Goal: Information Seeking & Learning: Learn about a topic

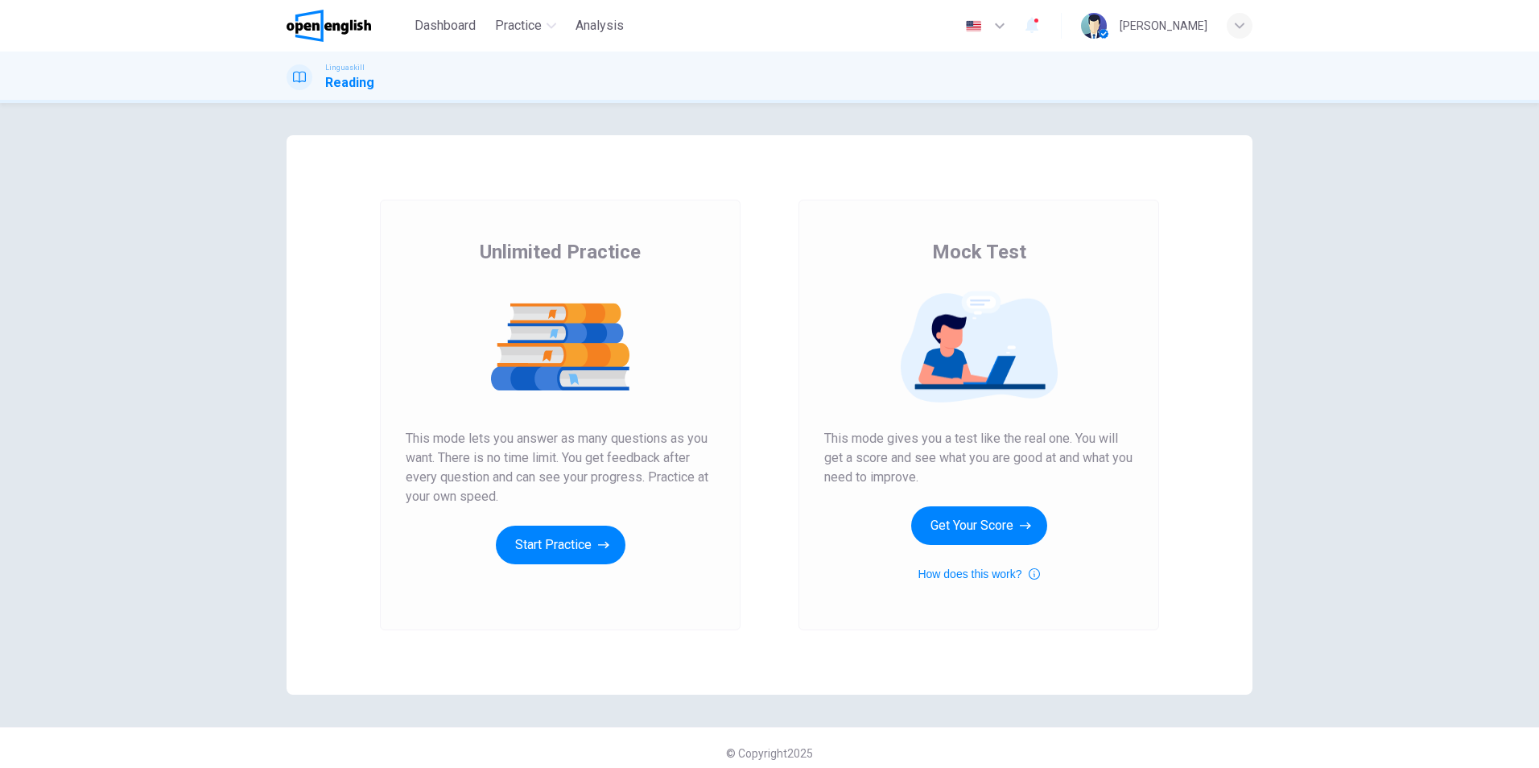
scroll to position [10, 0]
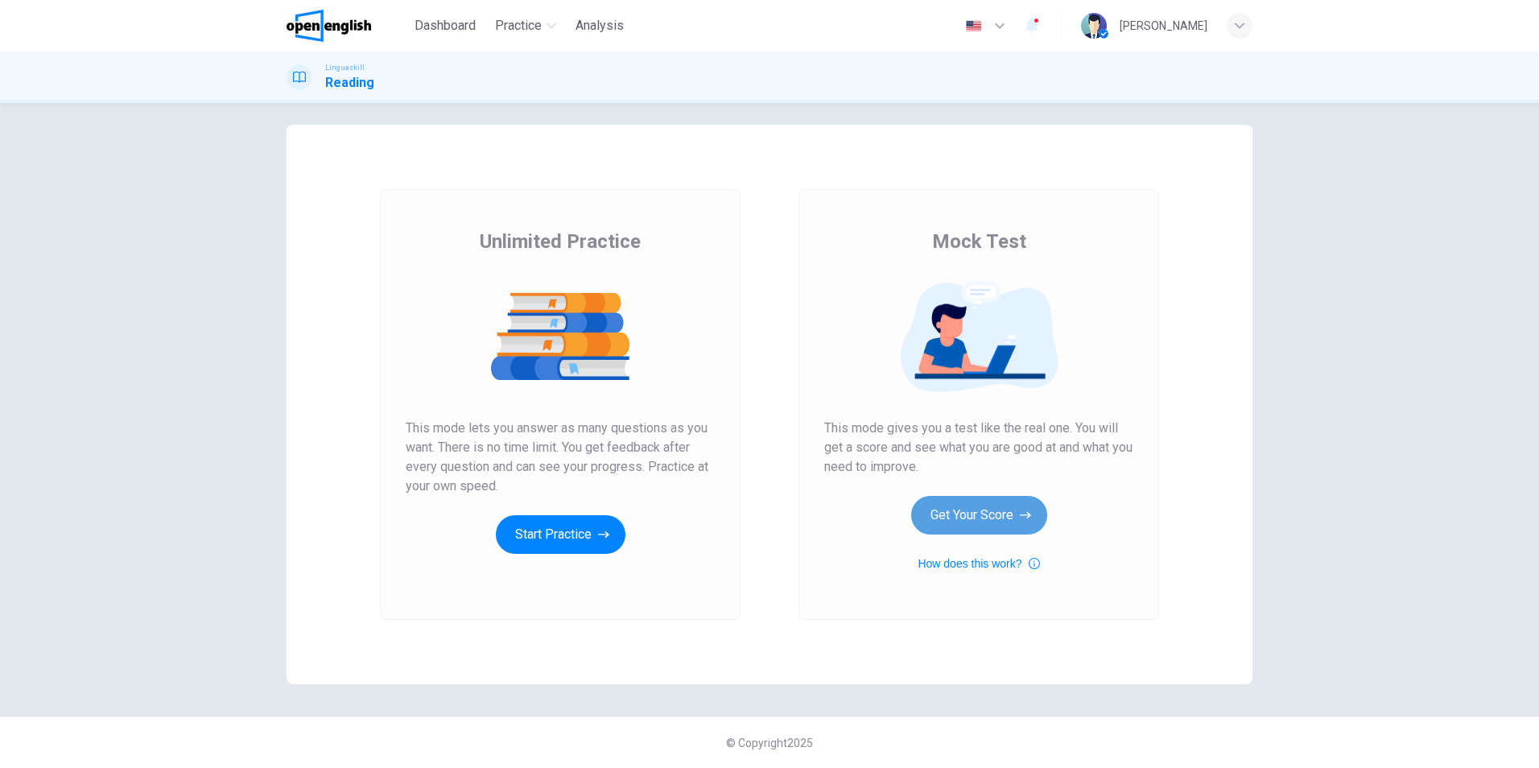
click at [1009, 514] on button "Get Your Score" at bounding box center [979, 515] width 136 height 39
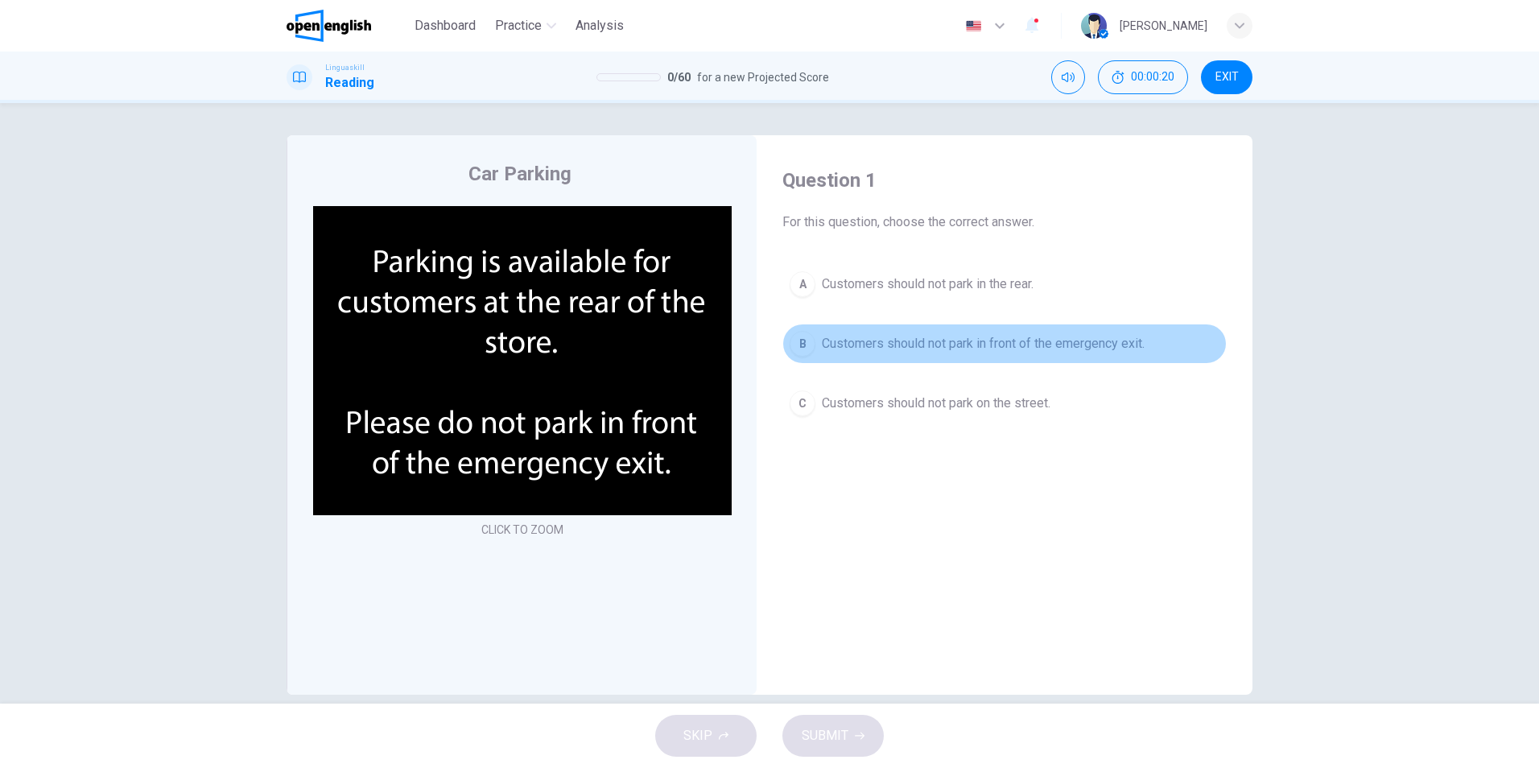
click at [799, 344] on div "B" at bounding box center [803, 344] width 26 height 26
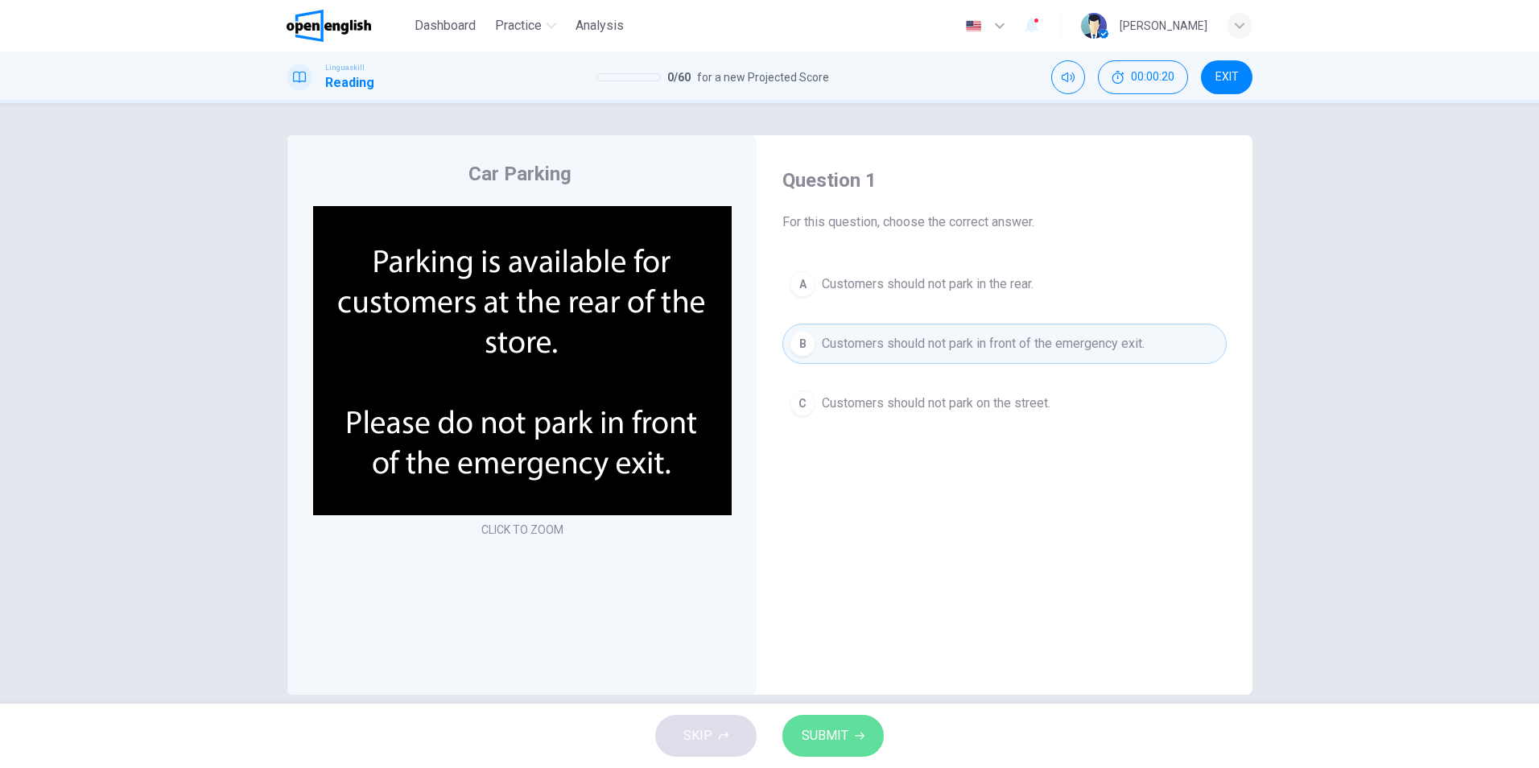
click at [821, 742] on span "SUBMIT" at bounding box center [825, 735] width 47 height 23
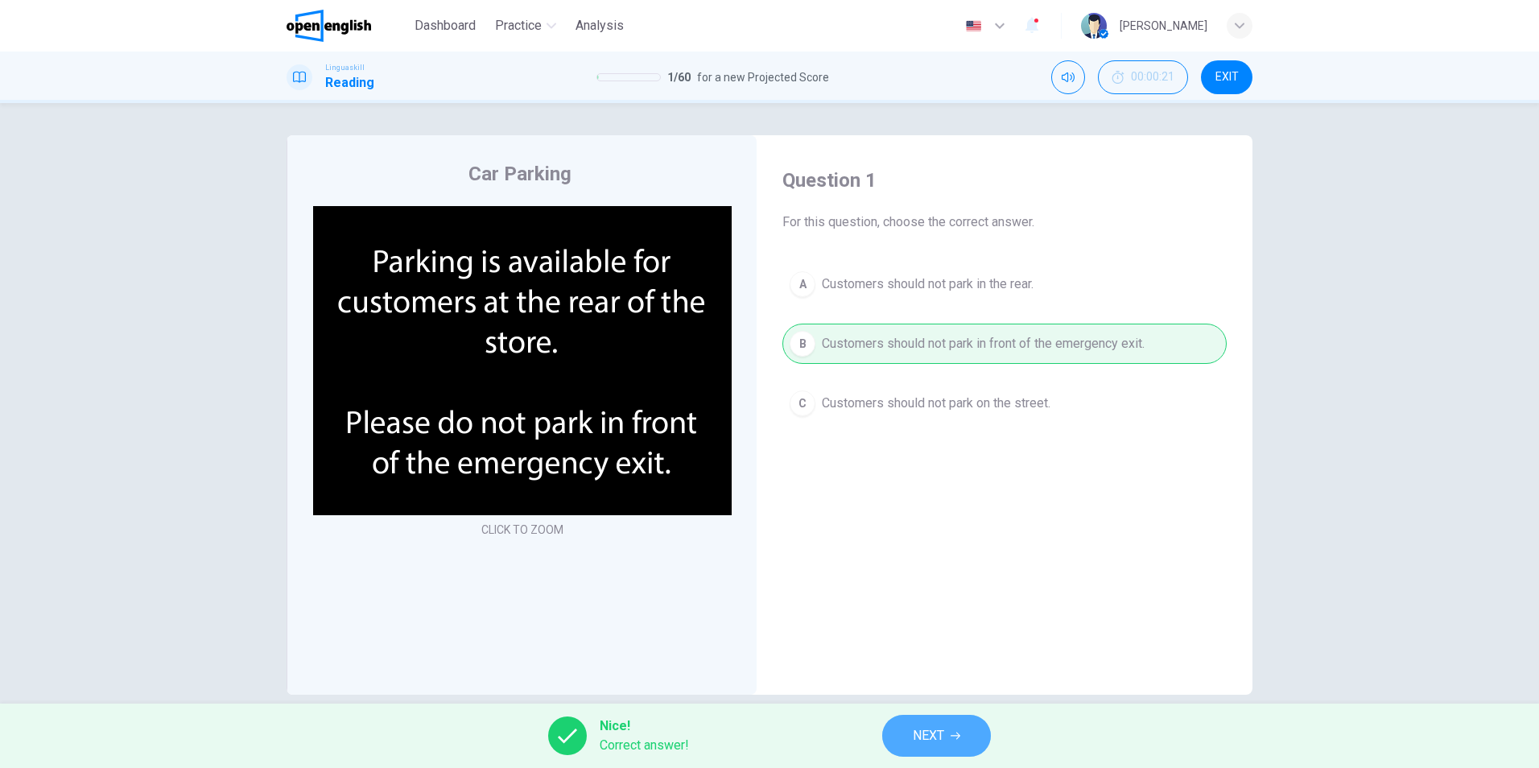
click at [960, 745] on button "NEXT" at bounding box center [936, 736] width 109 height 42
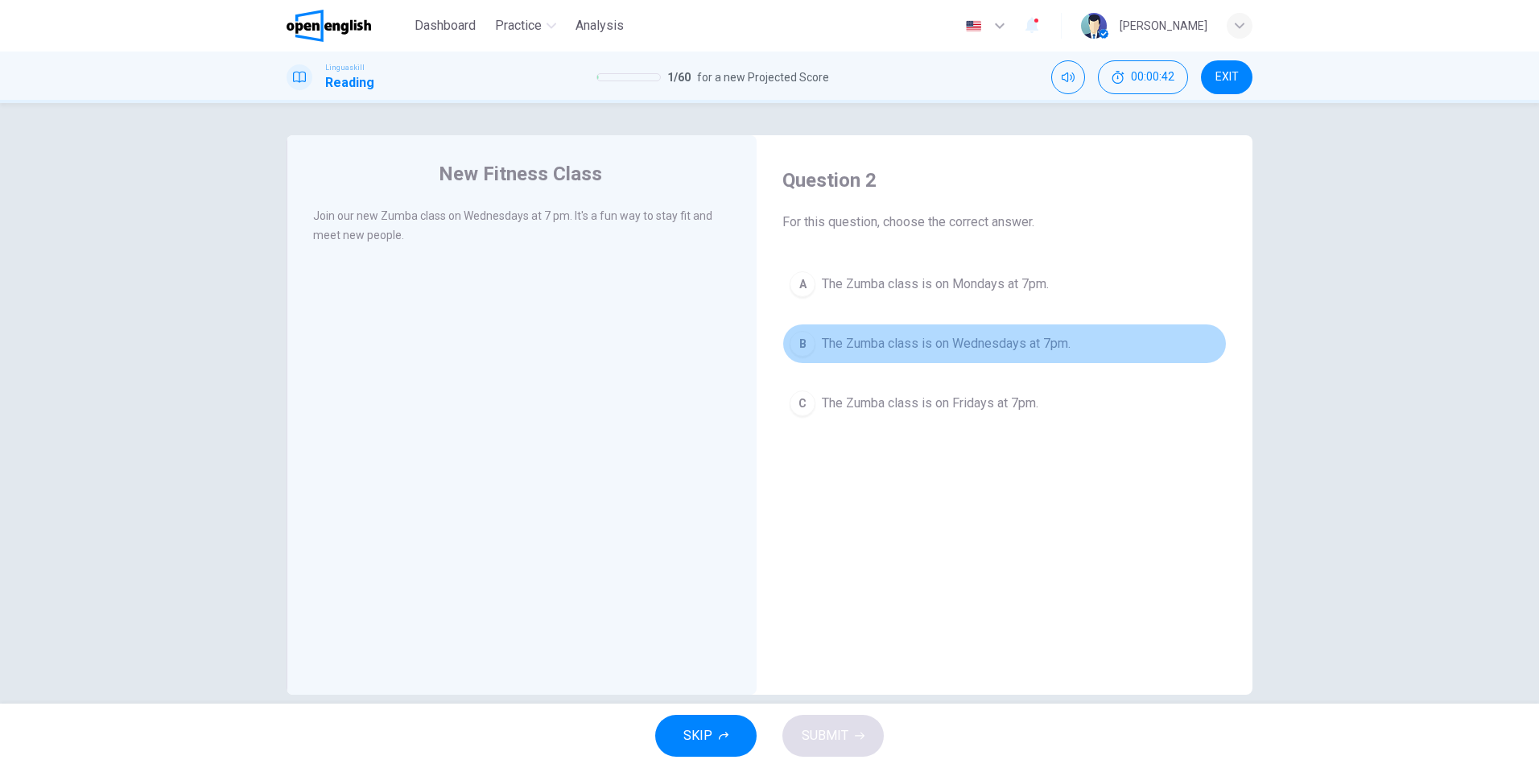
click at [979, 347] on span "The Zumba class is on Wednesdays at 7pm." at bounding box center [946, 343] width 249 height 19
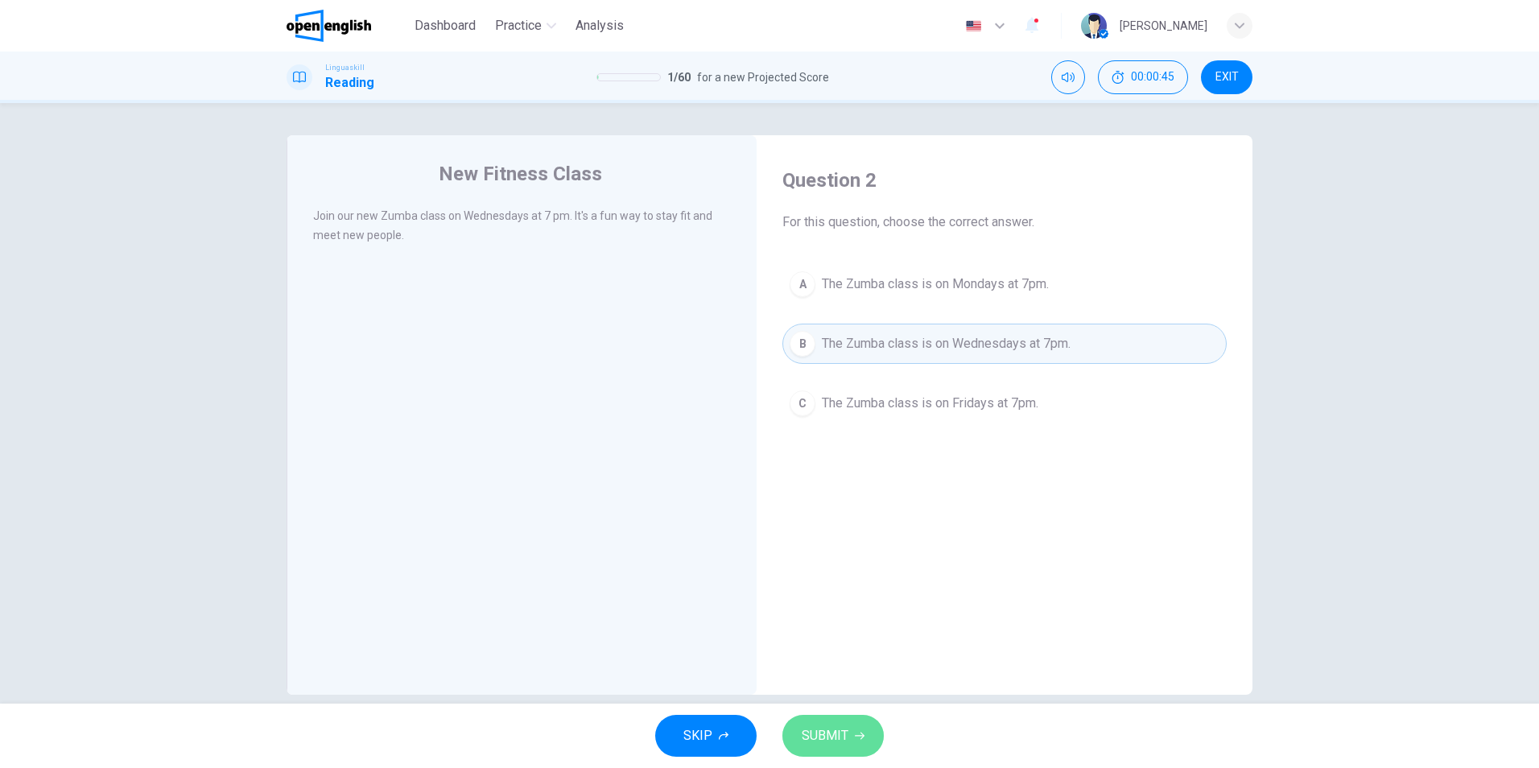
click at [852, 734] on button "SUBMIT" at bounding box center [832, 736] width 101 height 42
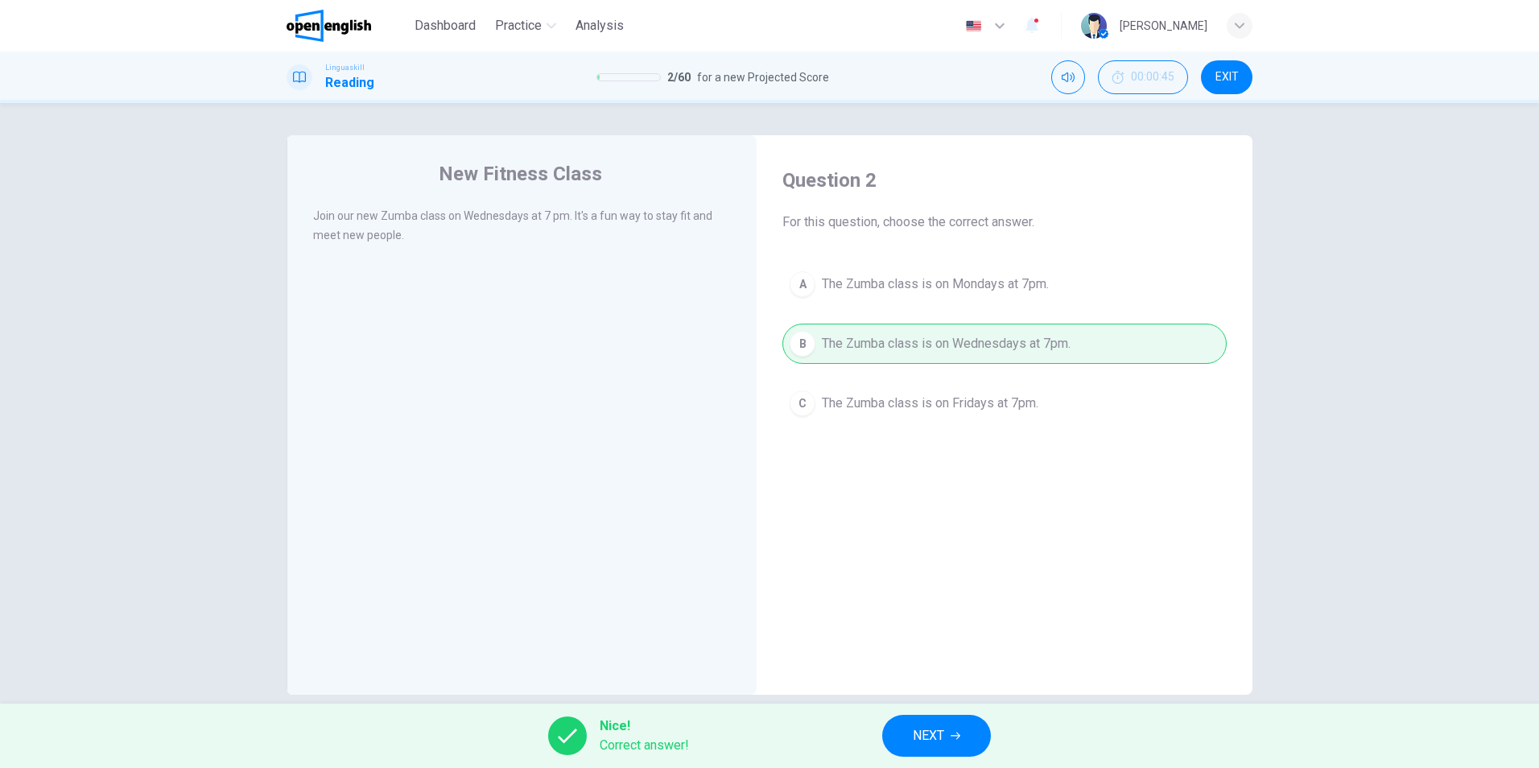
click at [917, 739] on span "NEXT" at bounding box center [928, 735] width 31 height 23
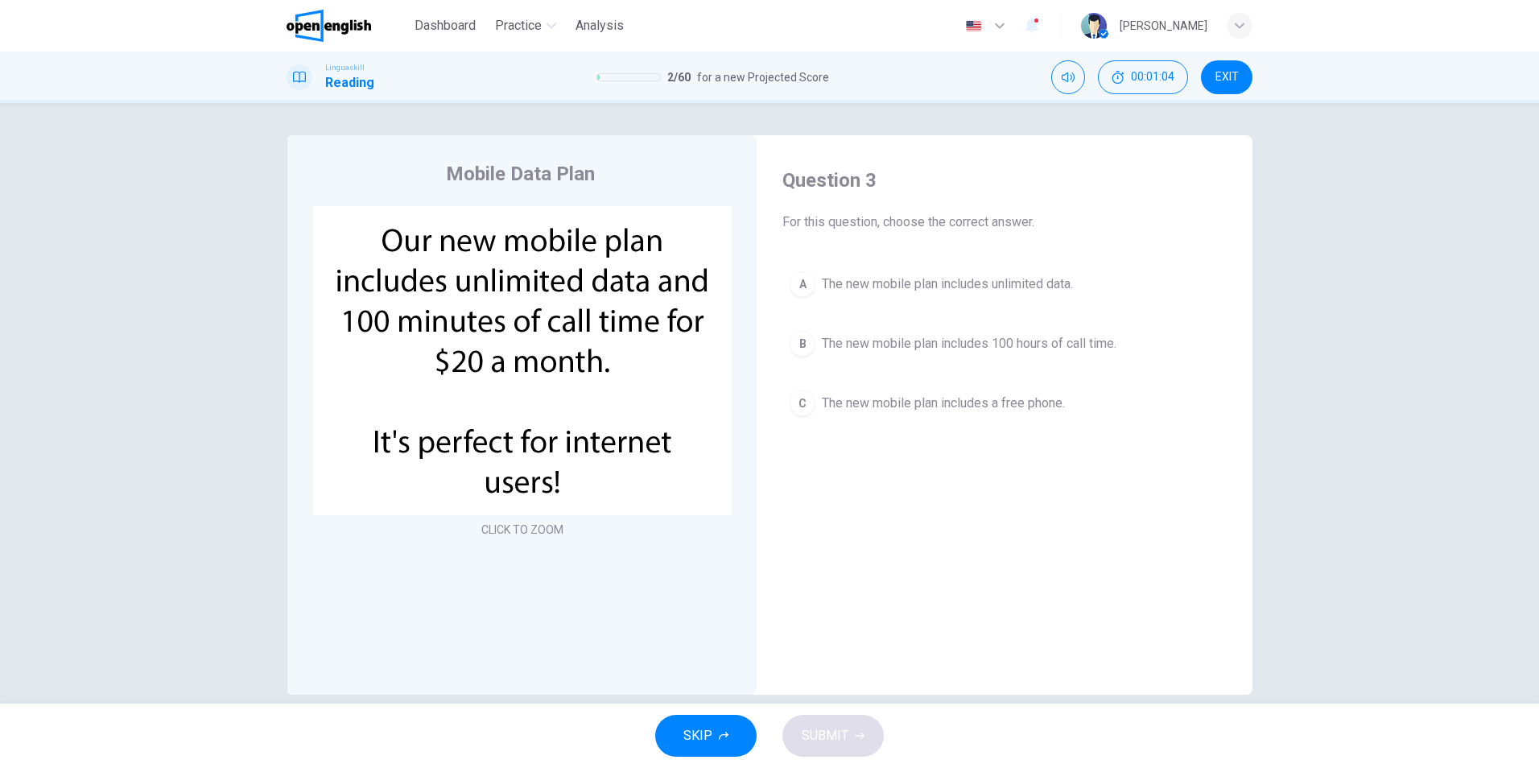
click at [1034, 290] on span "The new mobile plan includes unlimited data." at bounding box center [947, 283] width 251 height 19
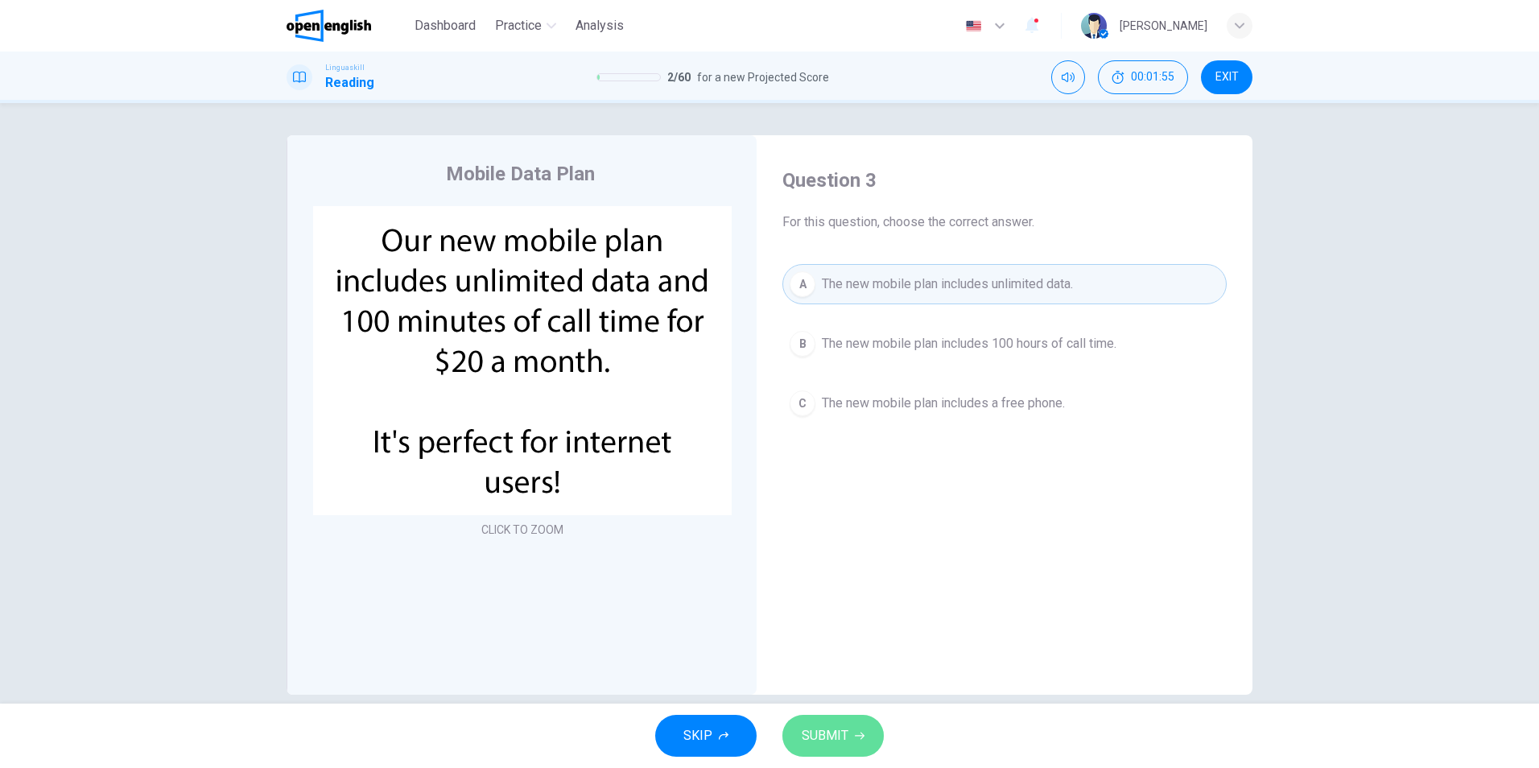
click at [841, 737] on span "SUBMIT" at bounding box center [825, 735] width 47 height 23
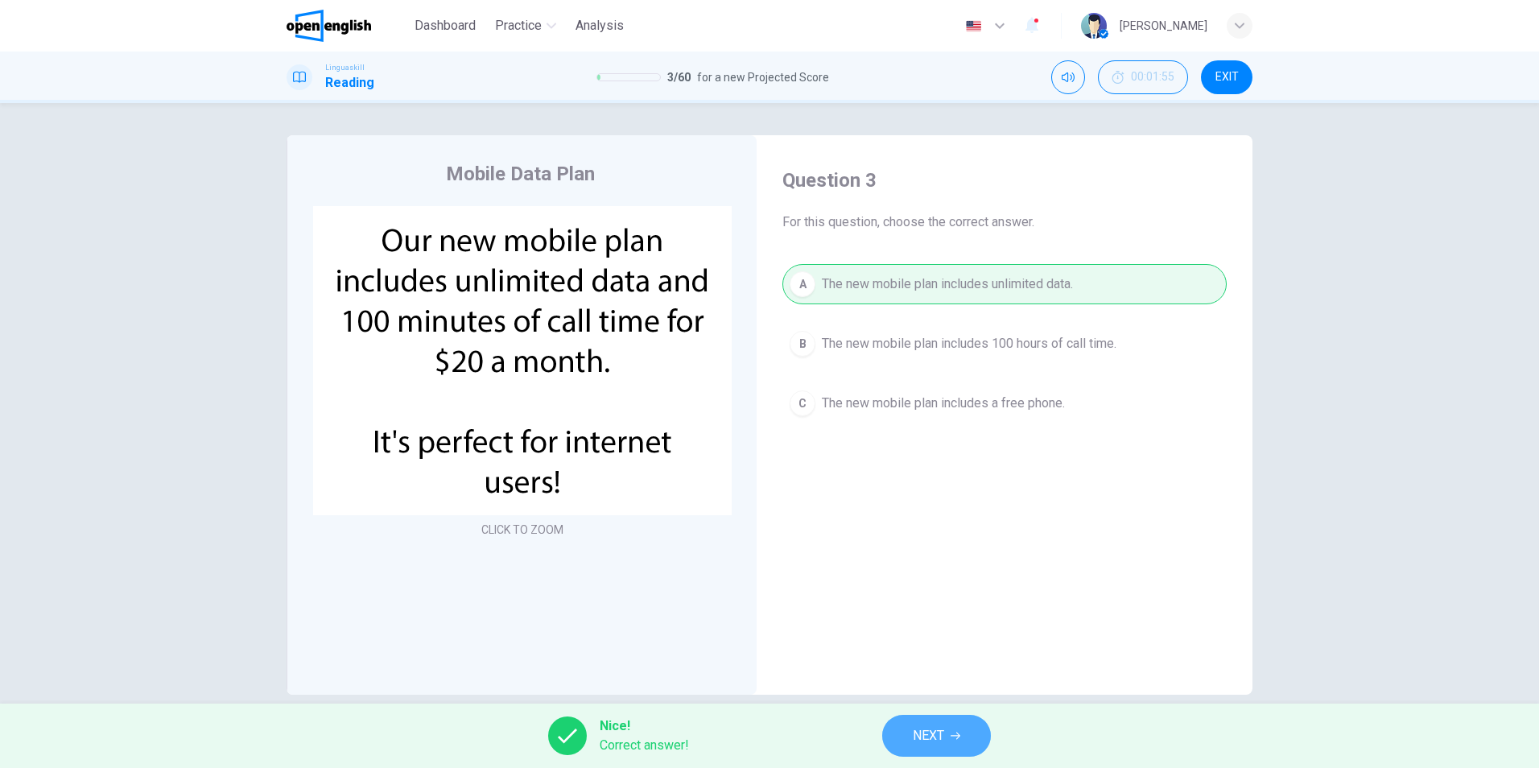
click at [951, 734] on icon "button" at bounding box center [956, 736] width 10 height 10
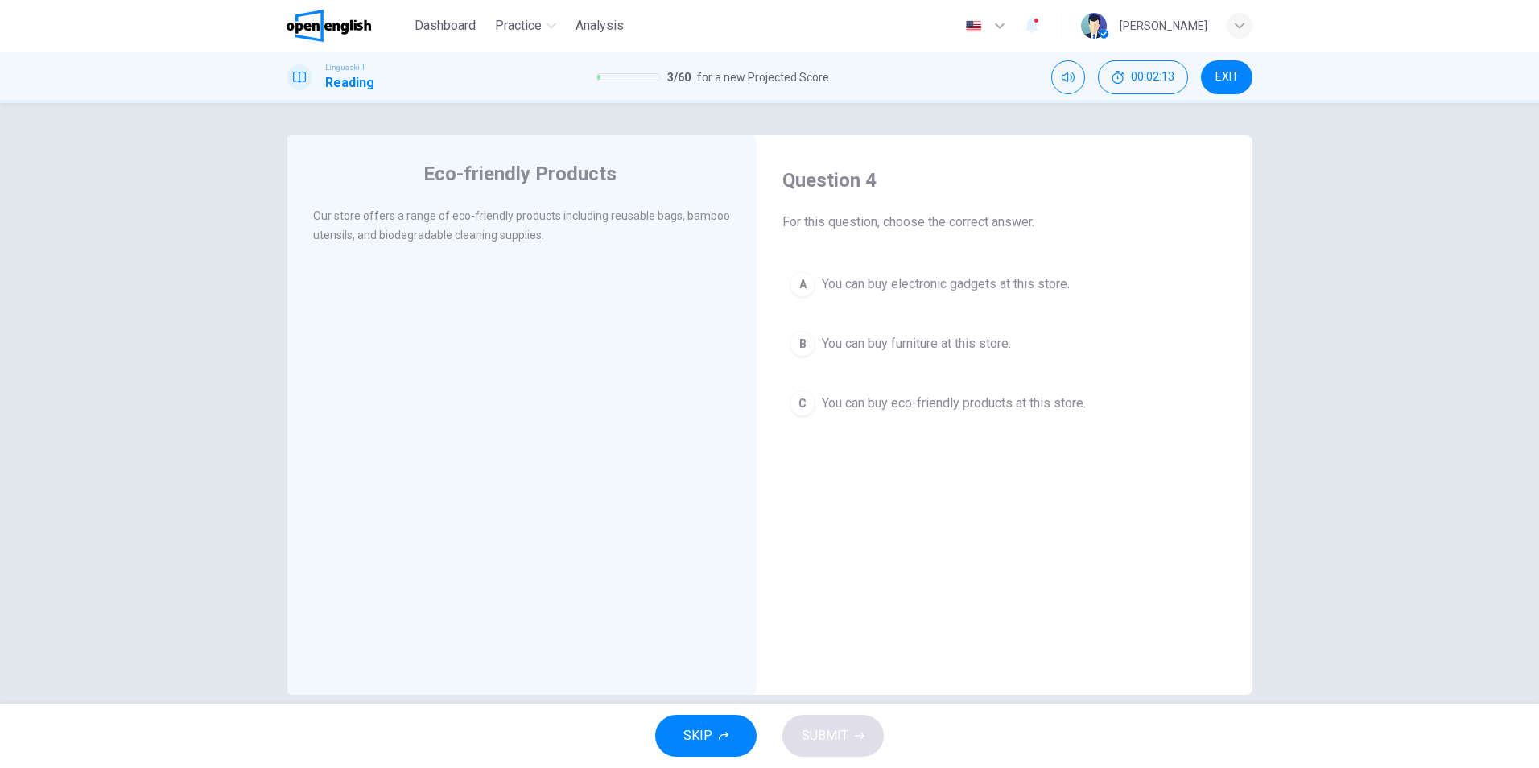
click at [992, 406] on span "You can buy eco-friendly products at this store." at bounding box center [954, 403] width 264 height 19
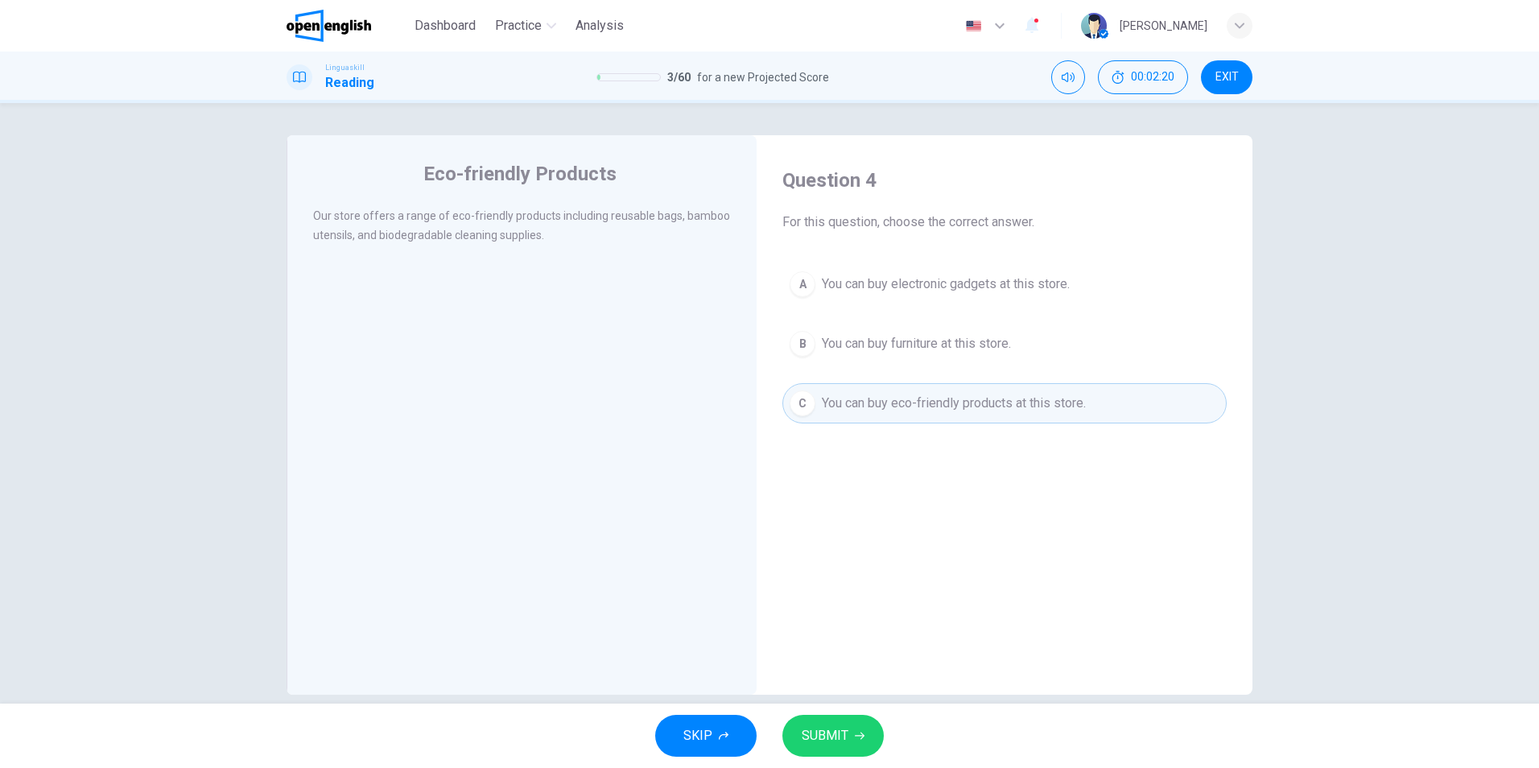
click at [816, 745] on span "SUBMIT" at bounding box center [825, 735] width 47 height 23
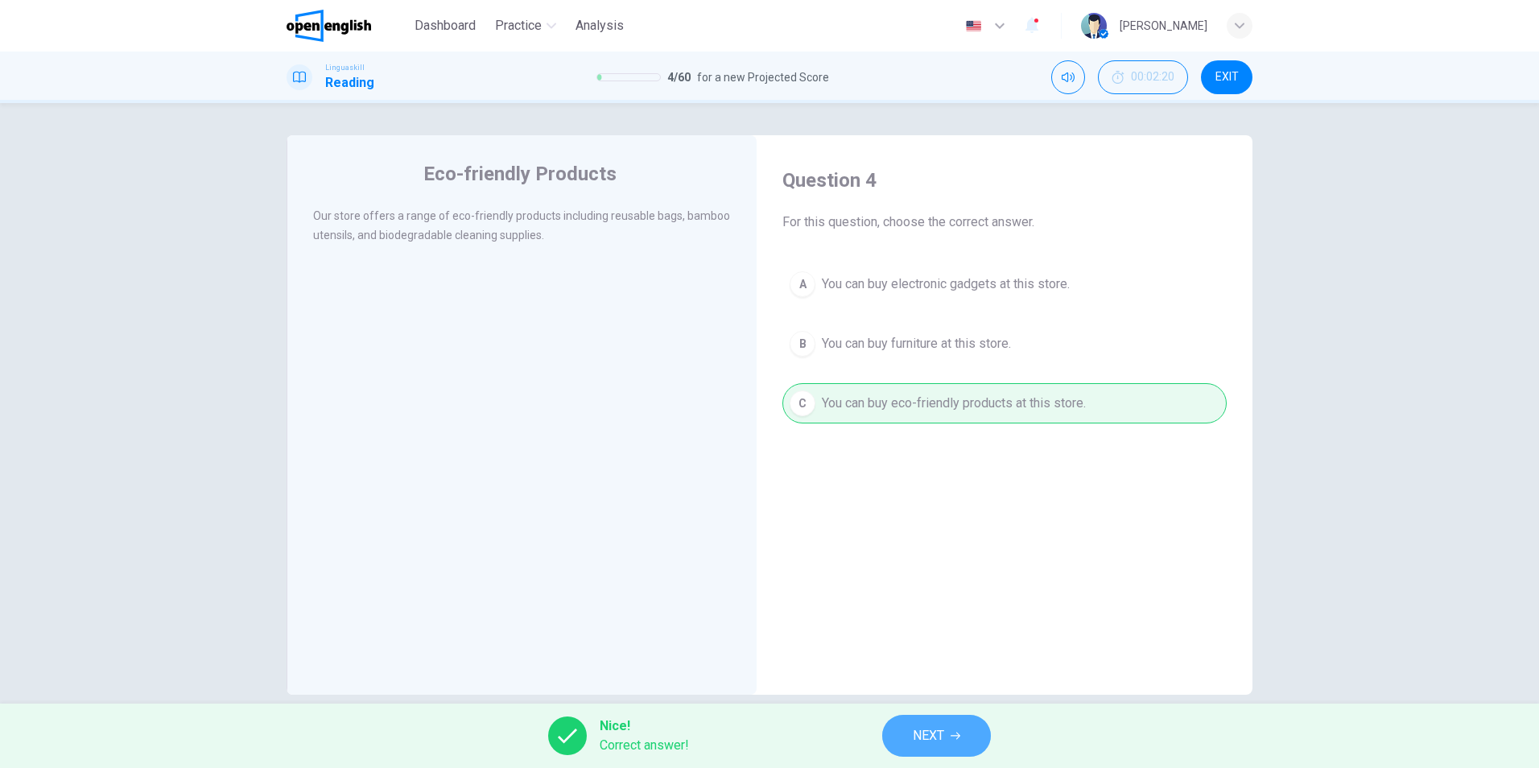
click at [941, 739] on span "NEXT" at bounding box center [928, 735] width 31 height 23
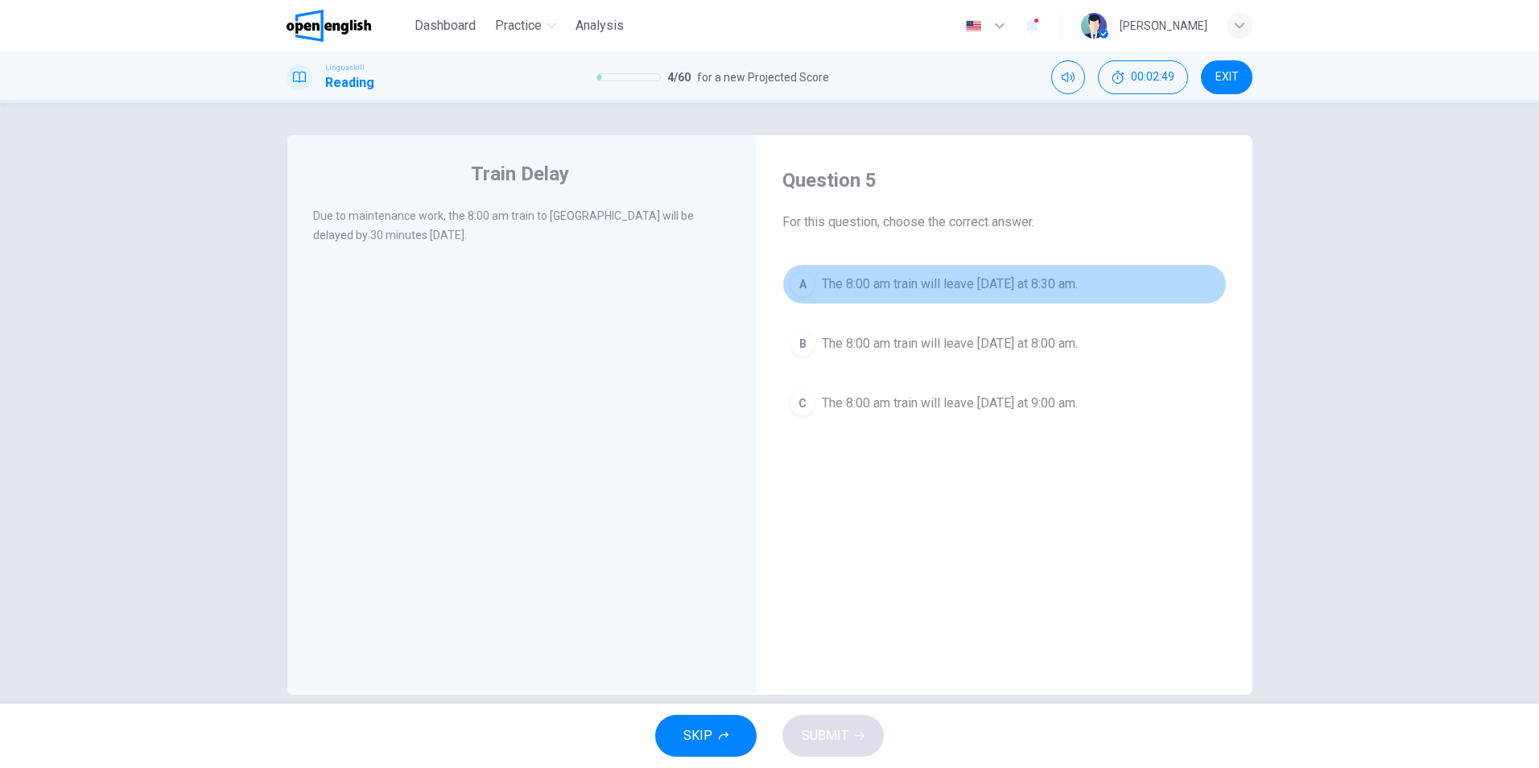
click at [1078, 287] on span "The 8:00 am train will leave [DATE] at 8:30 am." at bounding box center [950, 283] width 256 height 19
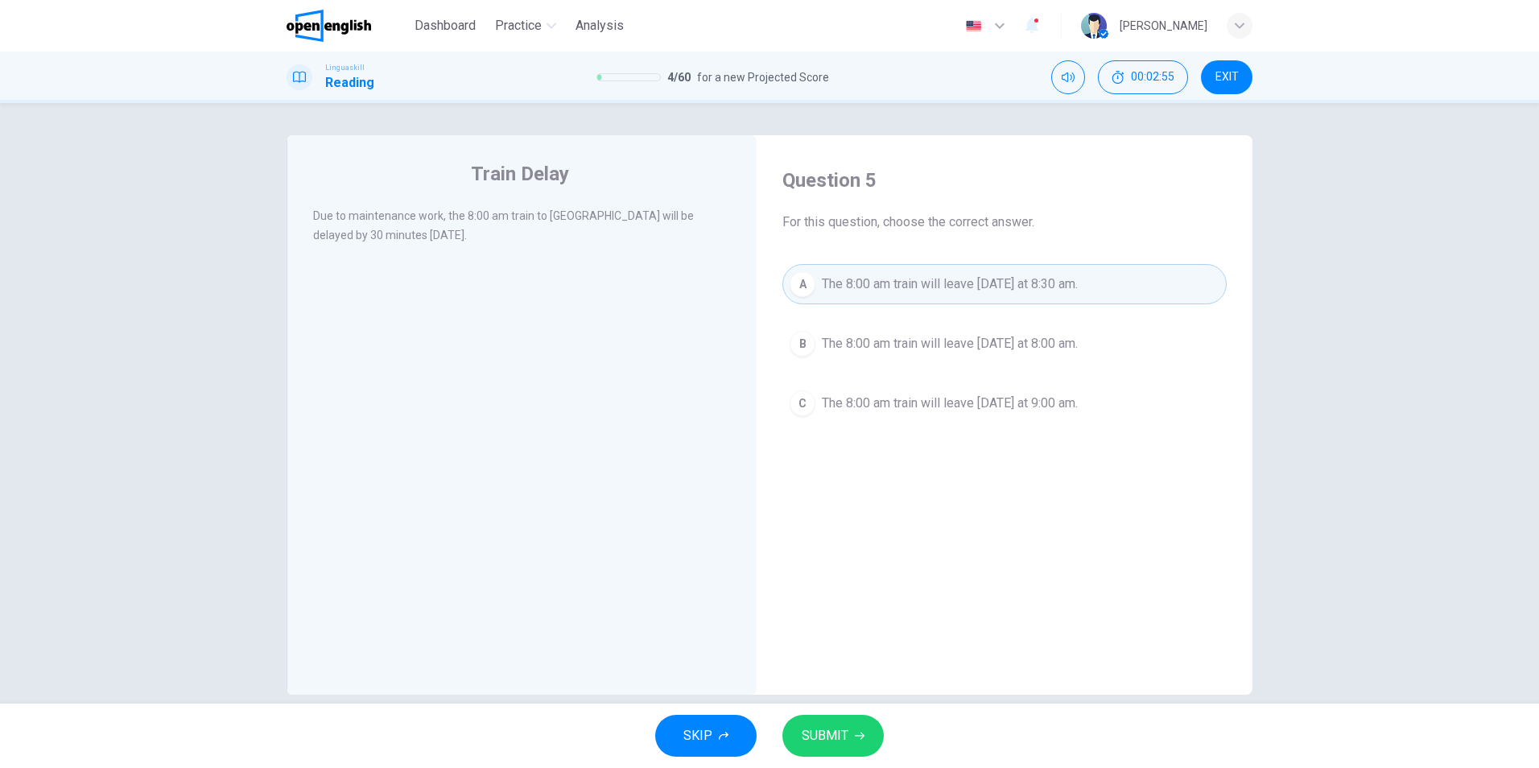
click at [820, 724] on span "SUBMIT" at bounding box center [825, 735] width 47 height 23
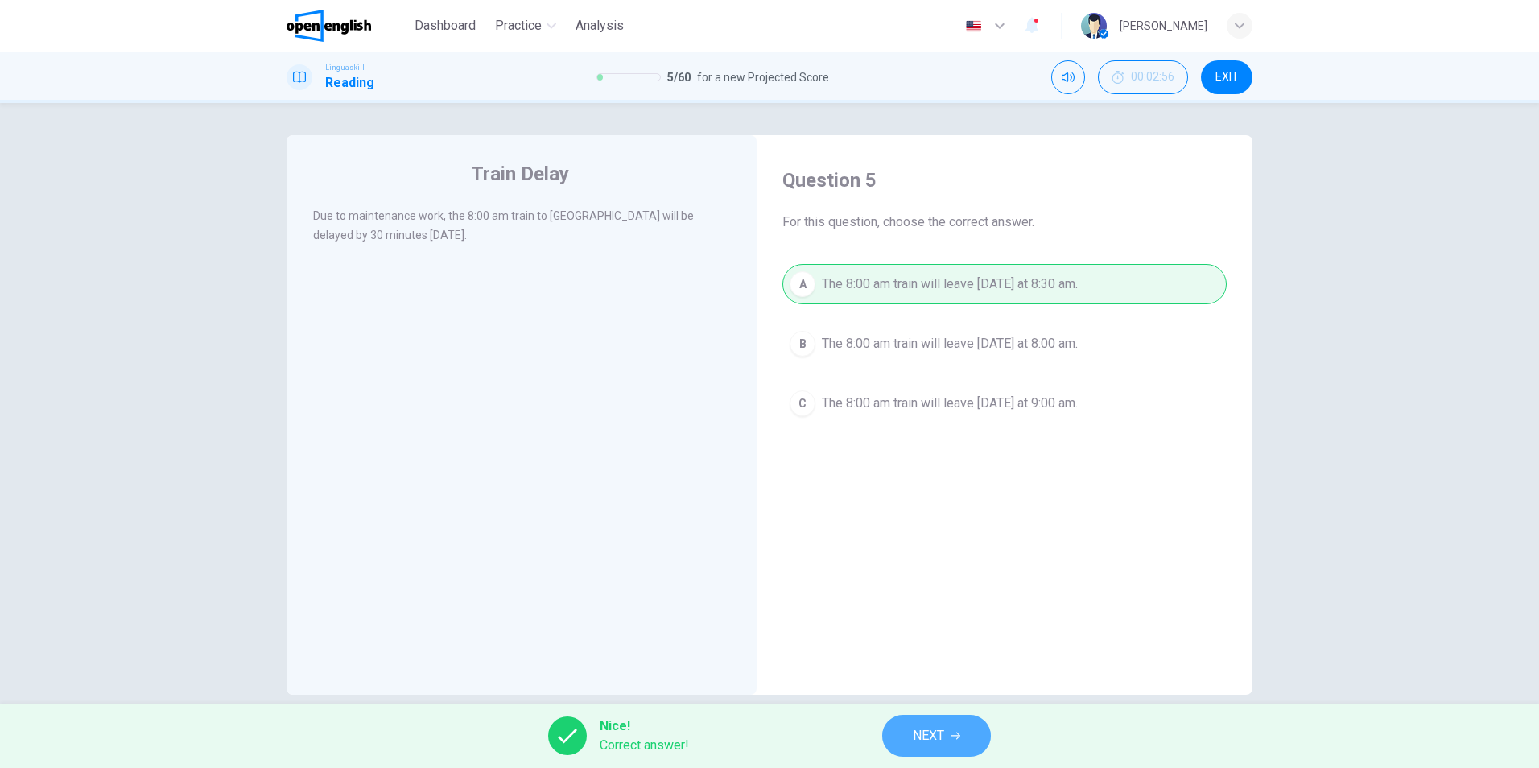
click at [915, 747] on button "NEXT" at bounding box center [936, 736] width 109 height 42
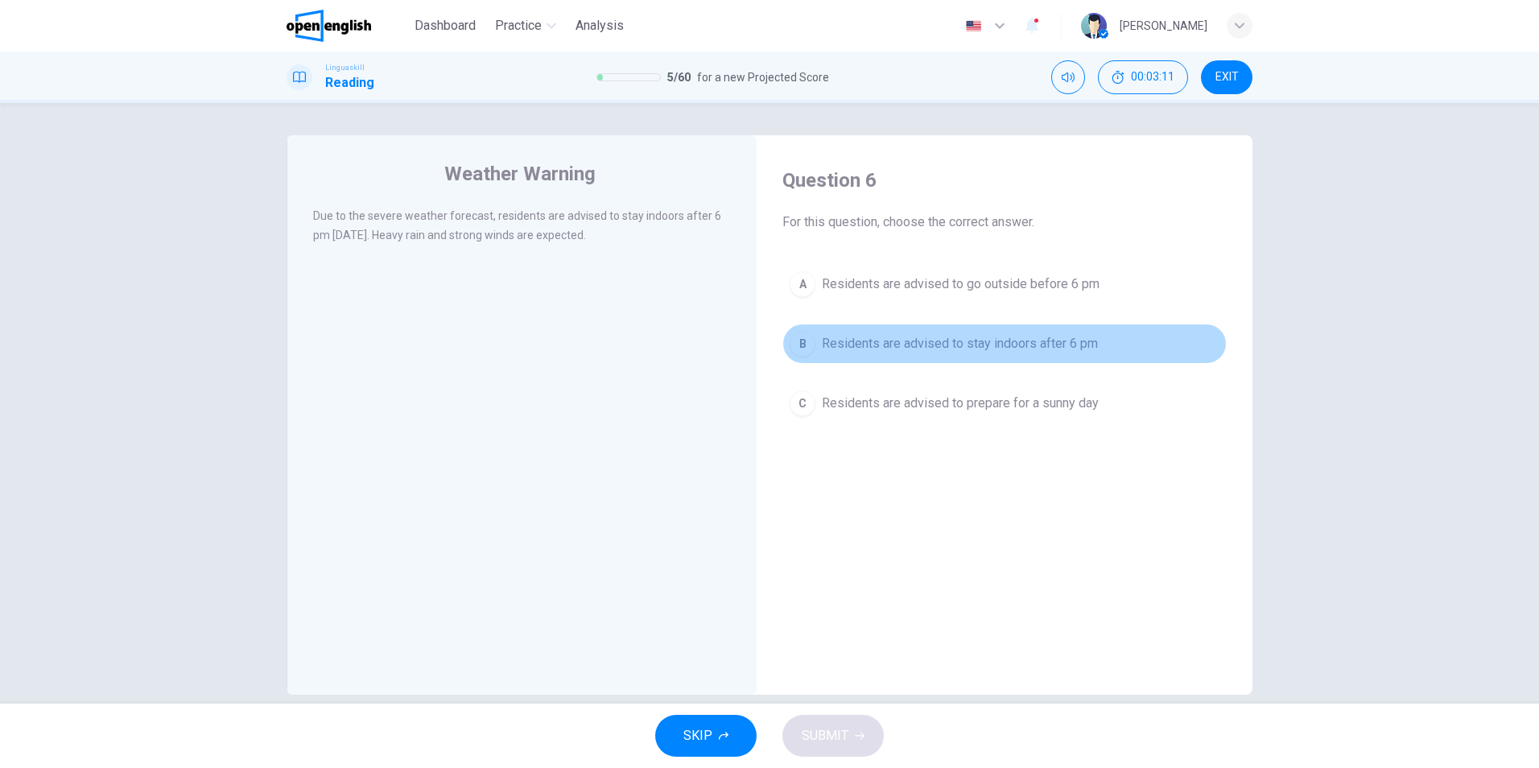
click at [1052, 341] on span "Residents are advised to stay indoors after 6 pm" at bounding box center [960, 343] width 276 height 19
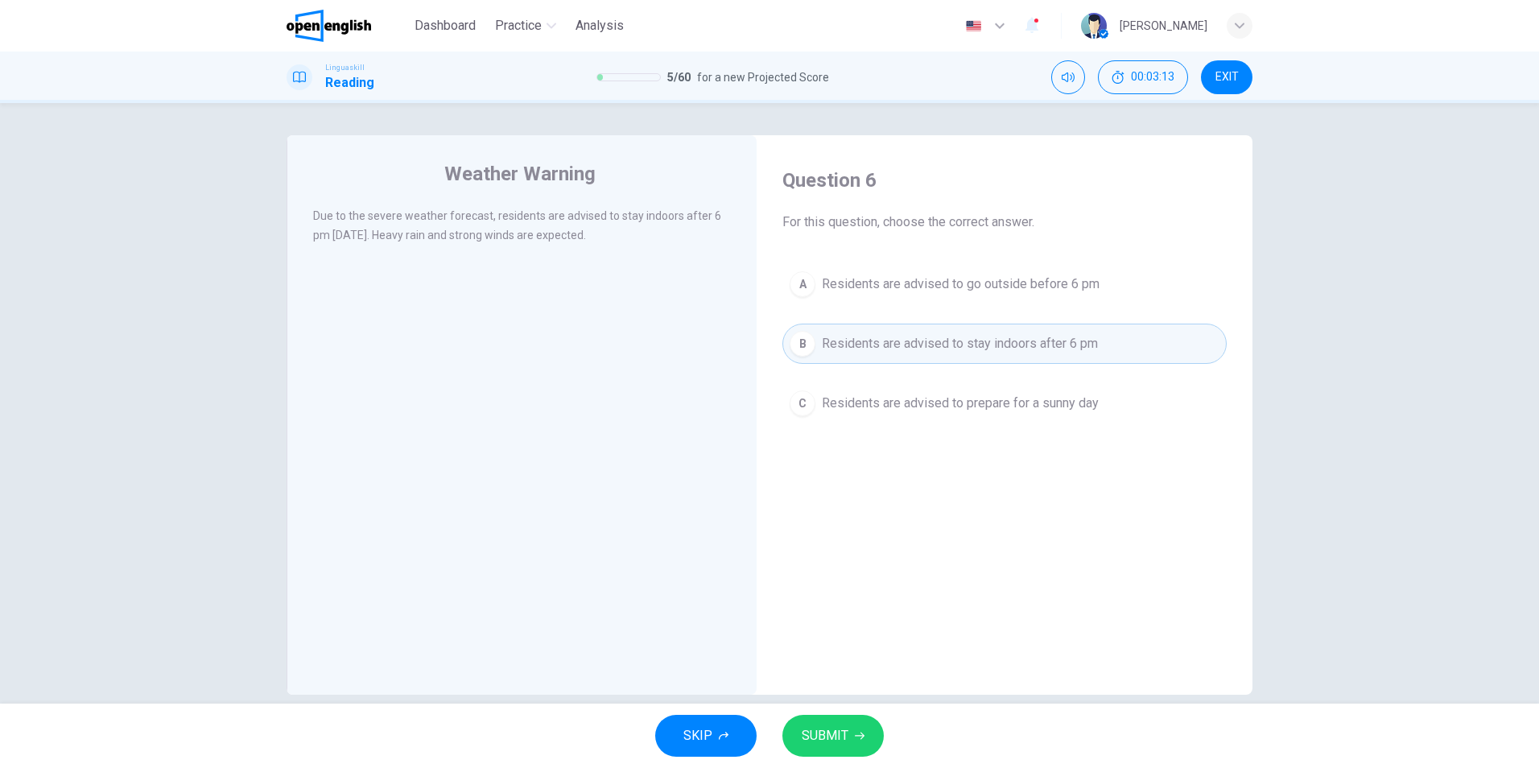
click at [828, 738] on span "SUBMIT" at bounding box center [825, 735] width 47 height 23
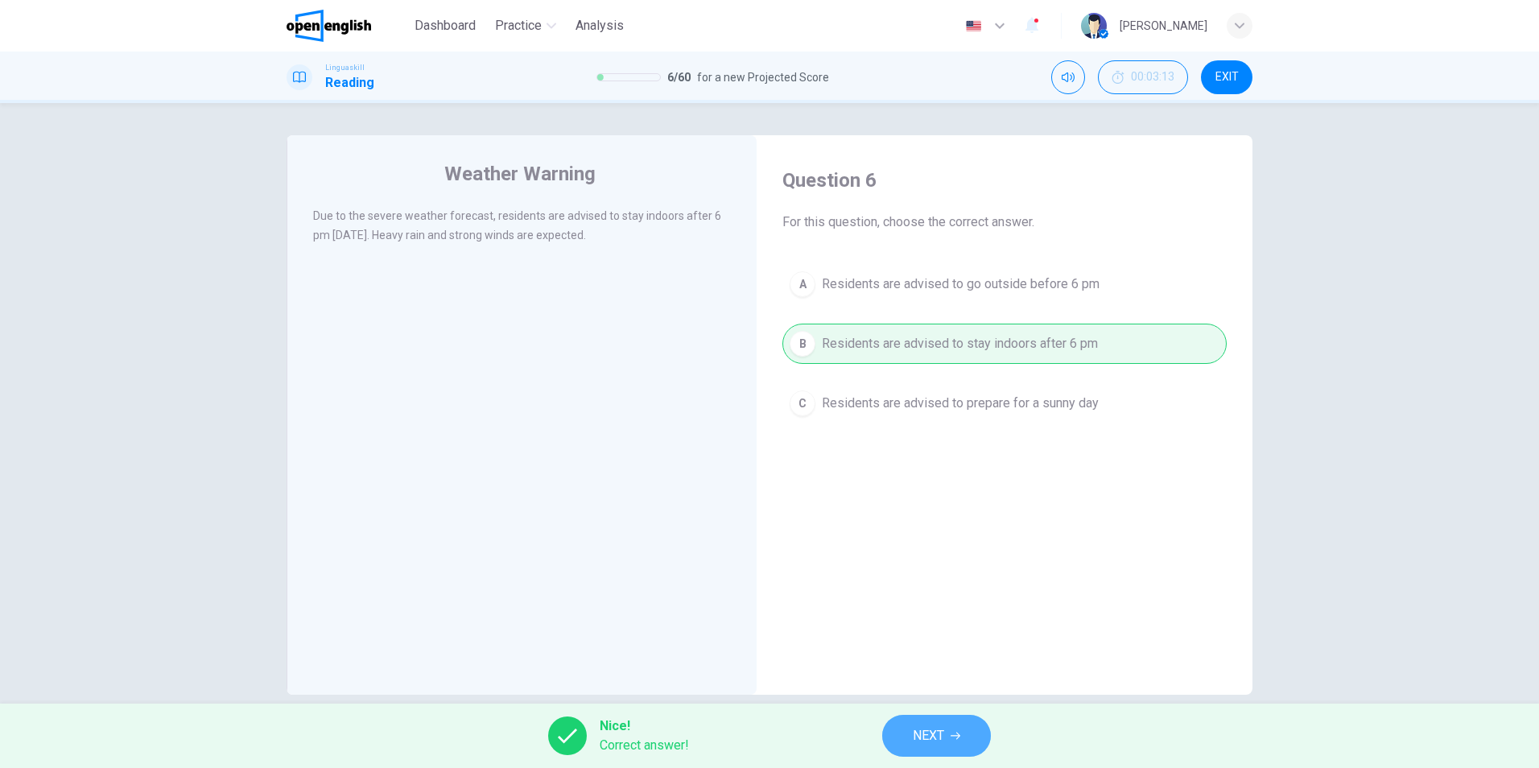
click at [939, 726] on span "NEXT" at bounding box center [928, 735] width 31 height 23
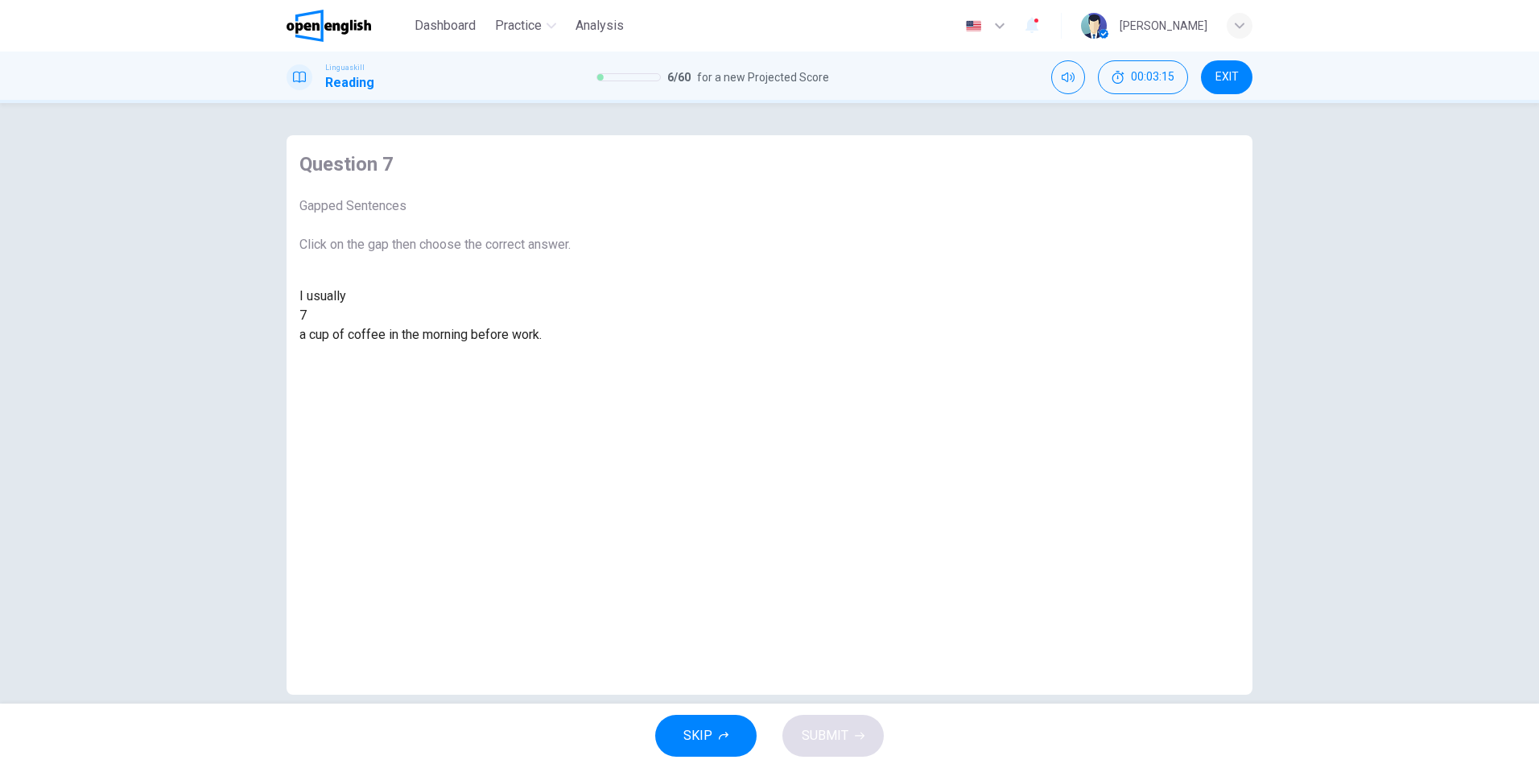
click at [307, 316] on div at bounding box center [307, 316] width 0 height 0
click at [571, 383] on div "drink" at bounding box center [434, 373] width 271 height 19
click at [828, 742] on span "SUBMIT" at bounding box center [825, 735] width 47 height 23
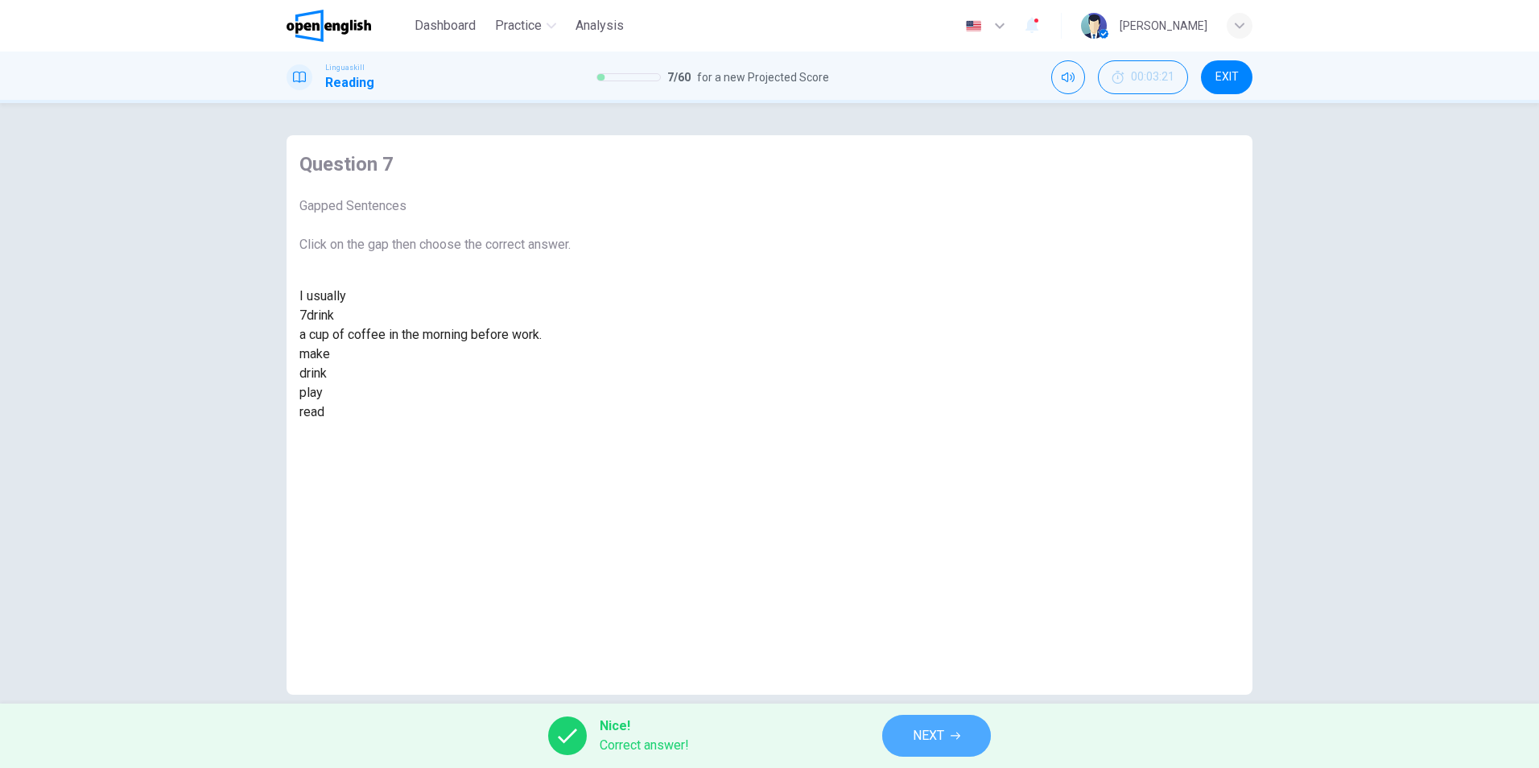
click at [944, 728] on span "NEXT" at bounding box center [928, 735] width 31 height 23
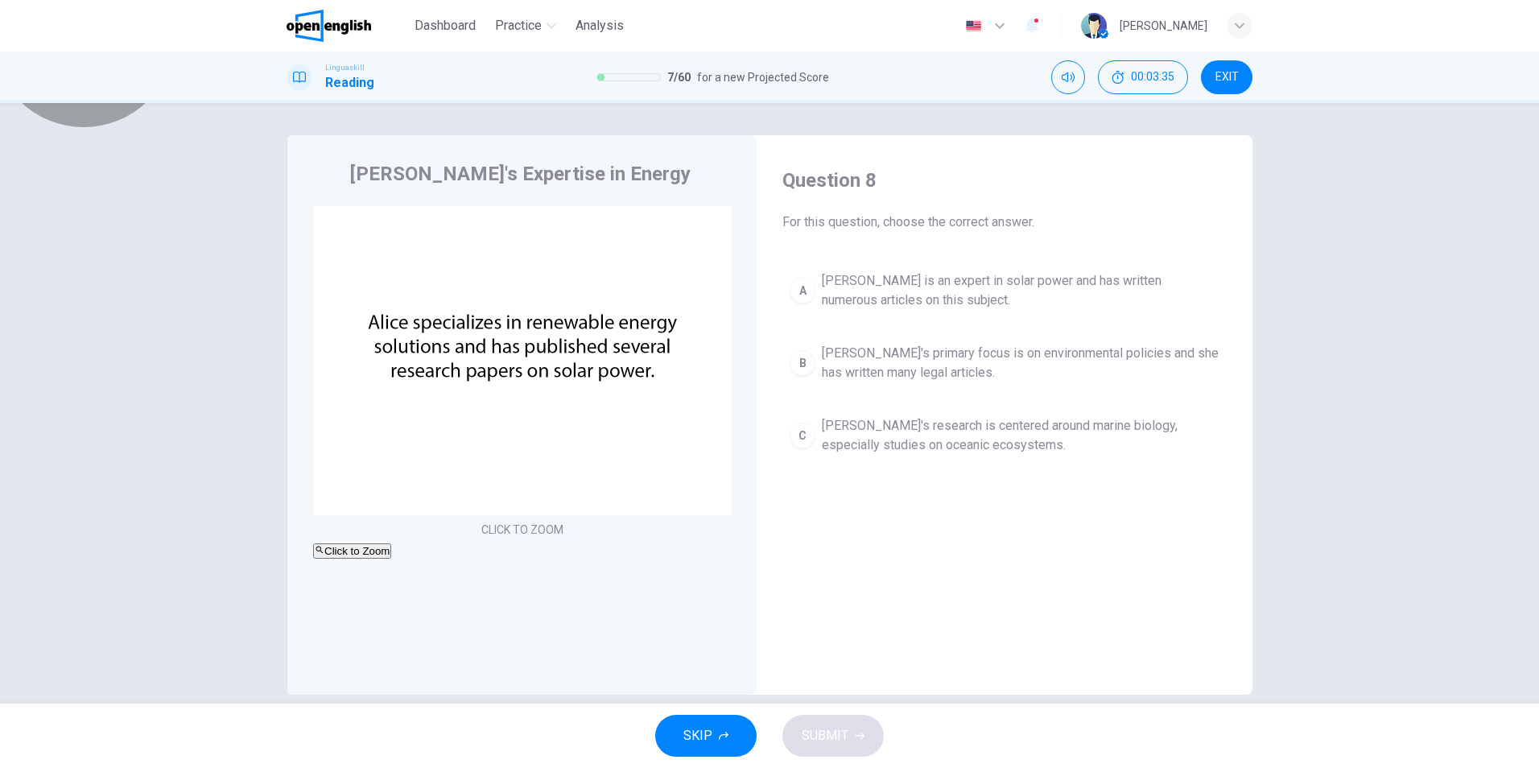
click at [391, 543] on button "Click to Zoom" at bounding box center [352, 550] width 78 height 15
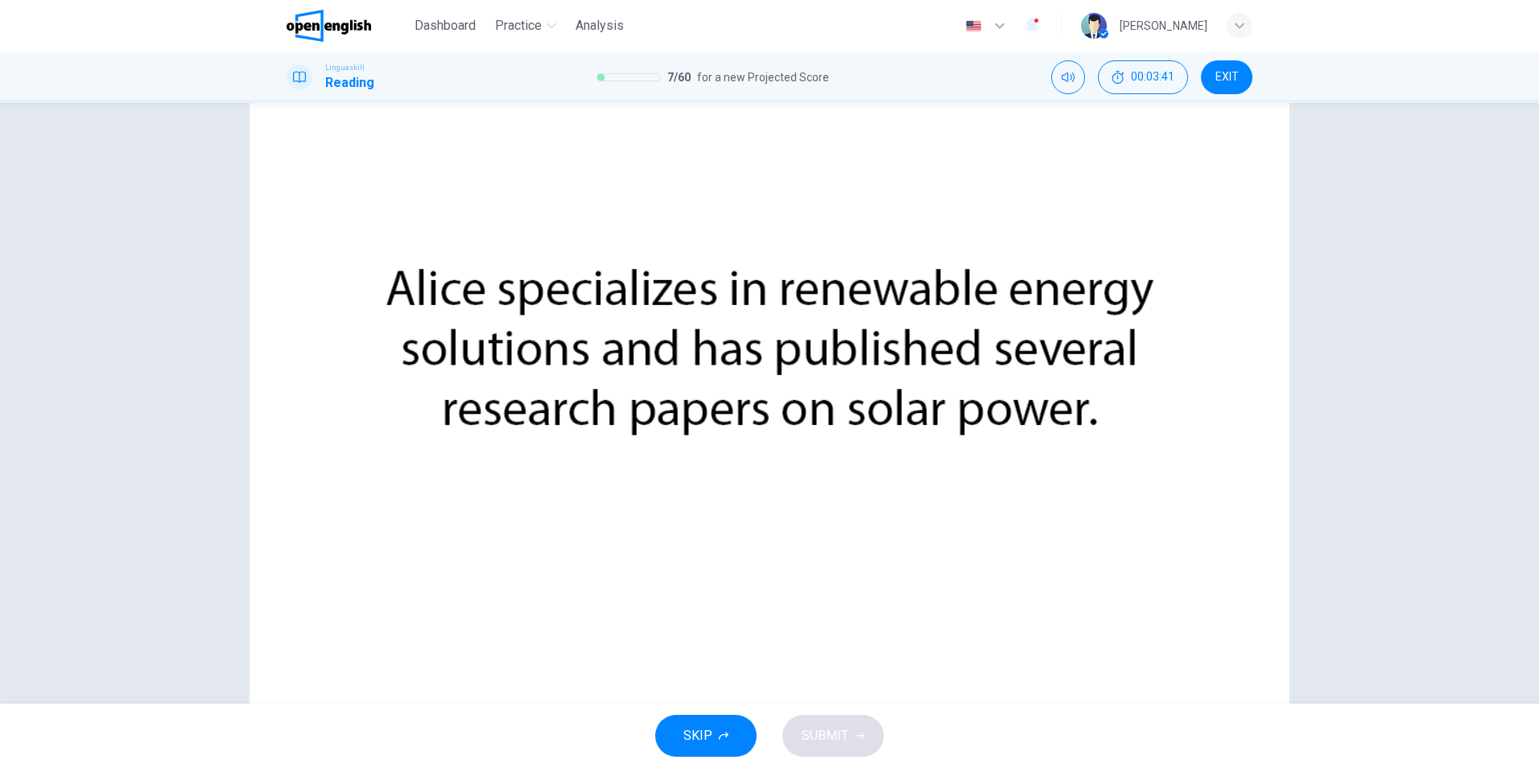
click at [1266, 767] on div at bounding box center [769, 768] width 1539 height 0
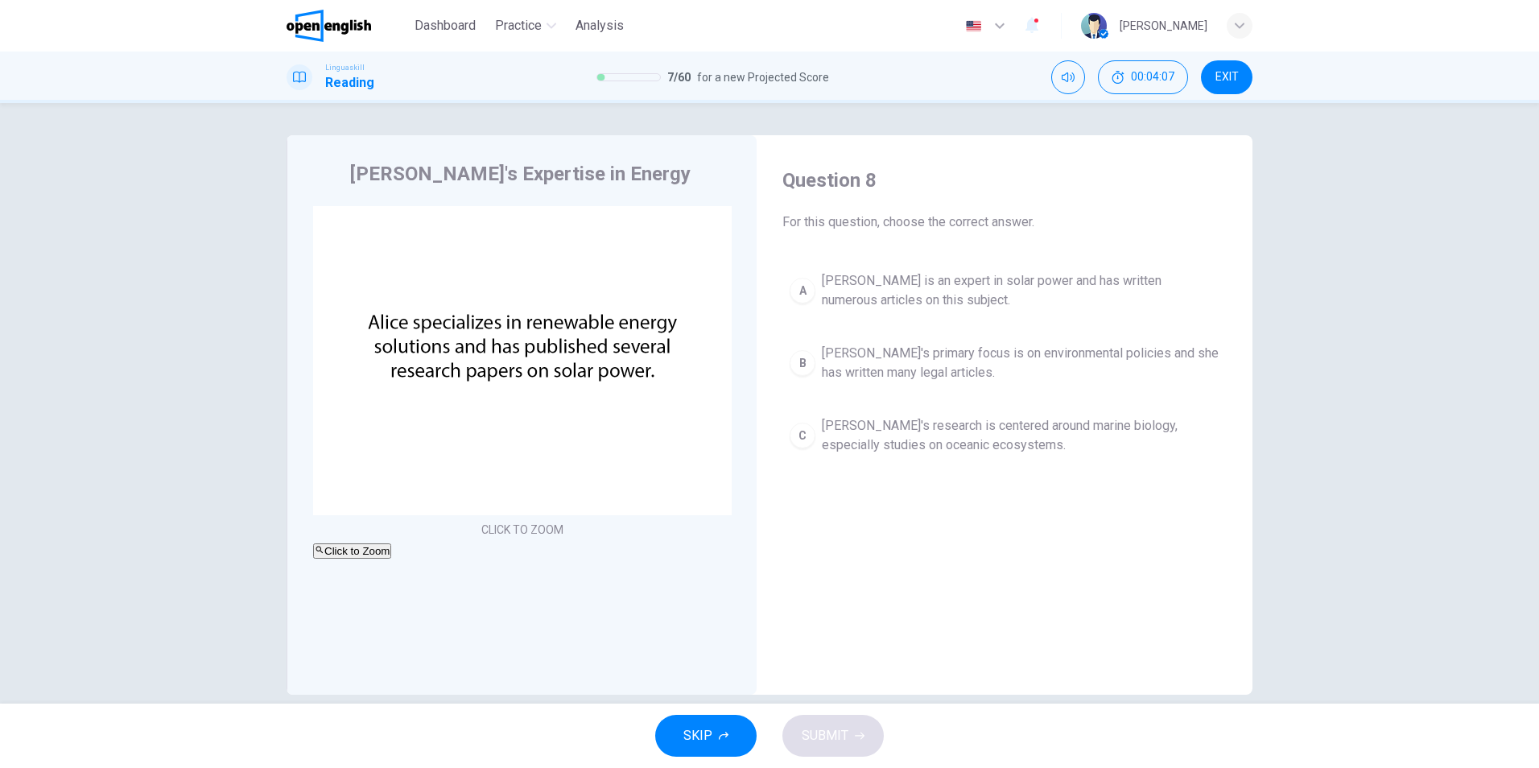
click at [809, 292] on div "A" at bounding box center [803, 291] width 26 height 26
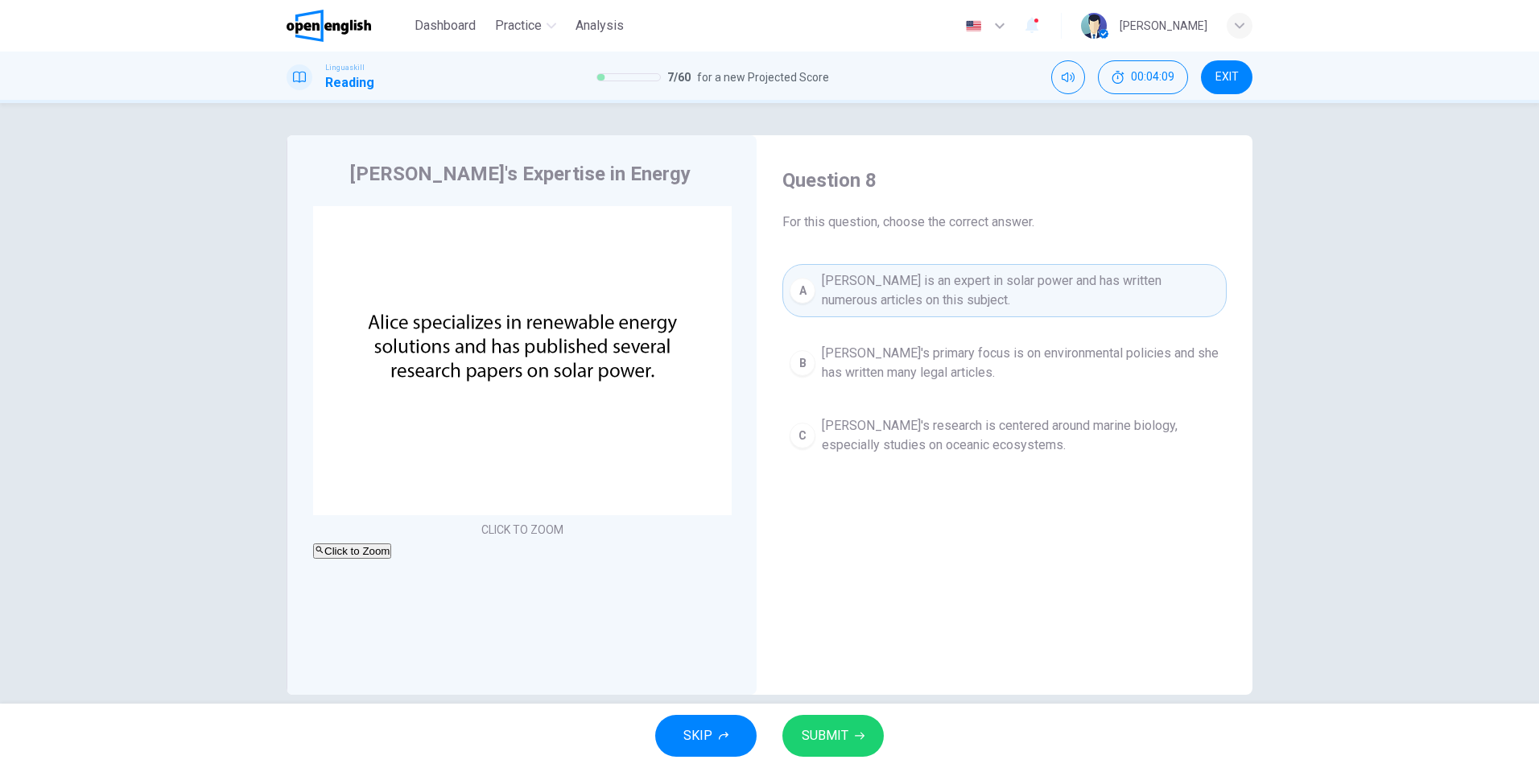
click at [834, 716] on button "SUBMIT" at bounding box center [832, 736] width 101 height 42
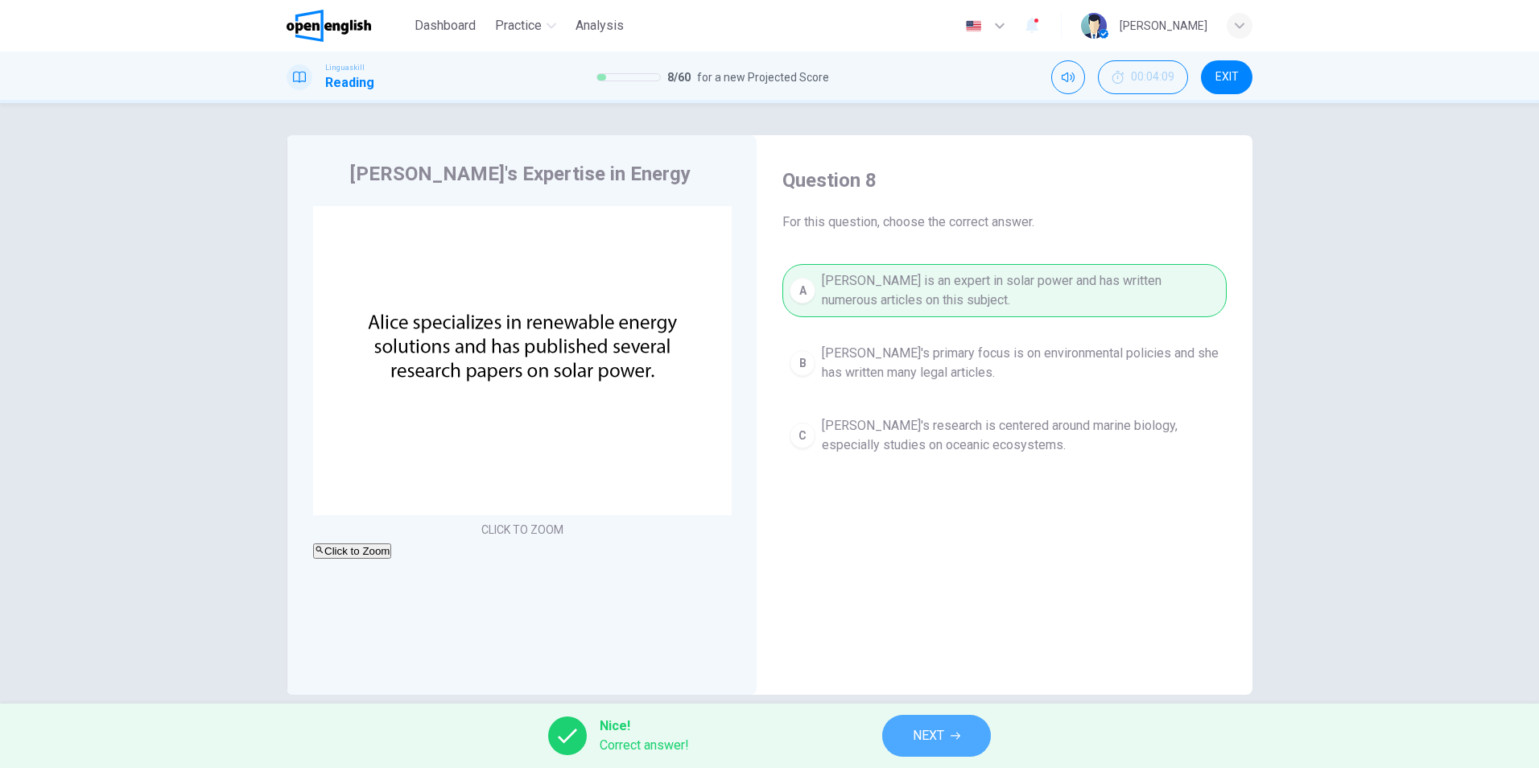
click at [955, 746] on button "NEXT" at bounding box center [936, 736] width 109 height 42
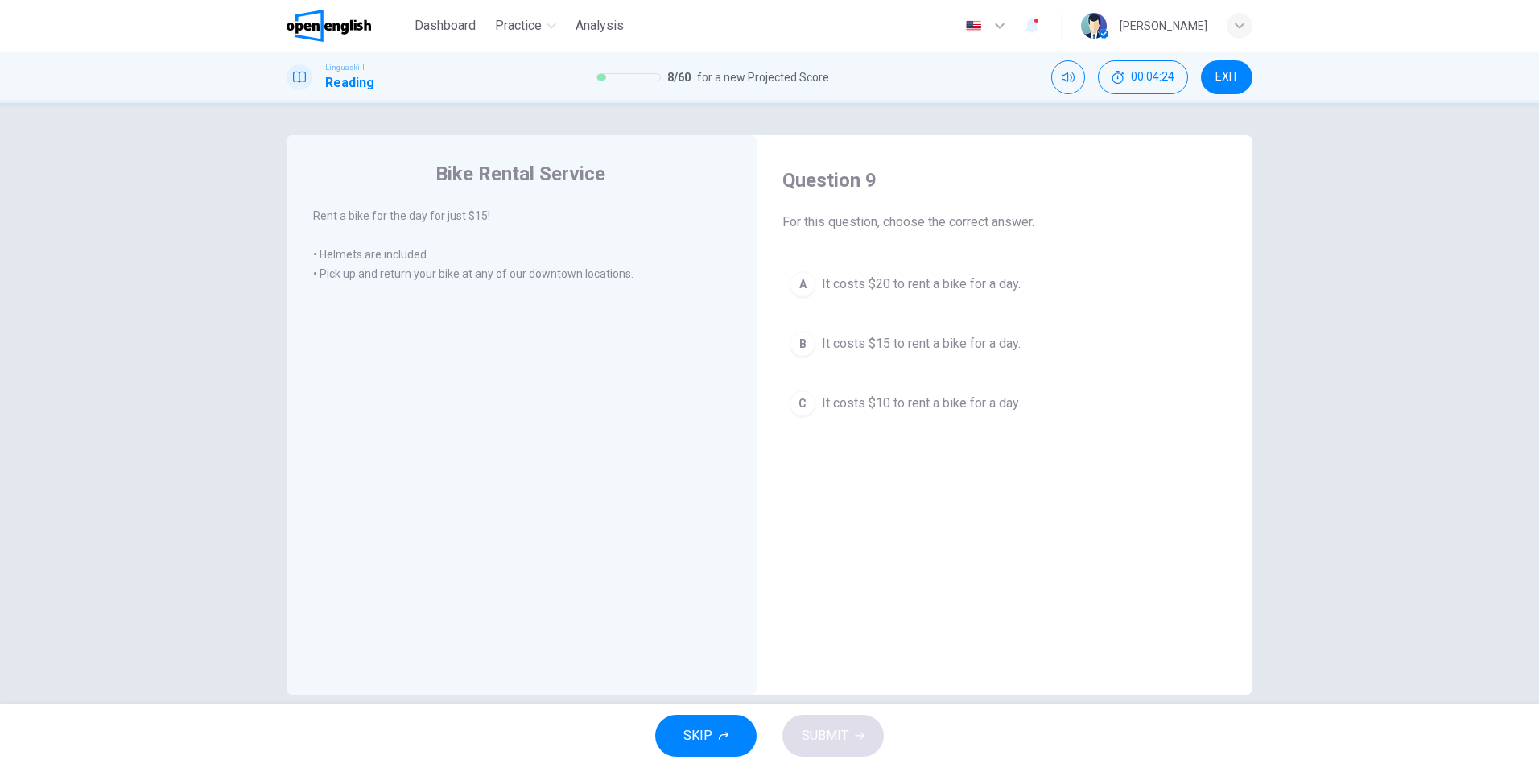
click at [800, 347] on div "B" at bounding box center [803, 344] width 26 height 26
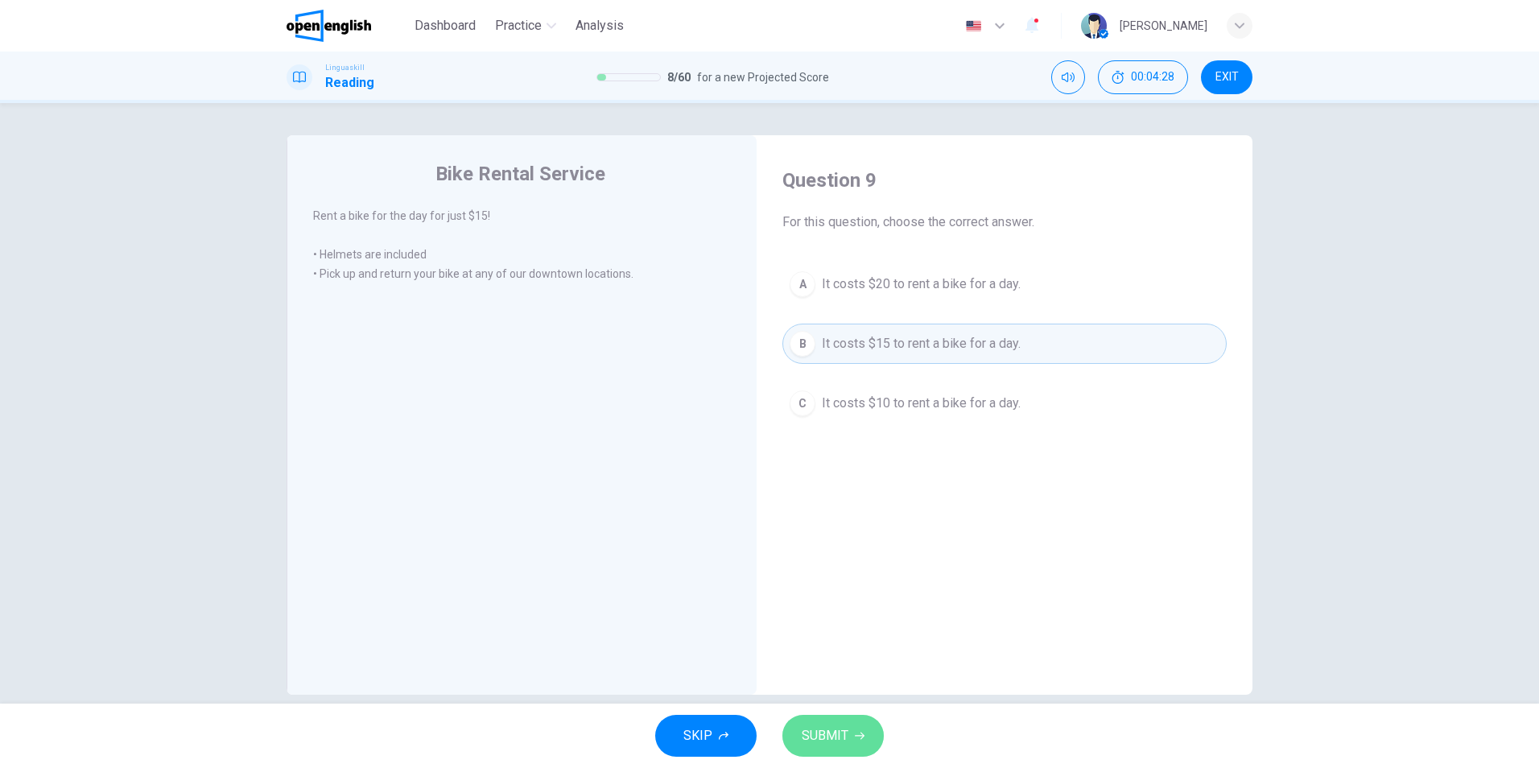
click at [839, 728] on span "SUBMIT" at bounding box center [825, 735] width 47 height 23
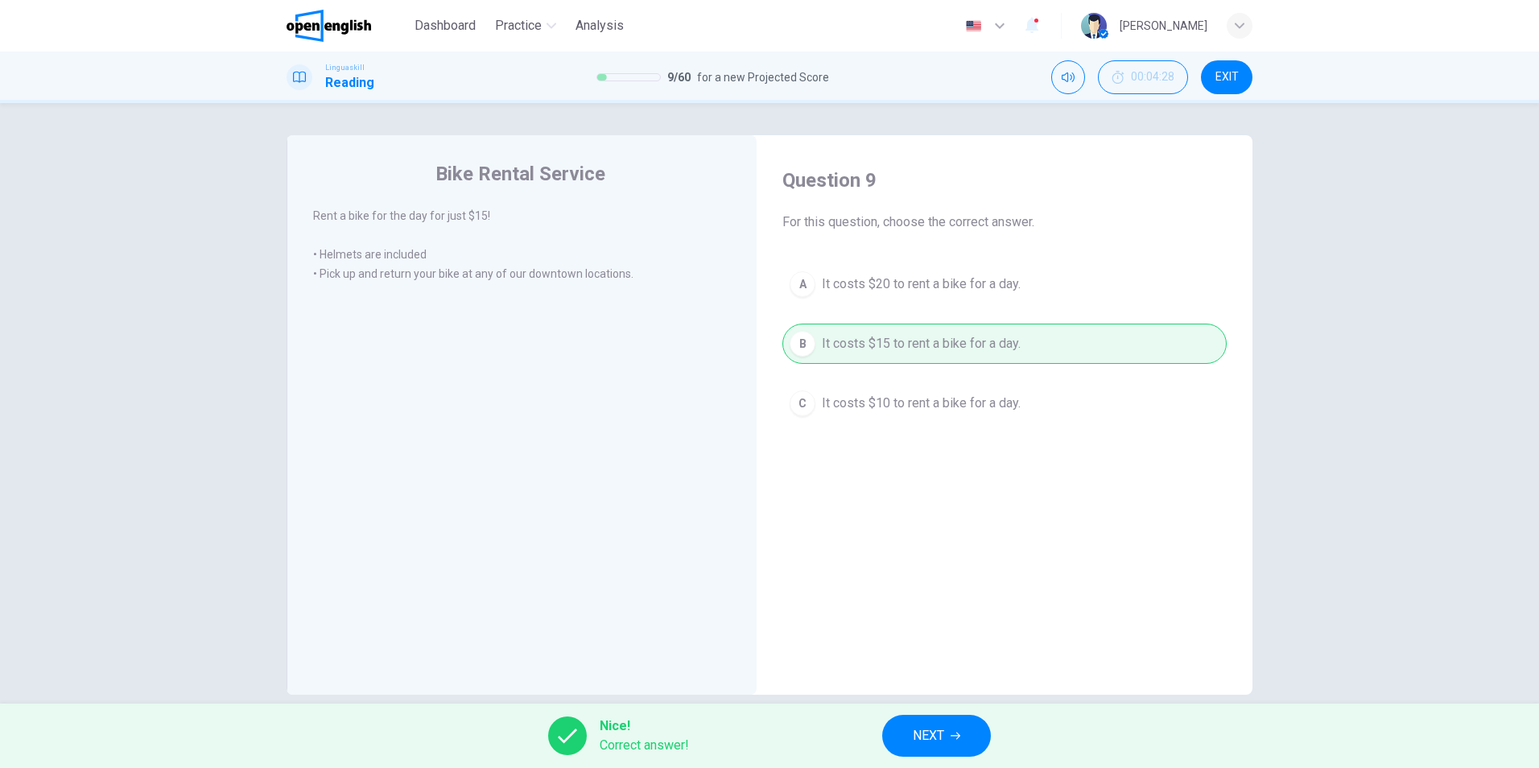
click at [900, 732] on button "NEXT" at bounding box center [936, 736] width 109 height 42
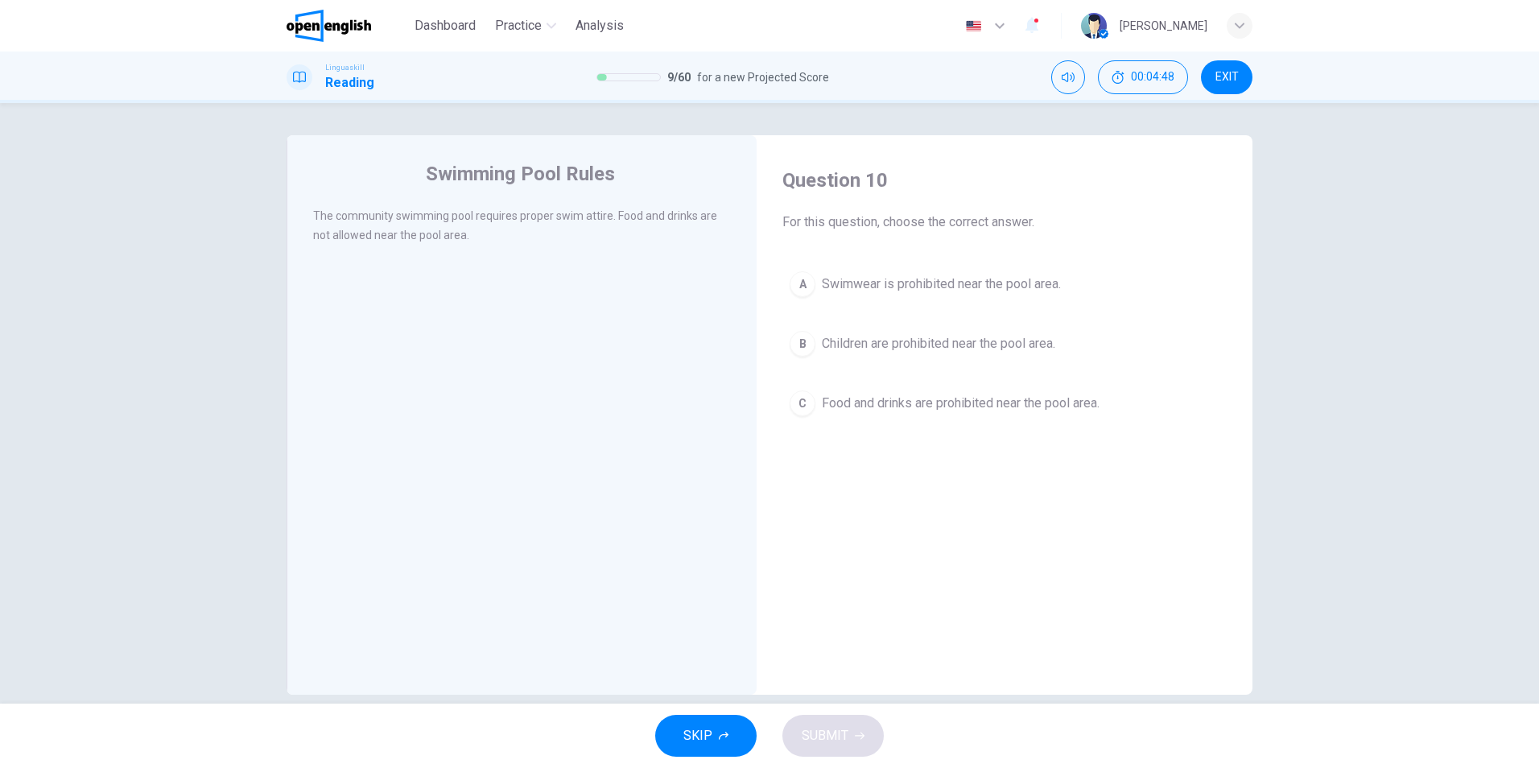
click at [806, 405] on div "C" at bounding box center [803, 403] width 26 height 26
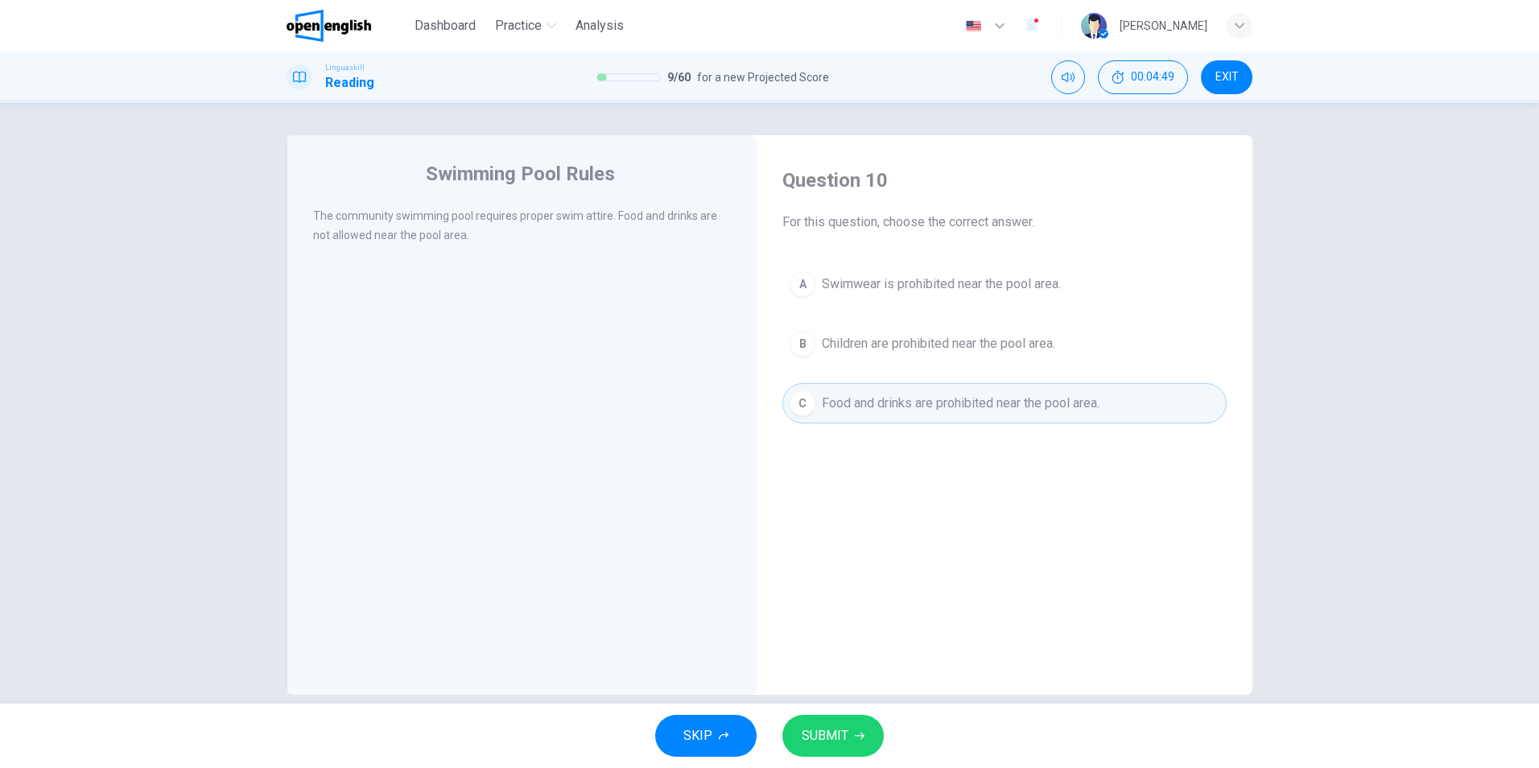
click at [852, 729] on button "SUBMIT" at bounding box center [832, 736] width 101 height 42
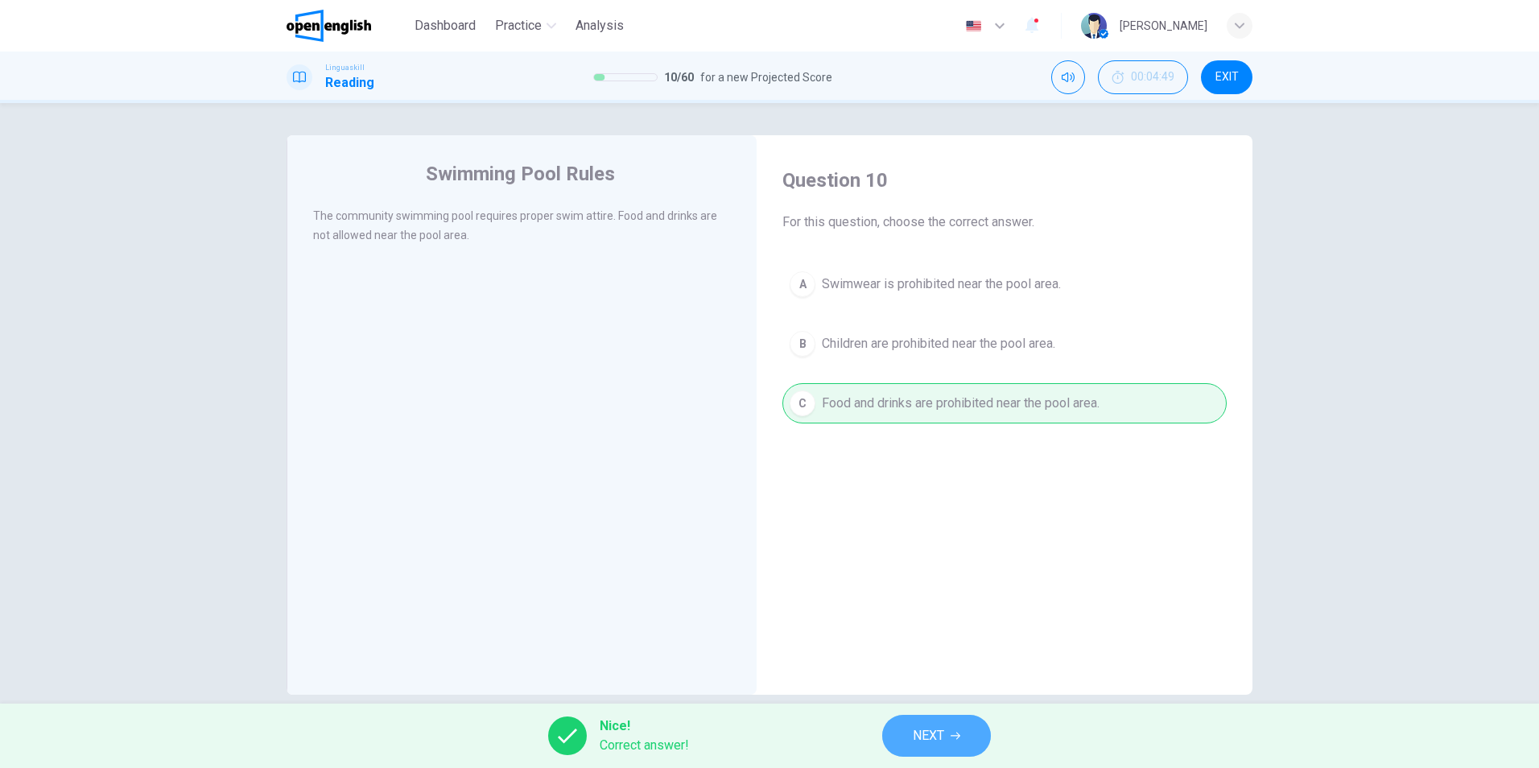
click at [931, 745] on span "NEXT" at bounding box center [928, 735] width 31 height 23
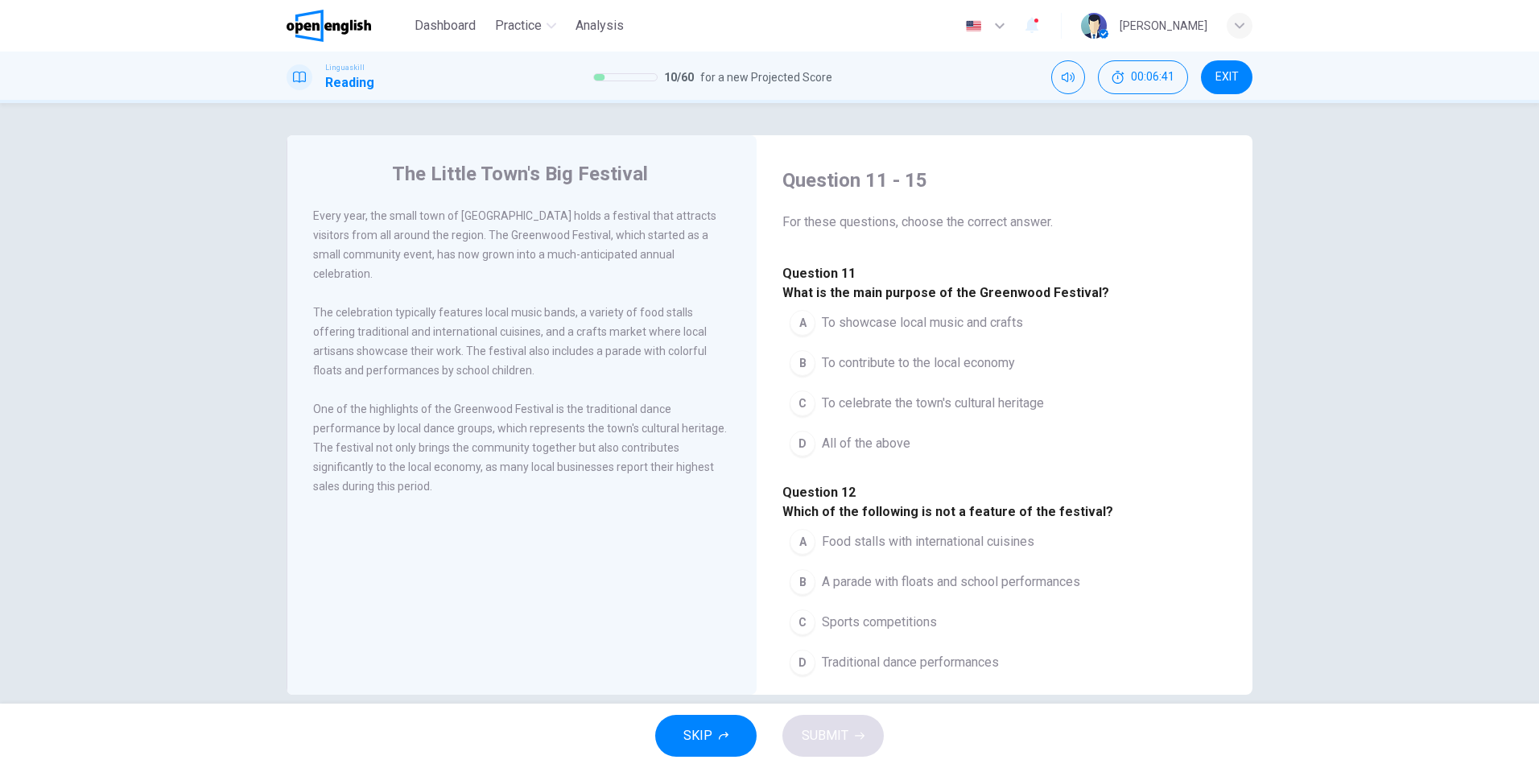
click at [803, 456] on div "D" at bounding box center [803, 444] width 26 height 26
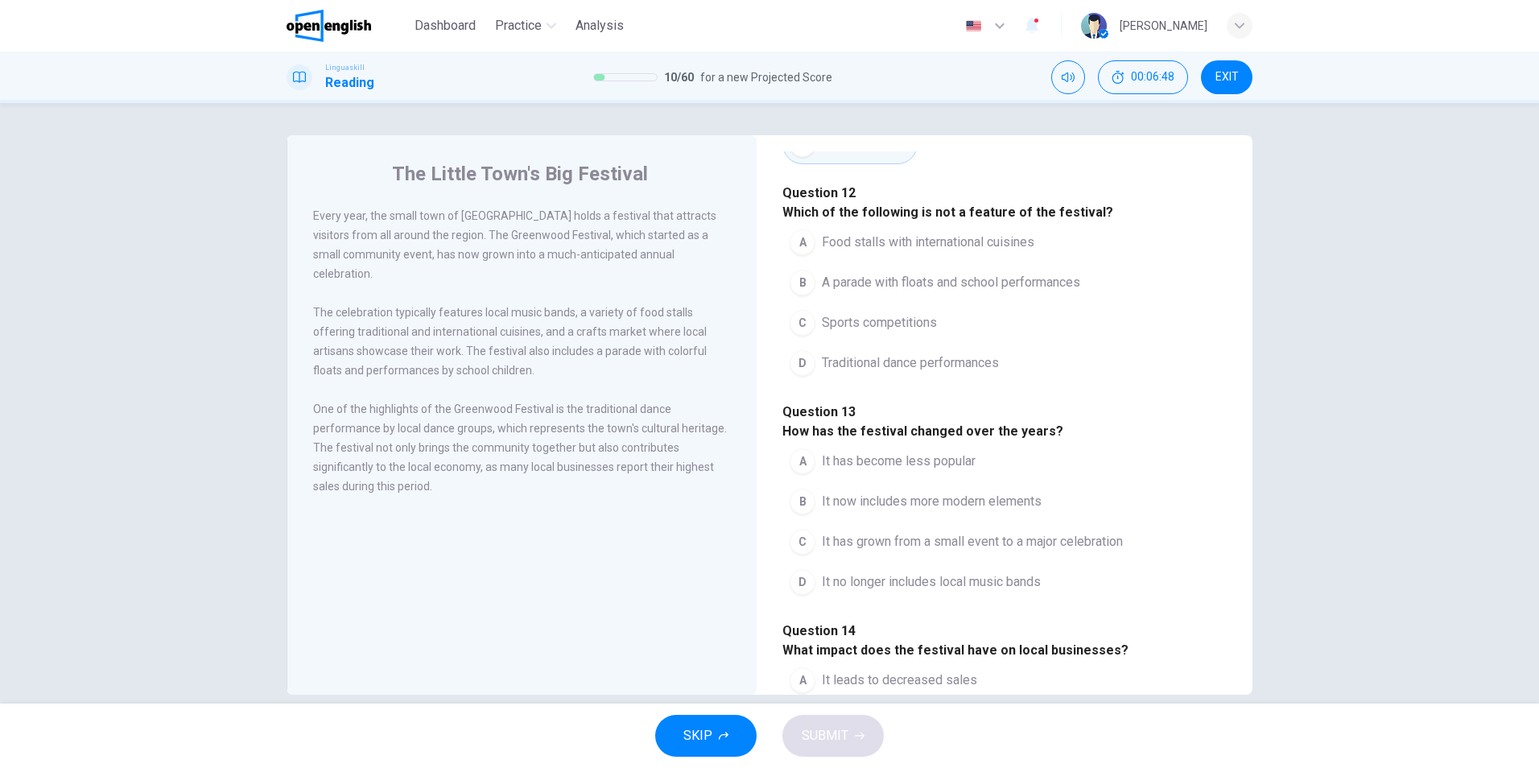
scroll to position [322, 0]
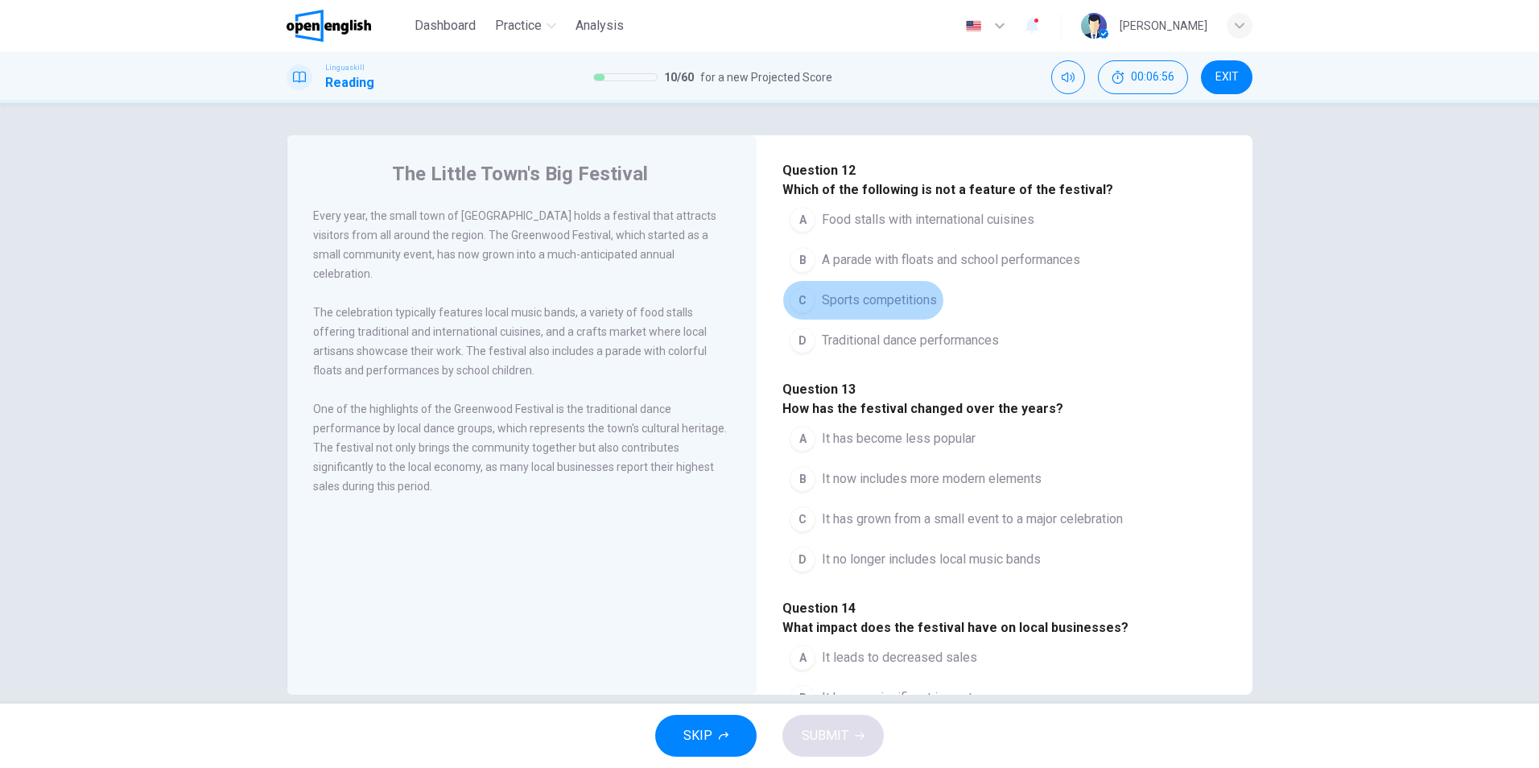
click at [798, 313] on div "C" at bounding box center [803, 300] width 26 height 26
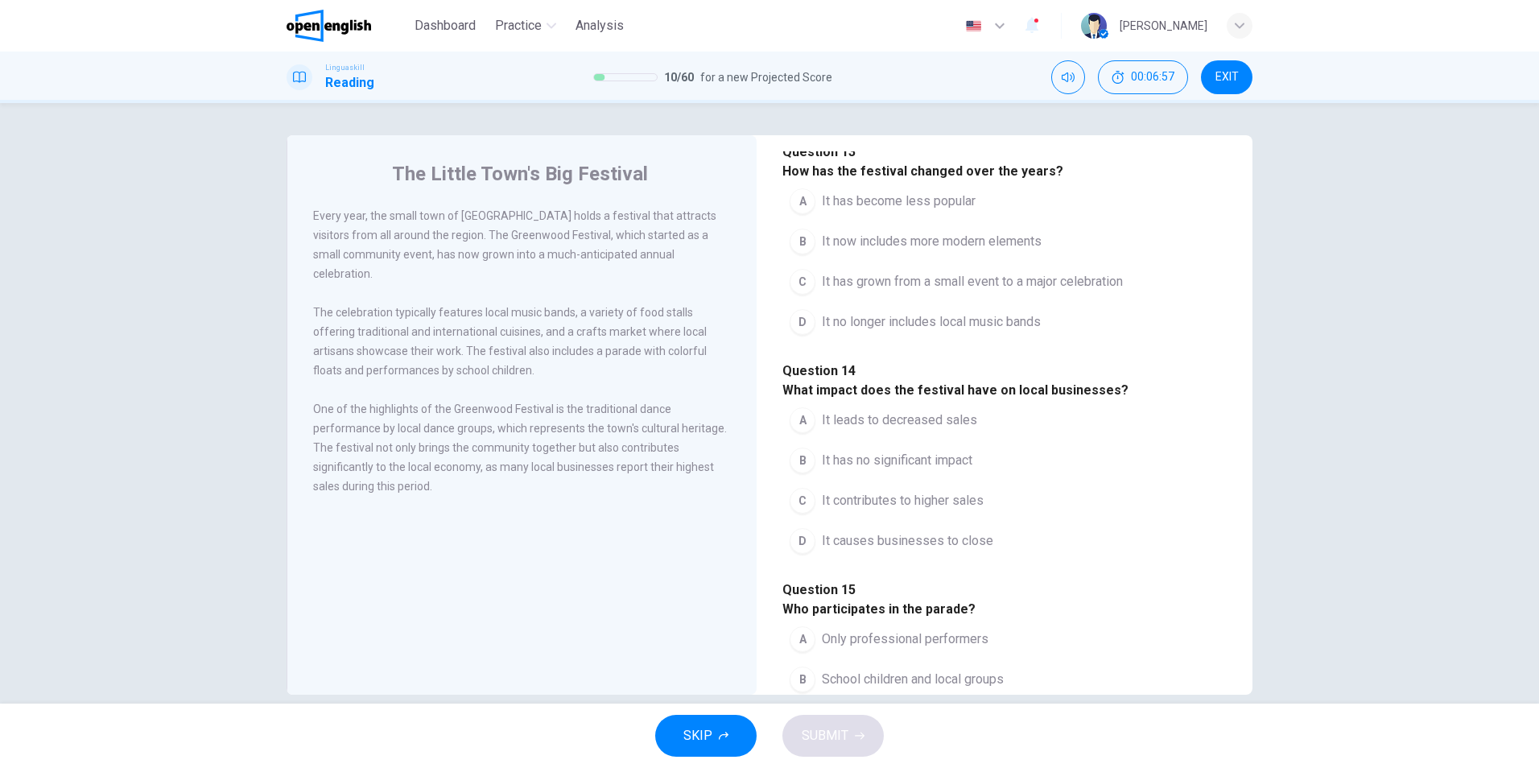
scroll to position [563, 0]
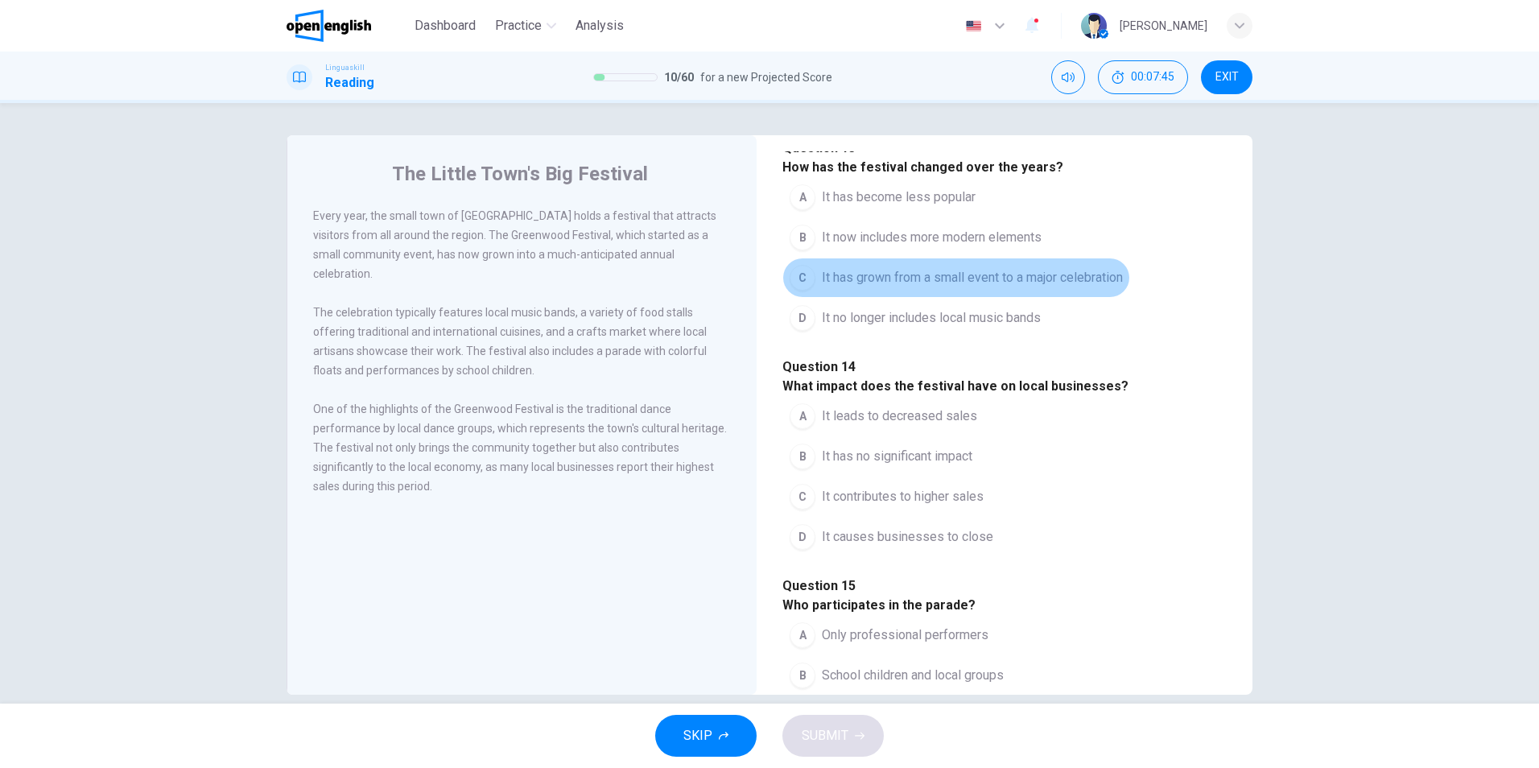
click at [801, 291] on div "C" at bounding box center [803, 278] width 26 height 26
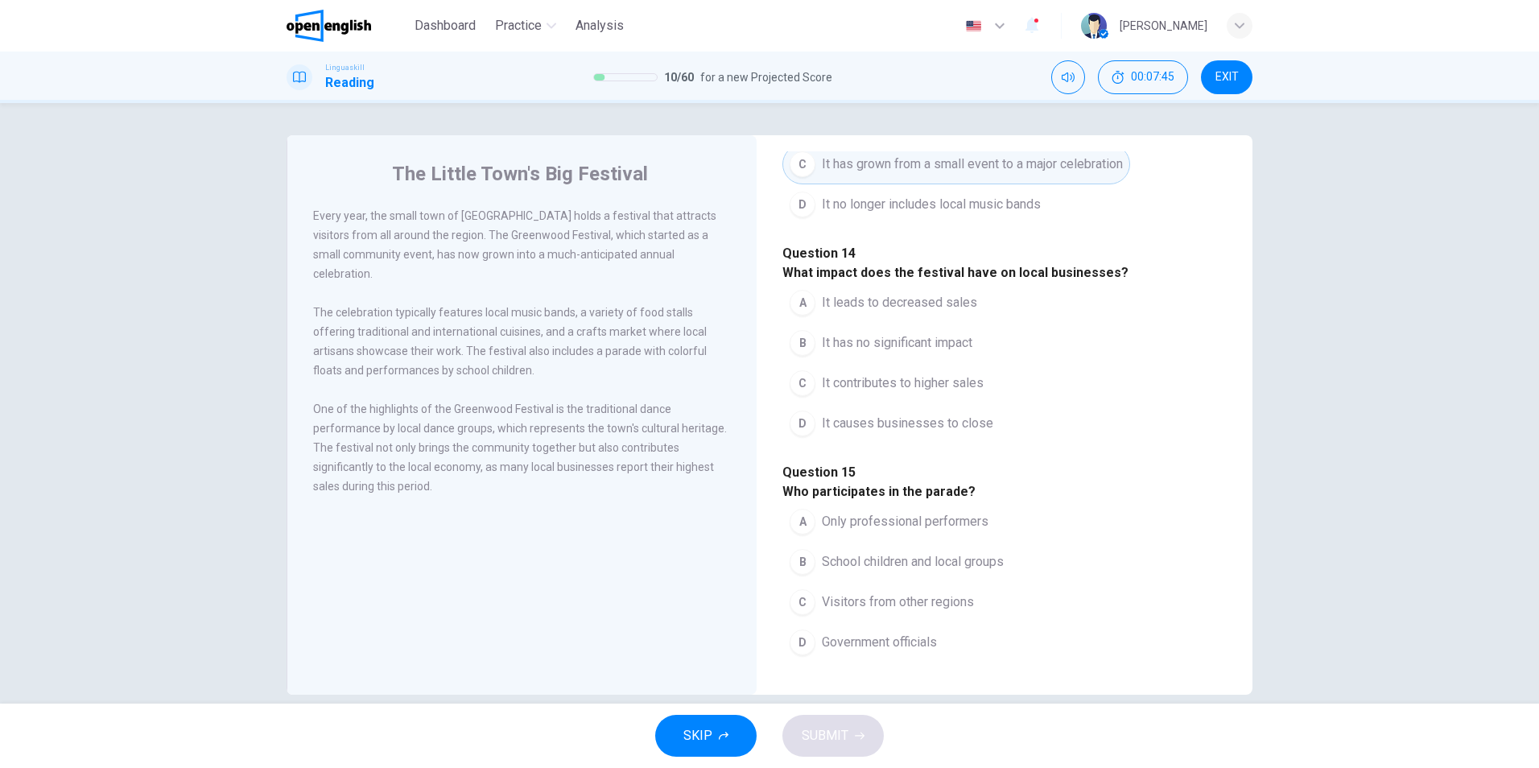
scroll to position [805, 0]
click at [922, 393] on span "It contributes to higher sales" at bounding box center [903, 382] width 162 height 19
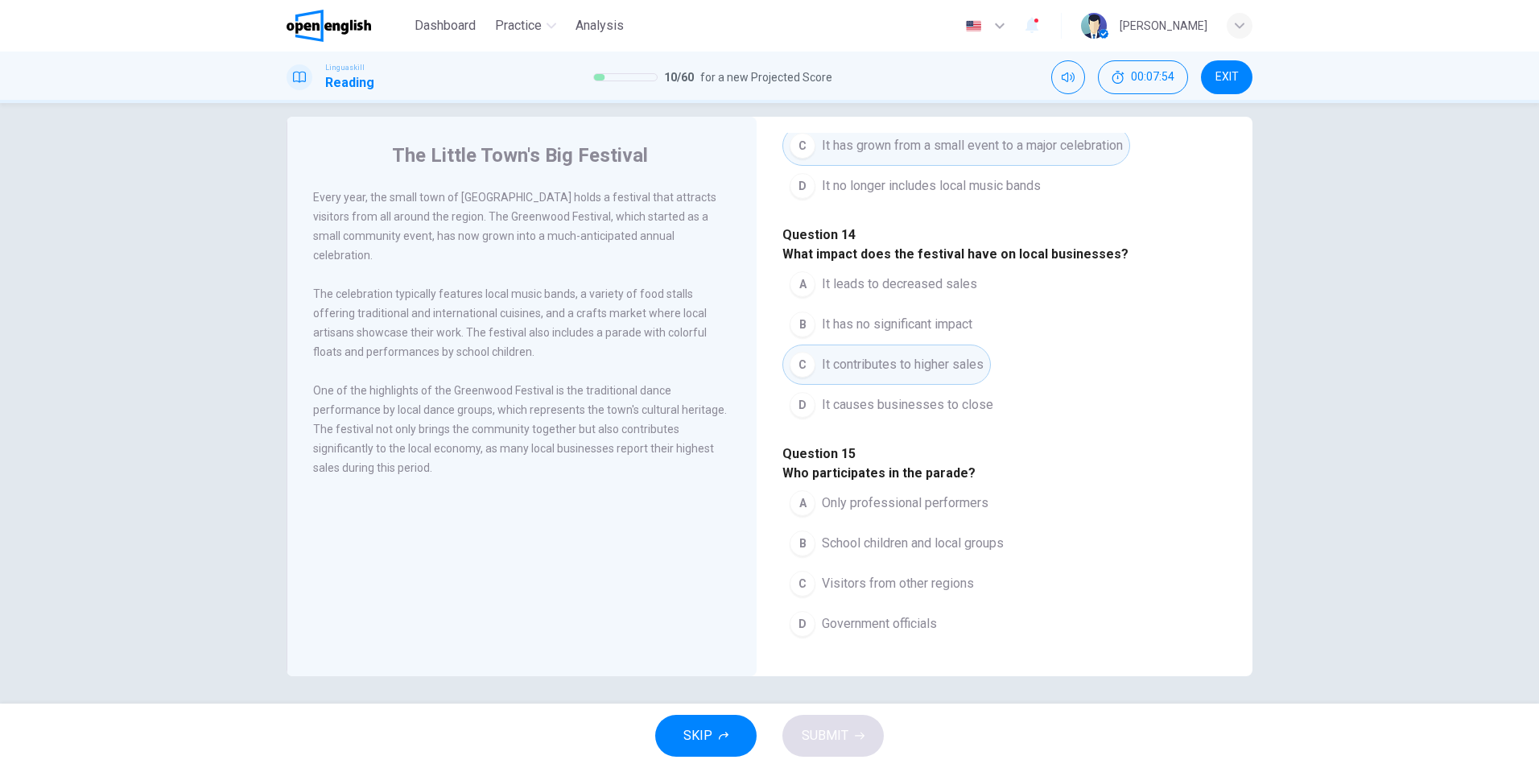
scroll to position [23, 0]
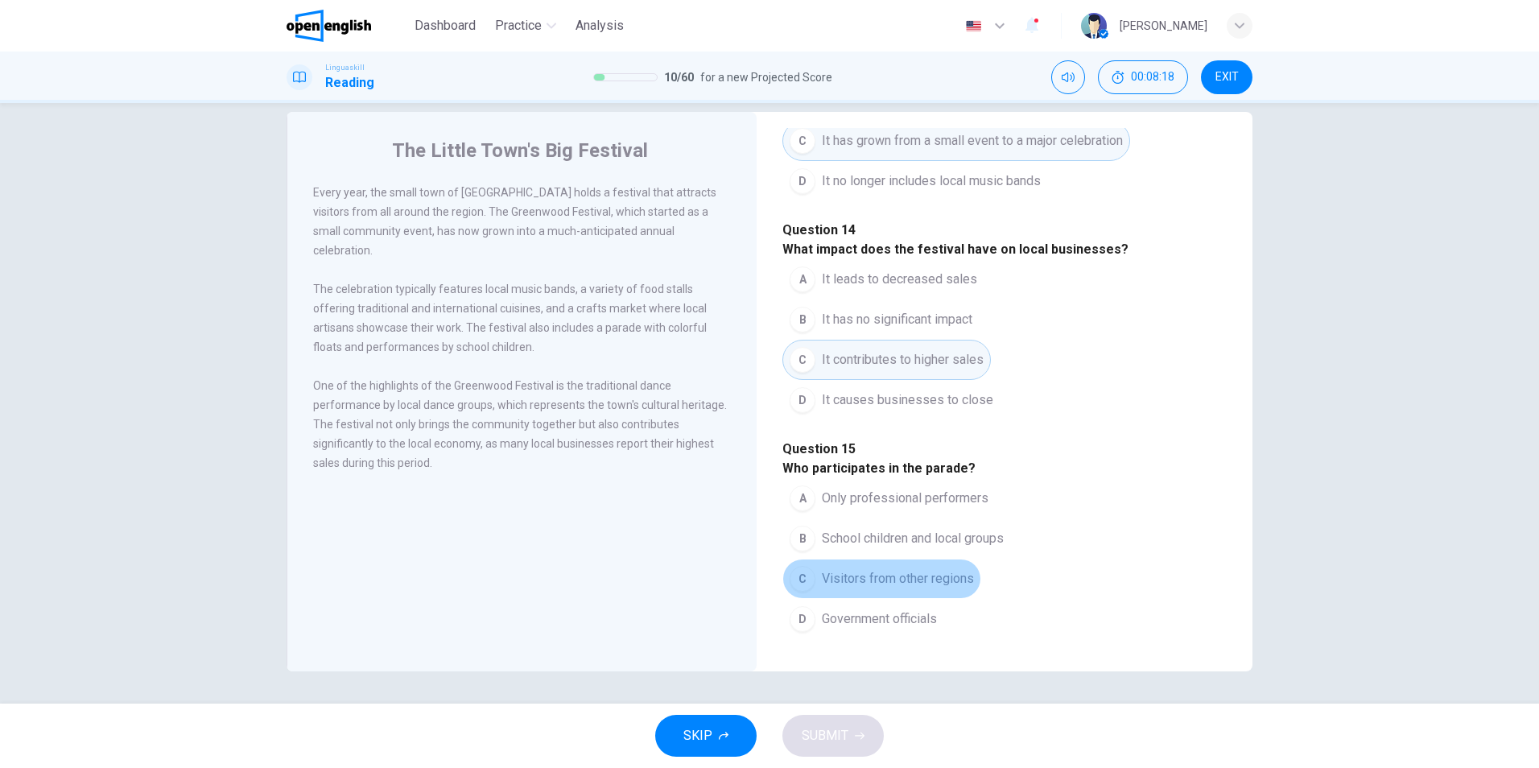
click at [890, 569] on span "Visitors from other regions" at bounding box center [898, 578] width 152 height 19
drag, startPoint x: 392, startPoint y: 416, endPoint x: 580, endPoint y: 414, distance: 187.6
click at [580, 414] on span "One of the highlights of the Greenwood Festival is the traditional dance perfor…" at bounding box center [520, 424] width 414 height 90
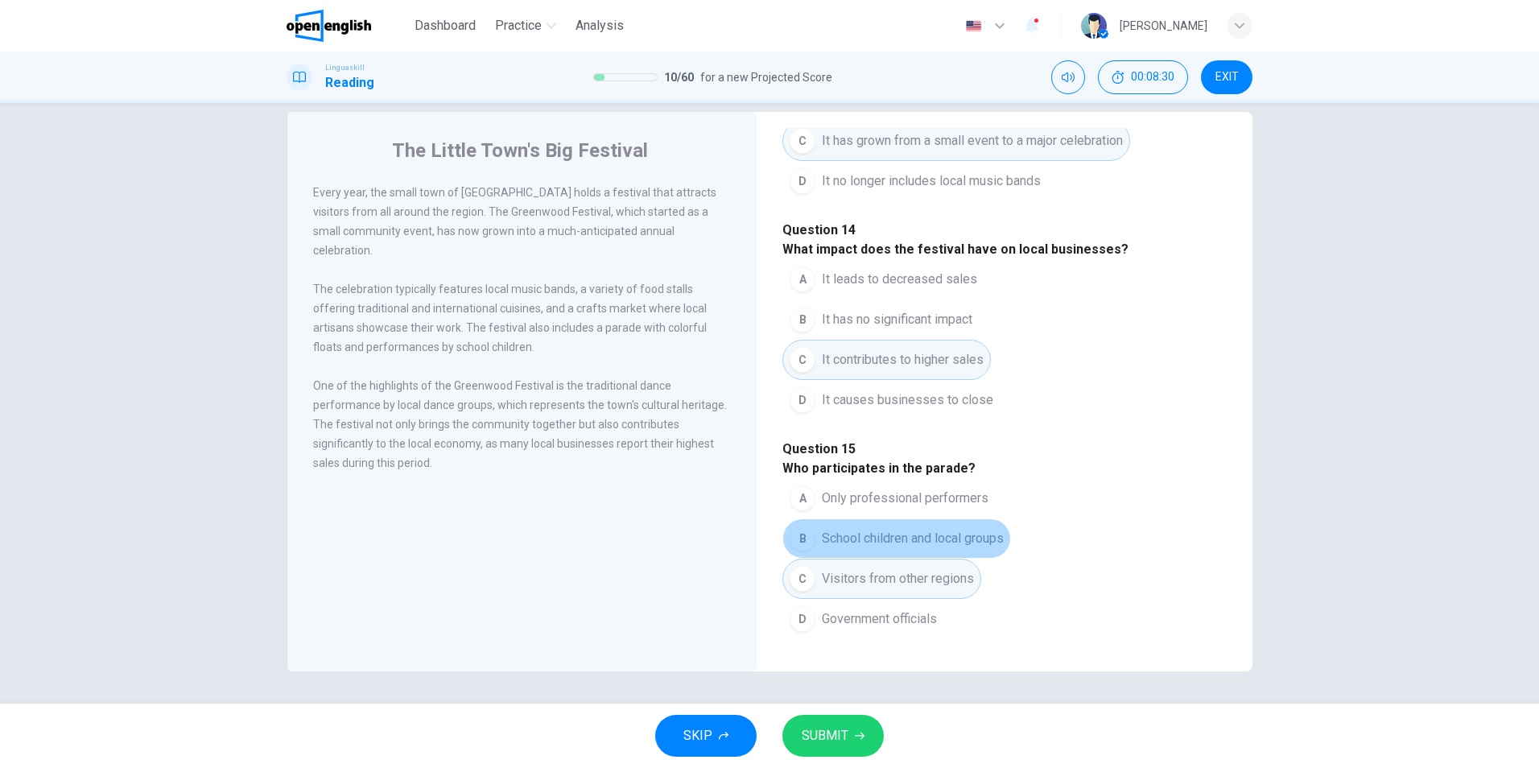
click at [852, 529] on span "School children and local groups" at bounding box center [913, 538] width 182 height 19
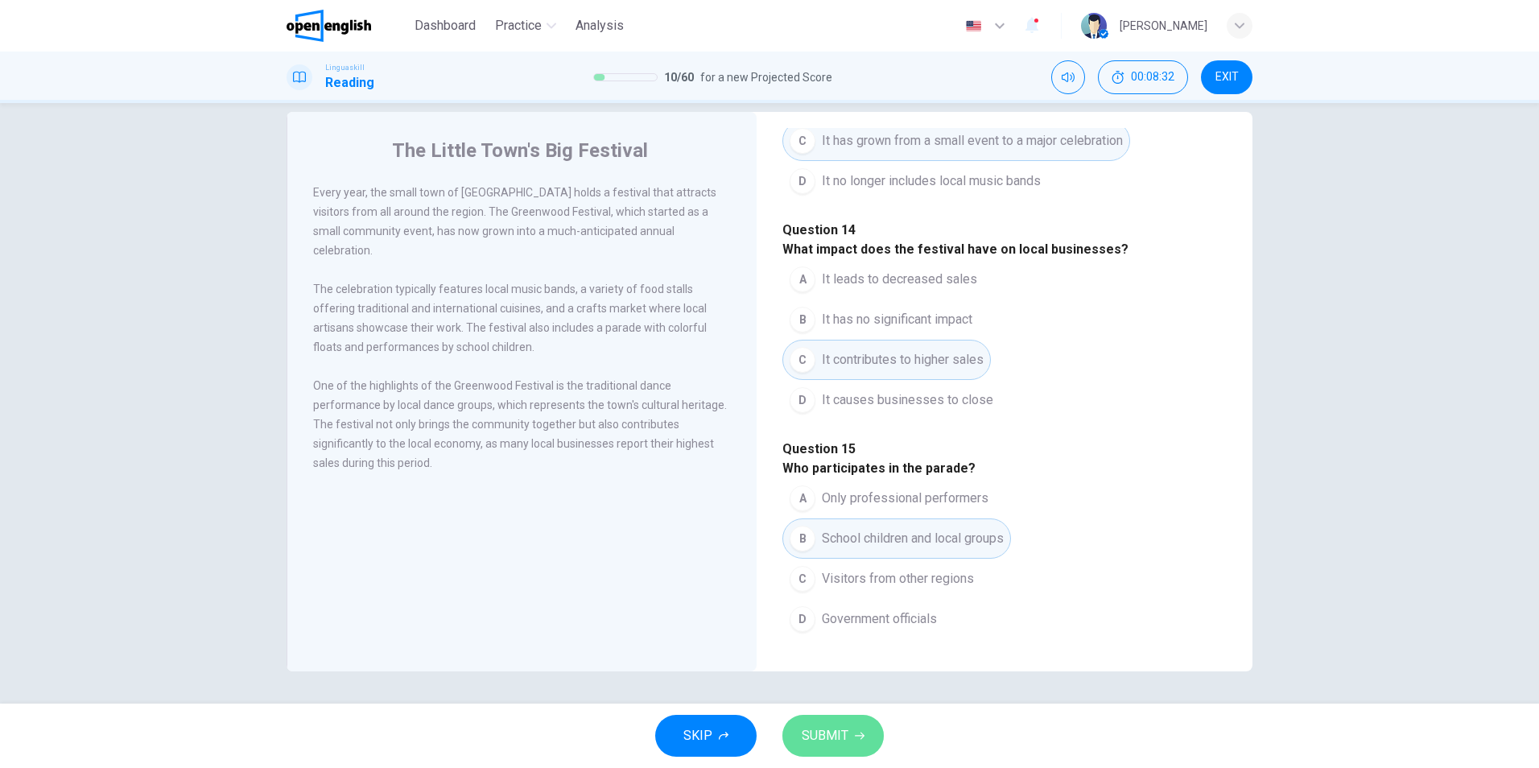
click at [831, 732] on span "SUBMIT" at bounding box center [825, 735] width 47 height 23
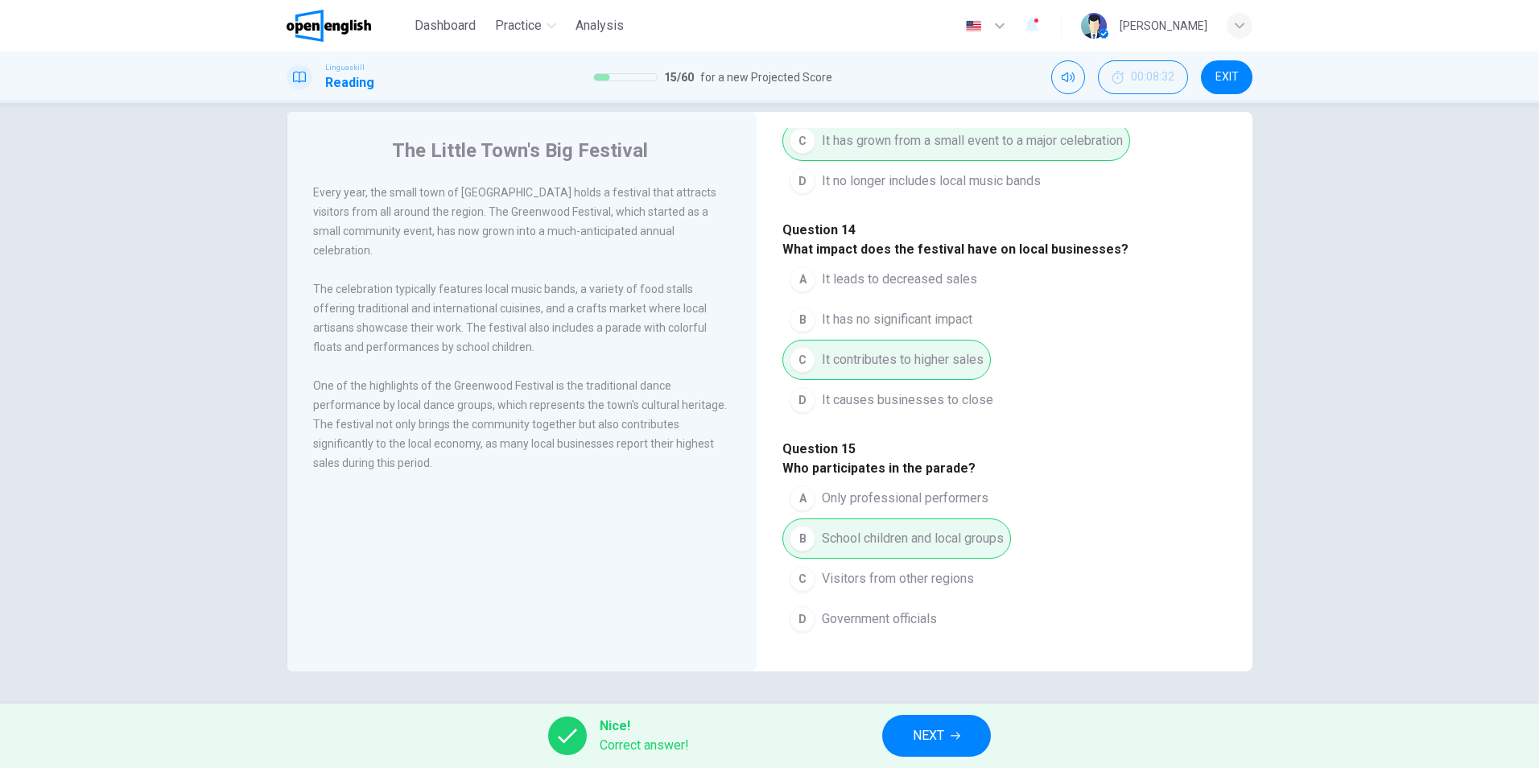
click at [912, 724] on button "NEXT" at bounding box center [936, 736] width 109 height 42
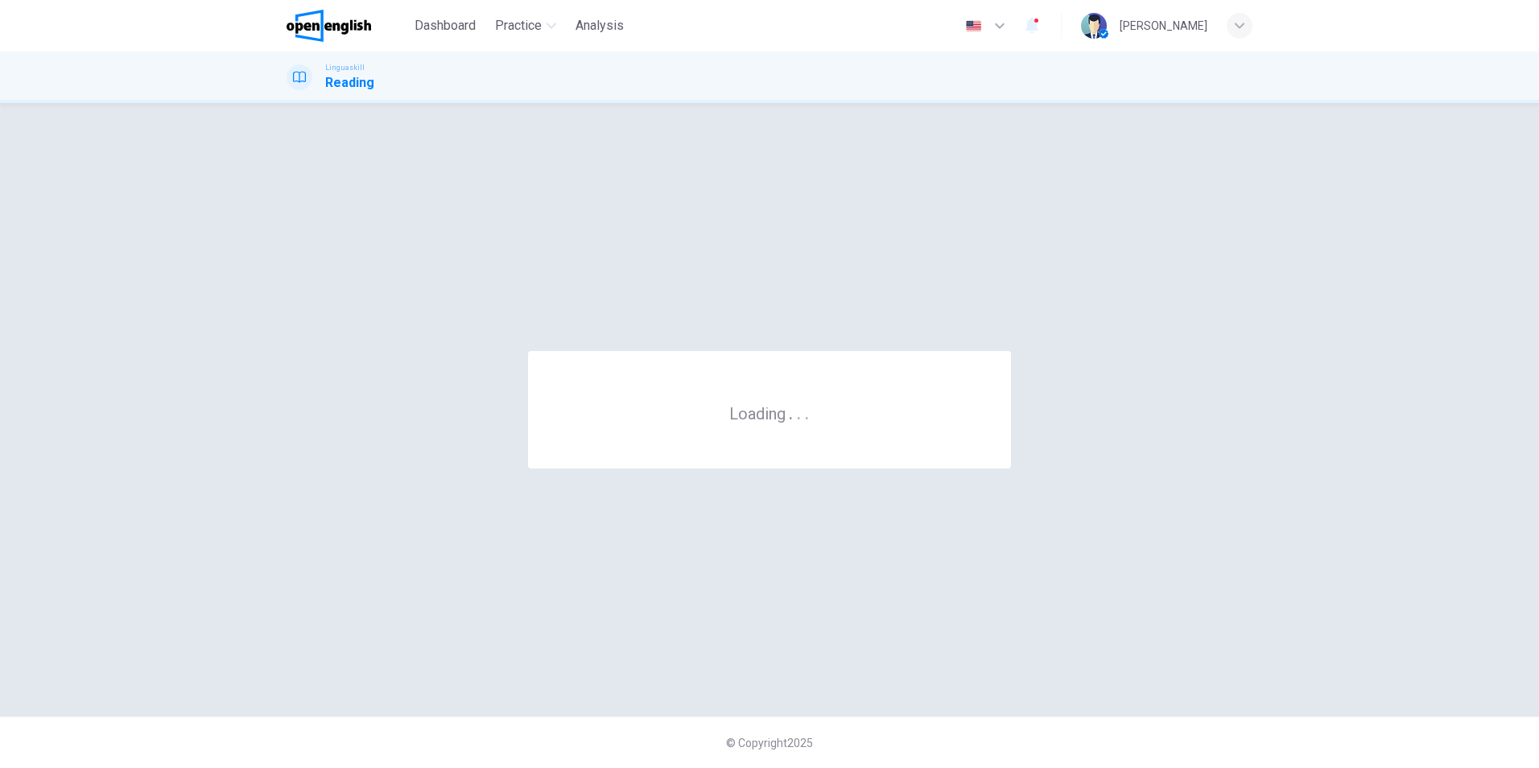
scroll to position [0, 0]
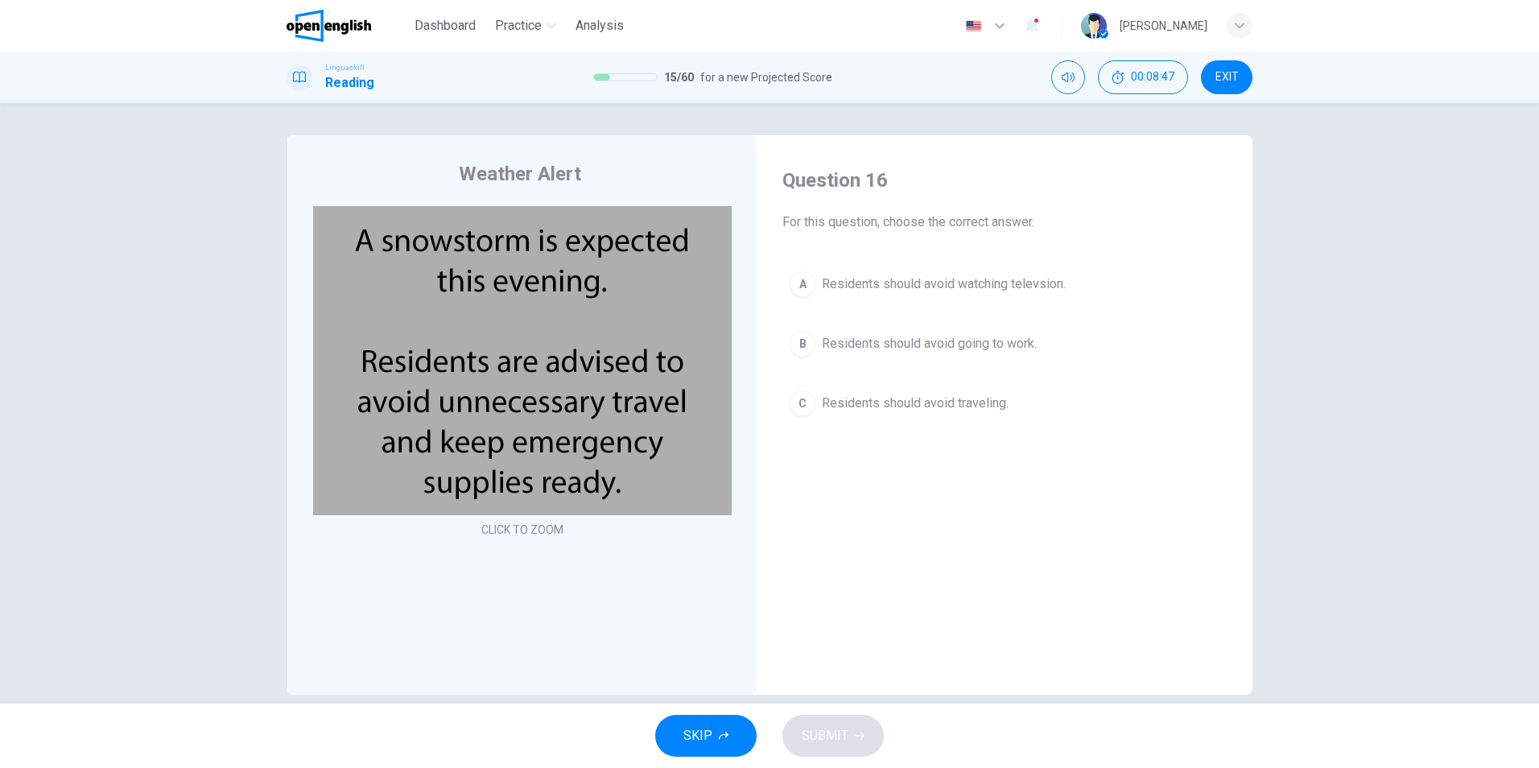
click at [806, 404] on div "C" at bounding box center [803, 403] width 26 height 26
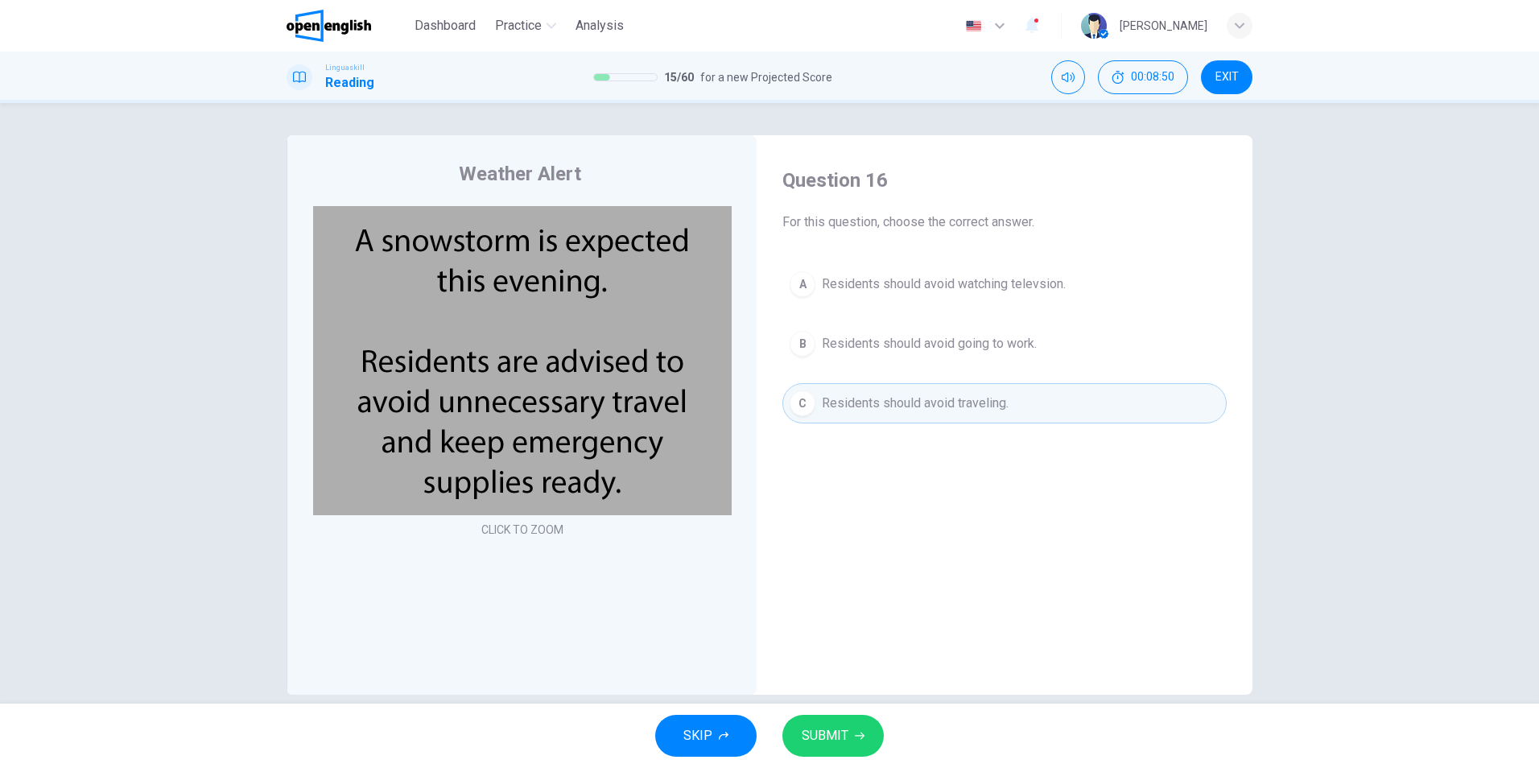
click at [827, 721] on button "SUBMIT" at bounding box center [832, 736] width 101 height 42
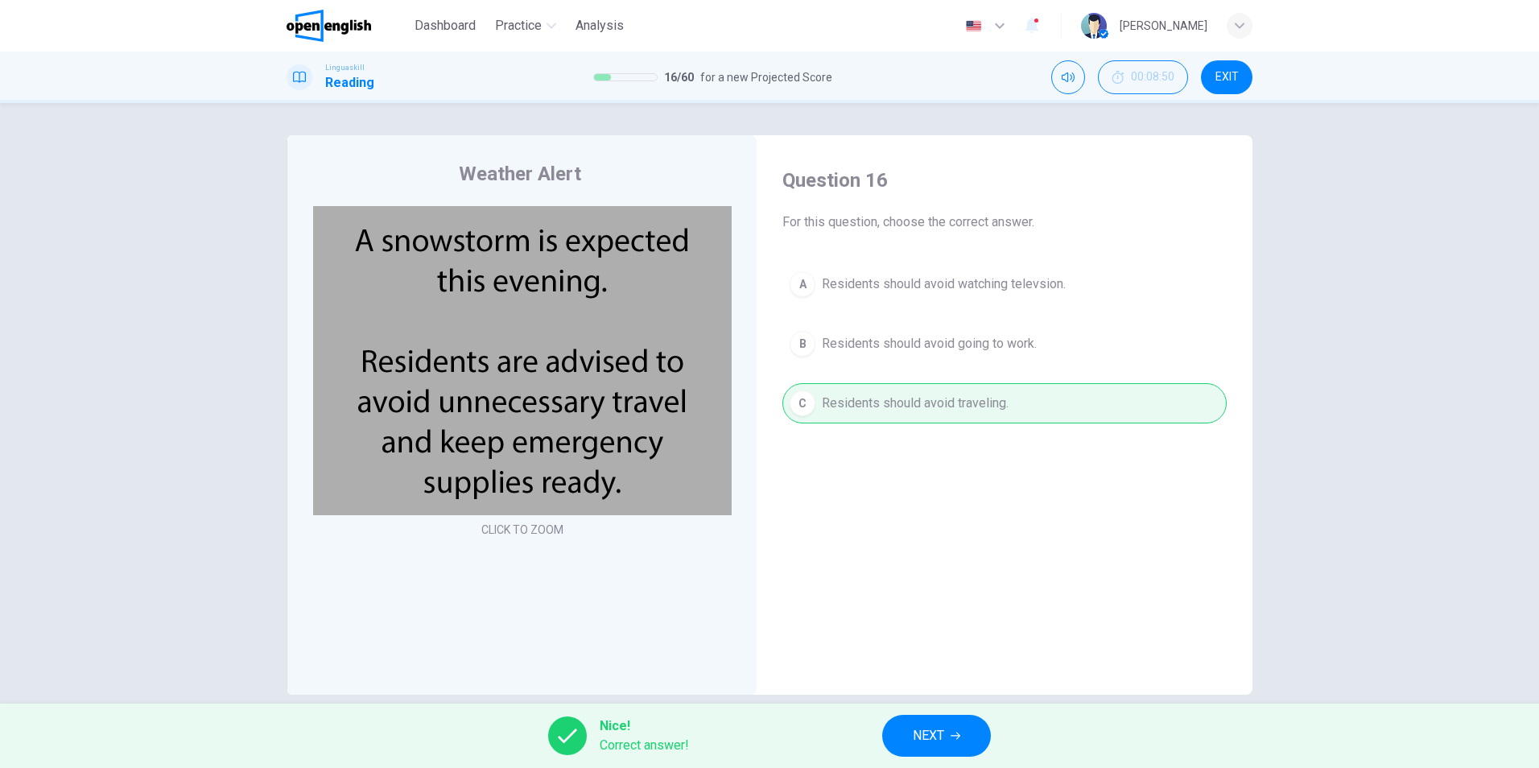
click at [943, 757] on div "Nice! Correct answer! NEXT" at bounding box center [769, 736] width 1539 height 64
click at [947, 744] on button "NEXT" at bounding box center [936, 736] width 109 height 42
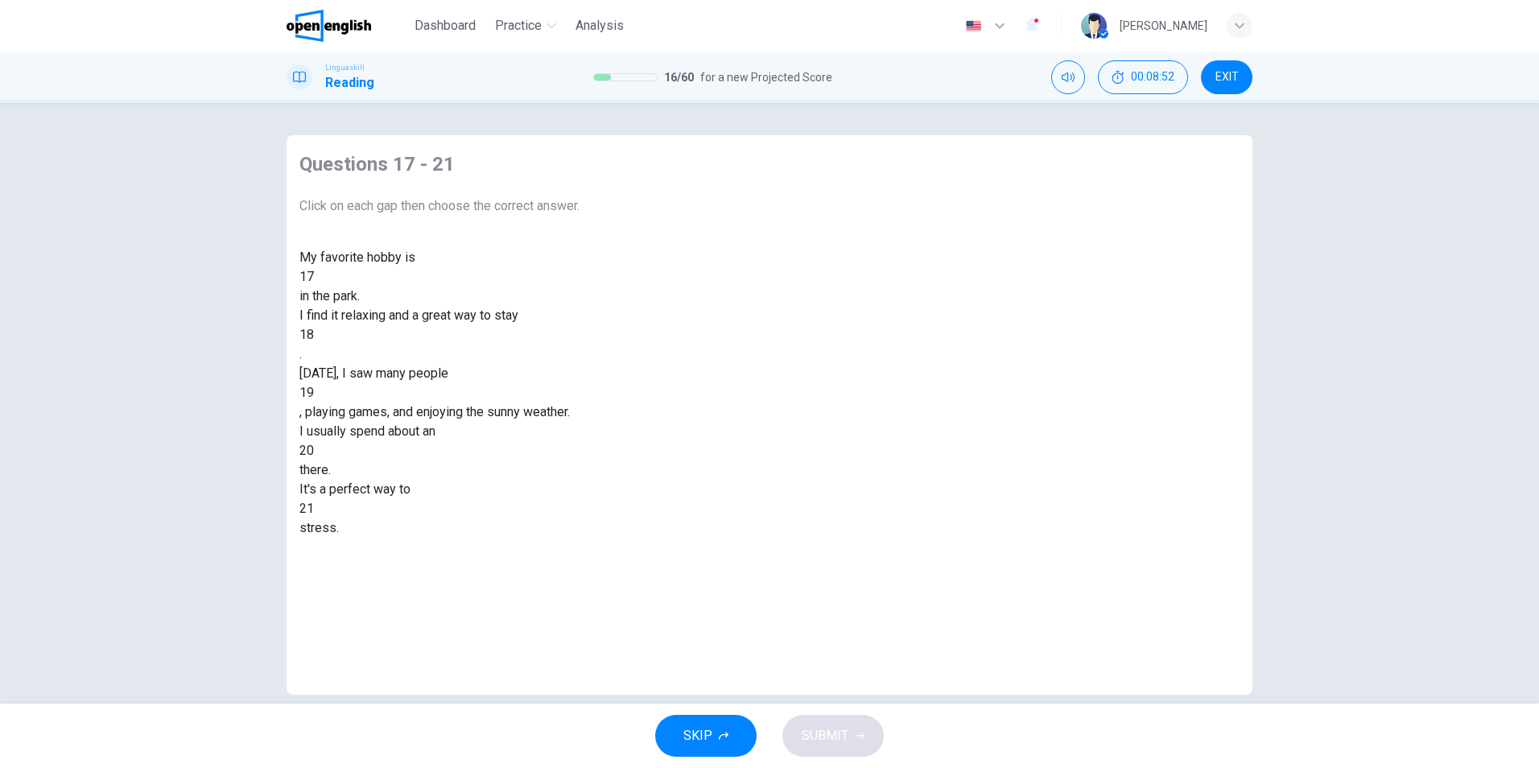
click at [314, 277] on div at bounding box center [314, 277] width 0 height 0
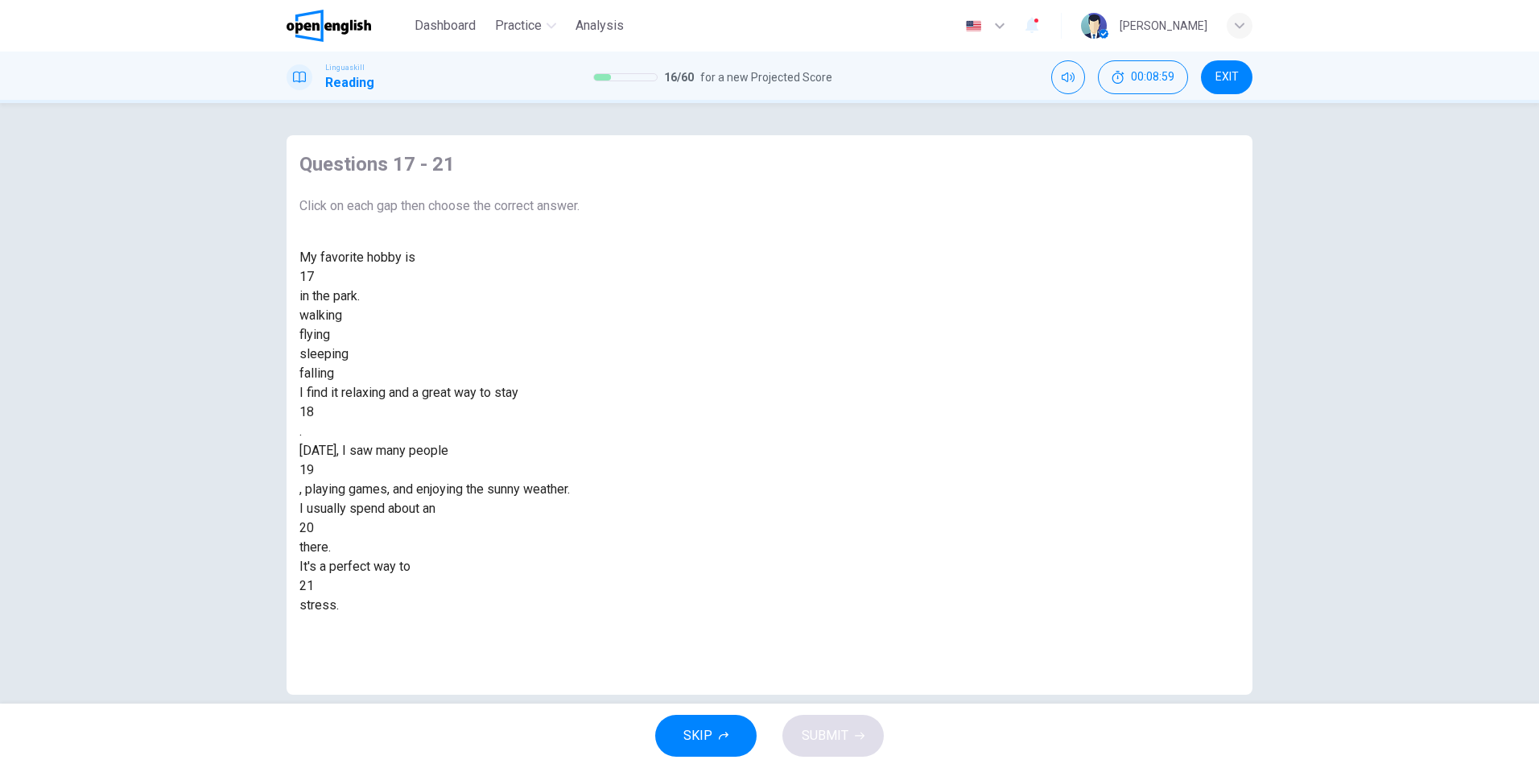
click at [580, 325] on div "walking" at bounding box center [439, 315] width 280 height 19
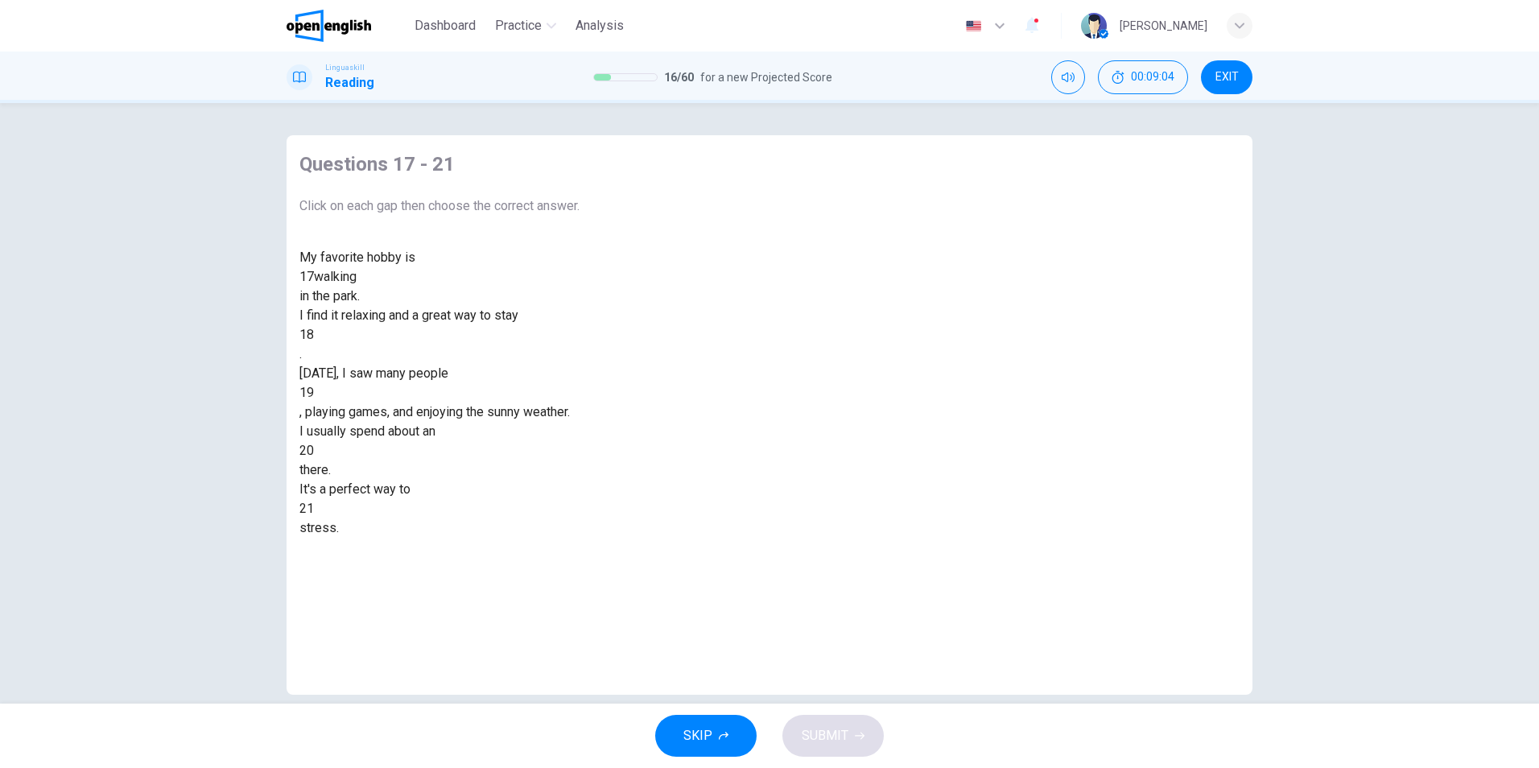
click at [314, 335] on div at bounding box center [314, 335] width 0 height 0
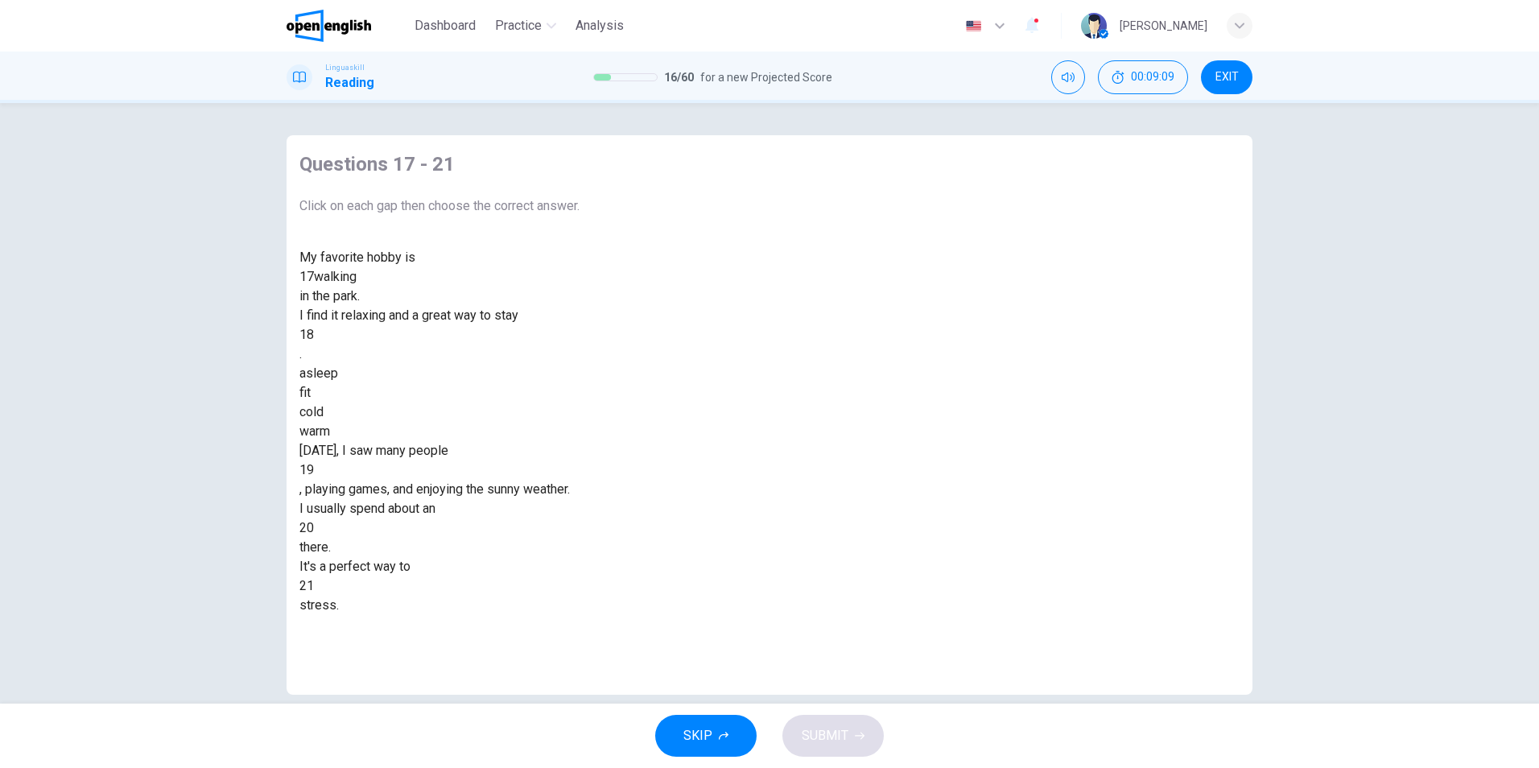
click at [580, 402] on div "fit" at bounding box center [439, 392] width 280 height 19
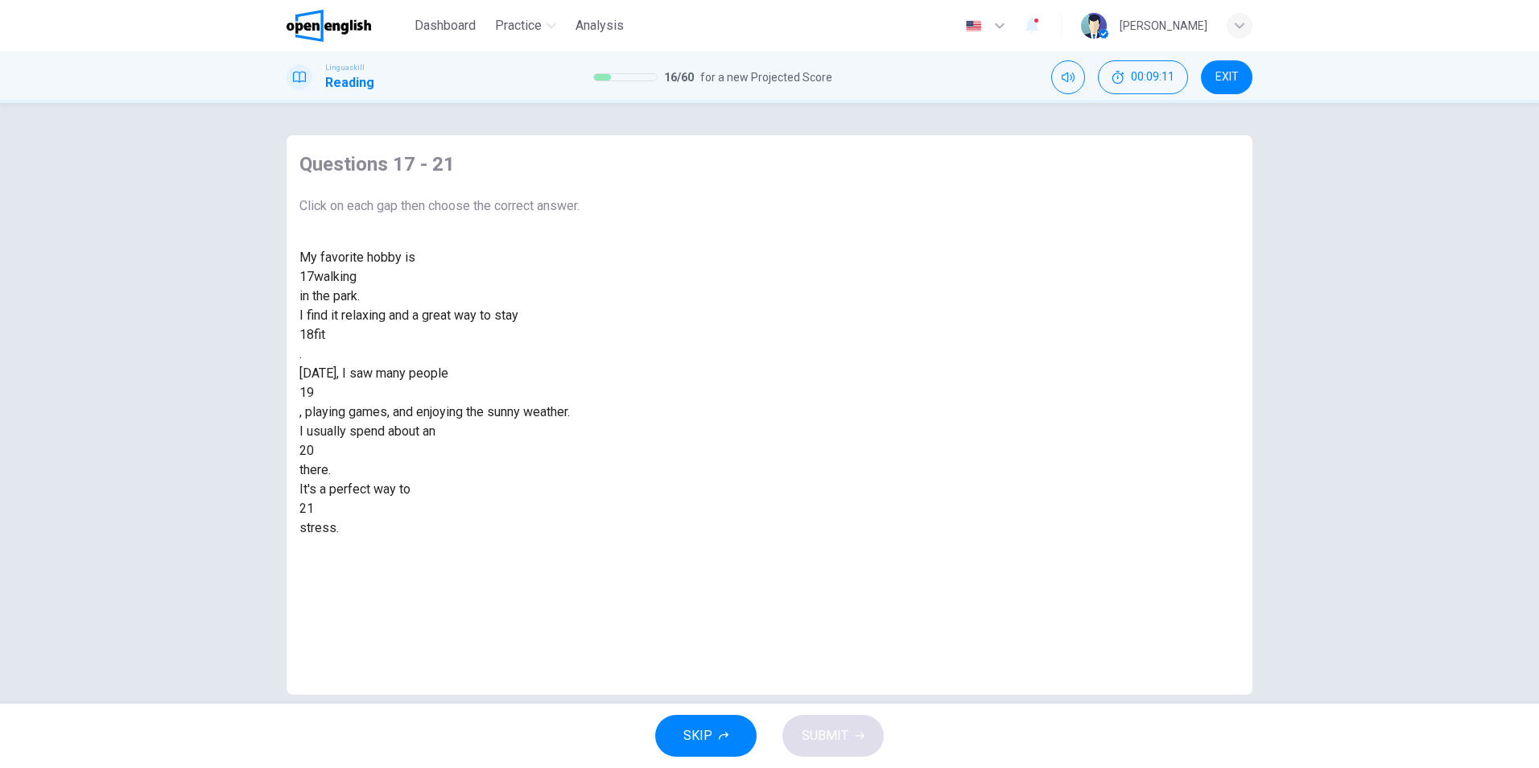
click at [314, 393] on div at bounding box center [314, 393] width 0 height 0
click at [580, 499] on div "running" at bounding box center [439, 489] width 280 height 19
click at [314, 451] on div at bounding box center [314, 451] width 0 height 0
click at [580, 499] on div "hour" at bounding box center [439, 489] width 280 height 19
click at [314, 509] on div at bounding box center [314, 509] width 0 height 0
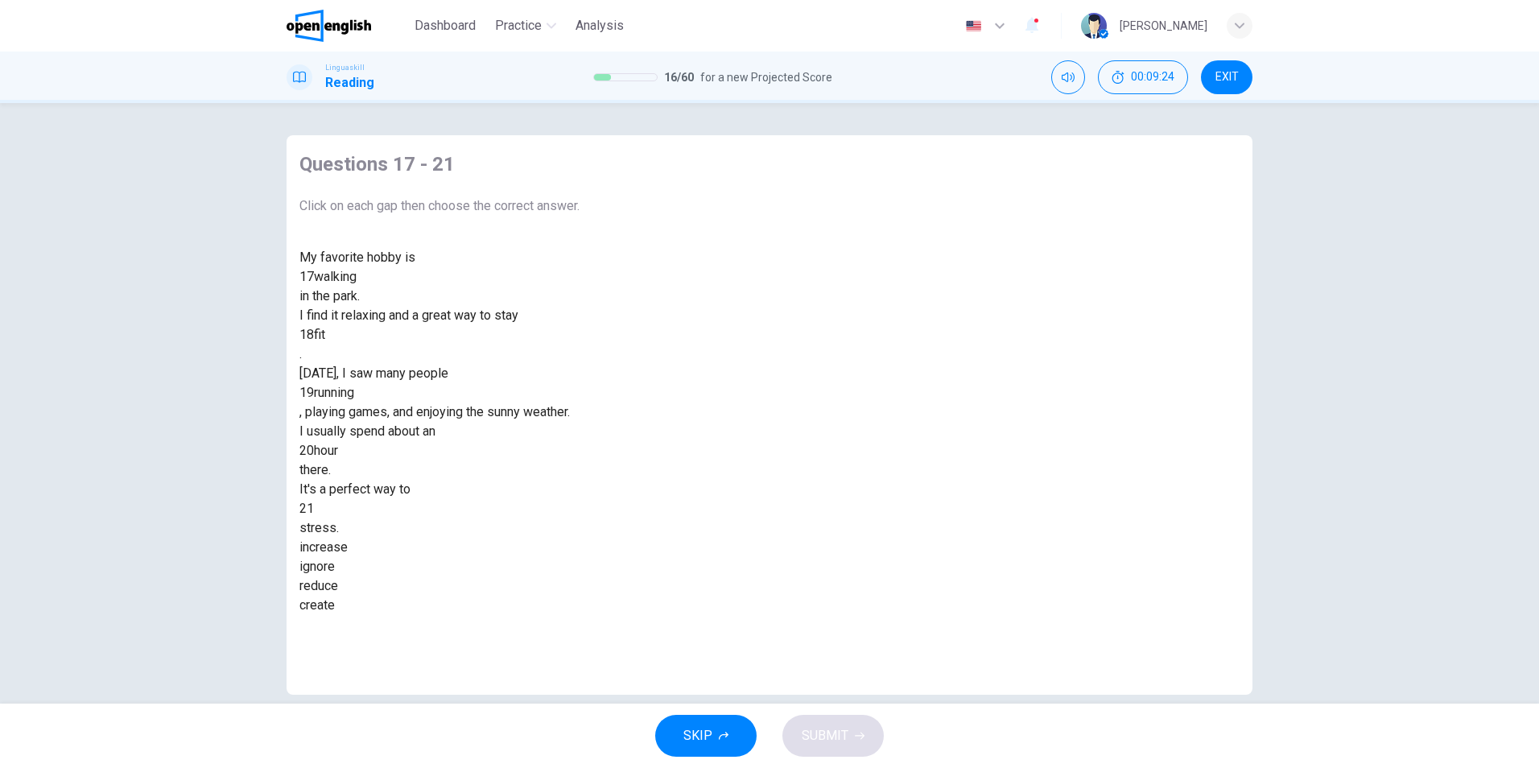
click at [580, 596] on div "reduce" at bounding box center [439, 585] width 280 height 19
click at [816, 725] on span "SUBMIT" at bounding box center [825, 735] width 47 height 23
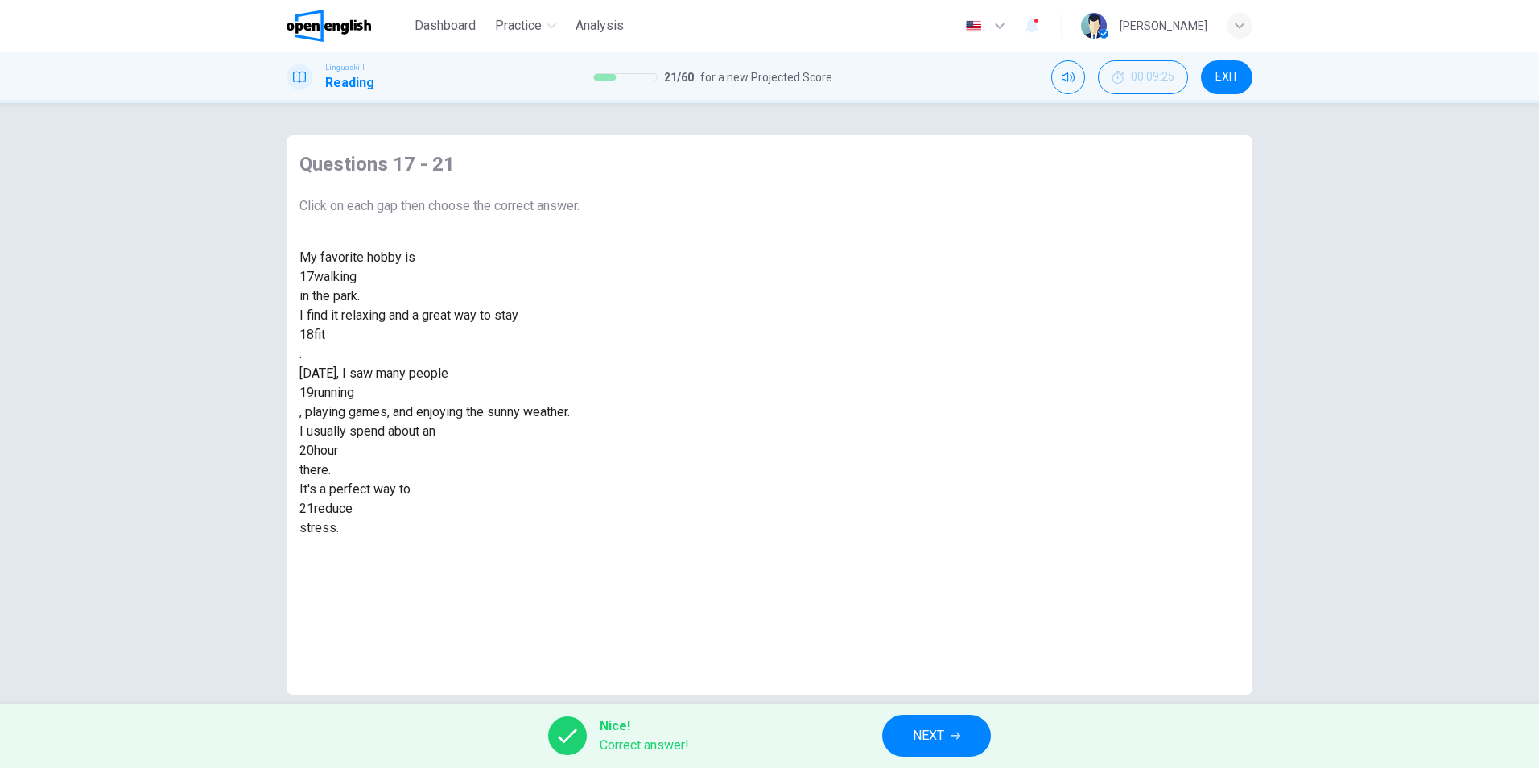
click at [931, 732] on span "NEXT" at bounding box center [928, 735] width 31 height 23
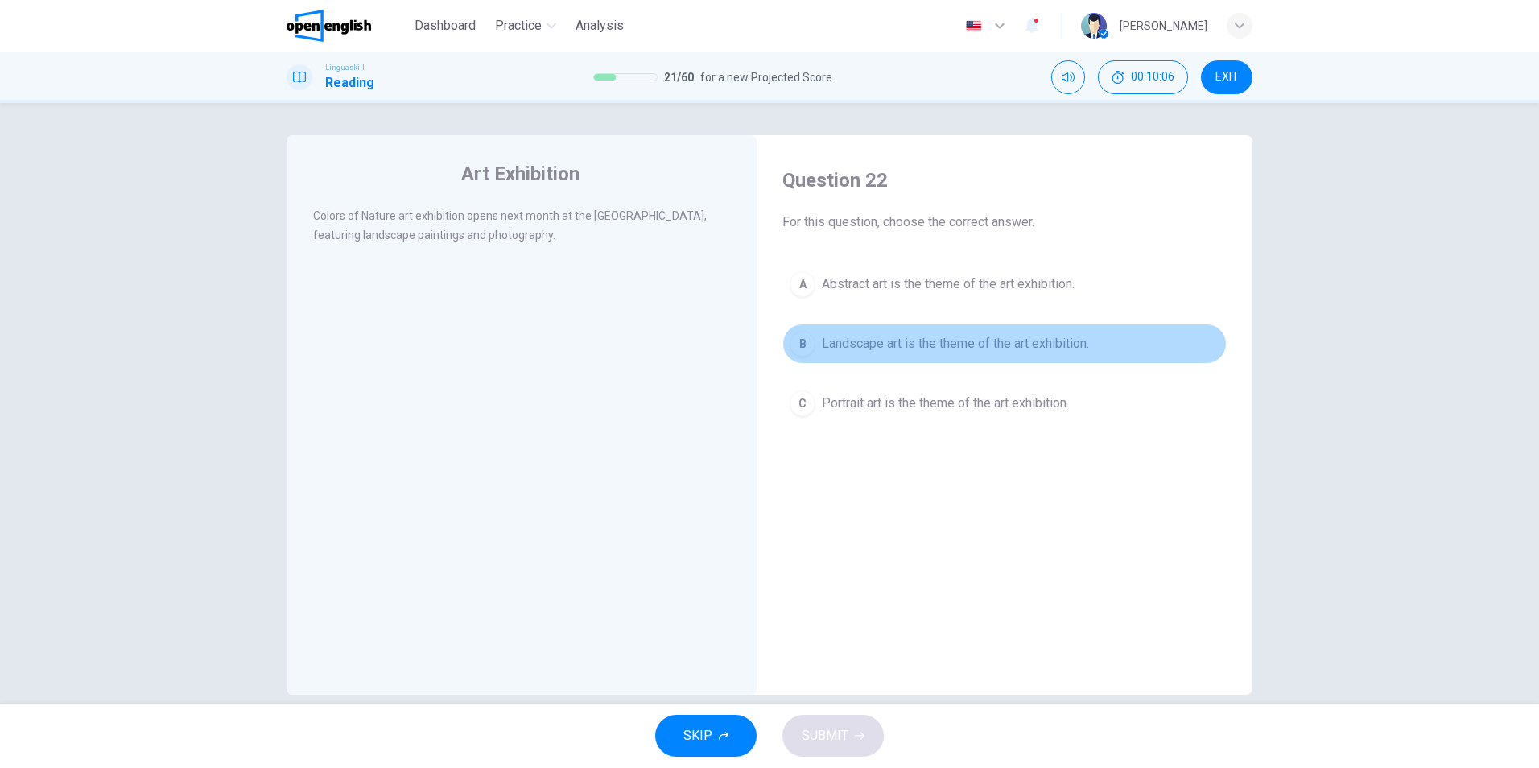
click at [846, 346] on span "Landscape art is the theme of the art exhibition." at bounding box center [955, 343] width 267 height 19
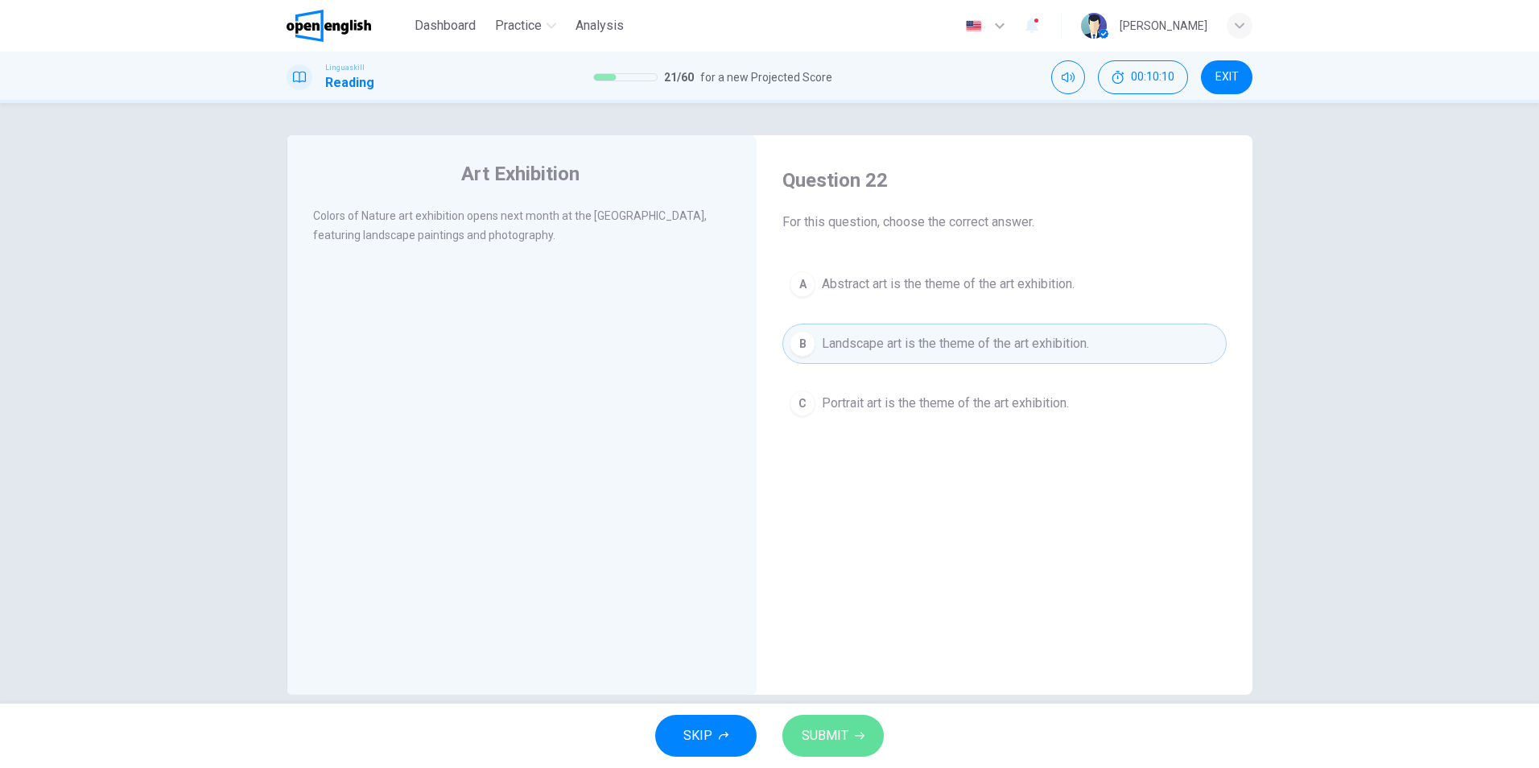
click at [818, 720] on button "SUBMIT" at bounding box center [832, 736] width 101 height 42
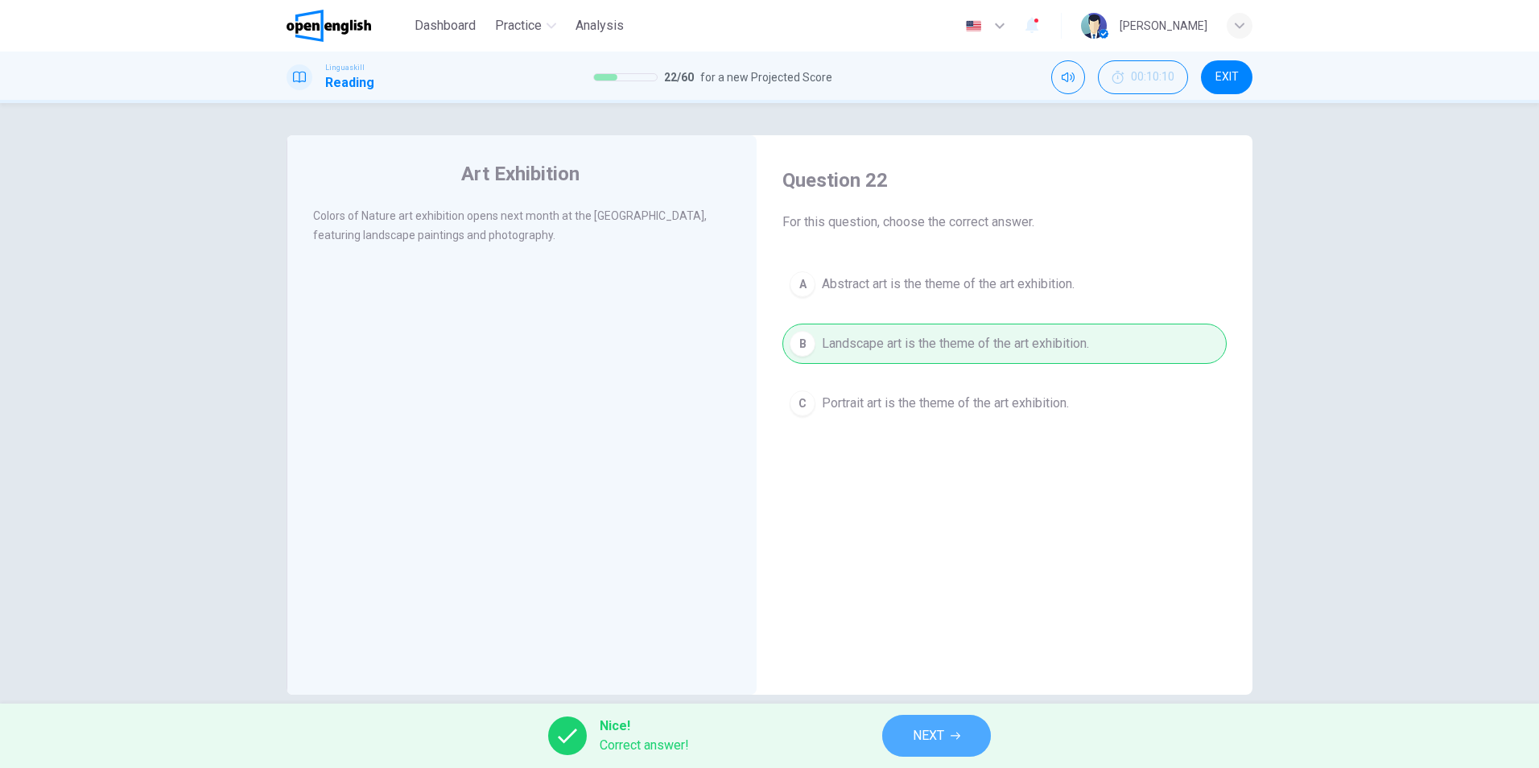
click at [947, 729] on button "NEXT" at bounding box center [936, 736] width 109 height 42
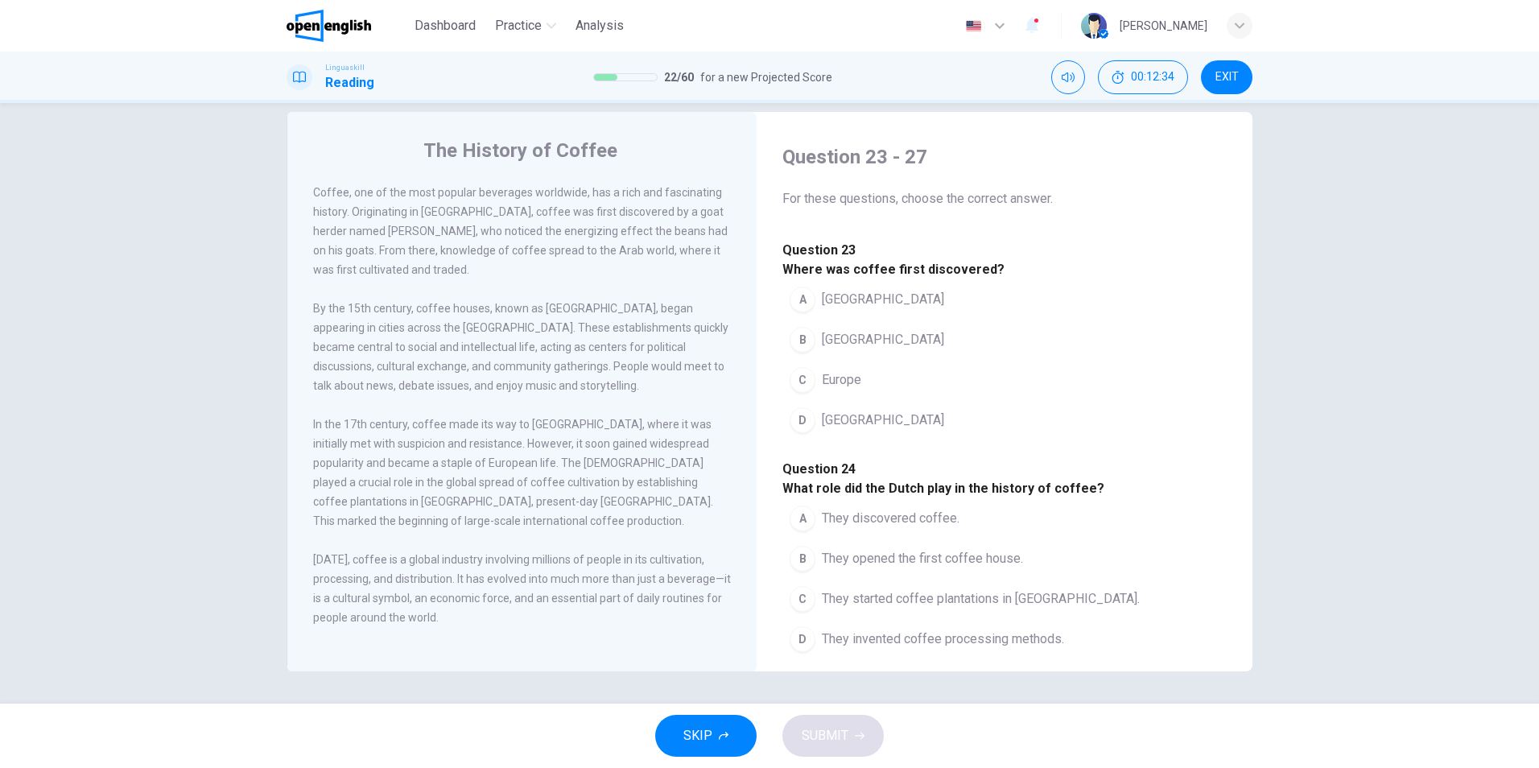
click at [799, 433] on div "D" at bounding box center [803, 420] width 26 height 26
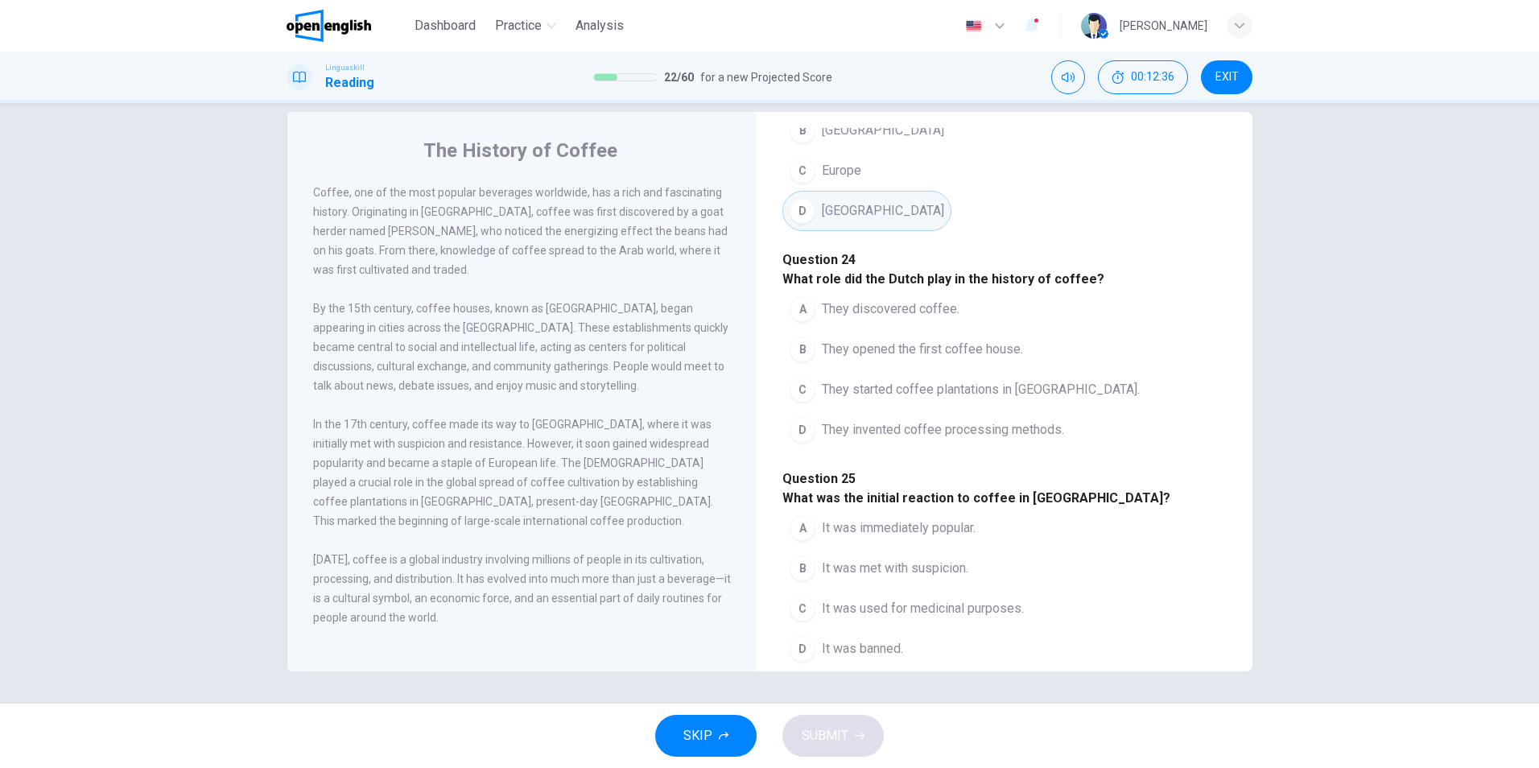
scroll to position [241, 0]
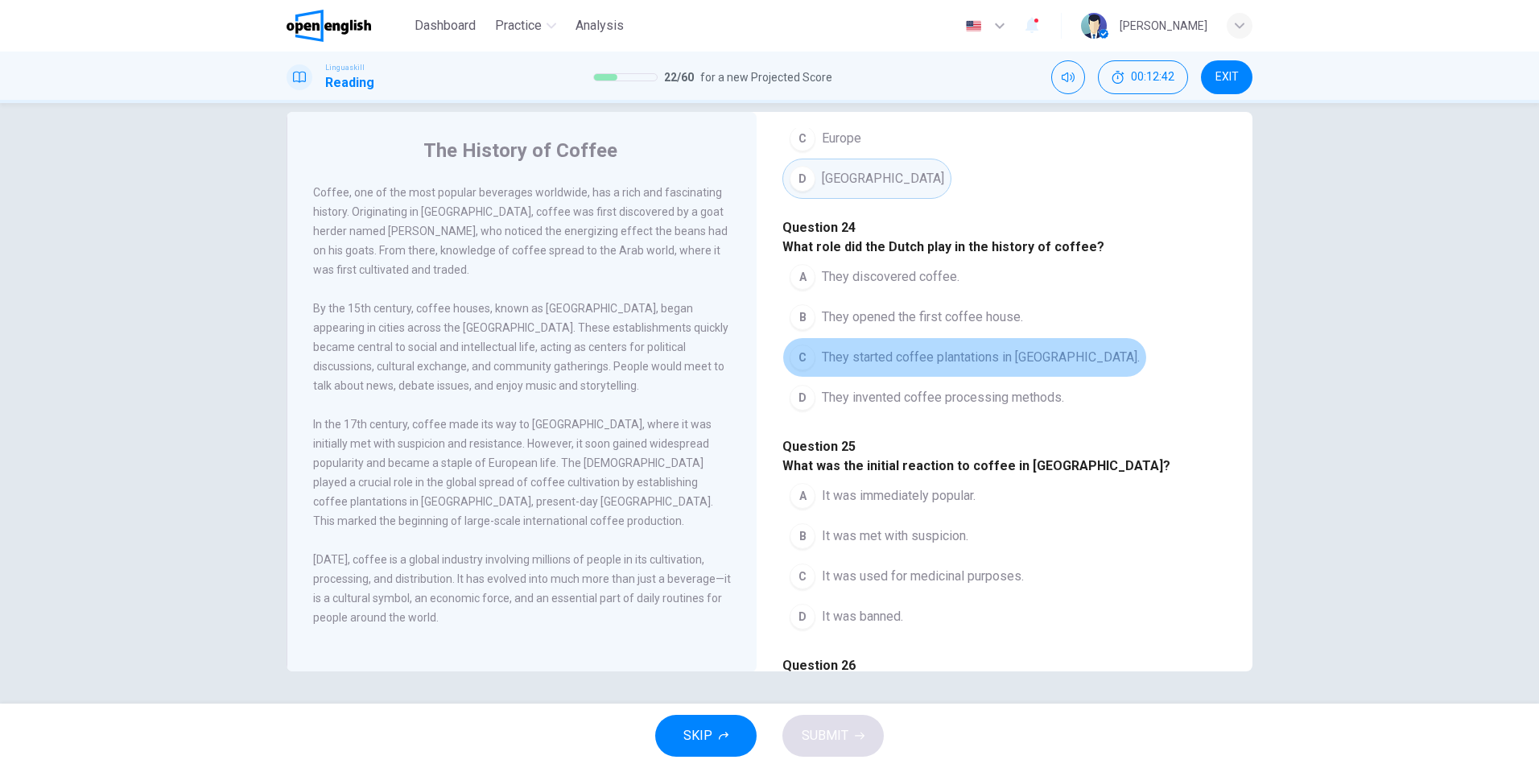
click at [817, 378] on button "C They started coffee plantations in [GEOGRAPHIC_DATA]." at bounding box center [964, 357] width 365 height 40
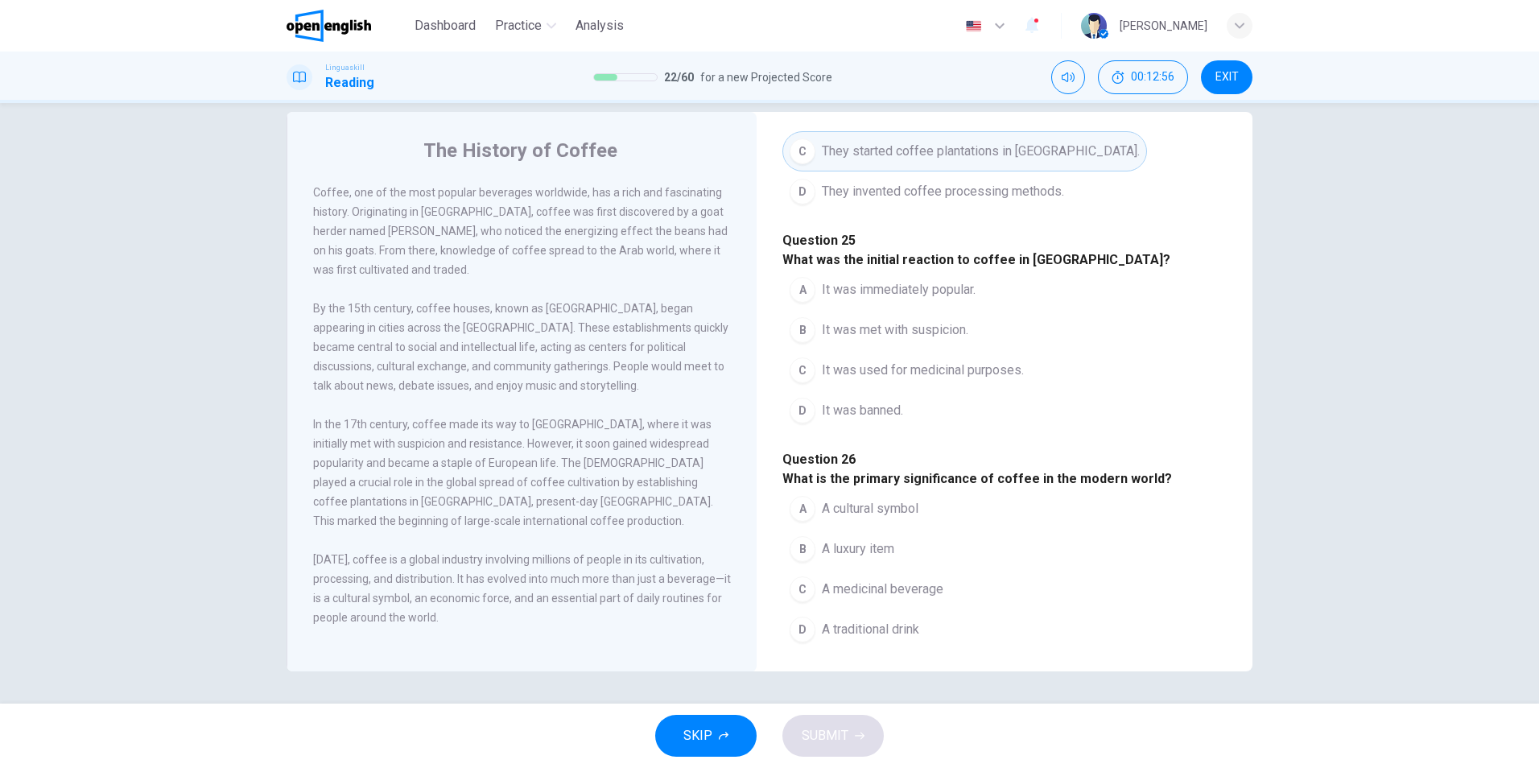
scroll to position [563, 0]
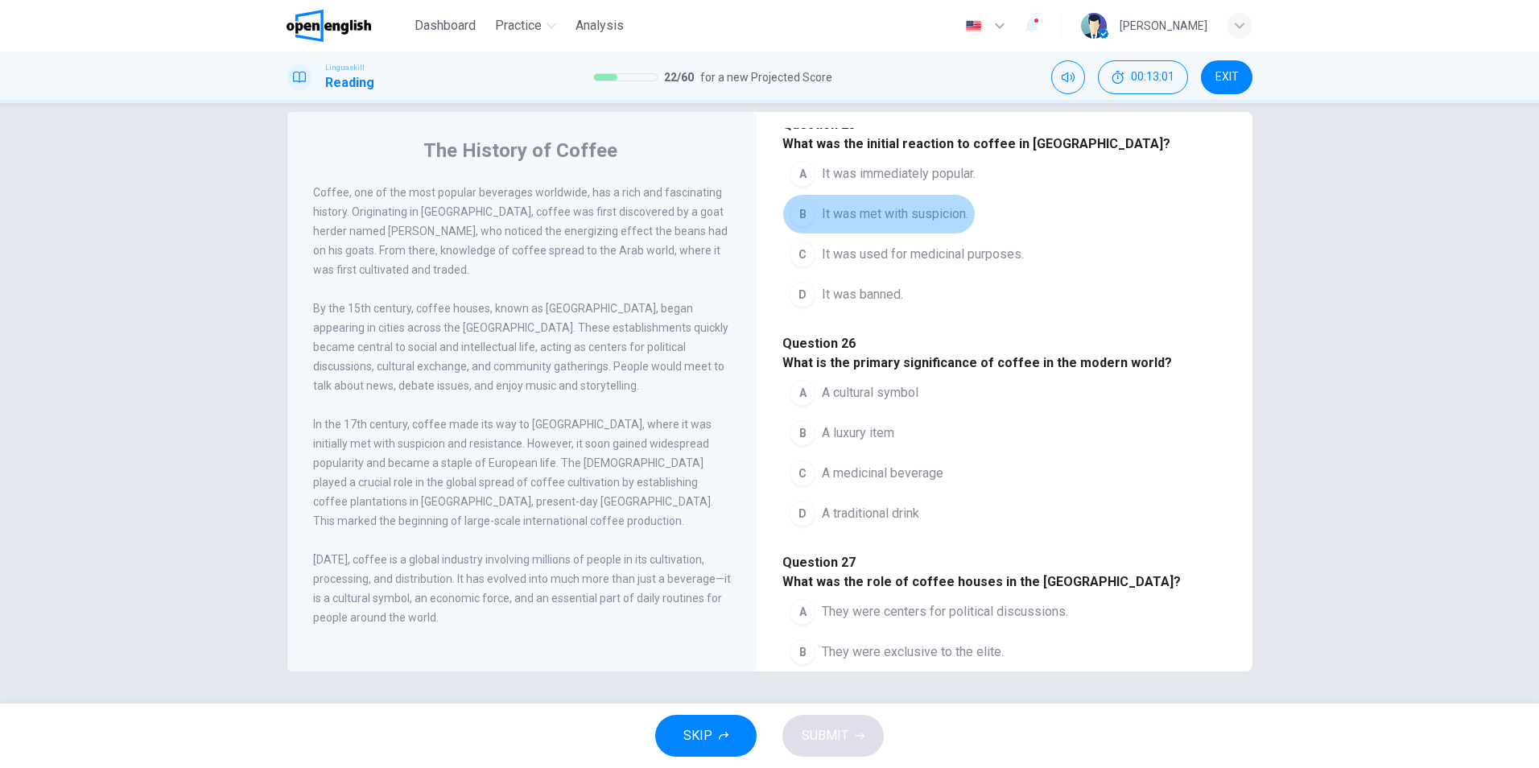
click at [811, 234] on button "B It was met with suspicion." at bounding box center [878, 214] width 193 height 40
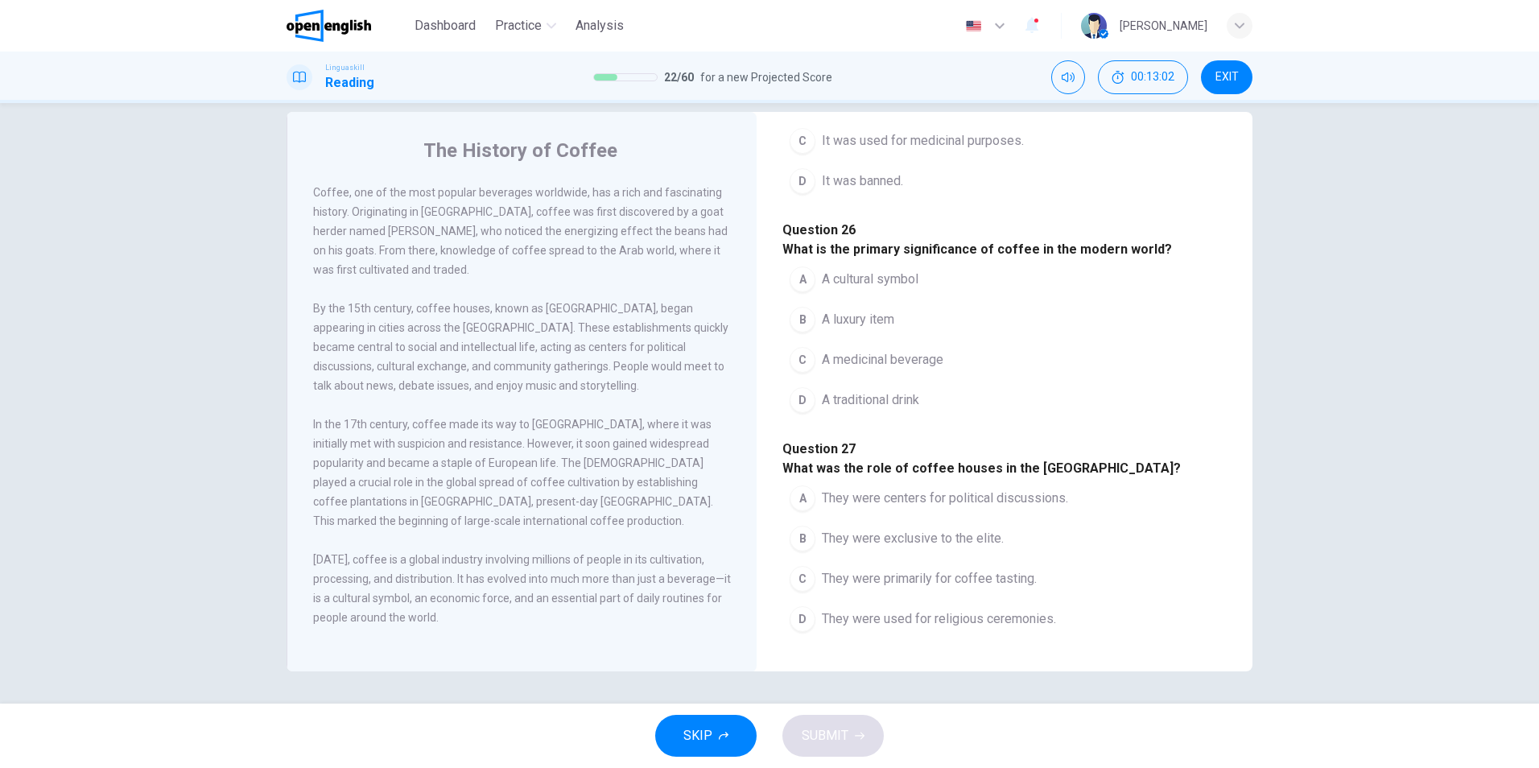
scroll to position [885, 0]
click at [799, 413] on div "D" at bounding box center [803, 400] width 26 height 26
click at [801, 292] on div "A" at bounding box center [803, 279] width 26 height 26
drag, startPoint x: 472, startPoint y: 336, endPoint x: 702, endPoint y: 343, distance: 230.3
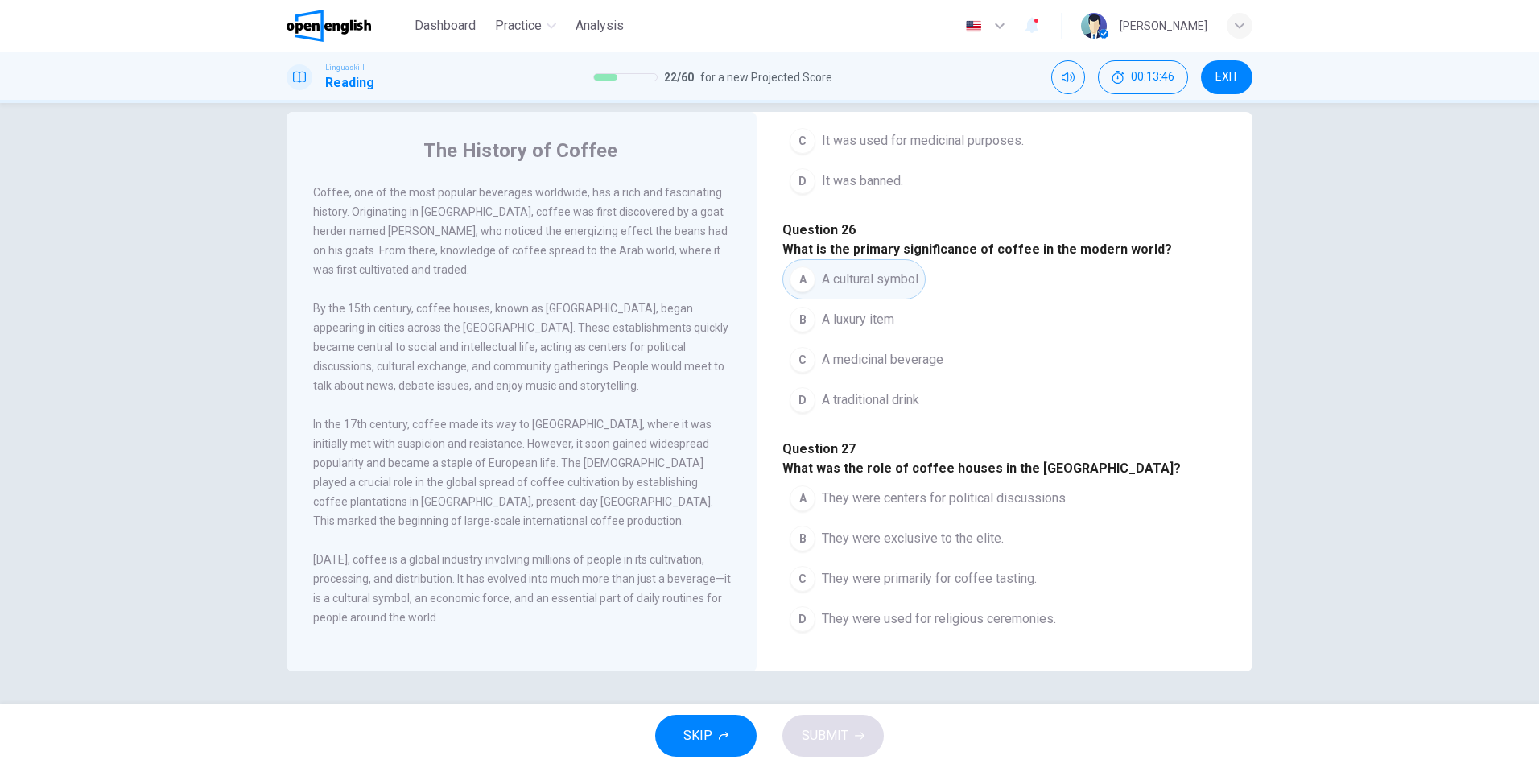
click at [702, 343] on div "By the 15th century, coffee houses, known as [GEOGRAPHIC_DATA], began appearing…" at bounding box center [522, 347] width 419 height 97
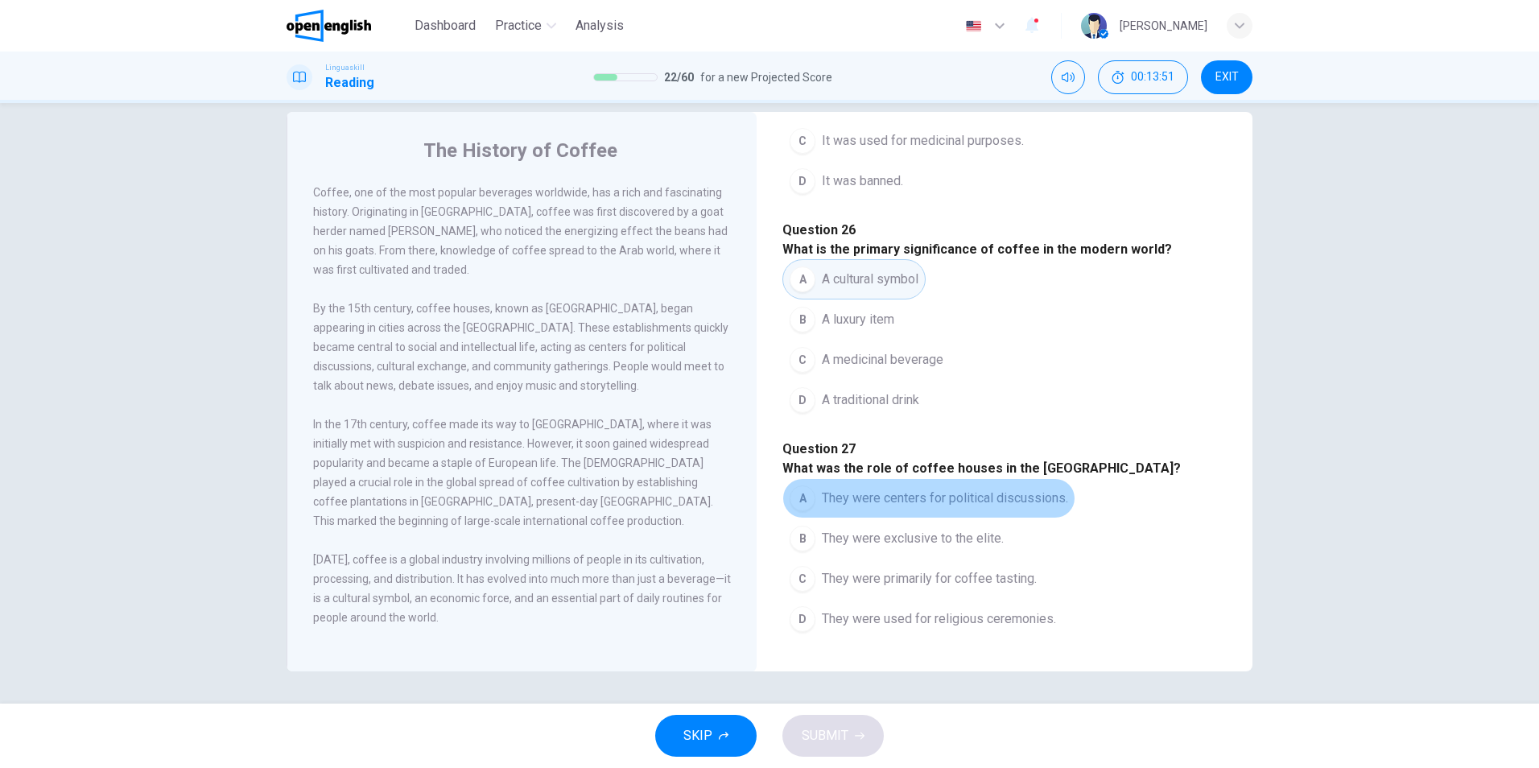
click at [859, 489] on span "They were centers for political discussions." at bounding box center [945, 498] width 246 height 19
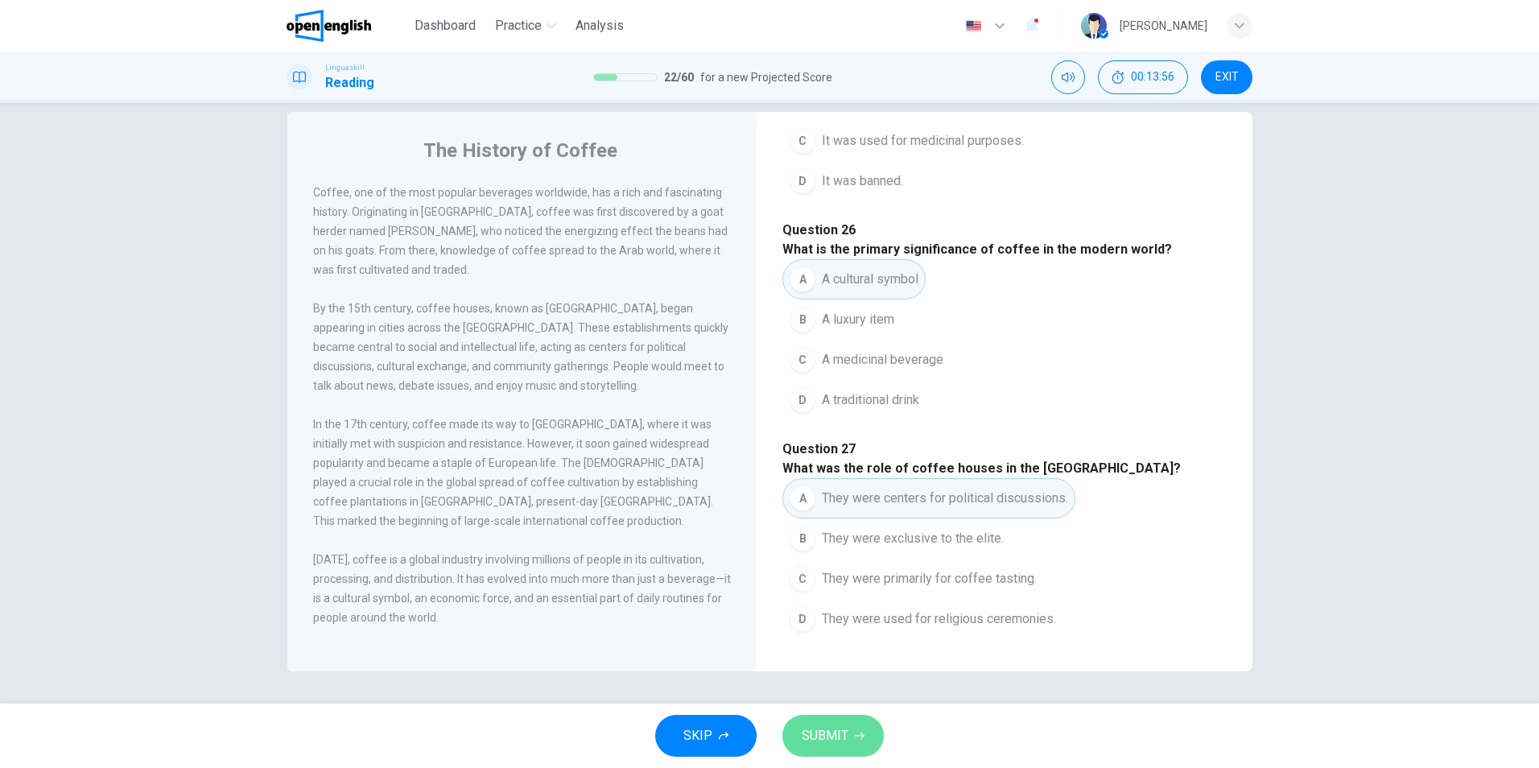
click at [852, 729] on button "SUBMIT" at bounding box center [832, 736] width 101 height 42
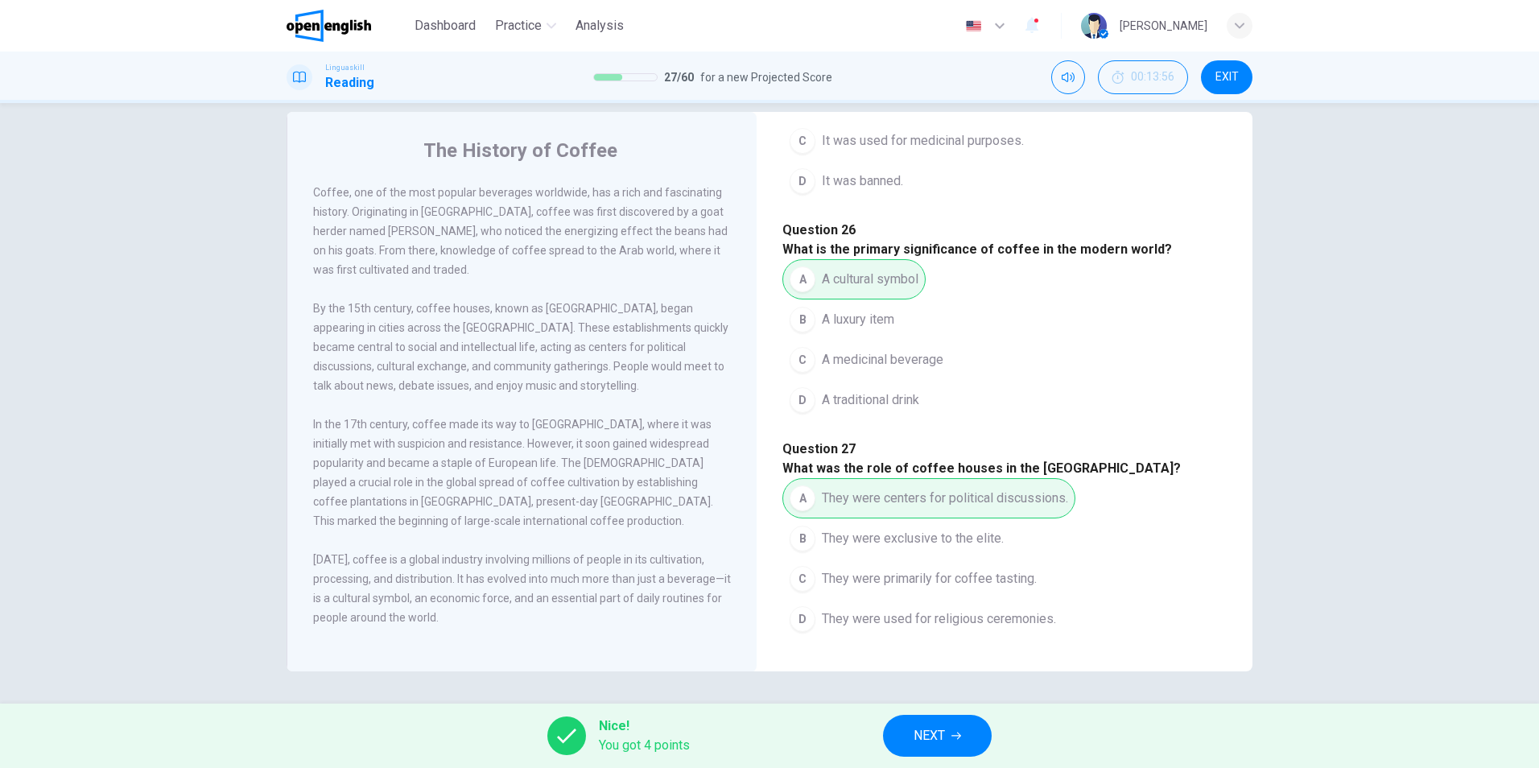
click at [945, 733] on span "NEXT" at bounding box center [929, 735] width 31 height 23
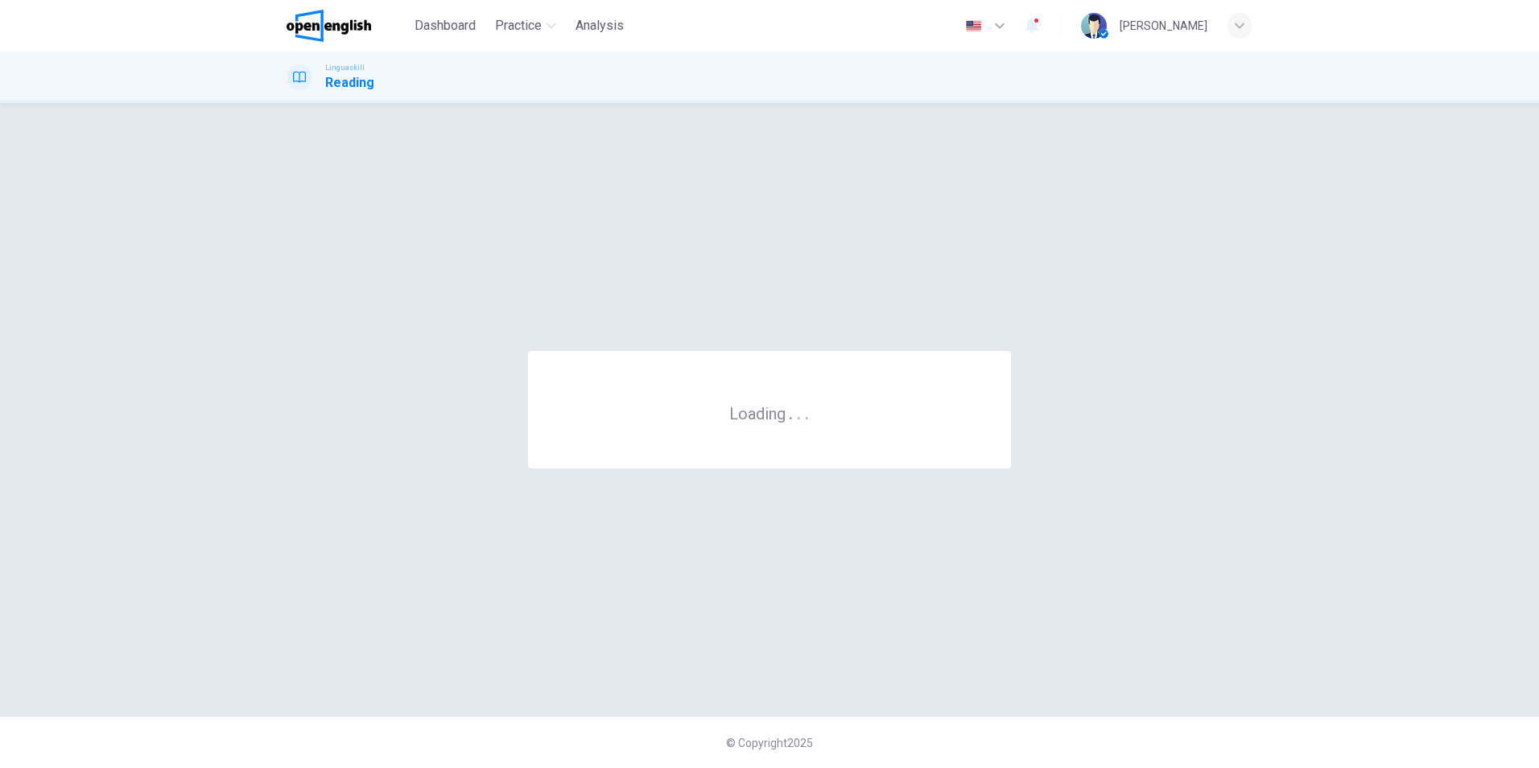
scroll to position [0, 0]
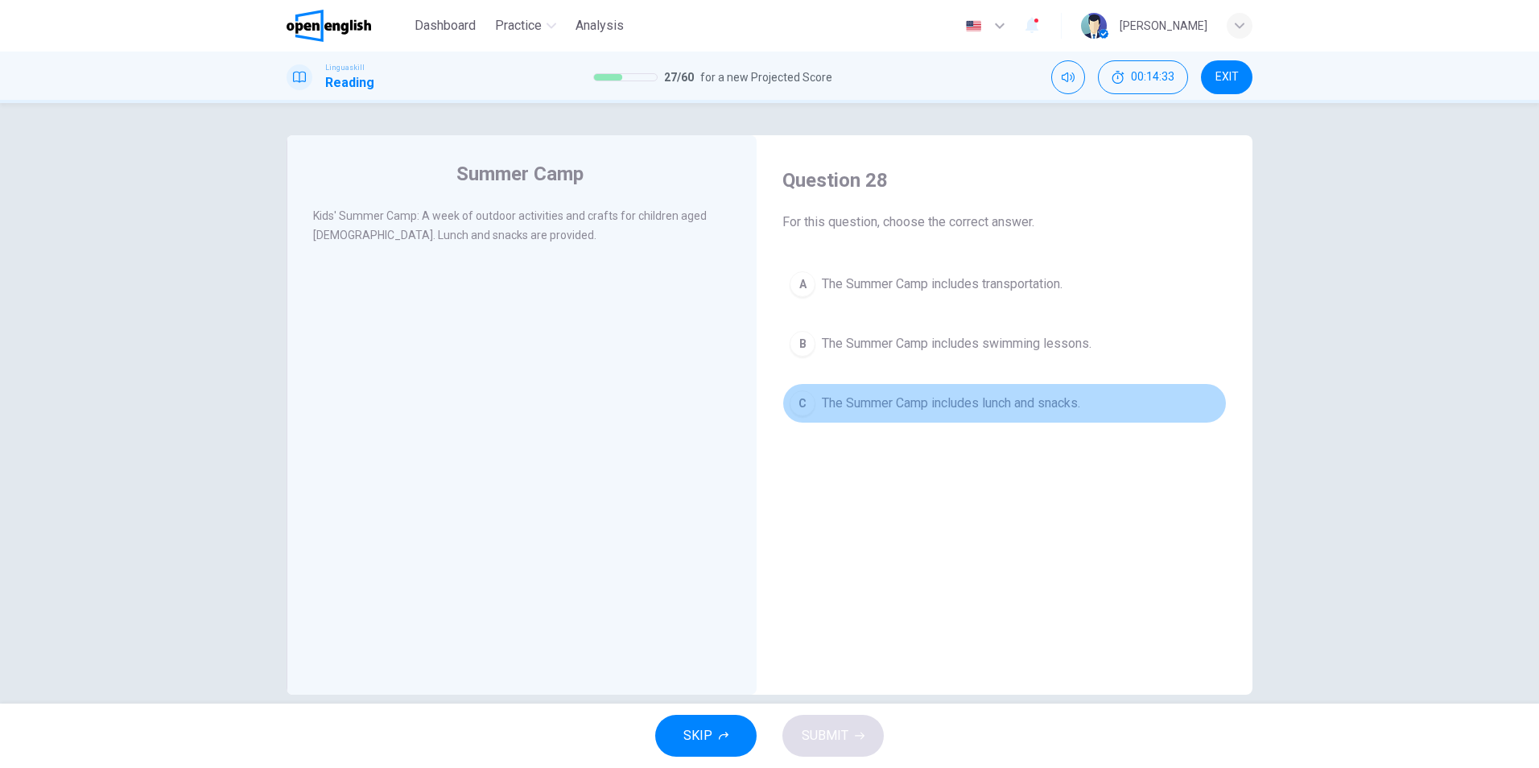
click at [802, 403] on div "C" at bounding box center [803, 403] width 26 height 26
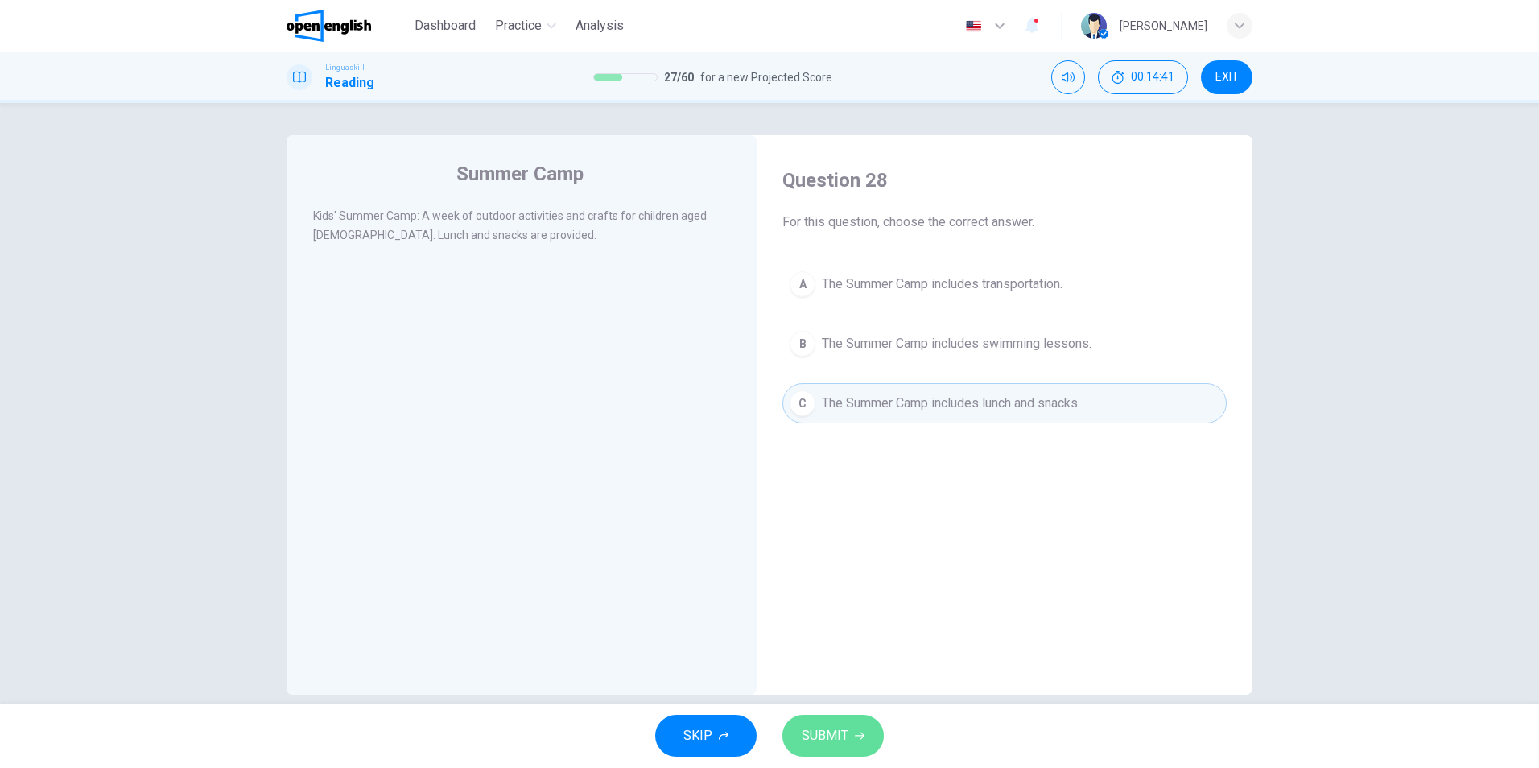
click at [827, 728] on span "SUBMIT" at bounding box center [825, 735] width 47 height 23
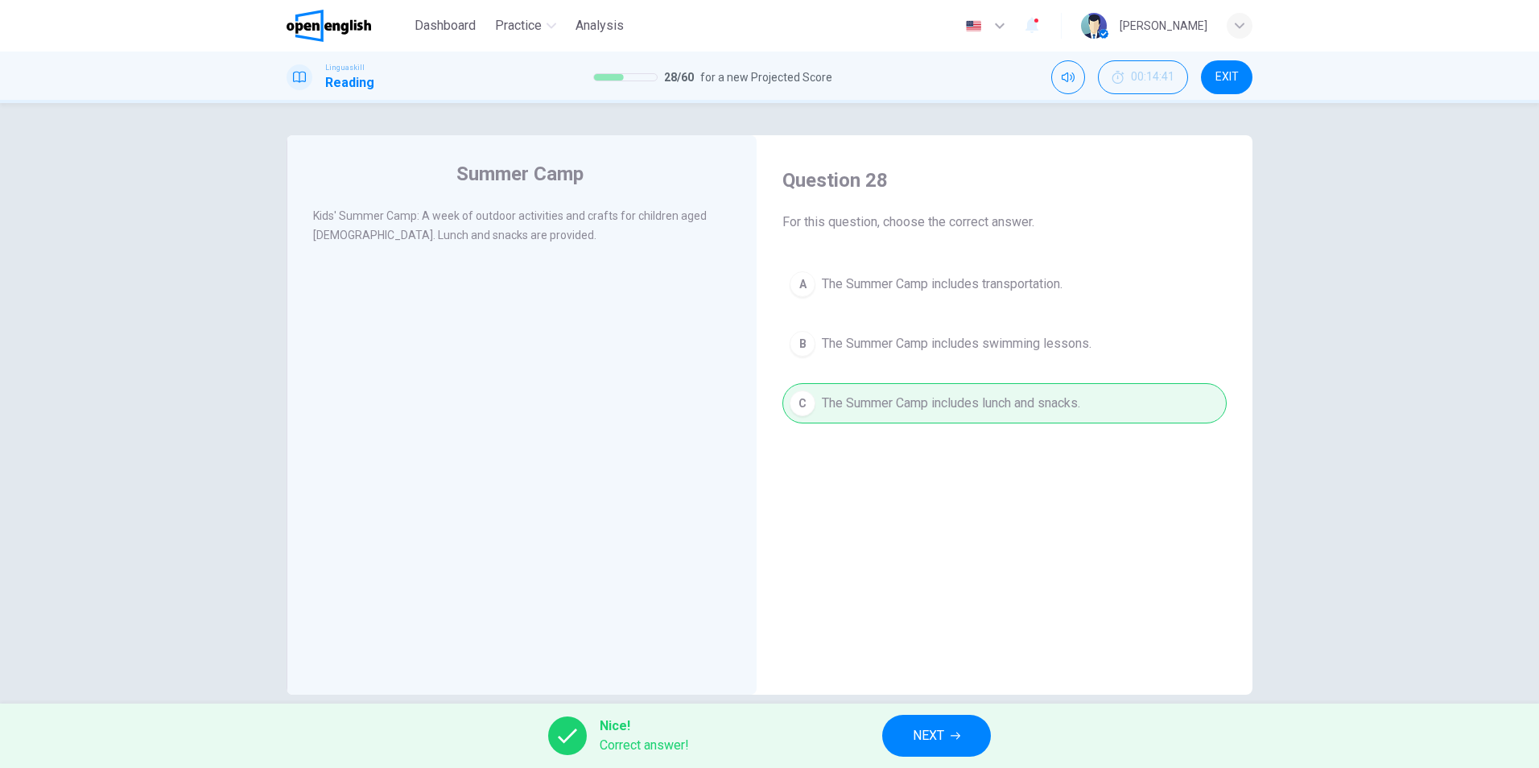
click at [921, 726] on span "NEXT" at bounding box center [928, 735] width 31 height 23
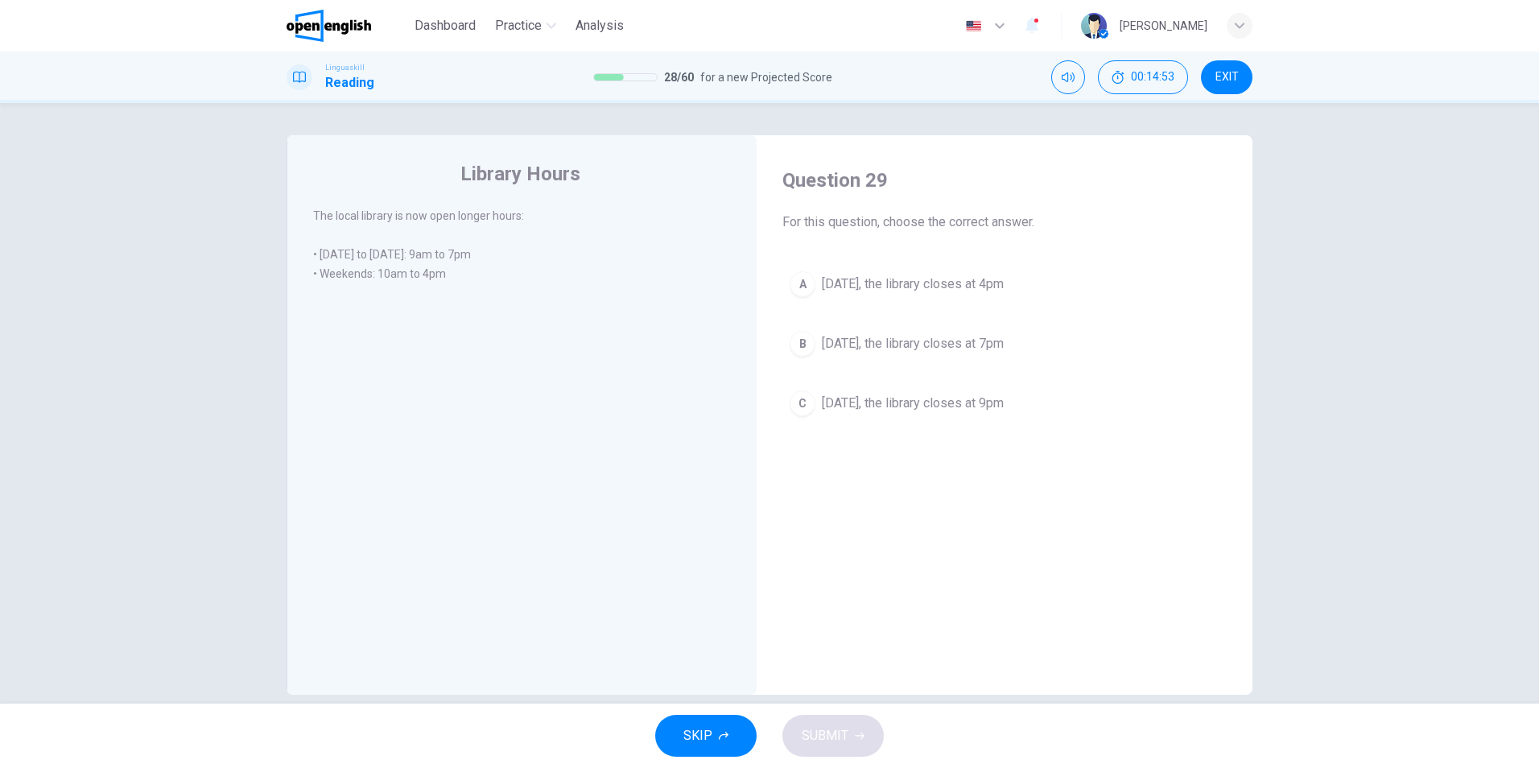
click at [801, 284] on div "A" at bounding box center [803, 284] width 26 height 26
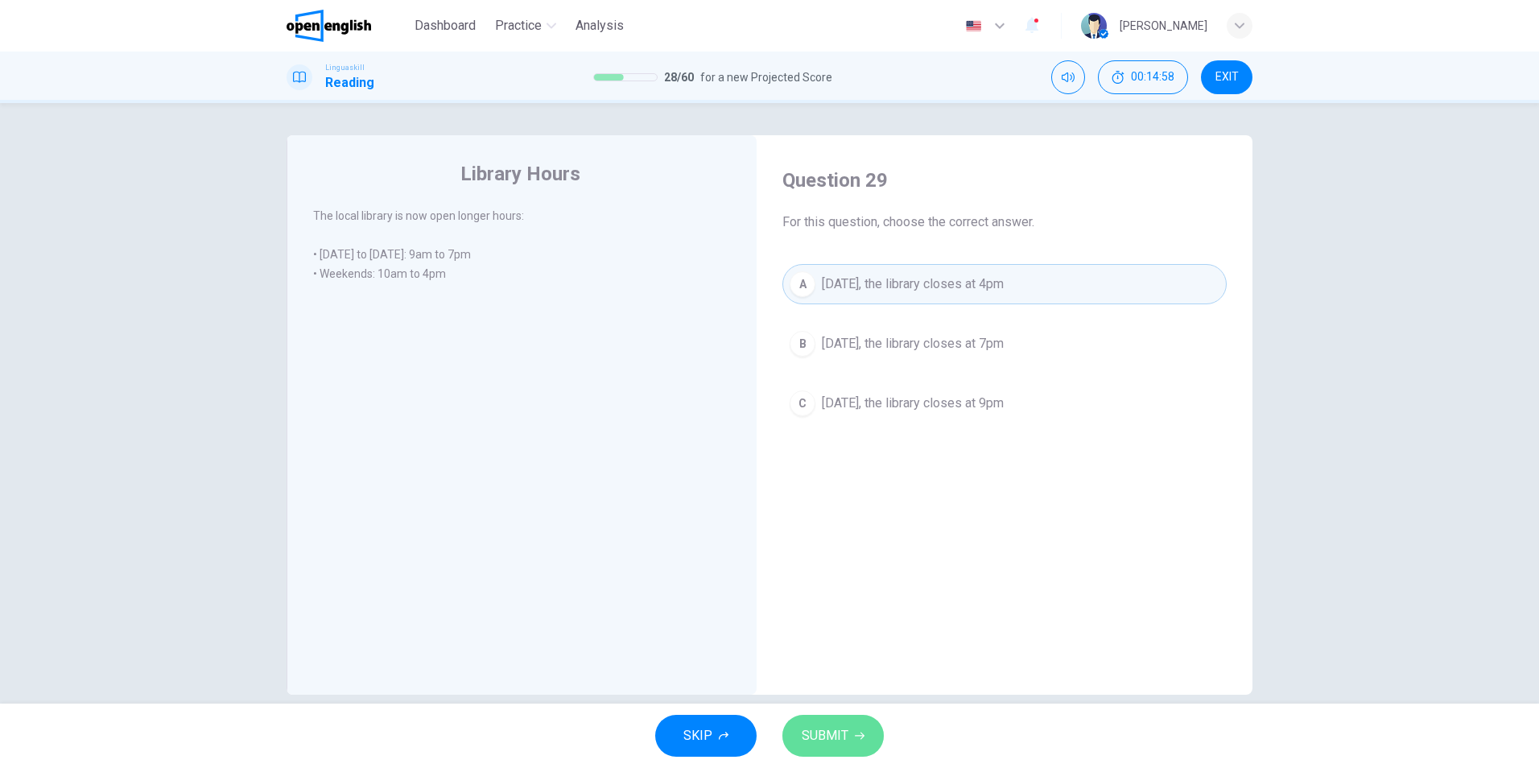
click at [854, 720] on button "SUBMIT" at bounding box center [832, 736] width 101 height 42
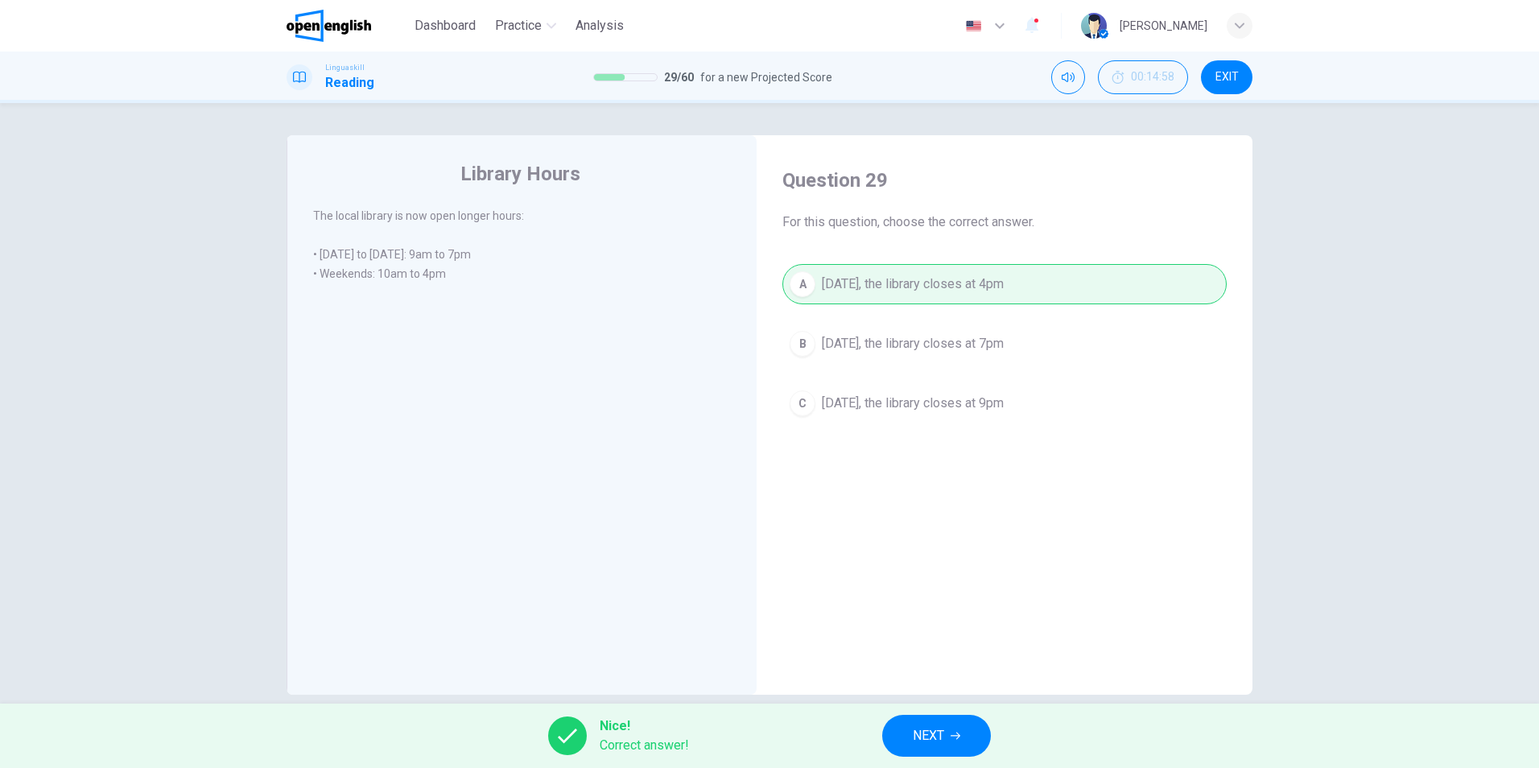
click at [969, 736] on button "NEXT" at bounding box center [936, 736] width 109 height 42
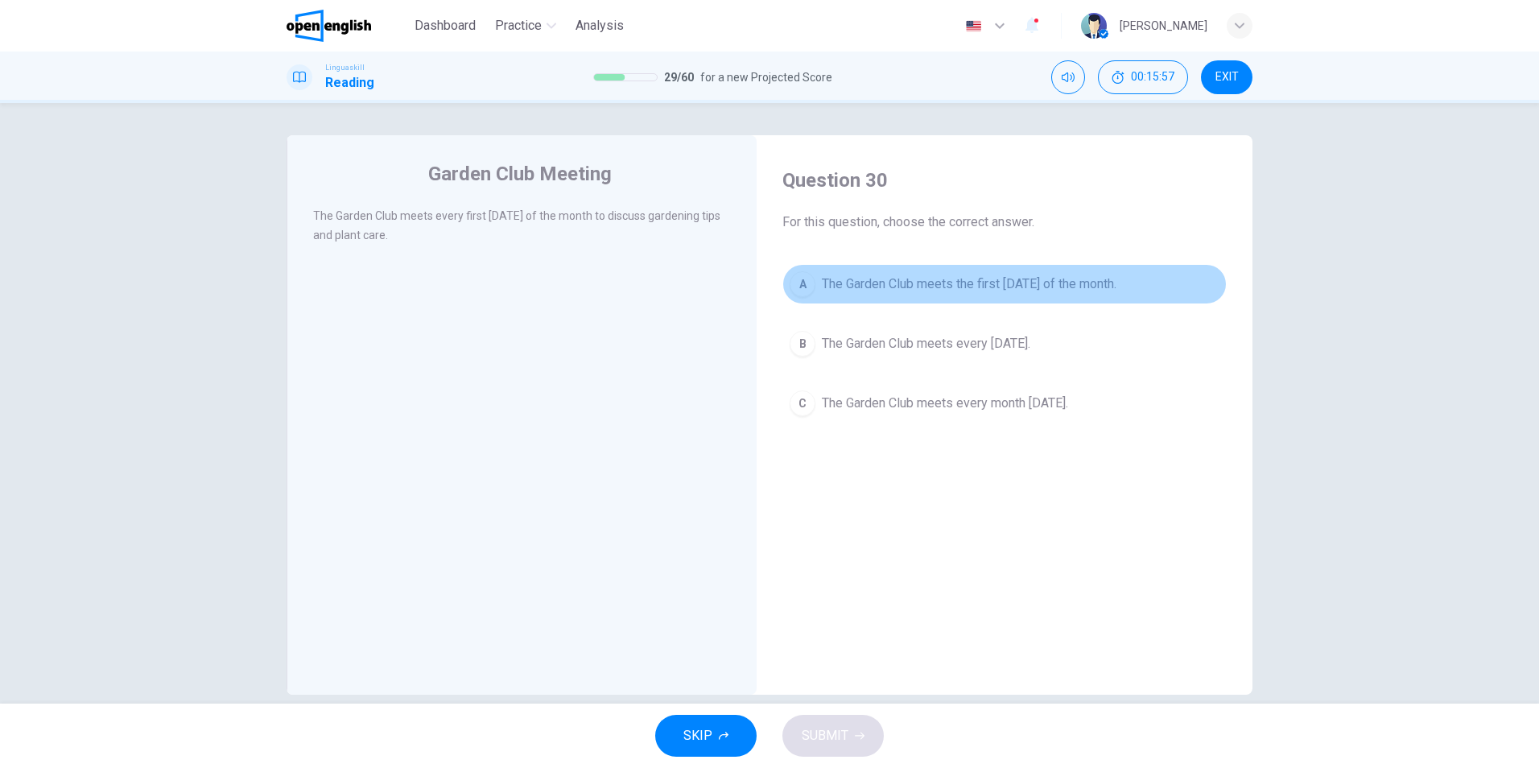
drag, startPoint x: 827, startPoint y: 279, endPoint x: 840, endPoint y: 348, distance: 70.6
click at [827, 279] on span "The Garden Club meets the first [DATE] of the month." at bounding box center [969, 283] width 295 height 19
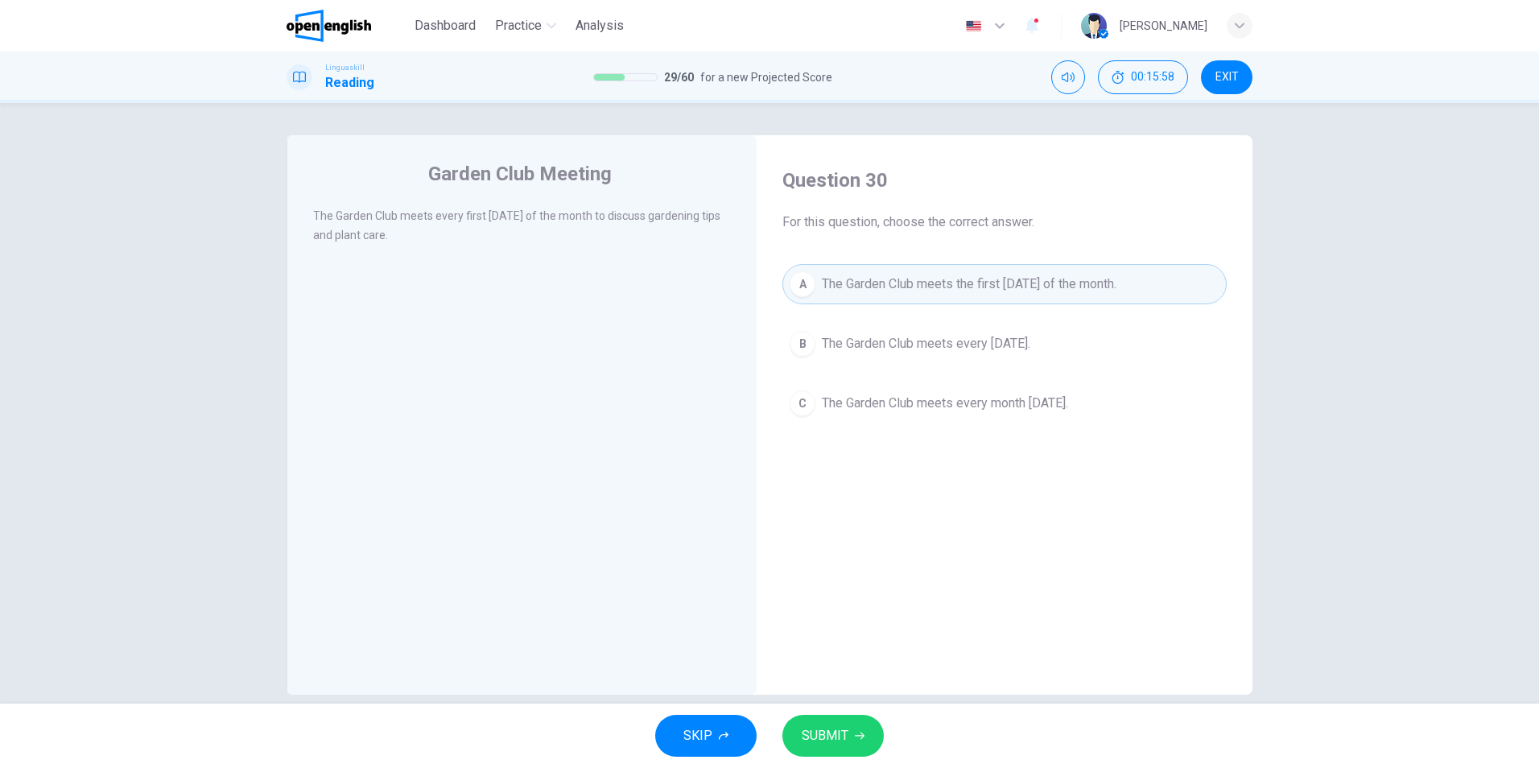
click at [848, 733] on button "SUBMIT" at bounding box center [832, 736] width 101 height 42
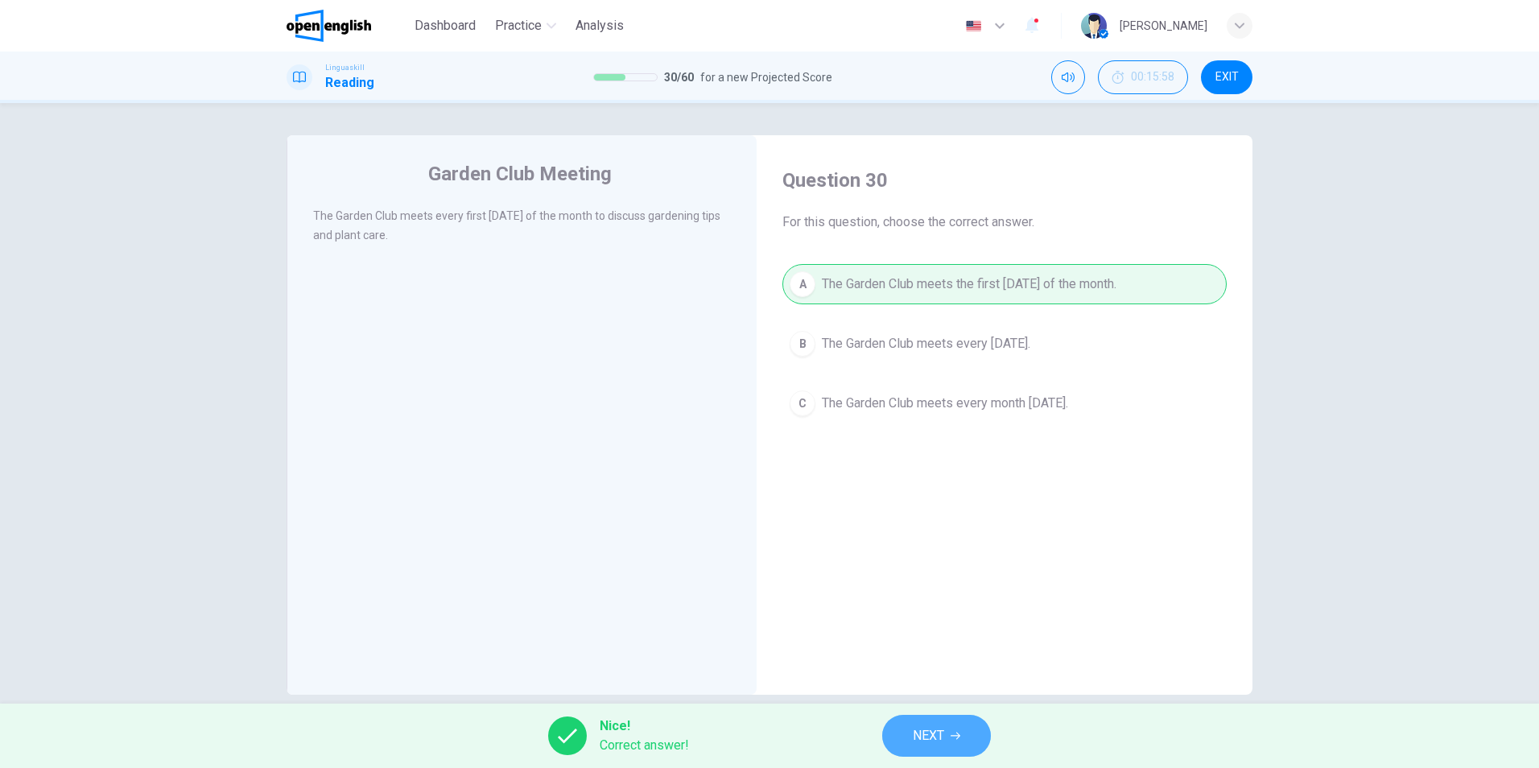
click at [961, 743] on button "NEXT" at bounding box center [936, 736] width 109 height 42
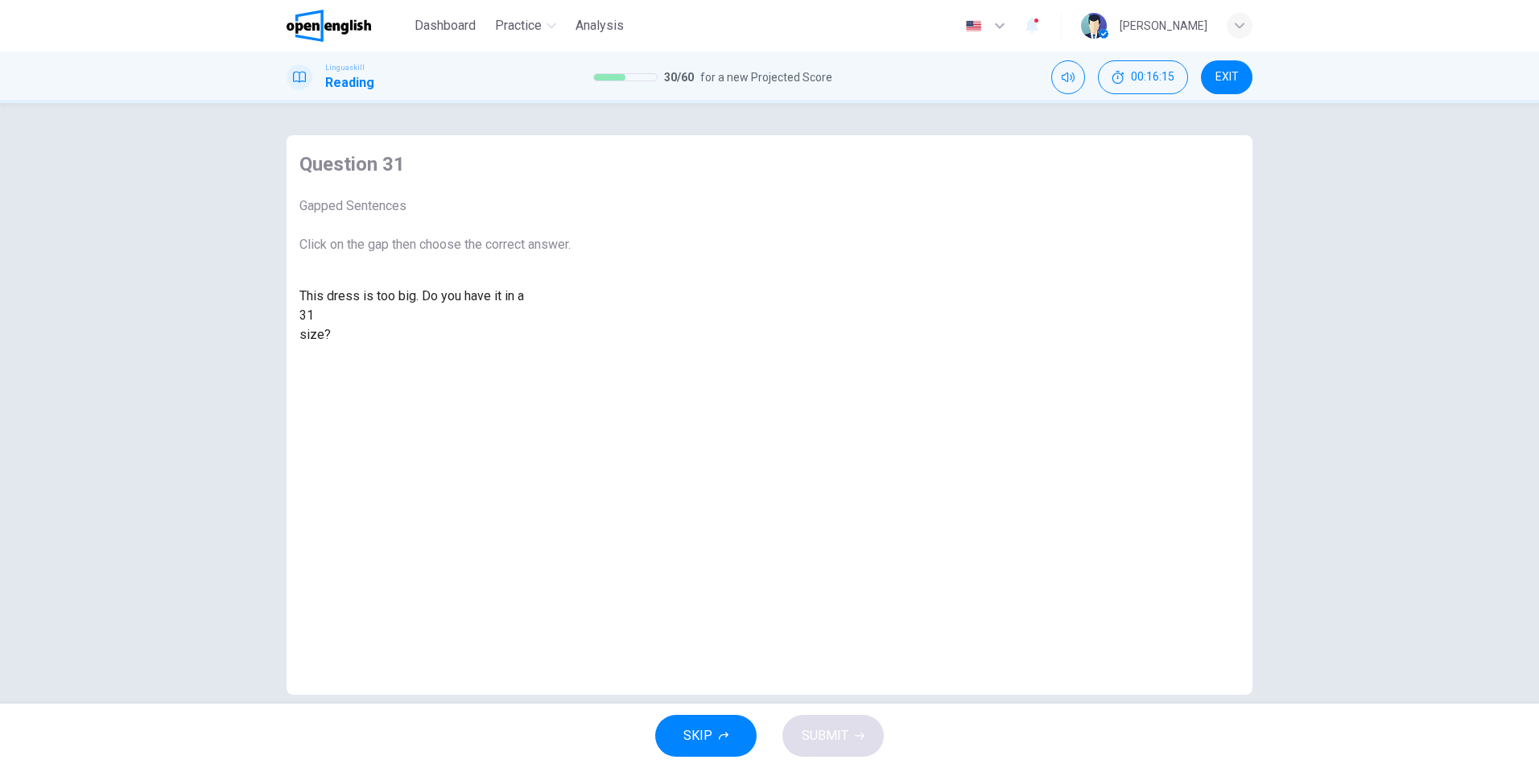
click at [314, 316] on div at bounding box center [314, 316] width 0 height 0
click at [571, 364] on div "smaller" at bounding box center [434, 354] width 271 height 19
click at [855, 720] on button "SUBMIT" at bounding box center [832, 736] width 101 height 42
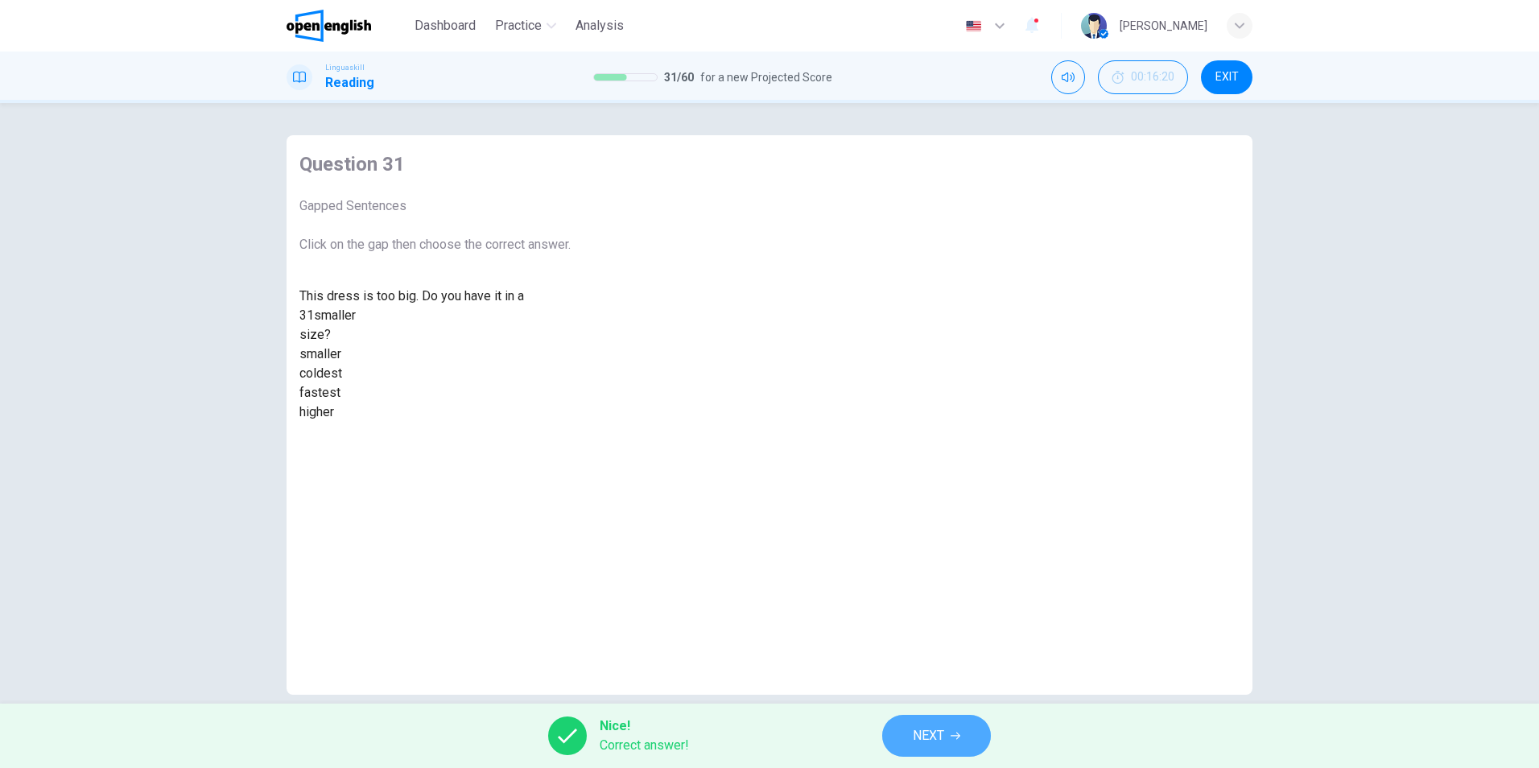
click at [913, 732] on span "NEXT" at bounding box center [928, 735] width 31 height 23
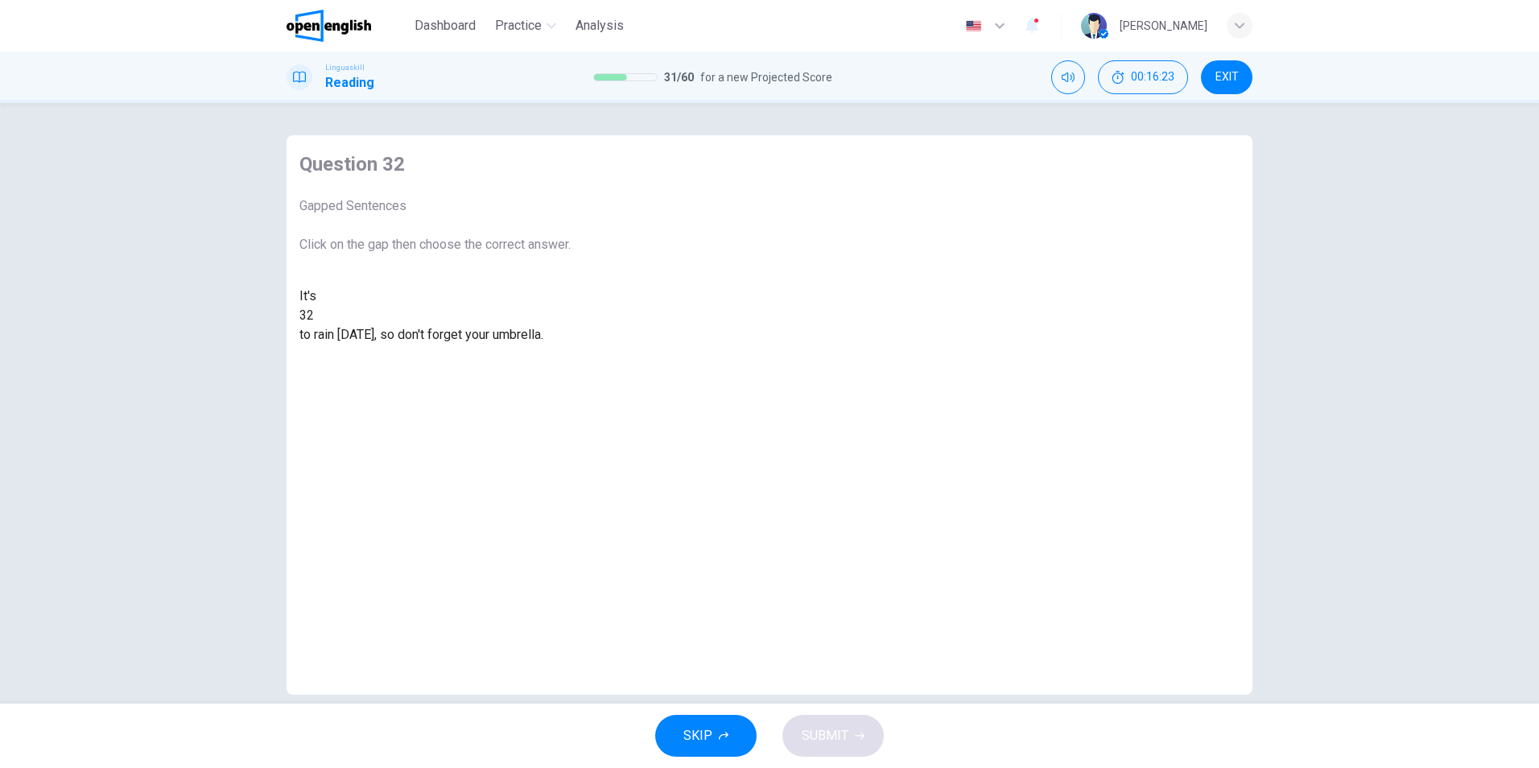
click at [314, 316] on div at bounding box center [314, 316] width 0 height 0
click at [571, 364] on div "likely" at bounding box center [434, 354] width 271 height 19
click at [833, 734] on span "SUBMIT" at bounding box center [825, 735] width 47 height 23
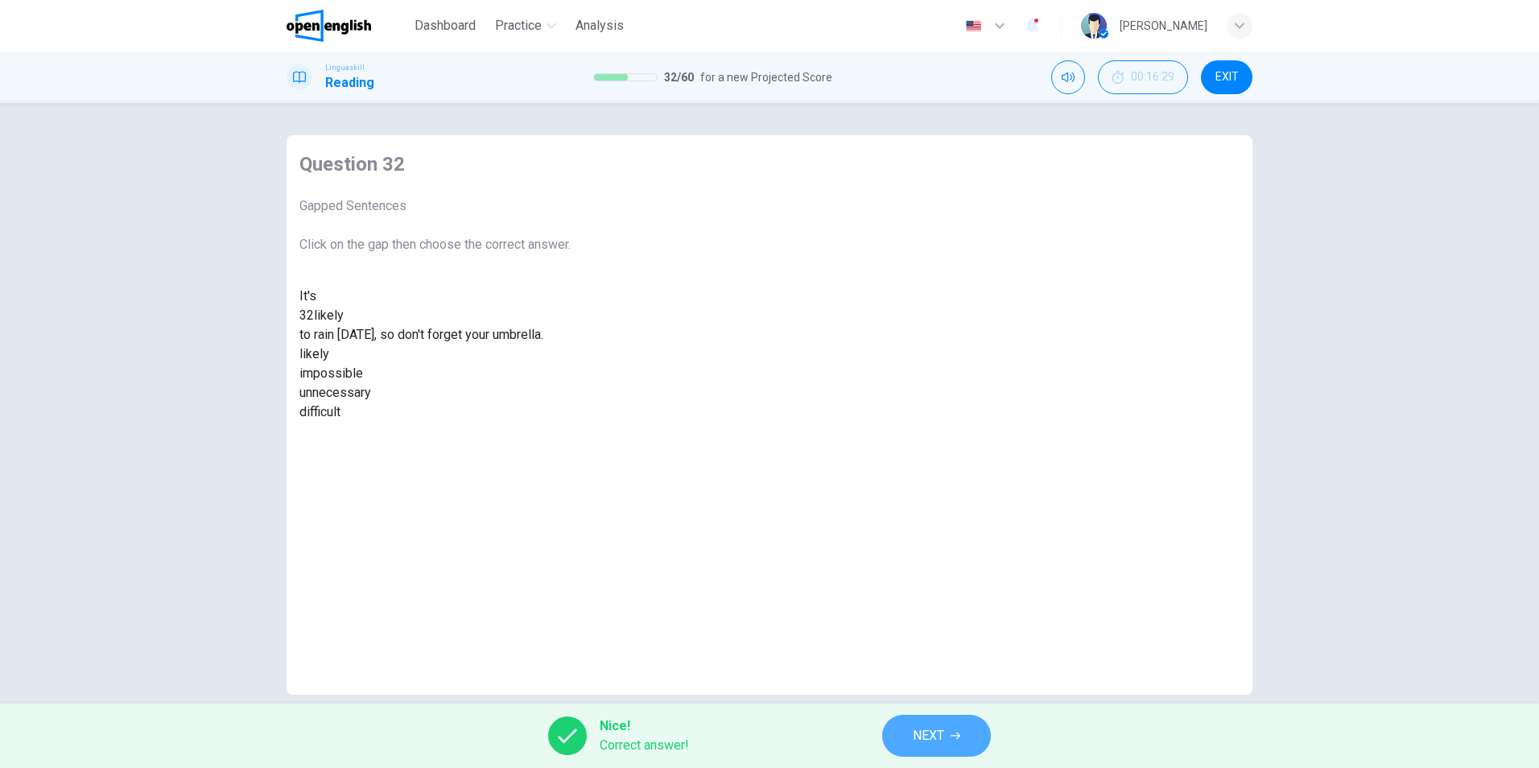
click at [906, 737] on button "NEXT" at bounding box center [936, 736] width 109 height 42
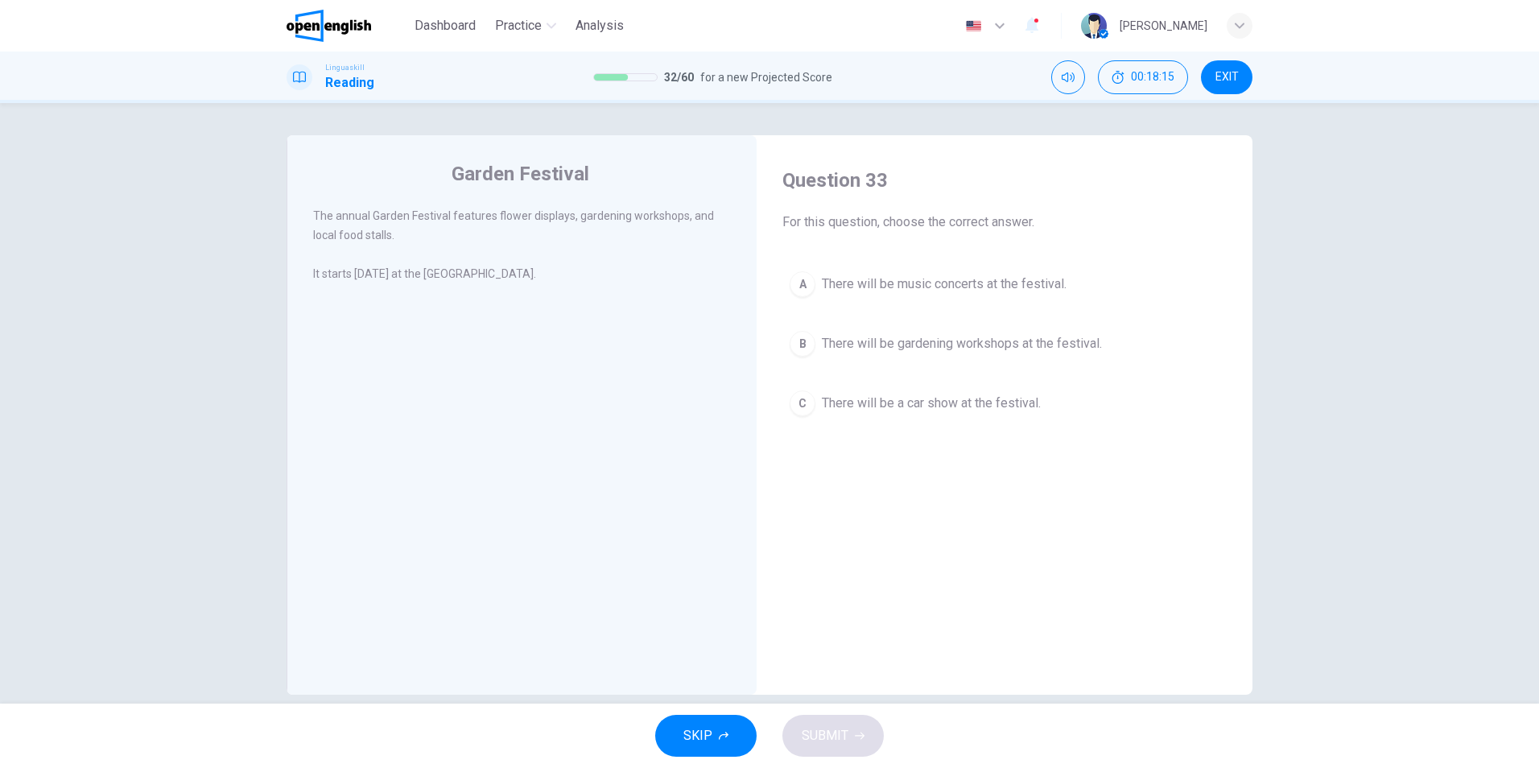
click at [1067, 346] on span "There will be gardening workshops at the festival." at bounding box center [962, 343] width 280 height 19
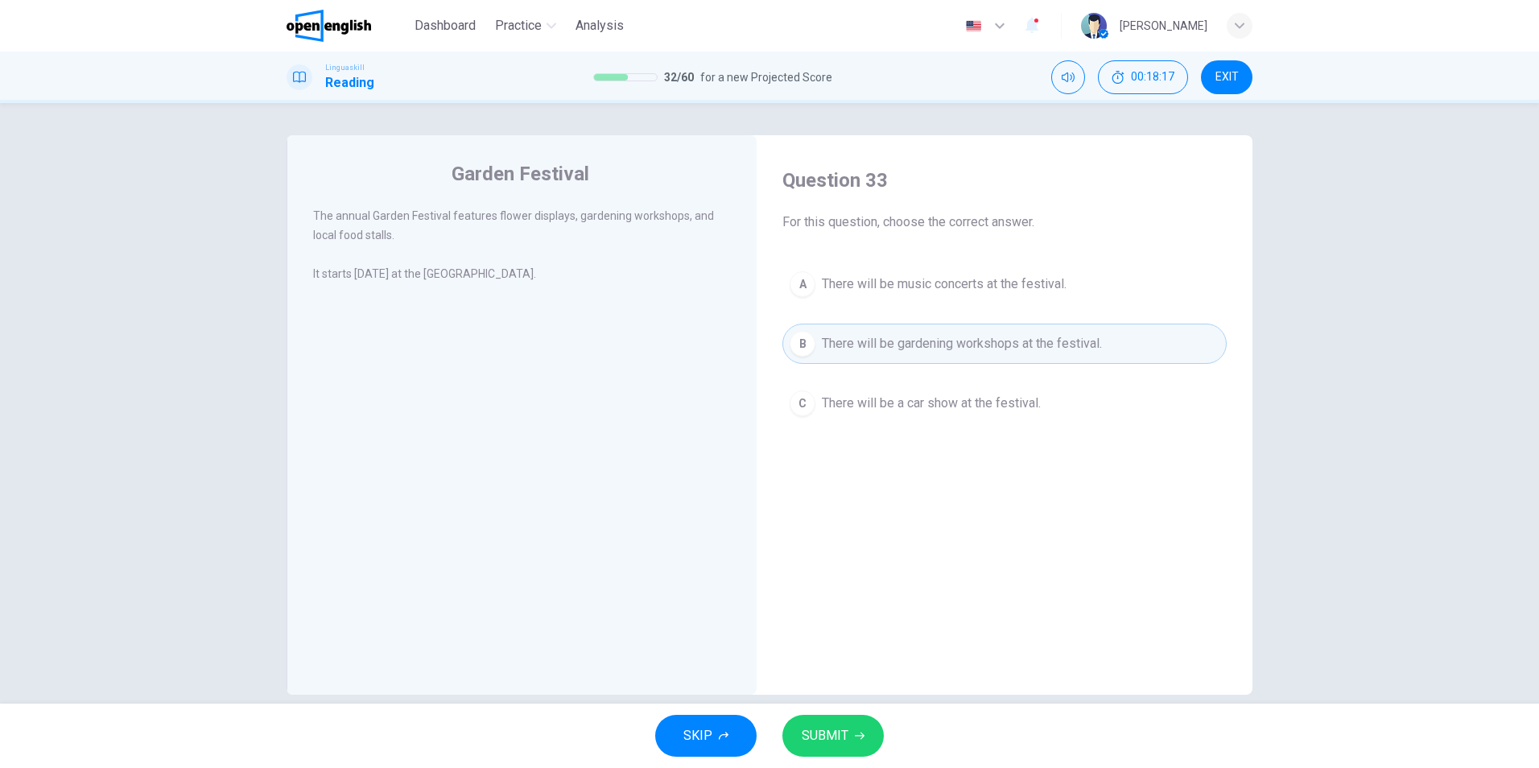
click at [811, 746] on span "SUBMIT" at bounding box center [825, 735] width 47 height 23
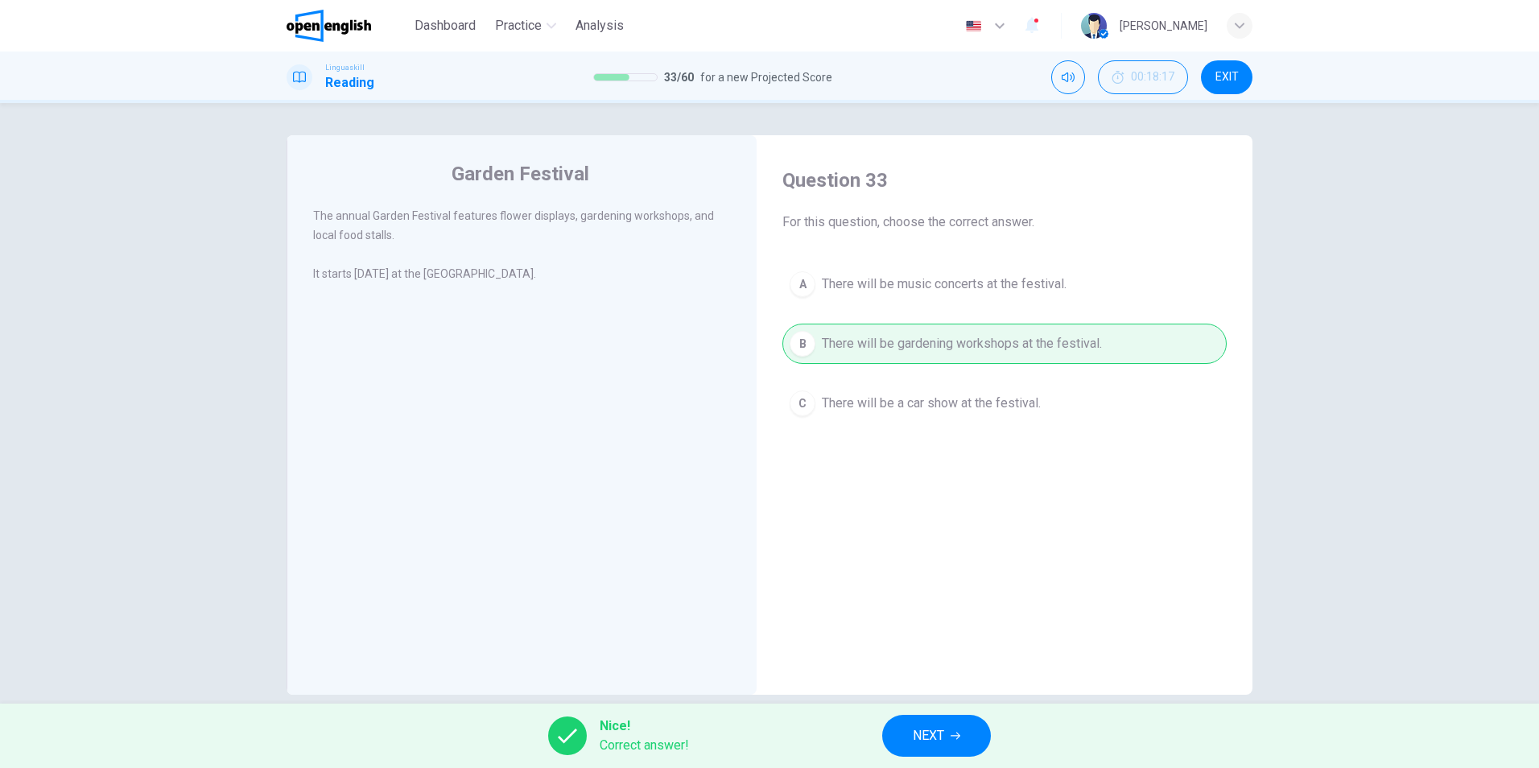
click at [904, 749] on button "NEXT" at bounding box center [936, 736] width 109 height 42
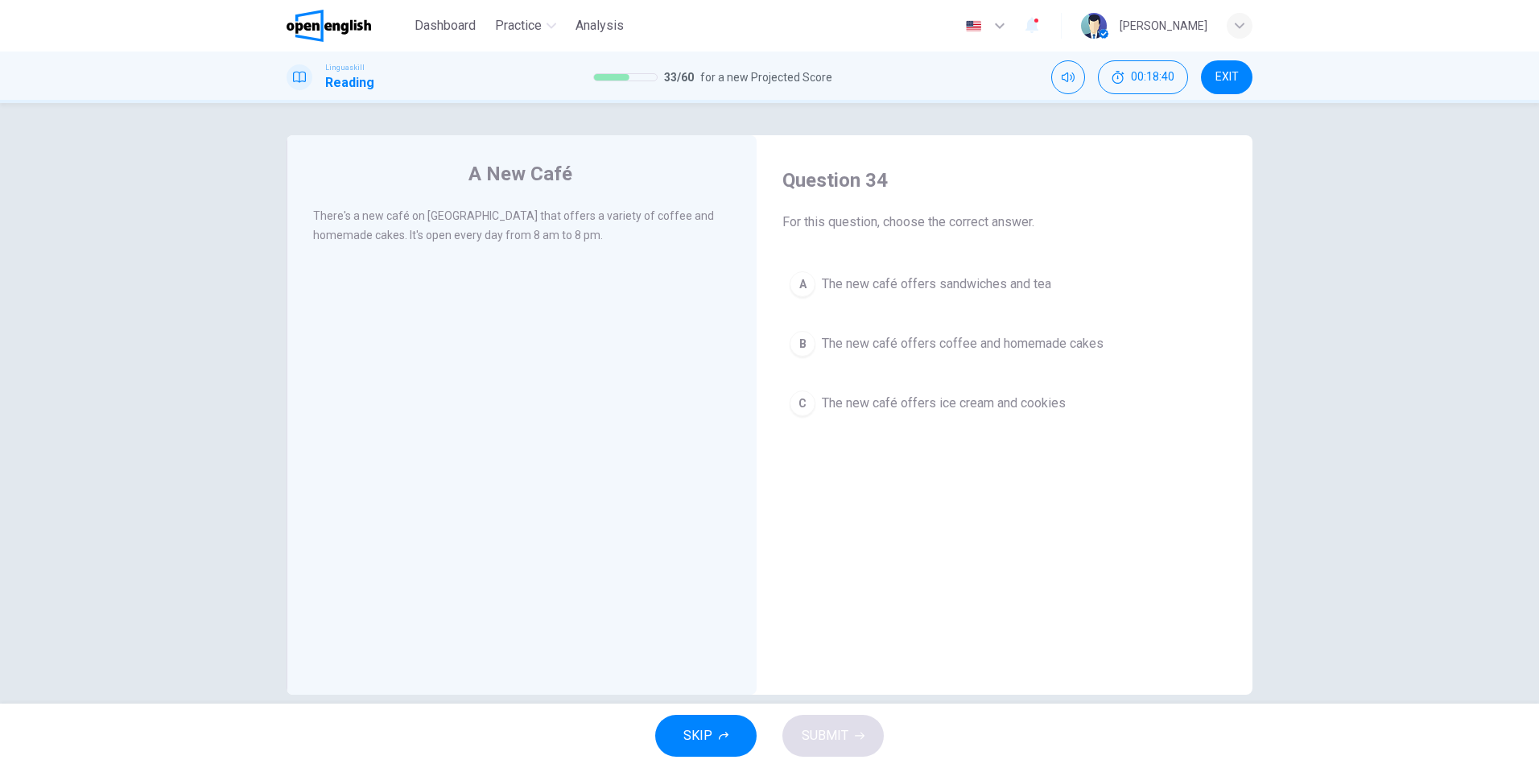
click at [1003, 344] on span "The new café offers coffee and homemade cakes" at bounding box center [963, 343] width 282 height 19
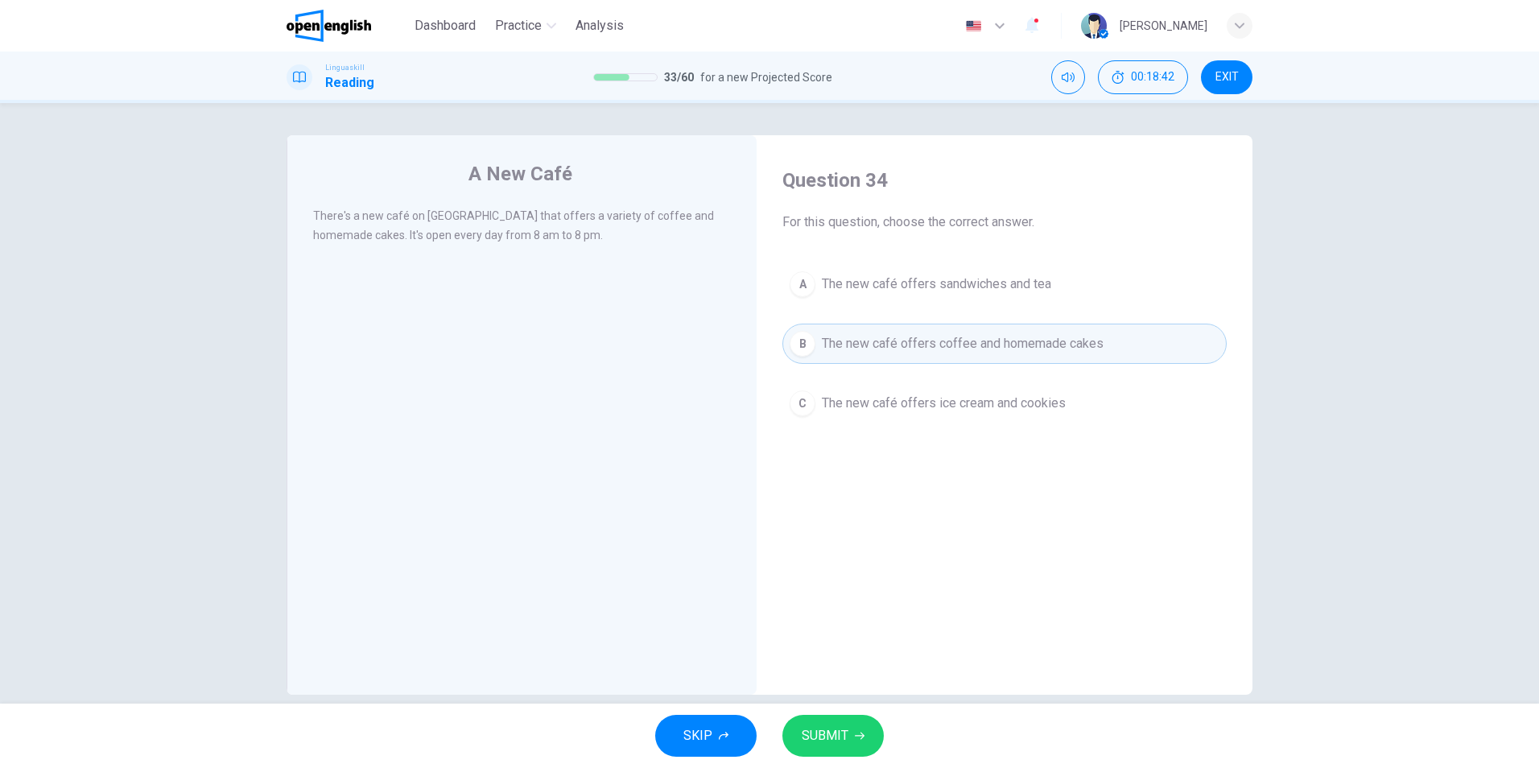
drag, startPoint x: 836, startPoint y: 704, endPoint x: 836, endPoint y: 738, distance: 34.6
click at [836, 707] on div "SKIP SUBMIT" at bounding box center [769, 736] width 1539 height 64
click at [836, 738] on span "SUBMIT" at bounding box center [825, 735] width 47 height 23
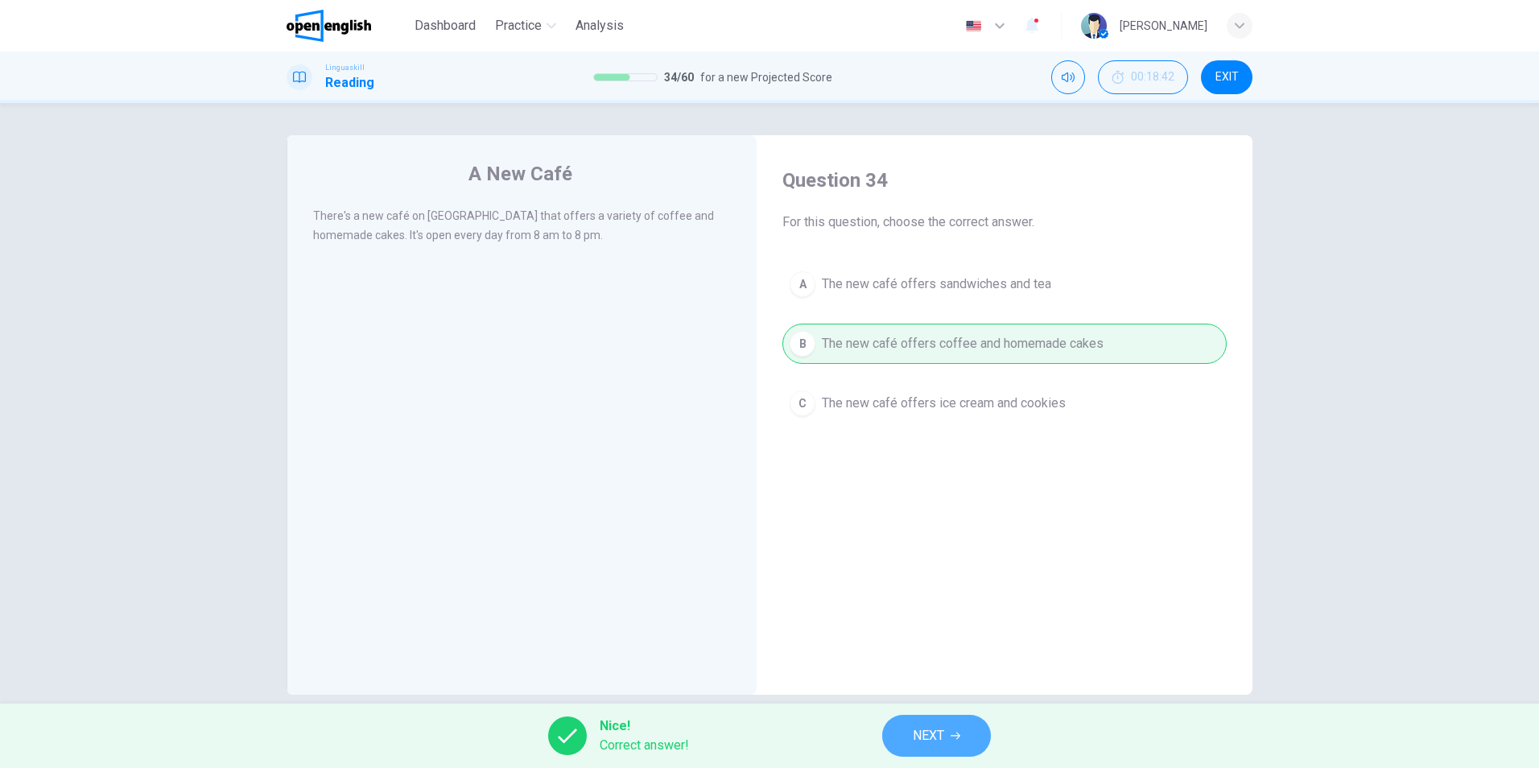
click at [953, 730] on button "NEXT" at bounding box center [936, 736] width 109 height 42
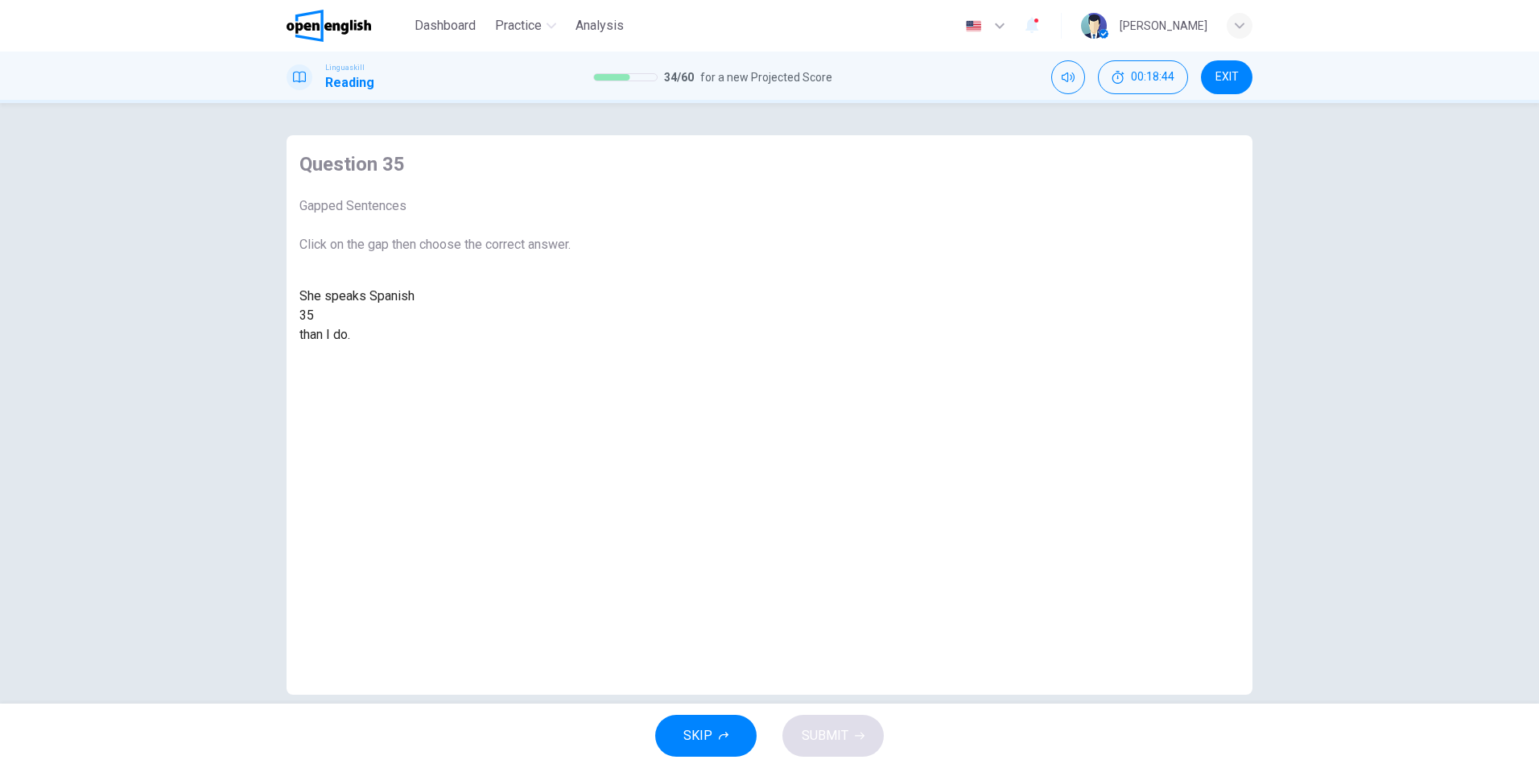
click at [314, 316] on div at bounding box center [314, 316] width 0 height 0
click at [571, 364] on div "more fluently" at bounding box center [434, 354] width 271 height 19
click at [846, 732] on span "SUBMIT" at bounding box center [825, 735] width 47 height 23
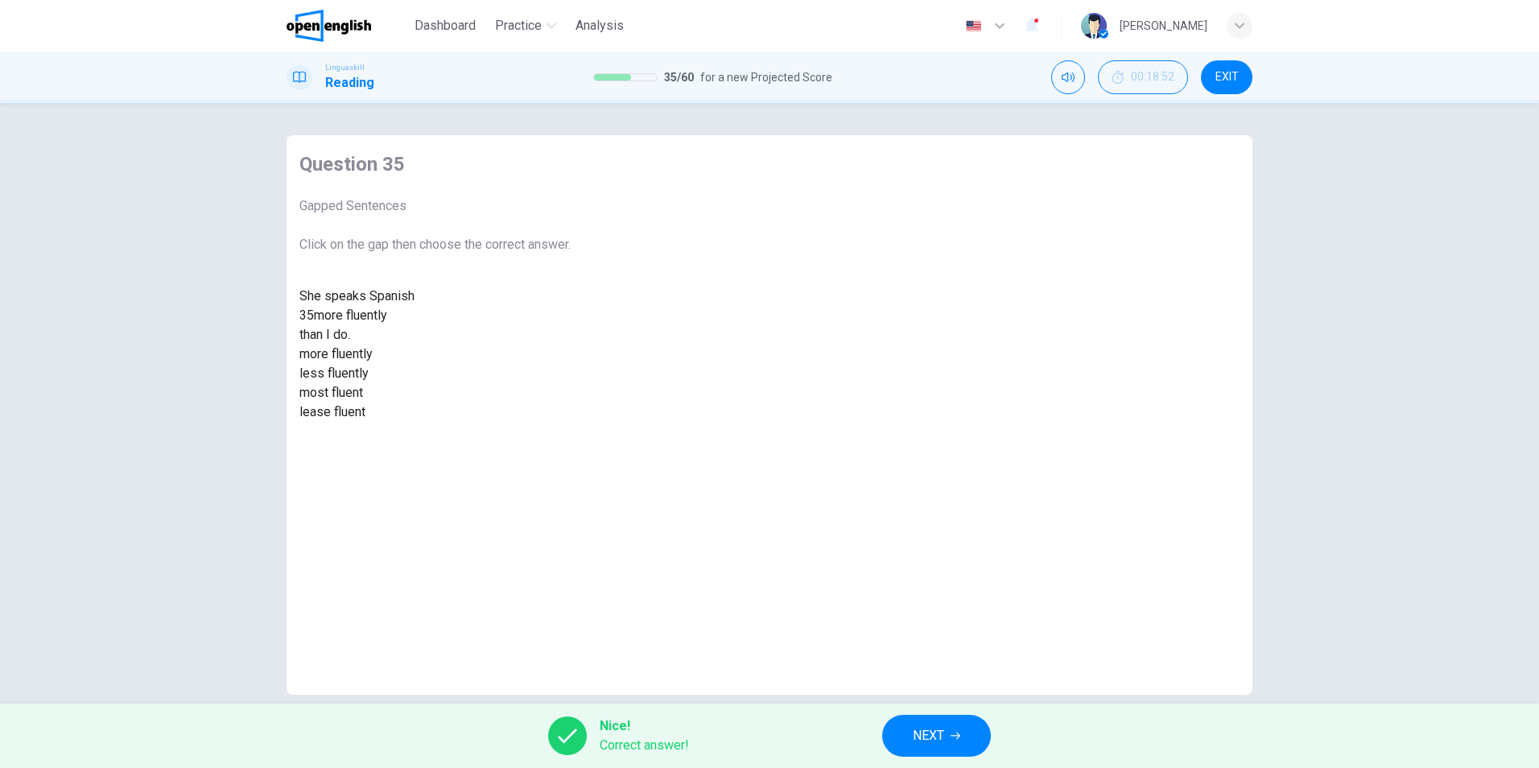
click at [942, 732] on span "NEXT" at bounding box center [928, 735] width 31 height 23
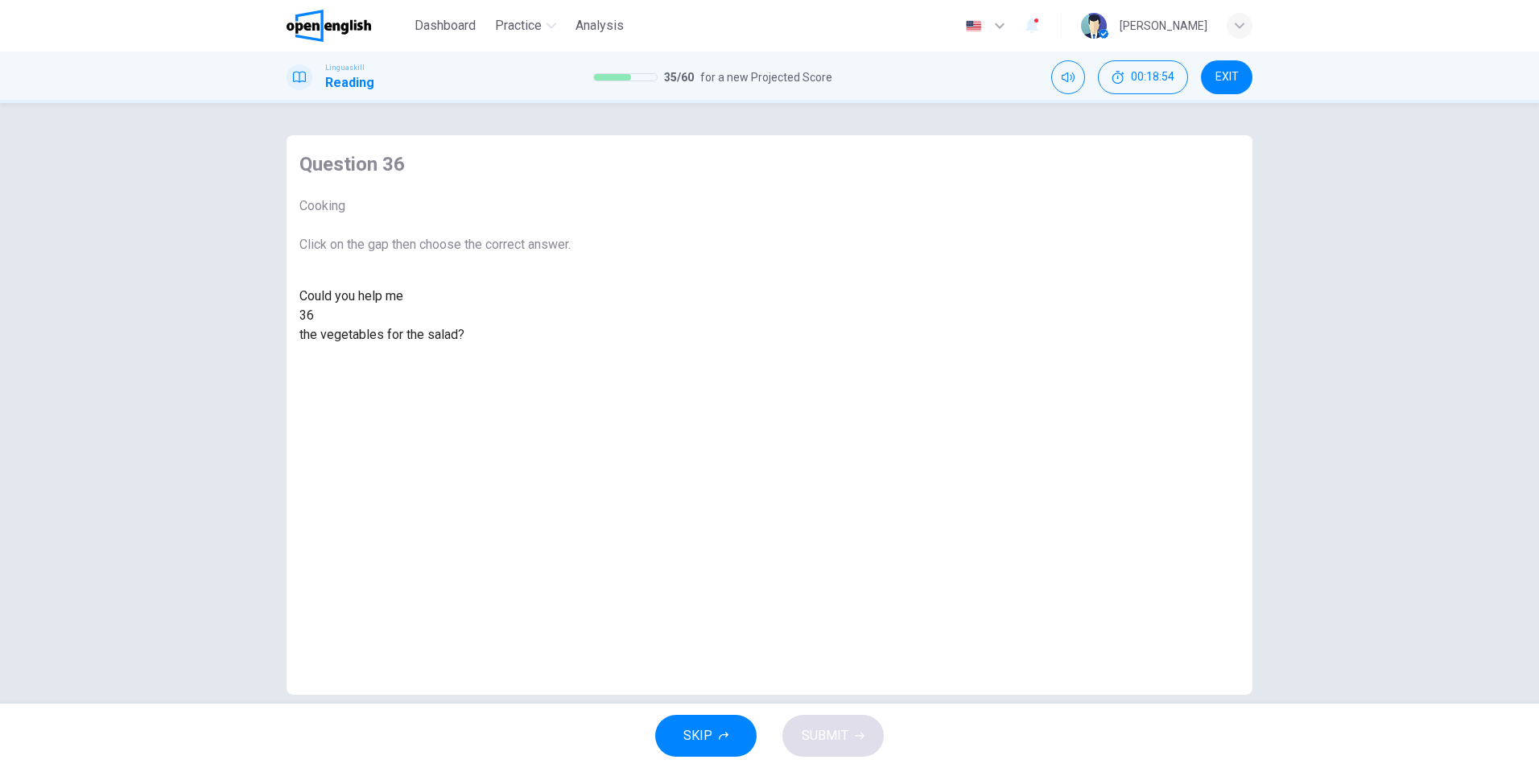
click at [314, 316] on div at bounding box center [314, 316] width 0 height 0
click at [571, 364] on div "cut" at bounding box center [434, 354] width 271 height 19
click at [865, 751] on button "SUBMIT" at bounding box center [832, 736] width 101 height 42
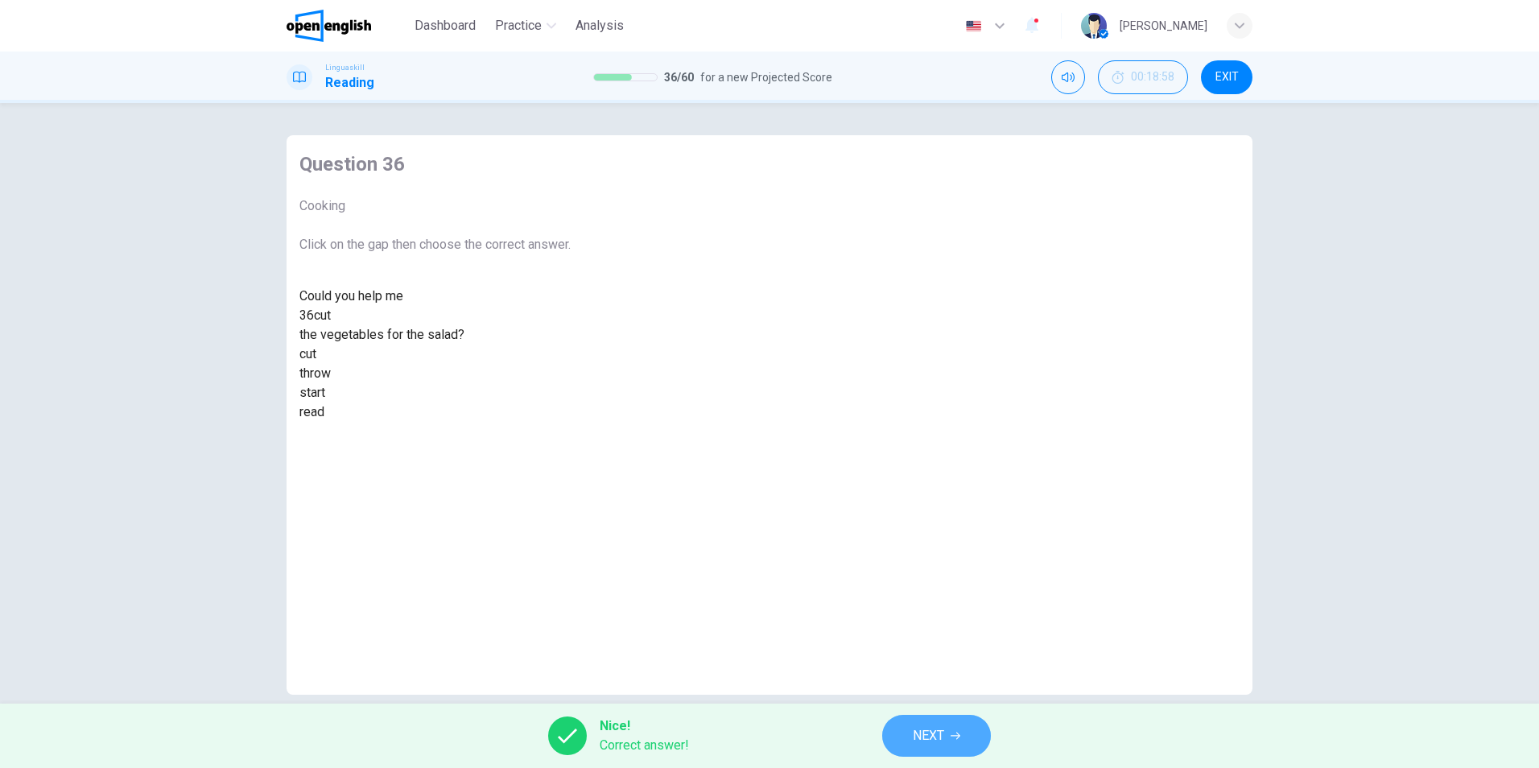
click at [919, 730] on span "NEXT" at bounding box center [928, 735] width 31 height 23
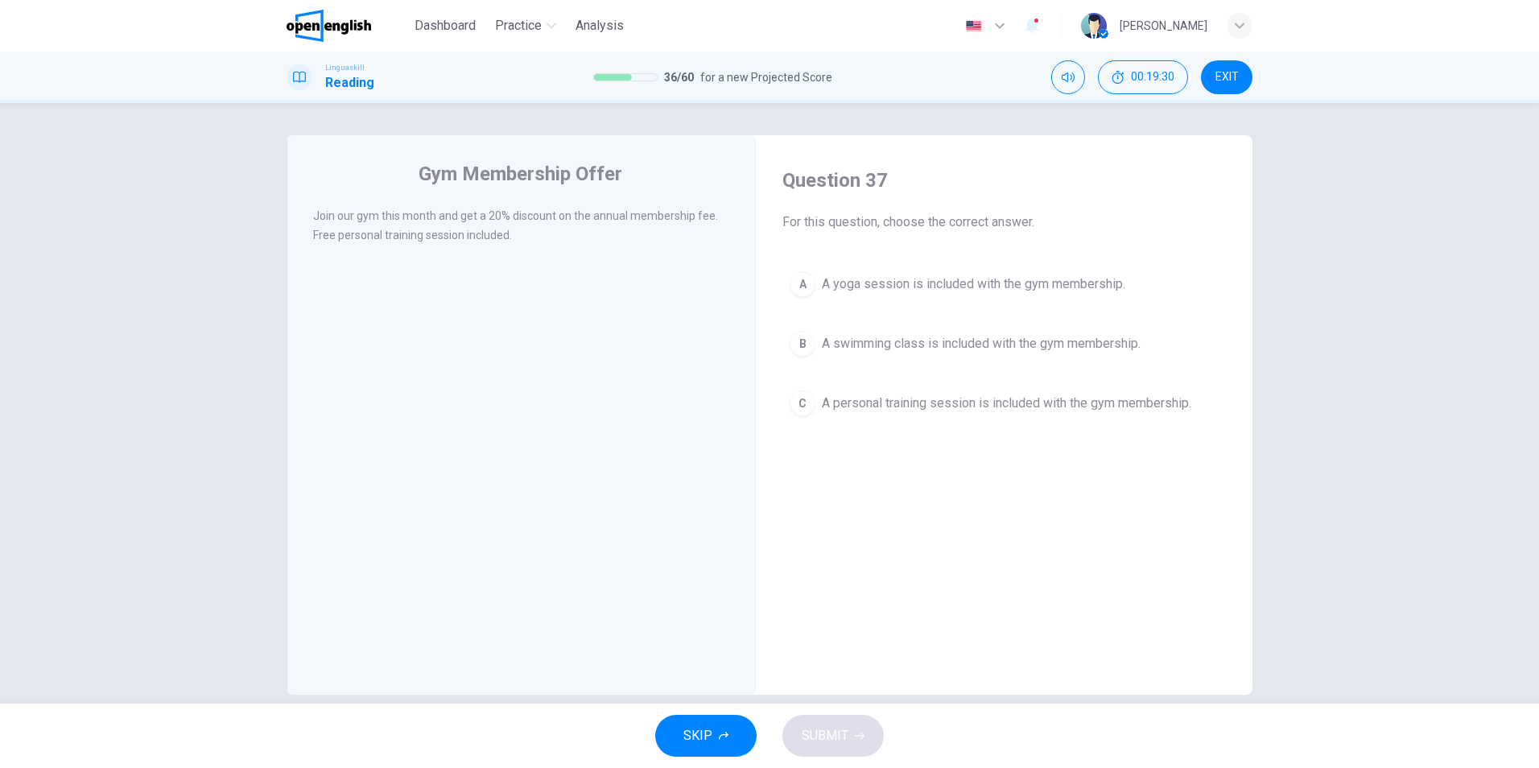
click at [827, 402] on span "A personal training session is included with the gym membership." at bounding box center [1006, 403] width 369 height 19
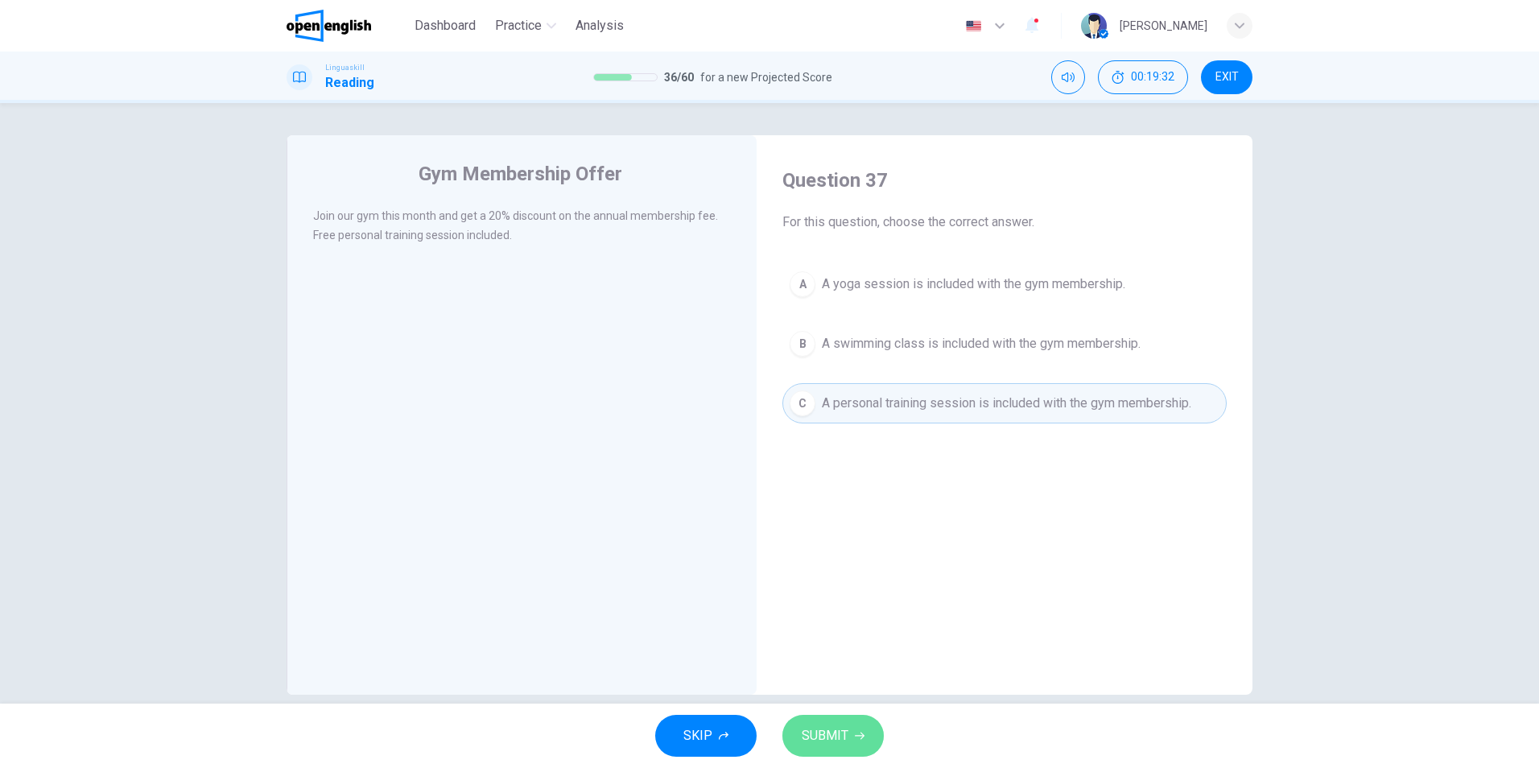
click at [820, 740] on span "SUBMIT" at bounding box center [825, 735] width 47 height 23
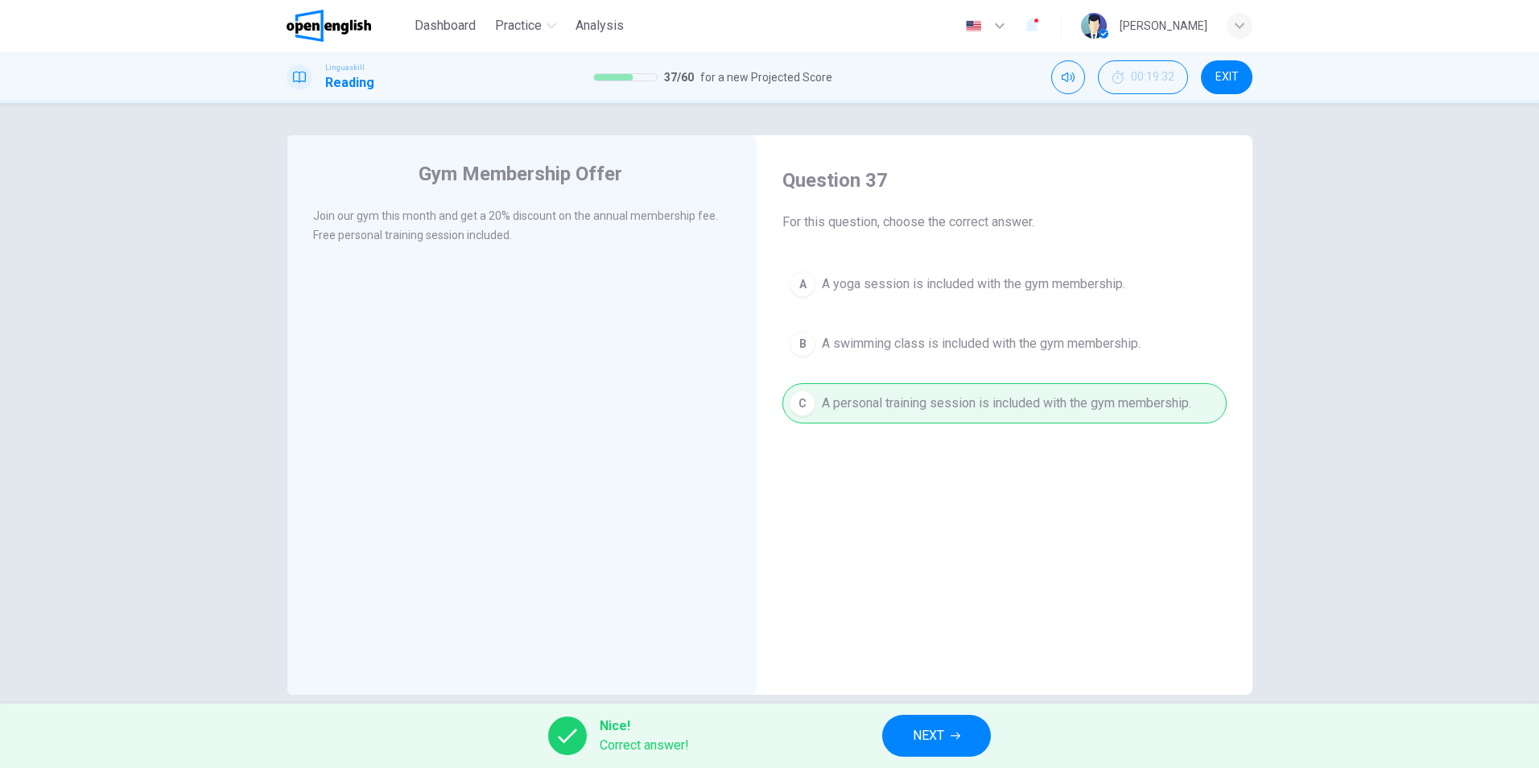
click at [931, 738] on span "NEXT" at bounding box center [928, 735] width 31 height 23
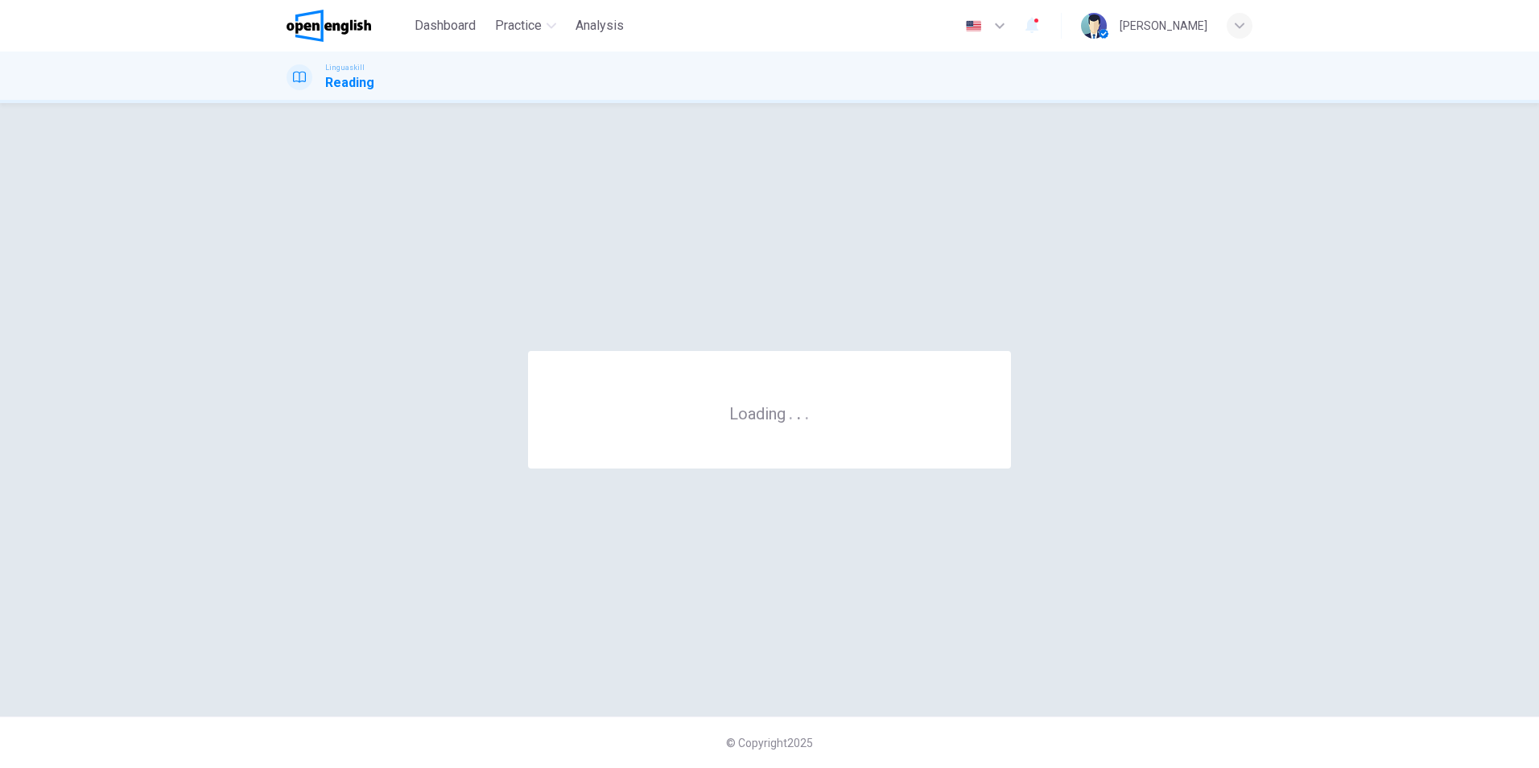
click at [1009, 27] on icon "button" at bounding box center [999, 25] width 19 height 19
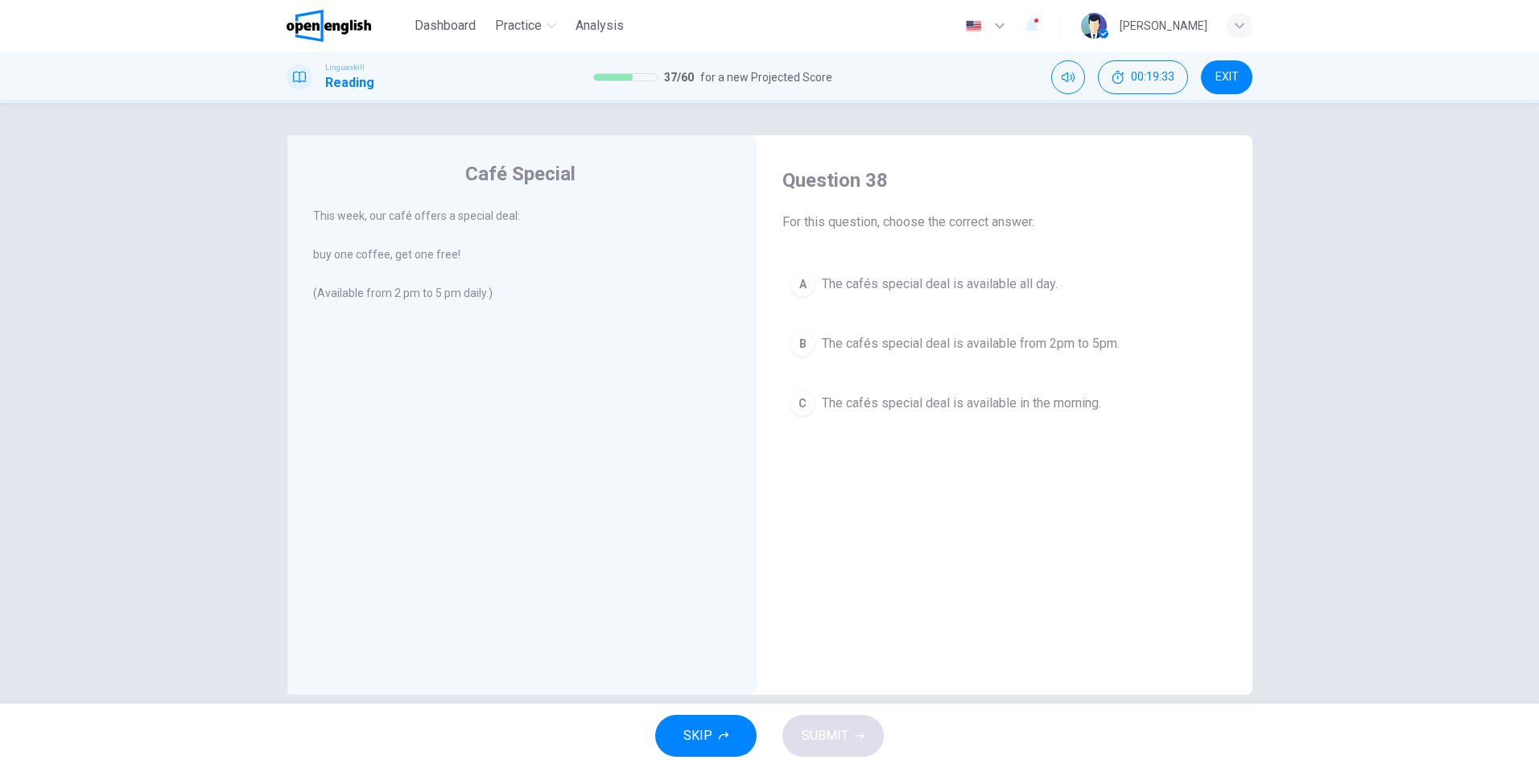
click at [1033, 767] on div at bounding box center [769, 768] width 1539 height 0
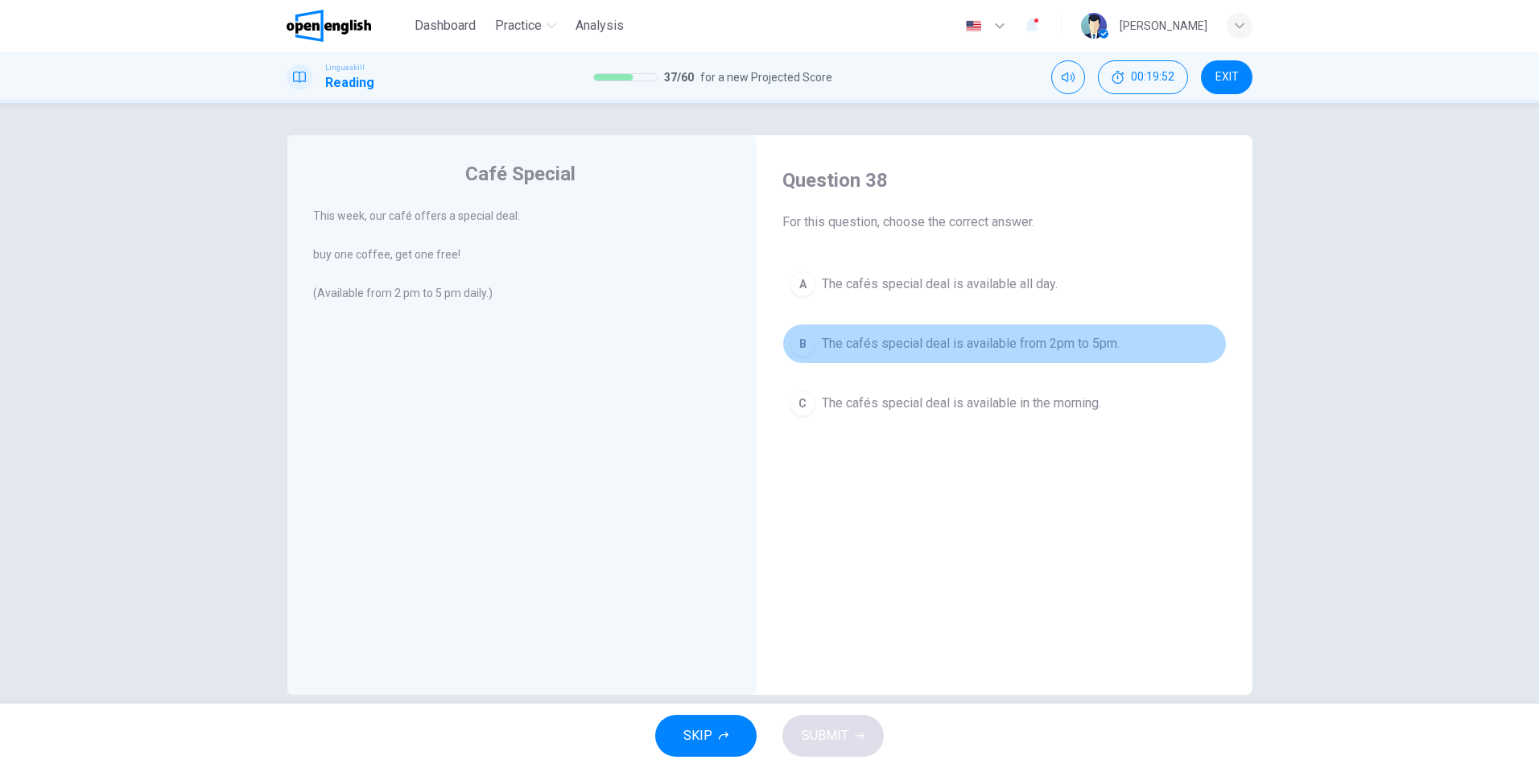
click at [1040, 347] on span "The cafés special deal is available from 2pm to 5pm." at bounding box center [971, 343] width 298 height 19
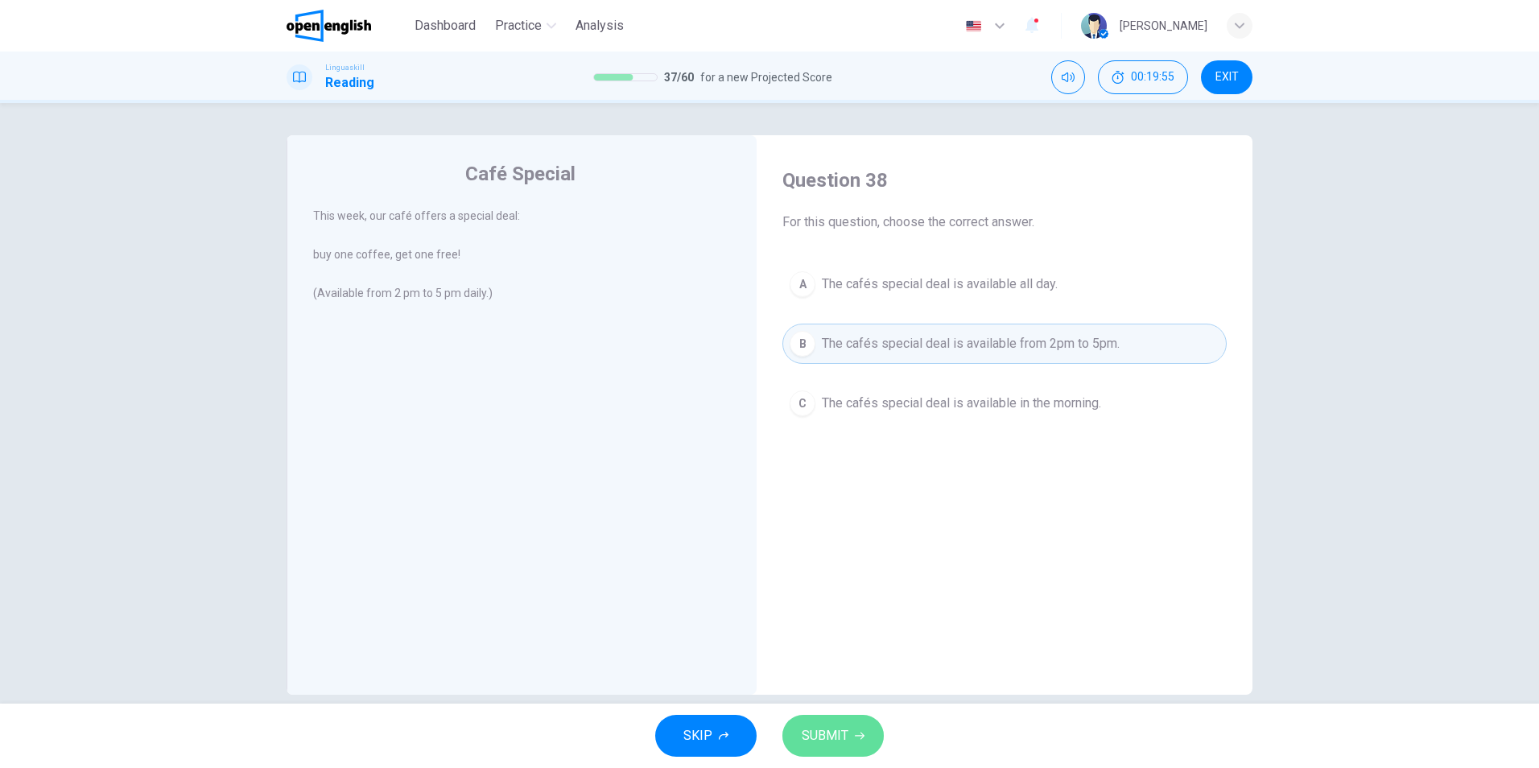
click at [855, 732] on icon "button" at bounding box center [860, 736] width 10 height 10
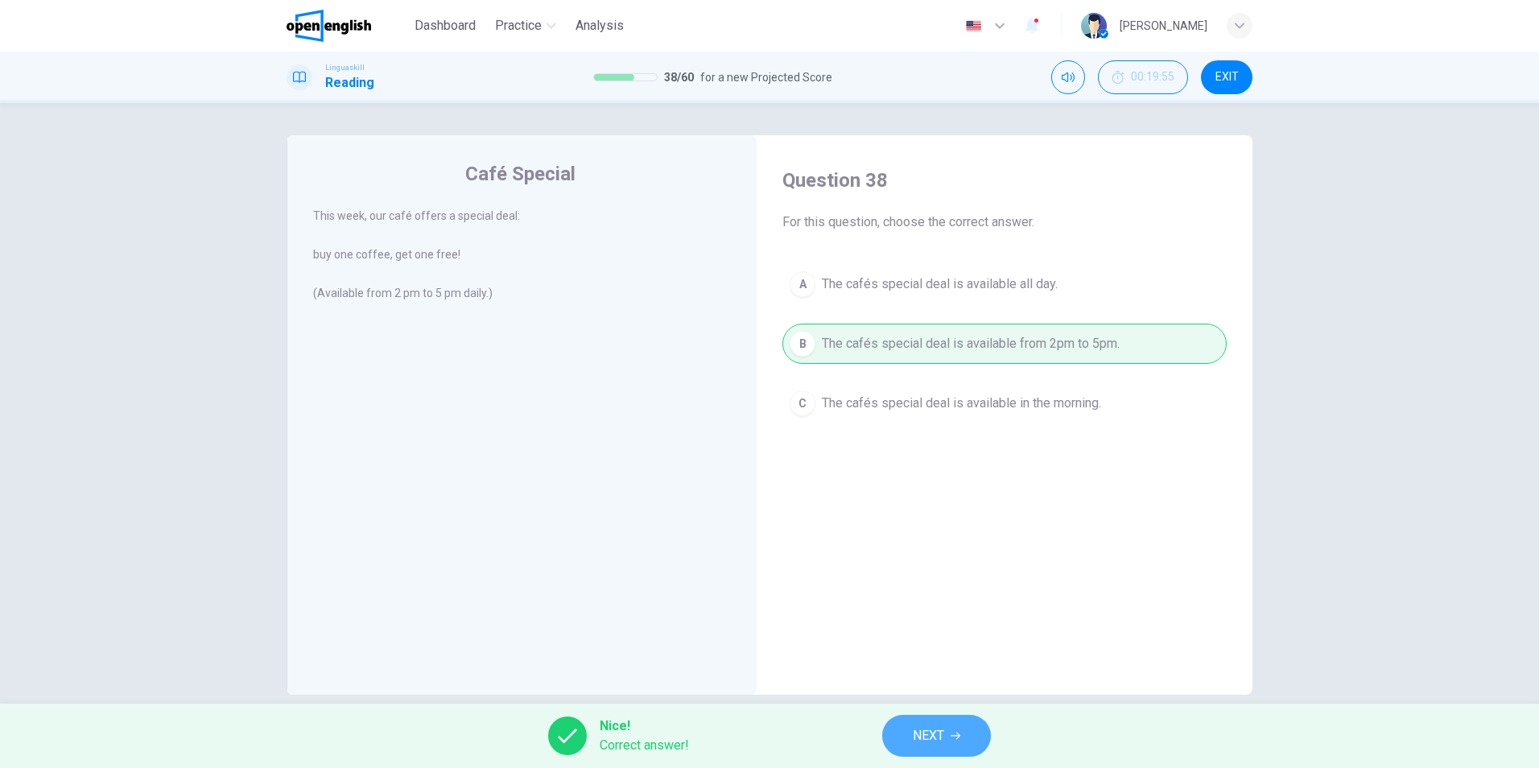
click at [958, 740] on icon "button" at bounding box center [956, 736] width 10 height 10
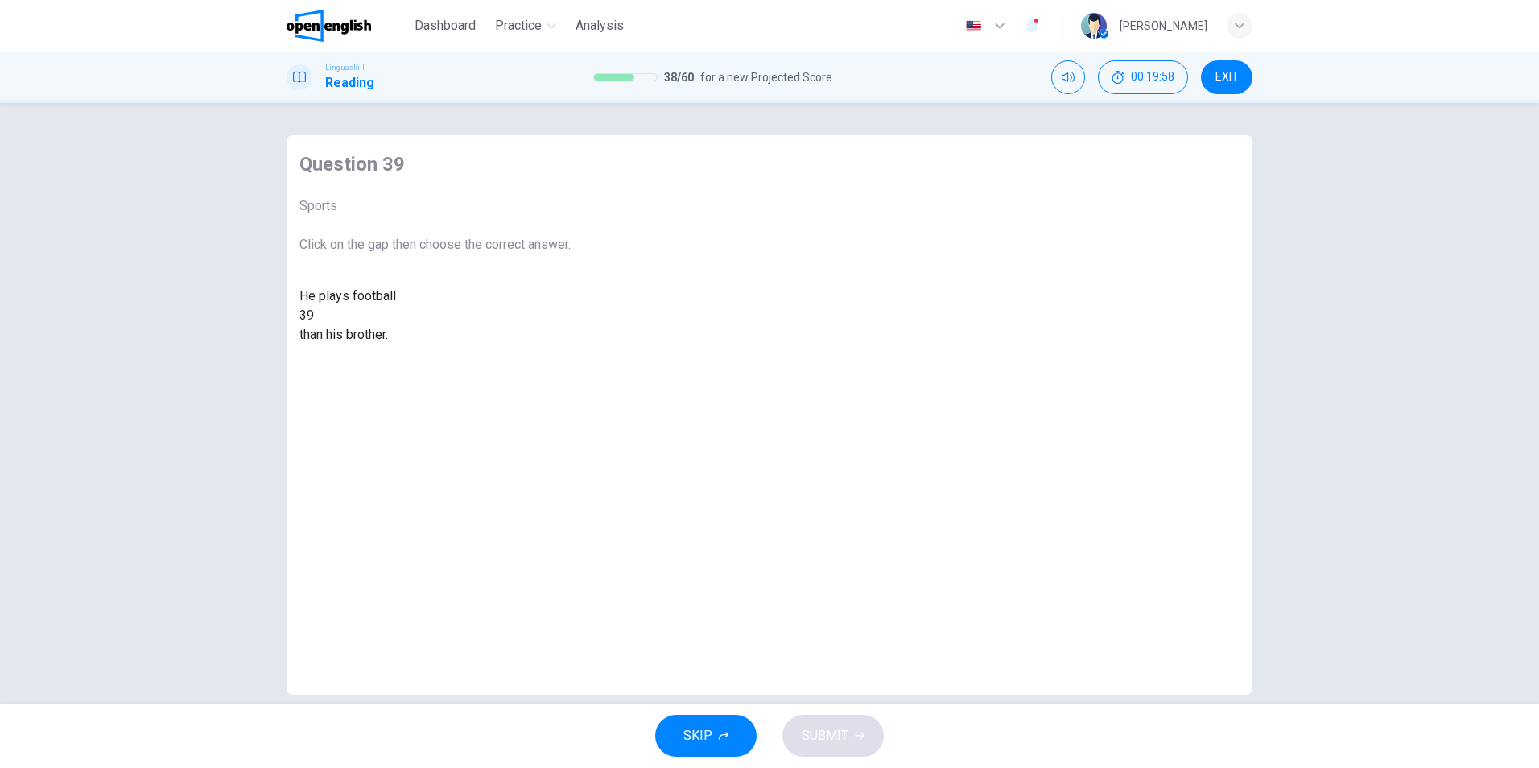
click at [314, 316] on div at bounding box center [314, 316] width 0 height 0
click at [571, 364] on div "better" at bounding box center [434, 354] width 271 height 19
click at [797, 732] on button "SUBMIT" at bounding box center [832, 736] width 101 height 42
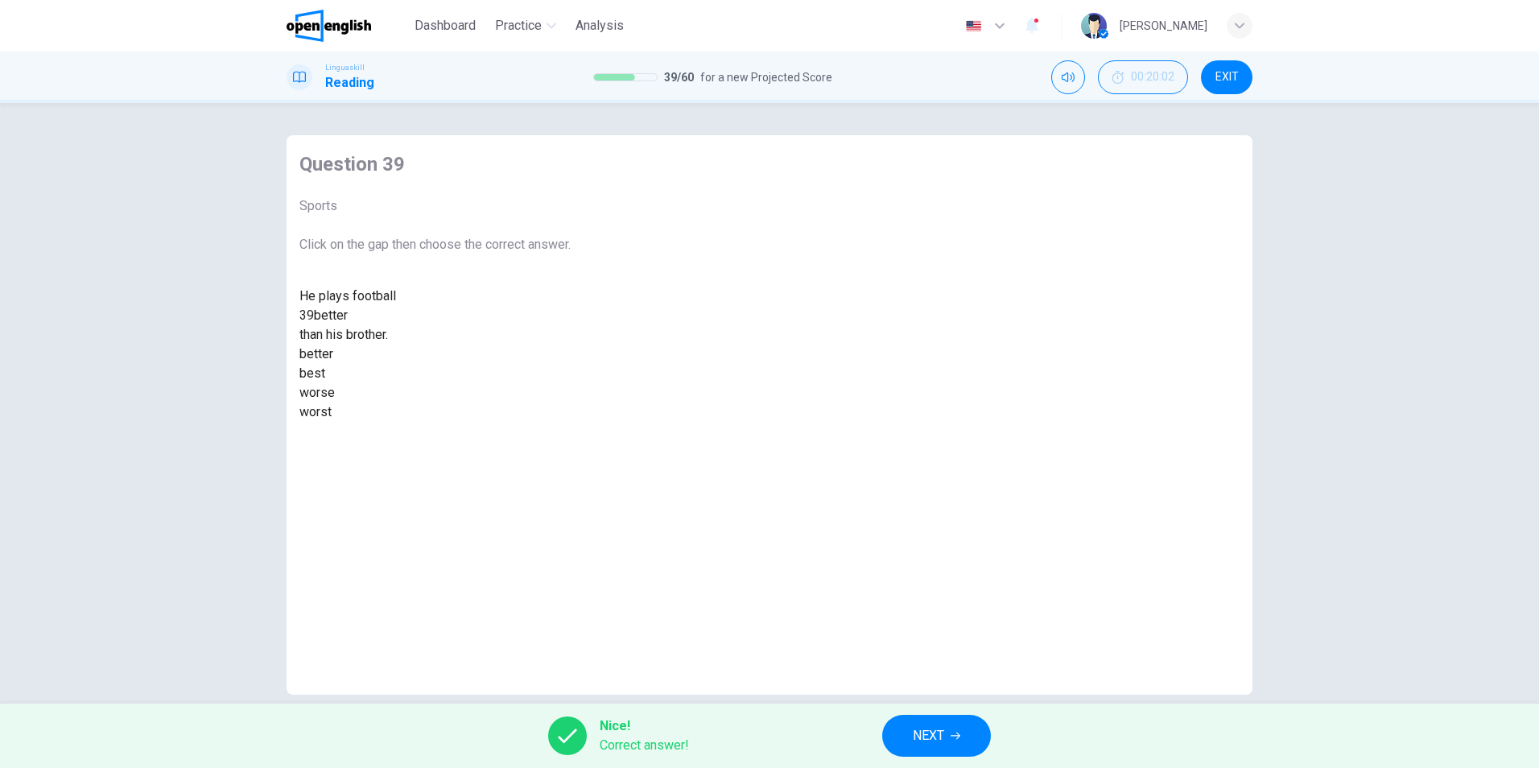
click at [923, 745] on span "NEXT" at bounding box center [928, 735] width 31 height 23
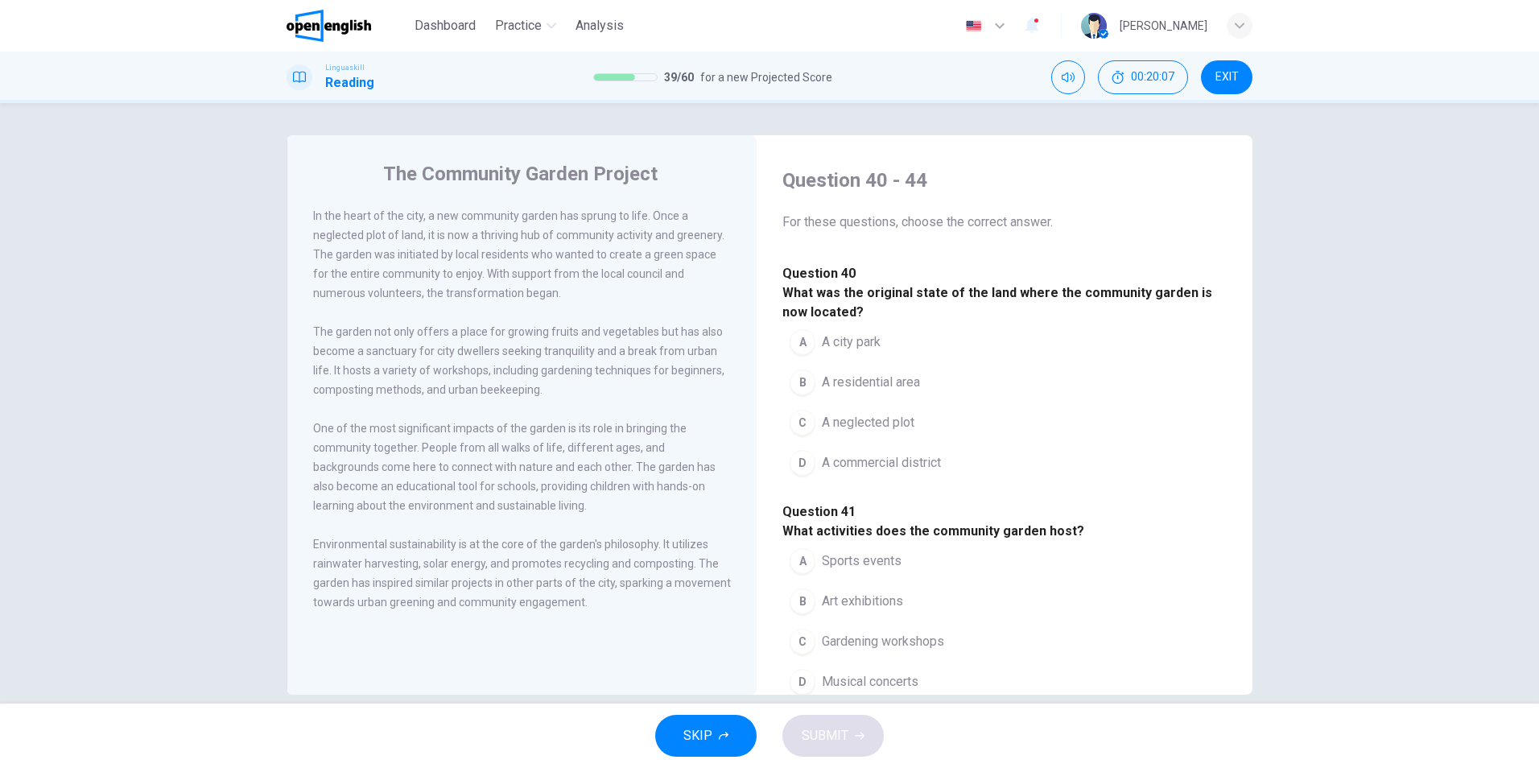
drag, startPoint x: 376, startPoint y: 216, endPoint x: 457, endPoint y: 225, distance: 81.9
click at [457, 225] on div "In the heart of the city, a new community garden has sprung to life. Once a neg…" at bounding box center [522, 254] width 419 height 97
drag, startPoint x: 695, startPoint y: 234, endPoint x: 743, endPoint y: 233, distance: 47.5
click at [747, 233] on div "In the heart of the city, a new community garden has sprung to life. Once a neg…" at bounding box center [532, 418] width 439 height 425
click at [812, 443] on button "C A neglected plot" at bounding box center [851, 422] width 139 height 40
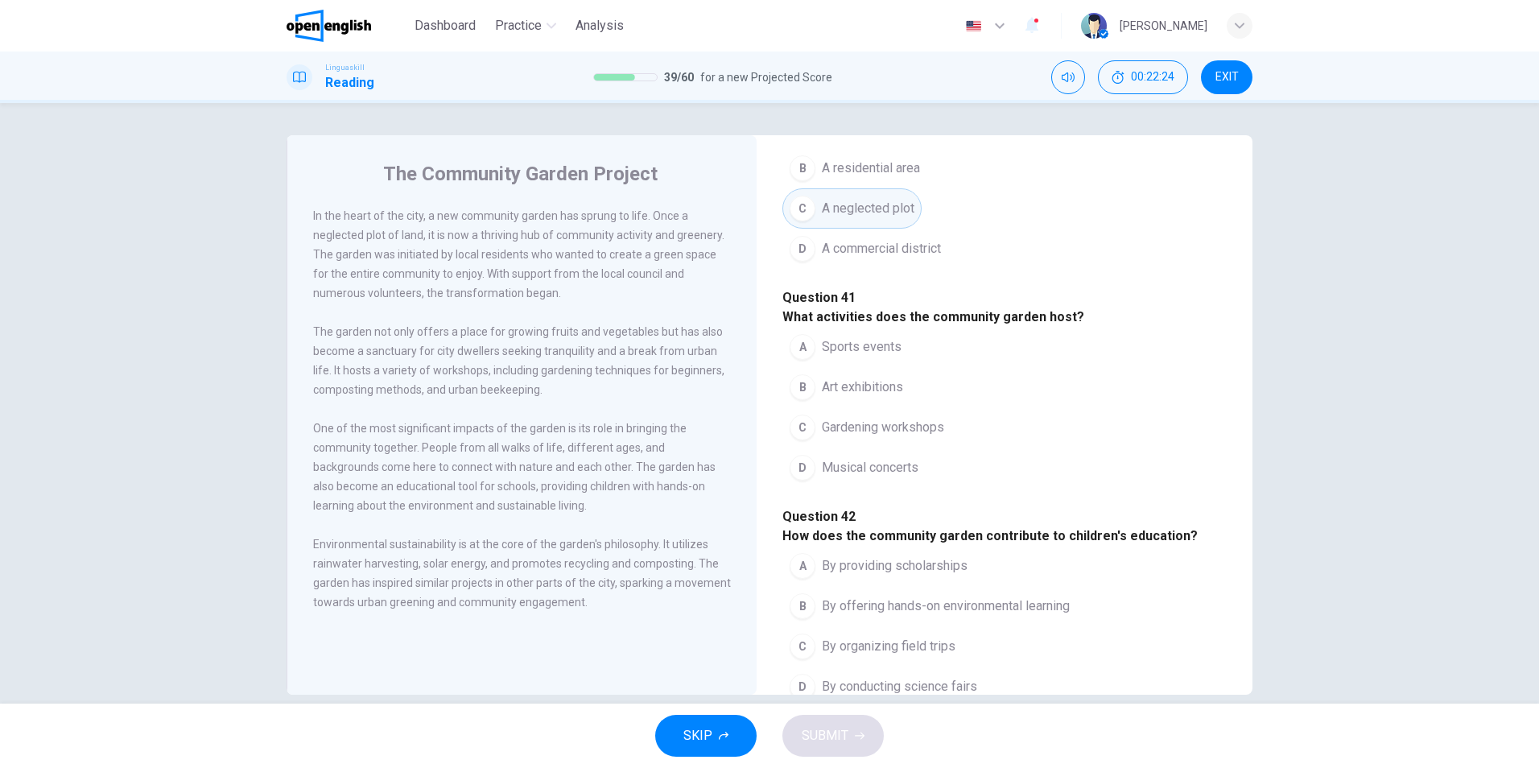
scroll to position [322, 0]
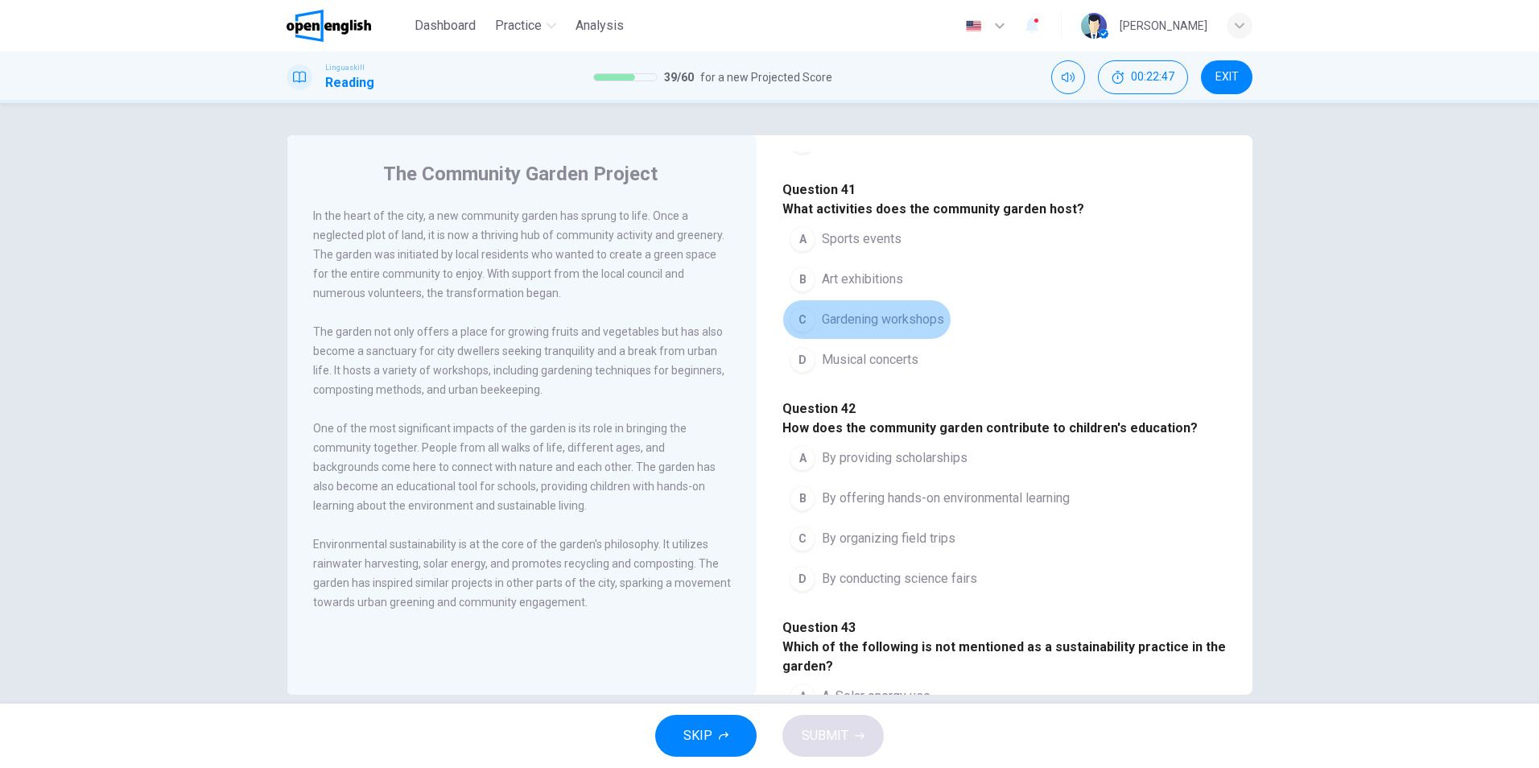
click at [812, 340] on button "C Gardening workshops" at bounding box center [866, 319] width 169 height 40
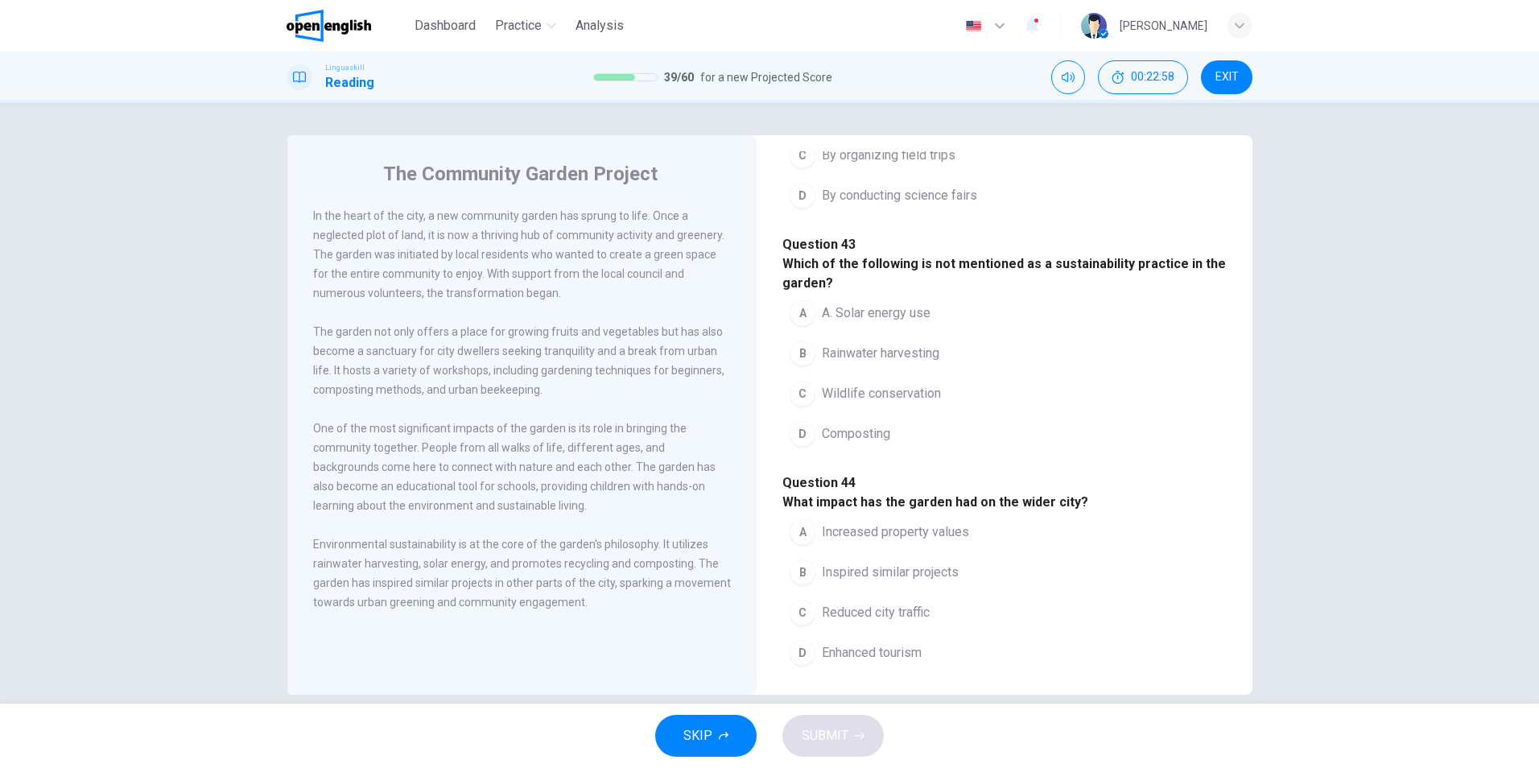
scroll to position [724, 0]
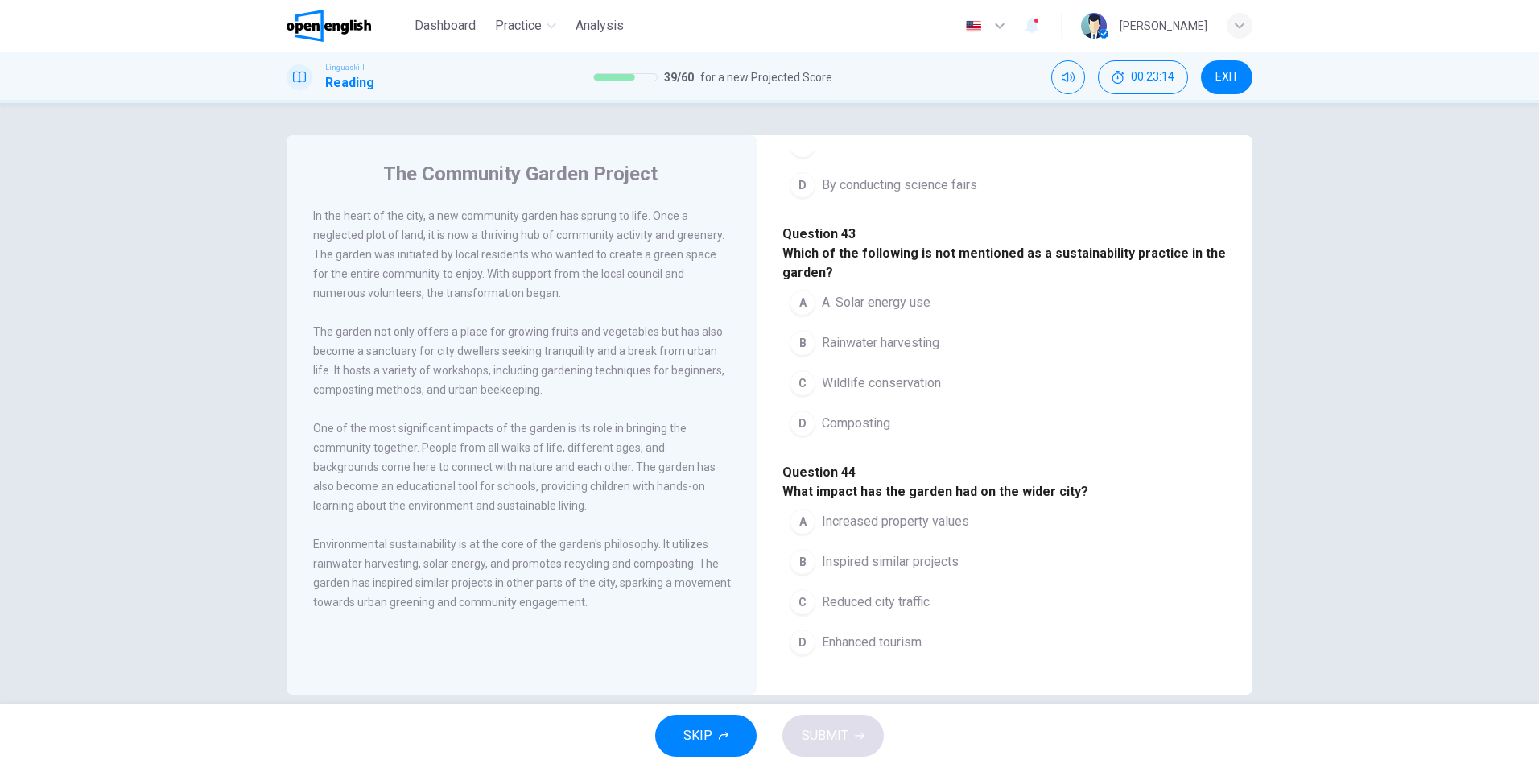
click at [800, 118] on div "B" at bounding box center [803, 105] width 26 height 26
click at [803, 396] on div "C" at bounding box center [803, 383] width 26 height 26
click at [876, 552] on span "Inspired similar projects" at bounding box center [890, 561] width 137 height 19
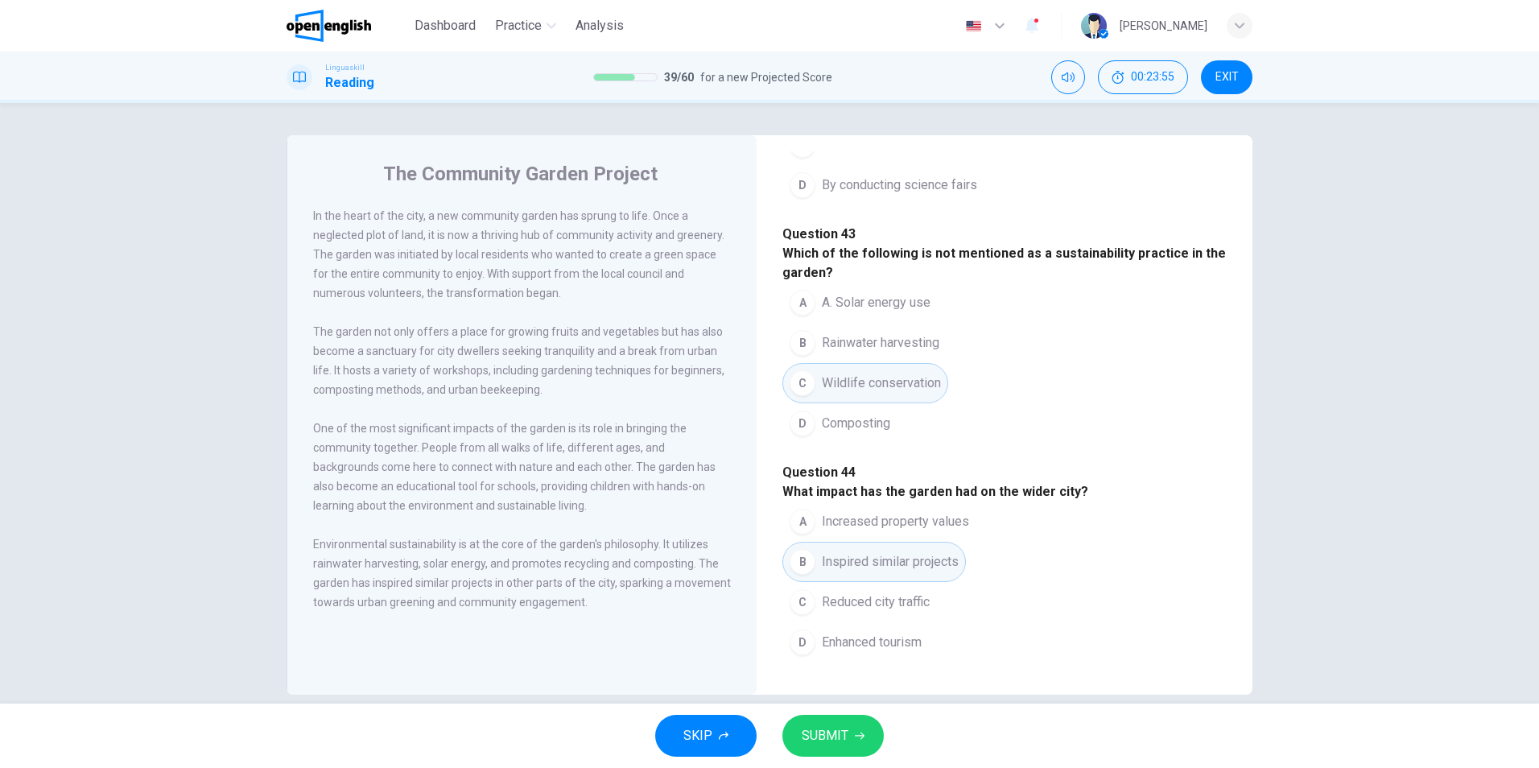
click at [818, 726] on span "SUBMIT" at bounding box center [825, 735] width 47 height 23
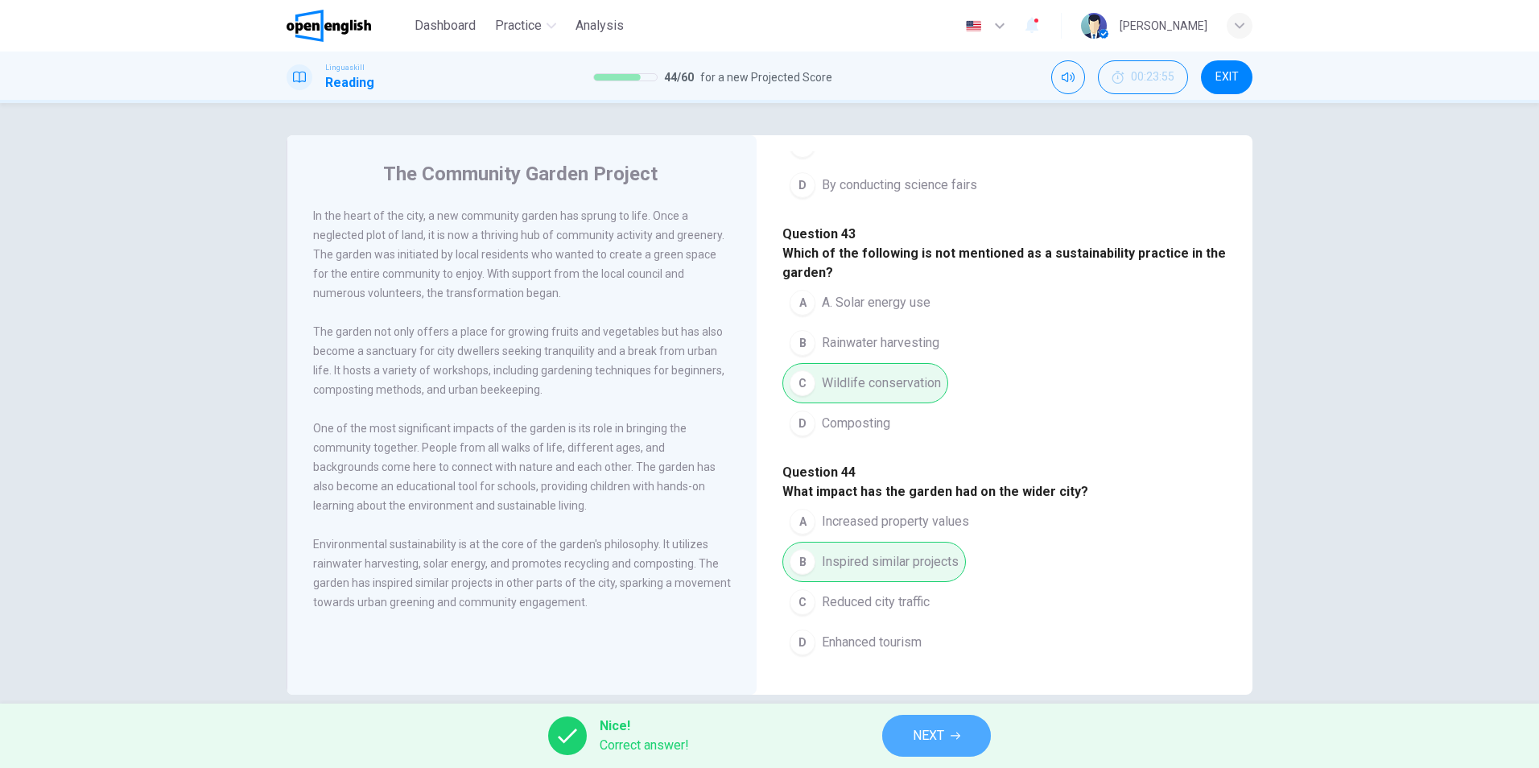
click at [942, 737] on span "NEXT" at bounding box center [928, 735] width 31 height 23
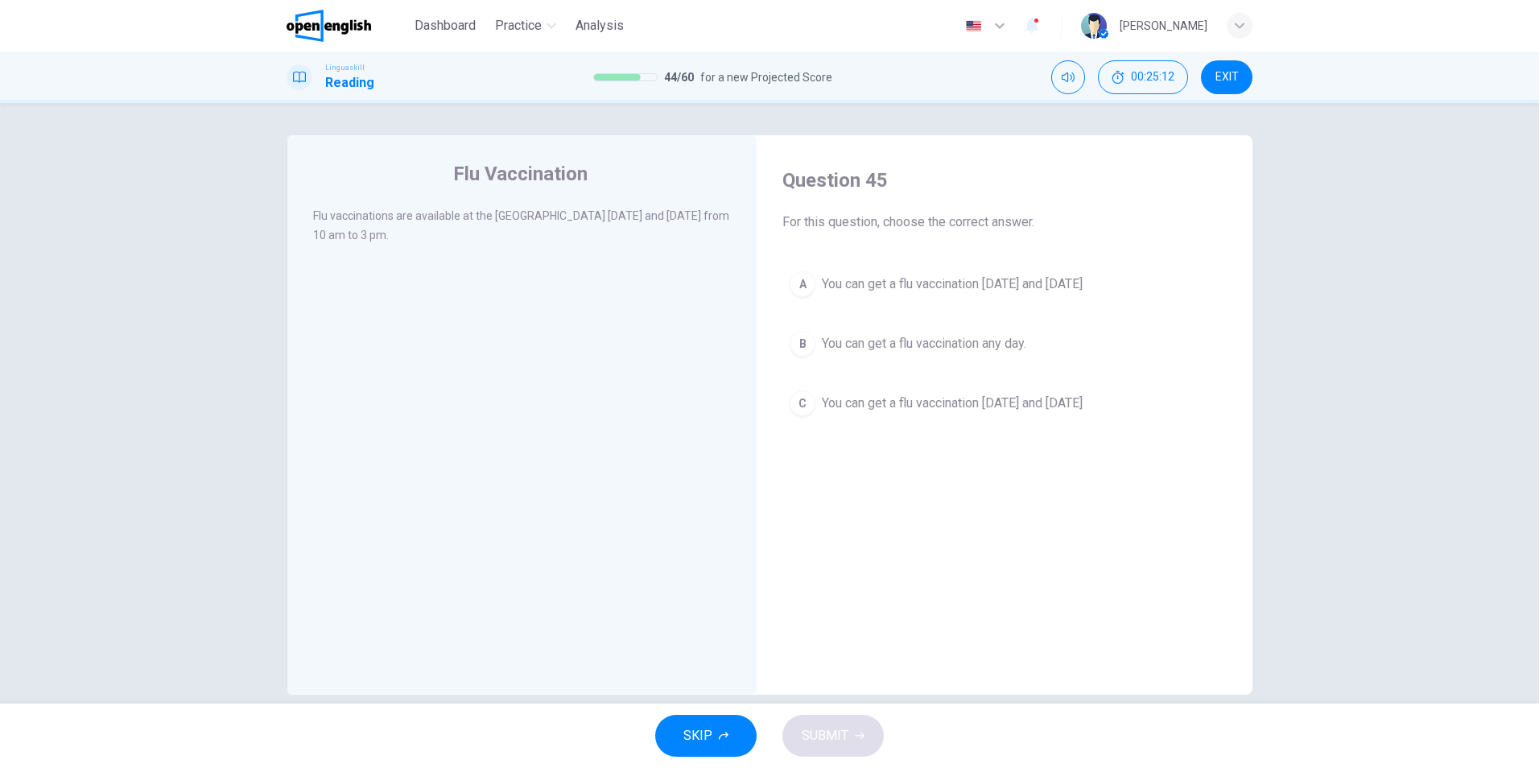
click at [794, 287] on div "A" at bounding box center [803, 284] width 26 height 26
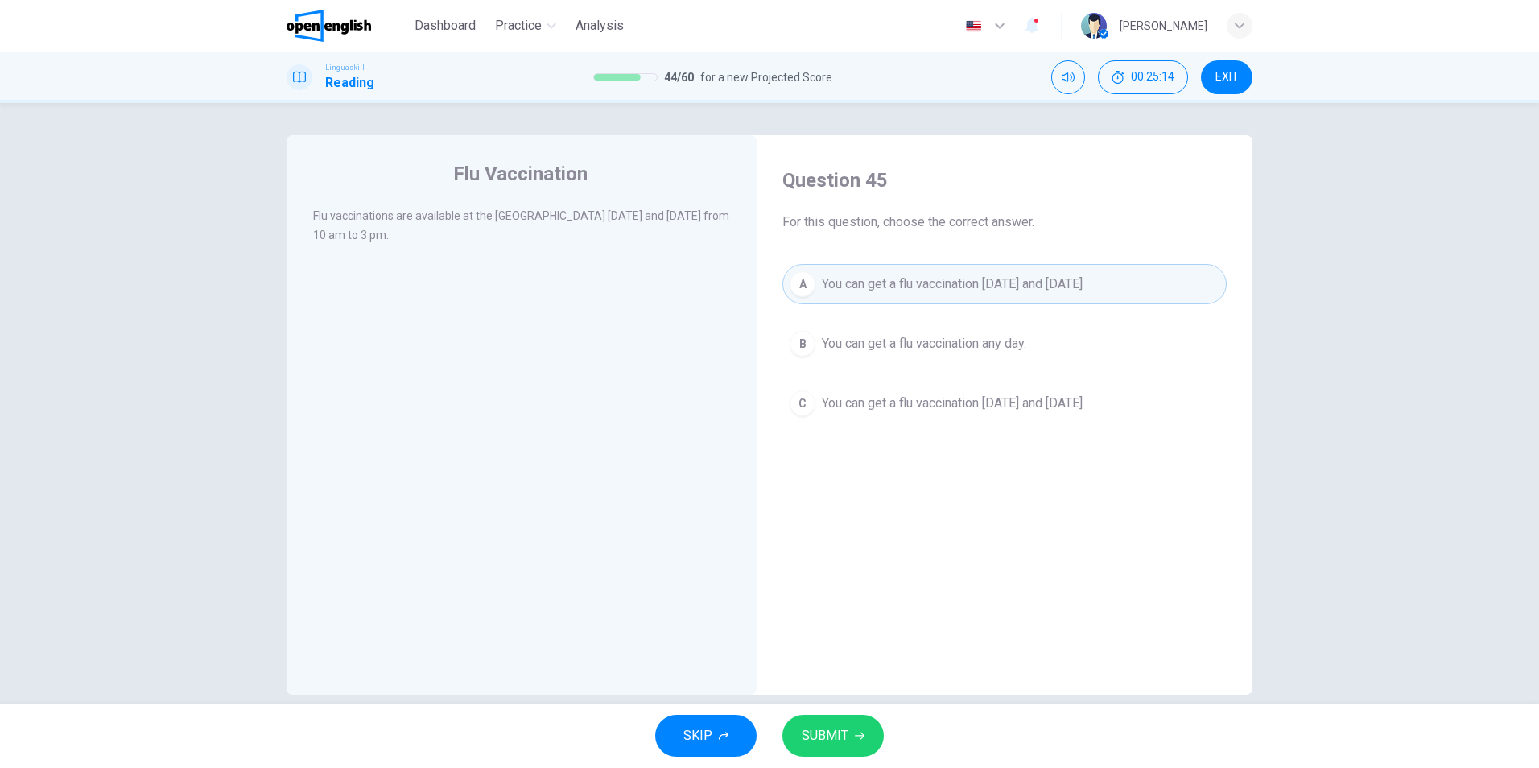
click at [841, 728] on span "SUBMIT" at bounding box center [825, 735] width 47 height 23
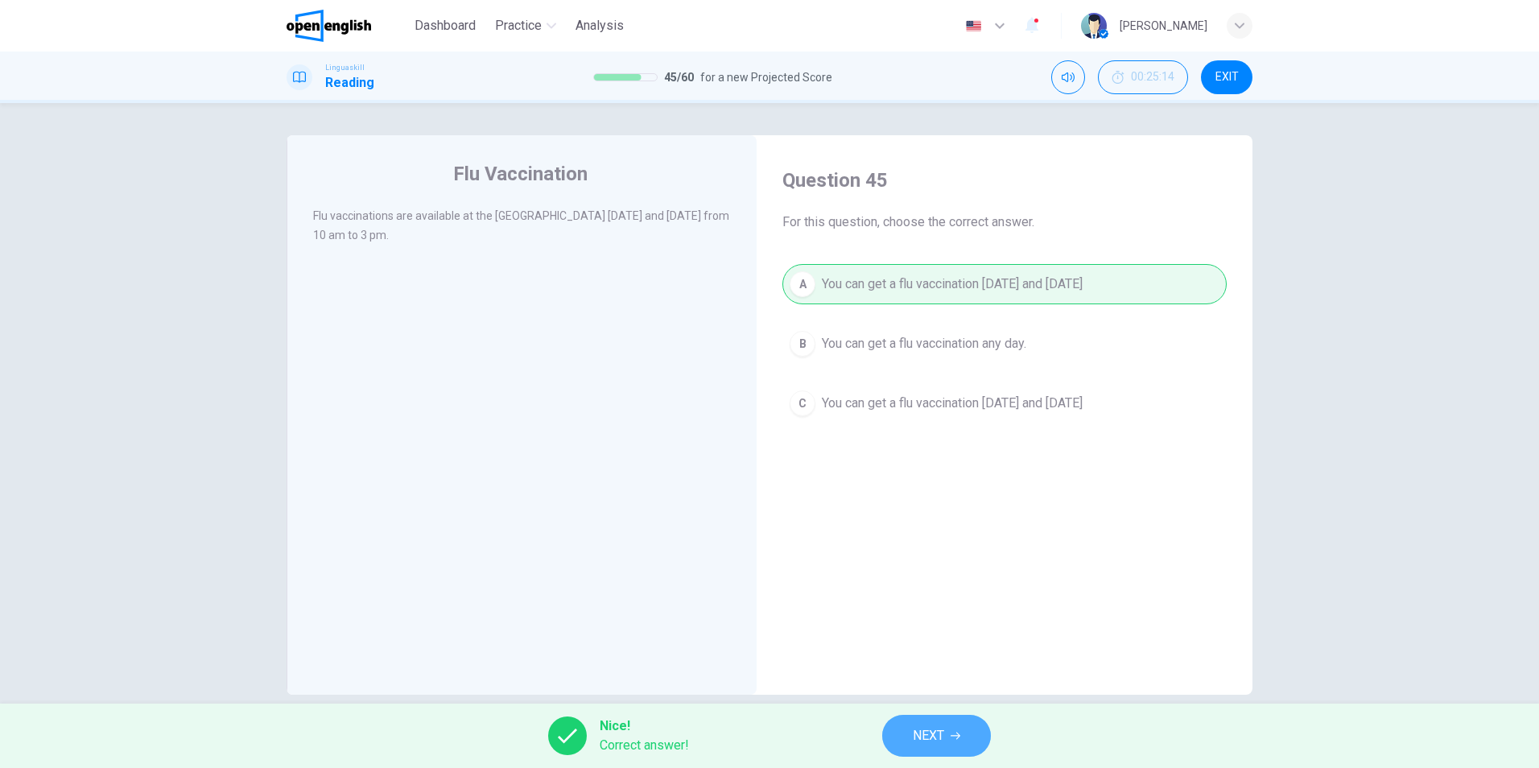
click at [904, 739] on button "NEXT" at bounding box center [936, 736] width 109 height 42
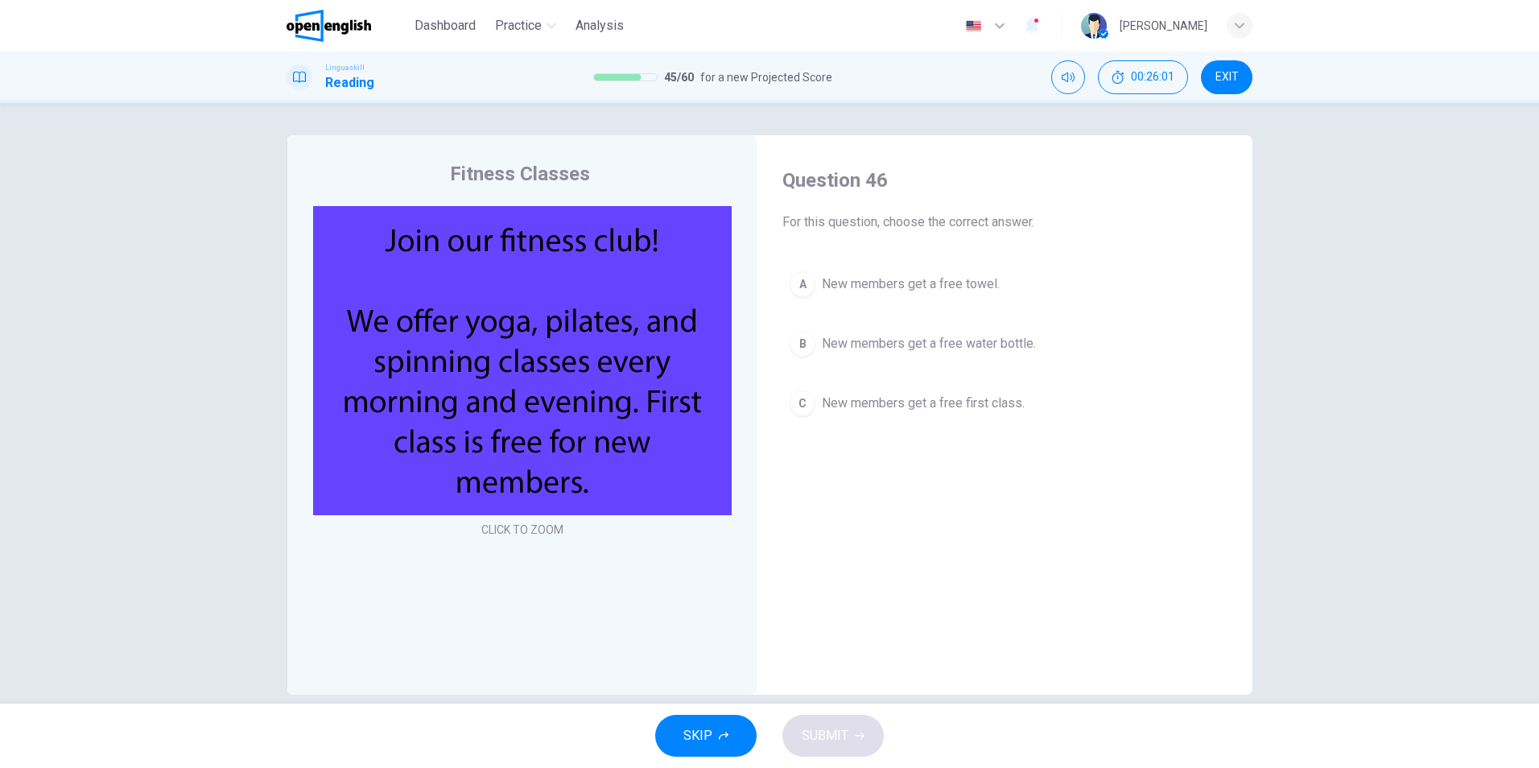
click at [801, 407] on div "C" at bounding box center [803, 403] width 26 height 26
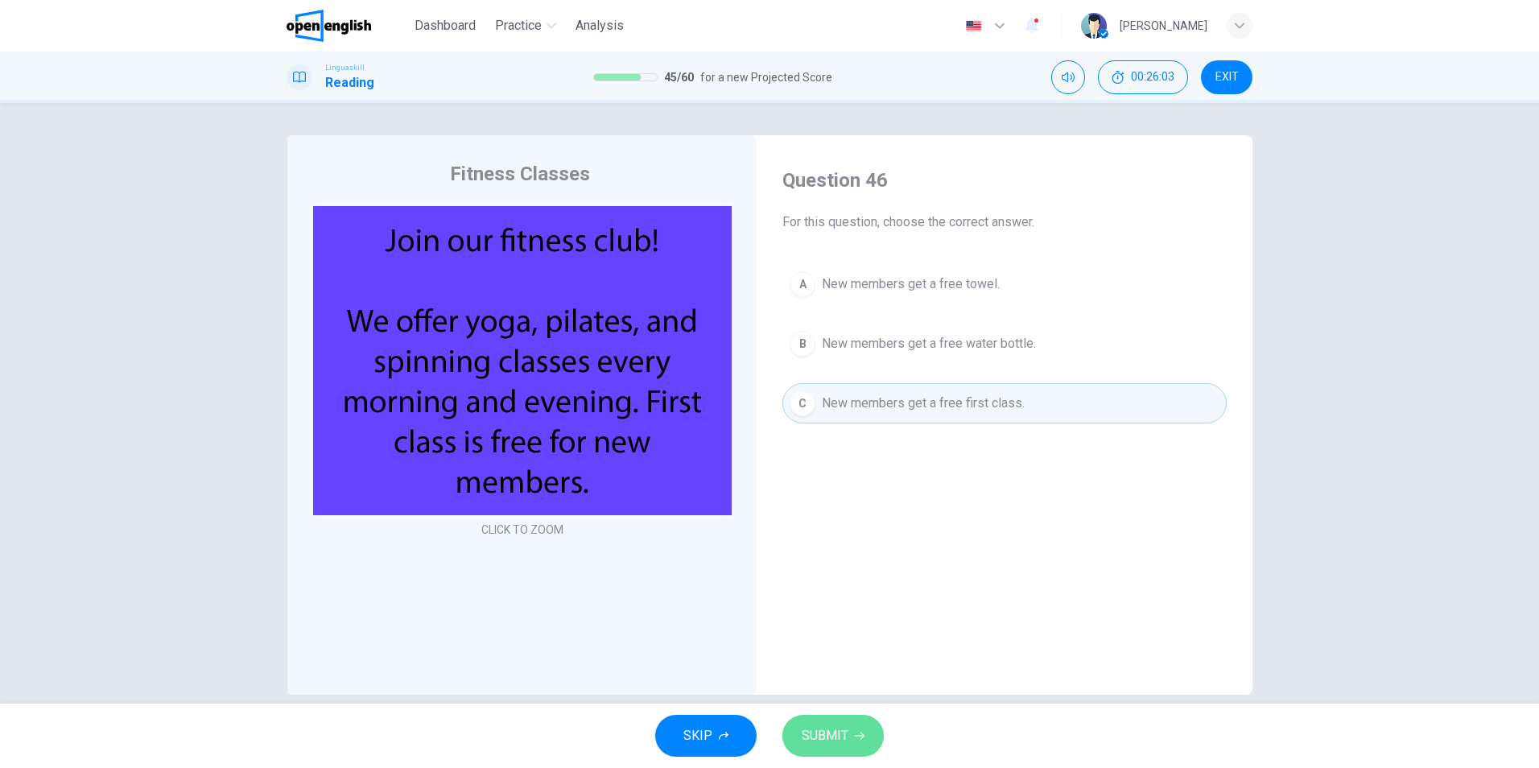
click at [840, 739] on span "SUBMIT" at bounding box center [825, 735] width 47 height 23
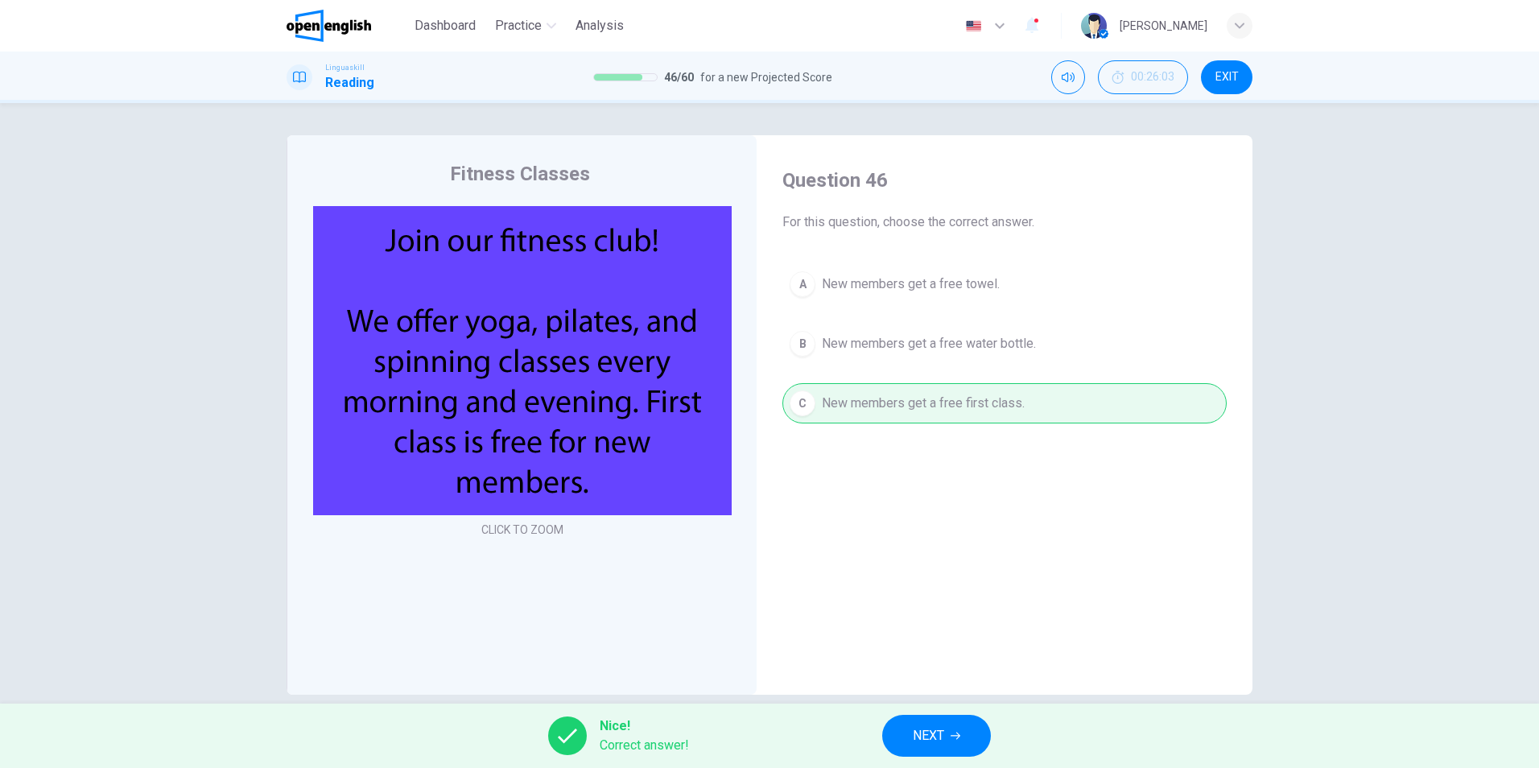
click at [943, 732] on span "NEXT" at bounding box center [928, 735] width 31 height 23
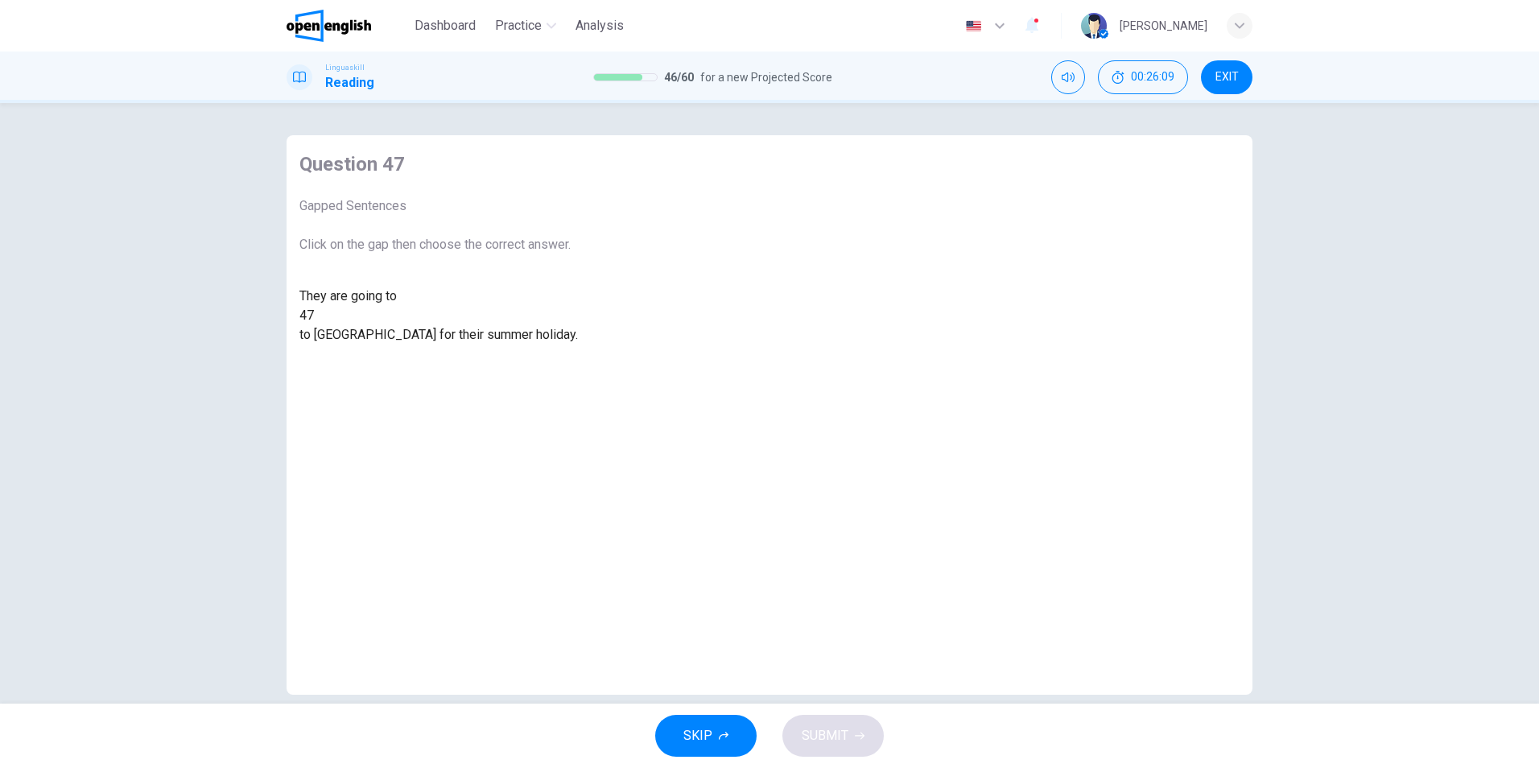
click at [314, 316] on div at bounding box center [314, 316] width 0 height 0
click at [578, 364] on div "fly" at bounding box center [438, 354] width 279 height 19
click at [328, 325] on div "fly" at bounding box center [321, 315] width 14 height 19
click at [833, 735] on span "SUBMIT" at bounding box center [825, 735] width 47 height 23
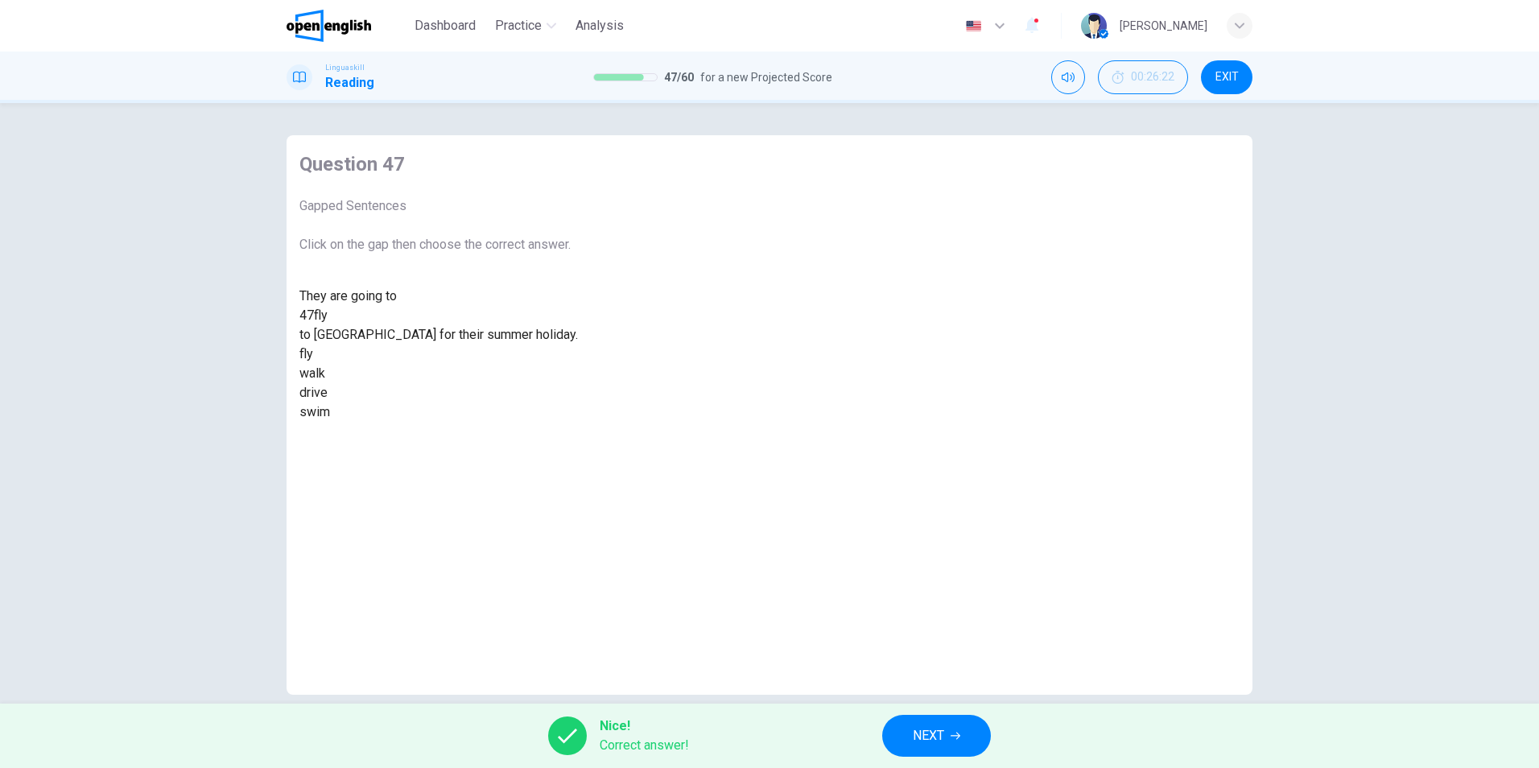
click at [918, 735] on span "NEXT" at bounding box center [928, 735] width 31 height 23
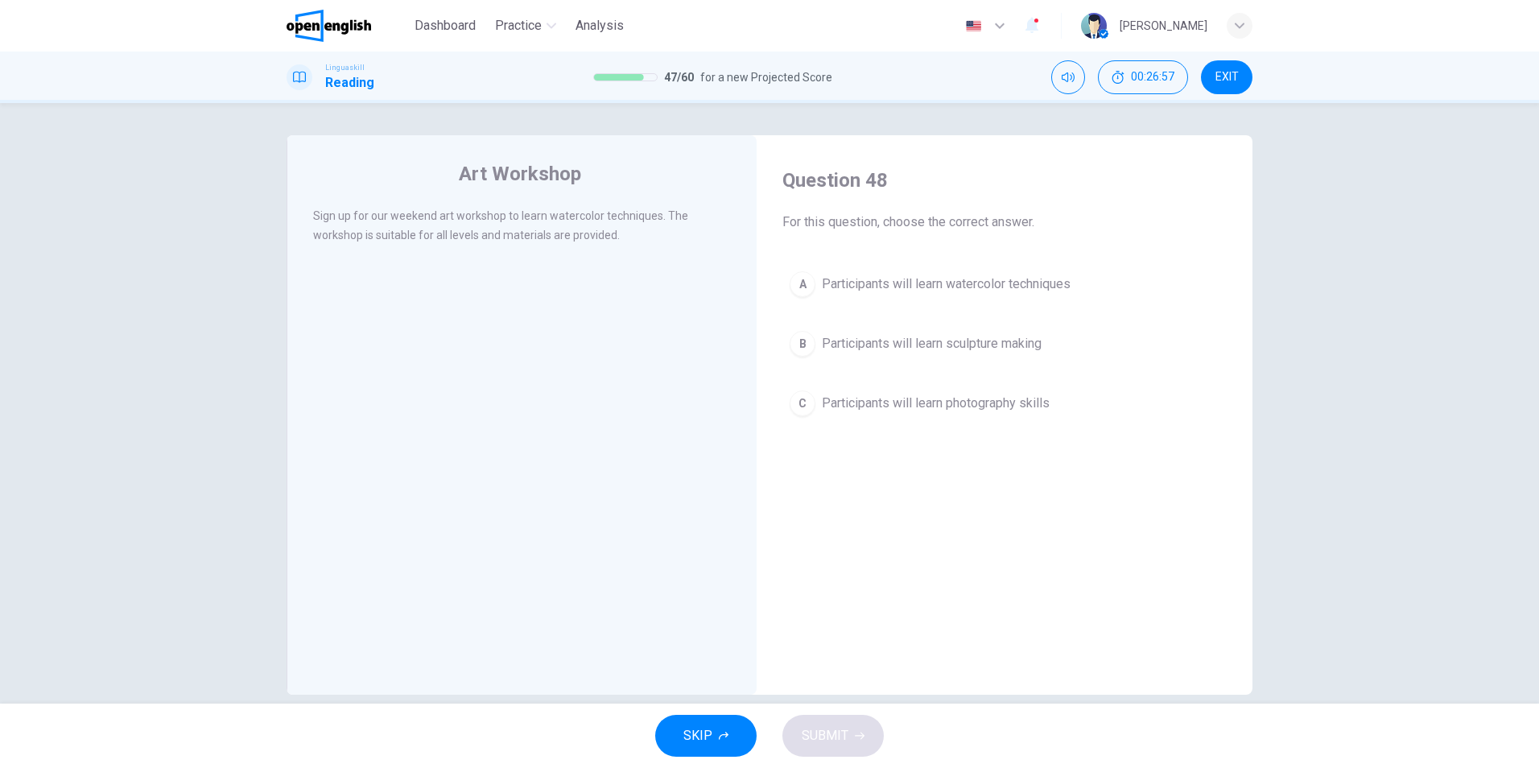
click at [791, 283] on div "A" at bounding box center [803, 284] width 26 height 26
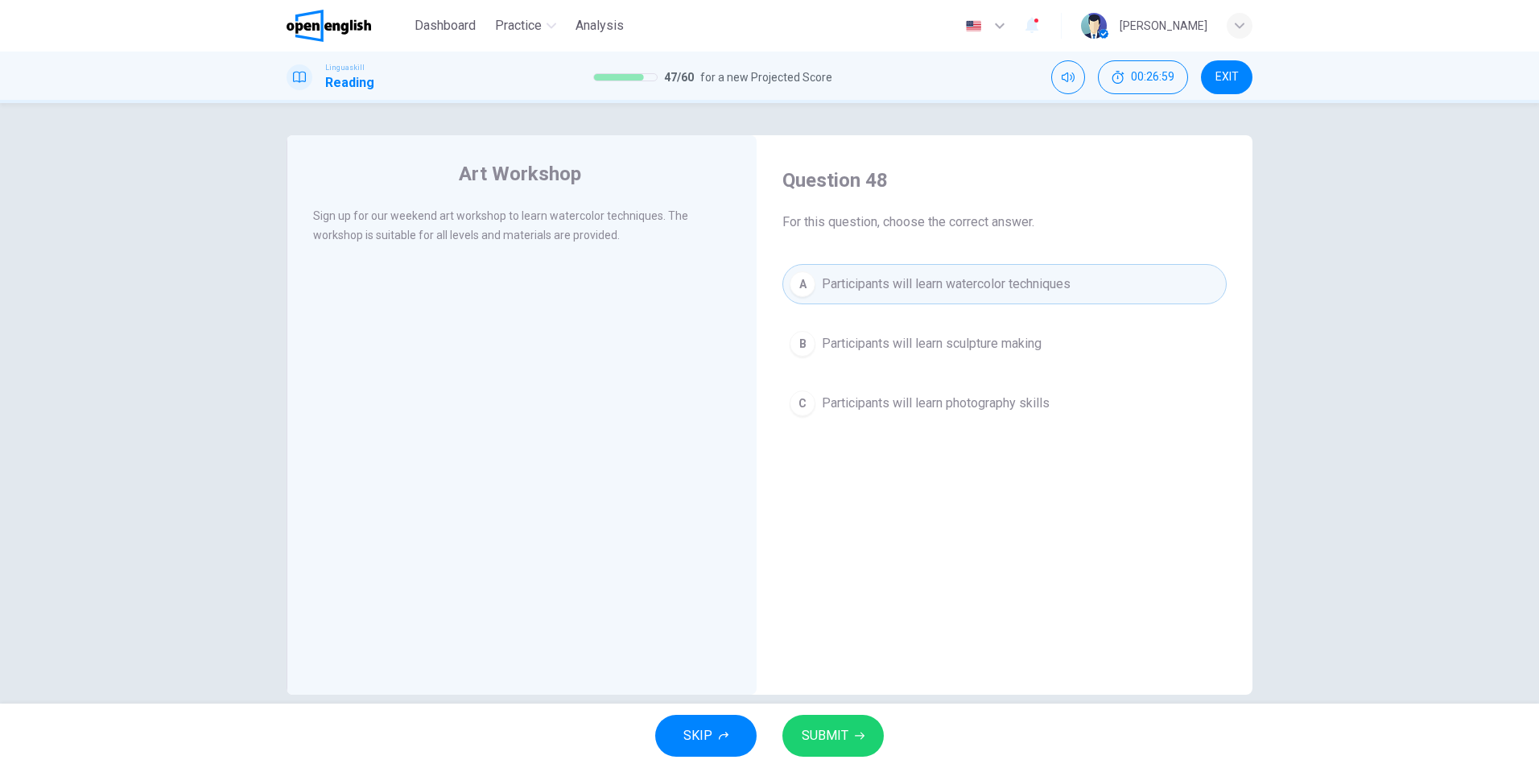
click at [834, 711] on div "SKIP SUBMIT" at bounding box center [769, 736] width 1539 height 64
click at [829, 732] on span "SUBMIT" at bounding box center [825, 735] width 47 height 23
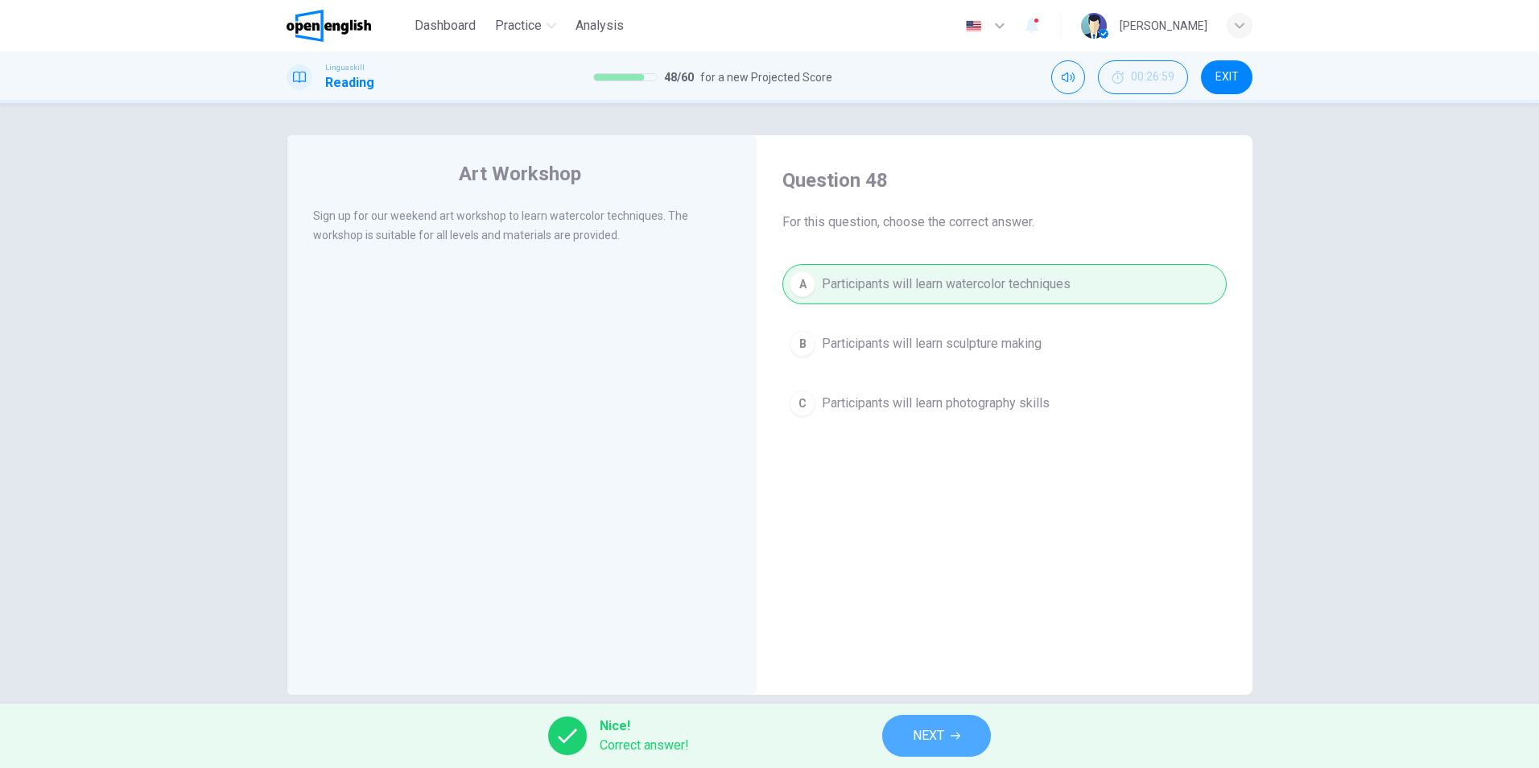
click at [958, 743] on button "NEXT" at bounding box center [936, 736] width 109 height 42
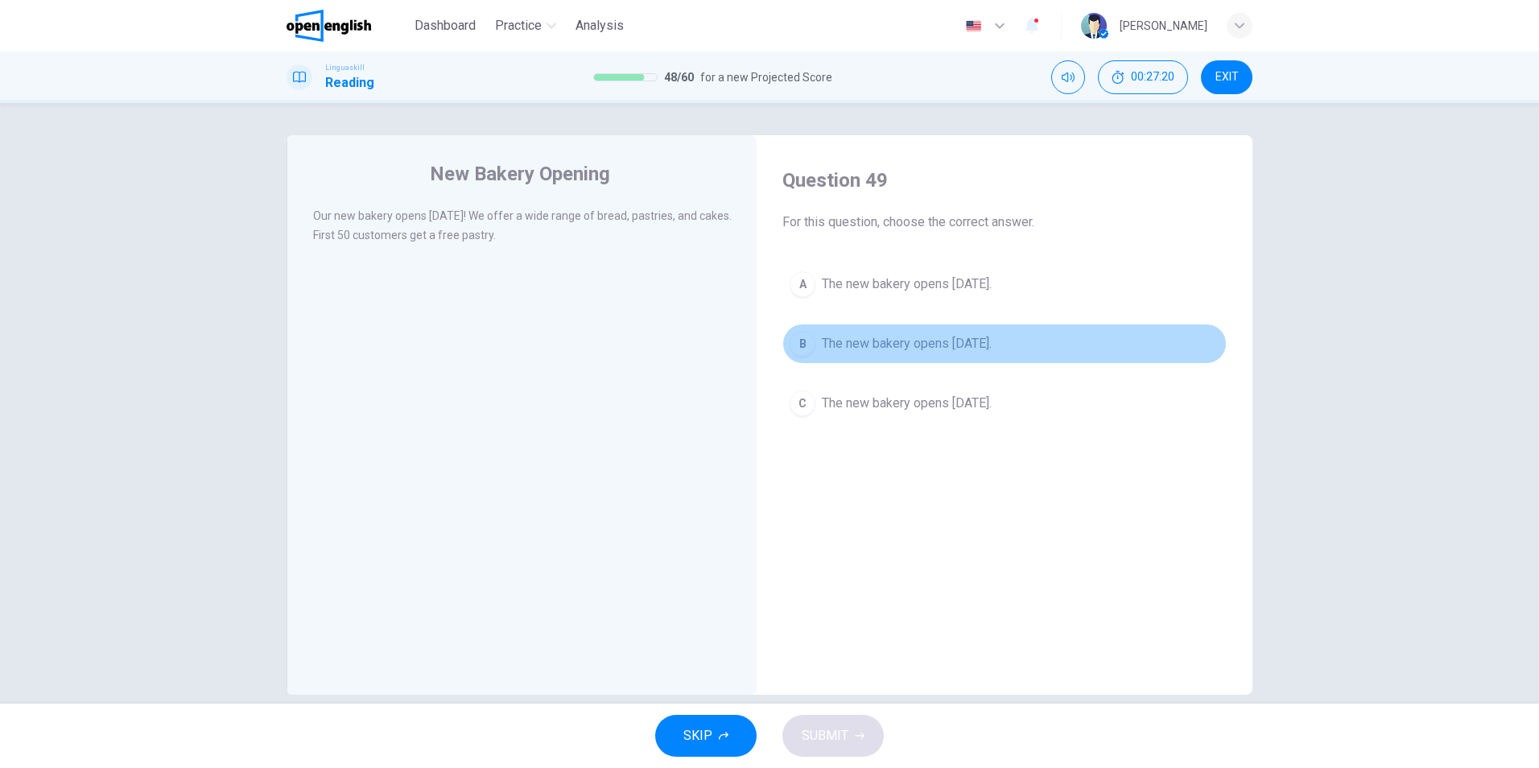
click at [798, 344] on div "B" at bounding box center [803, 344] width 26 height 26
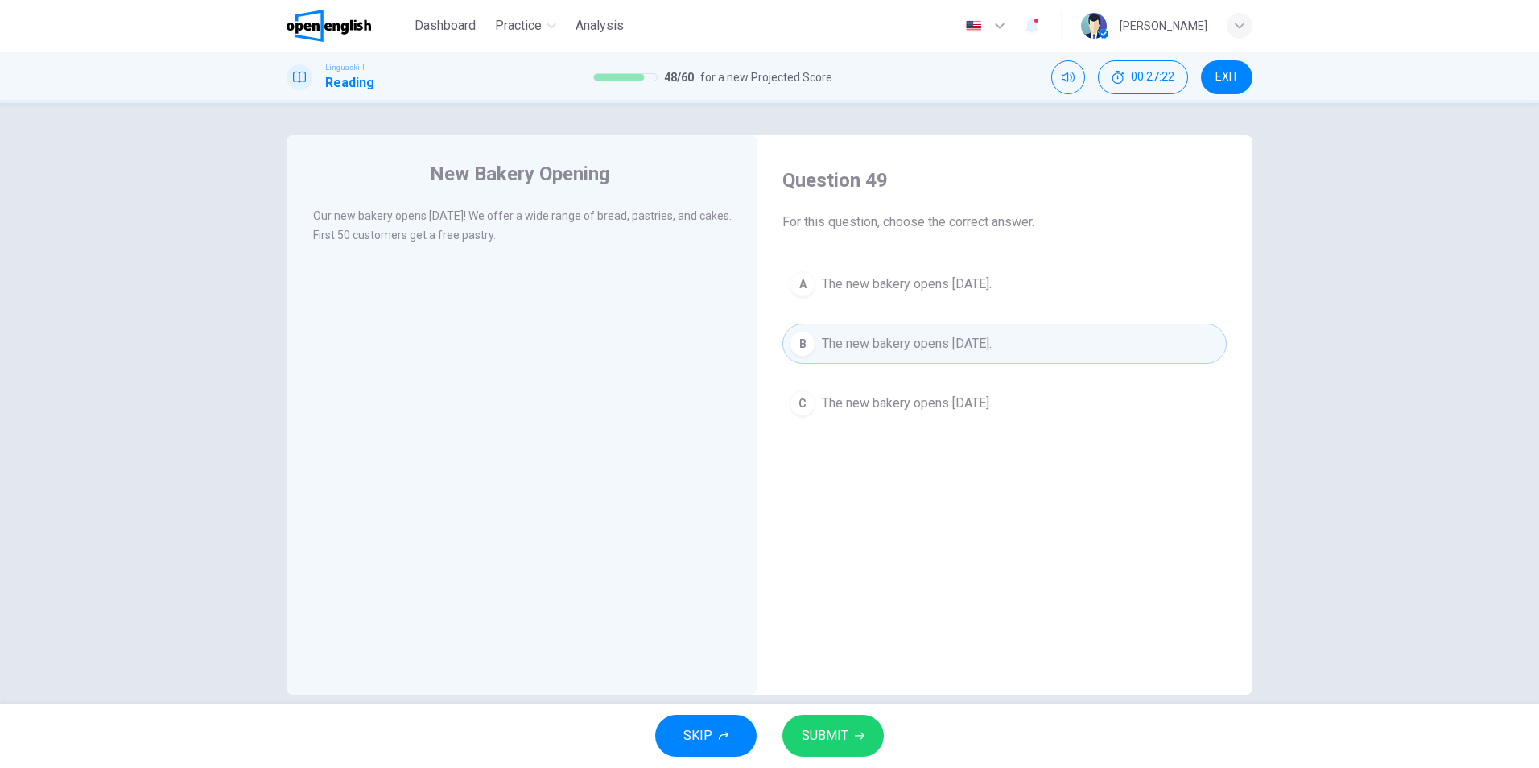
click at [818, 728] on span "SUBMIT" at bounding box center [825, 735] width 47 height 23
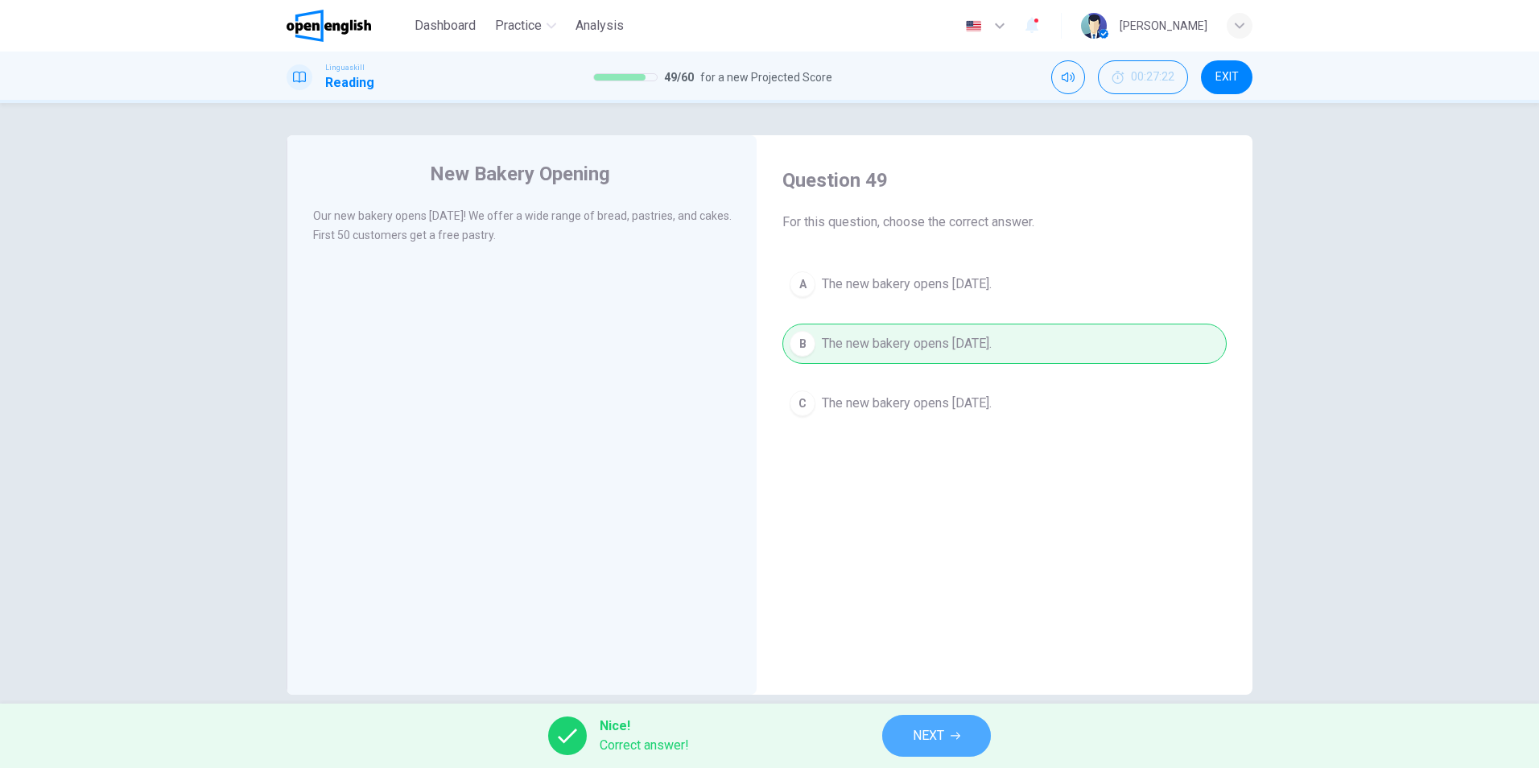
click at [929, 729] on span "NEXT" at bounding box center [928, 735] width 31 height 23
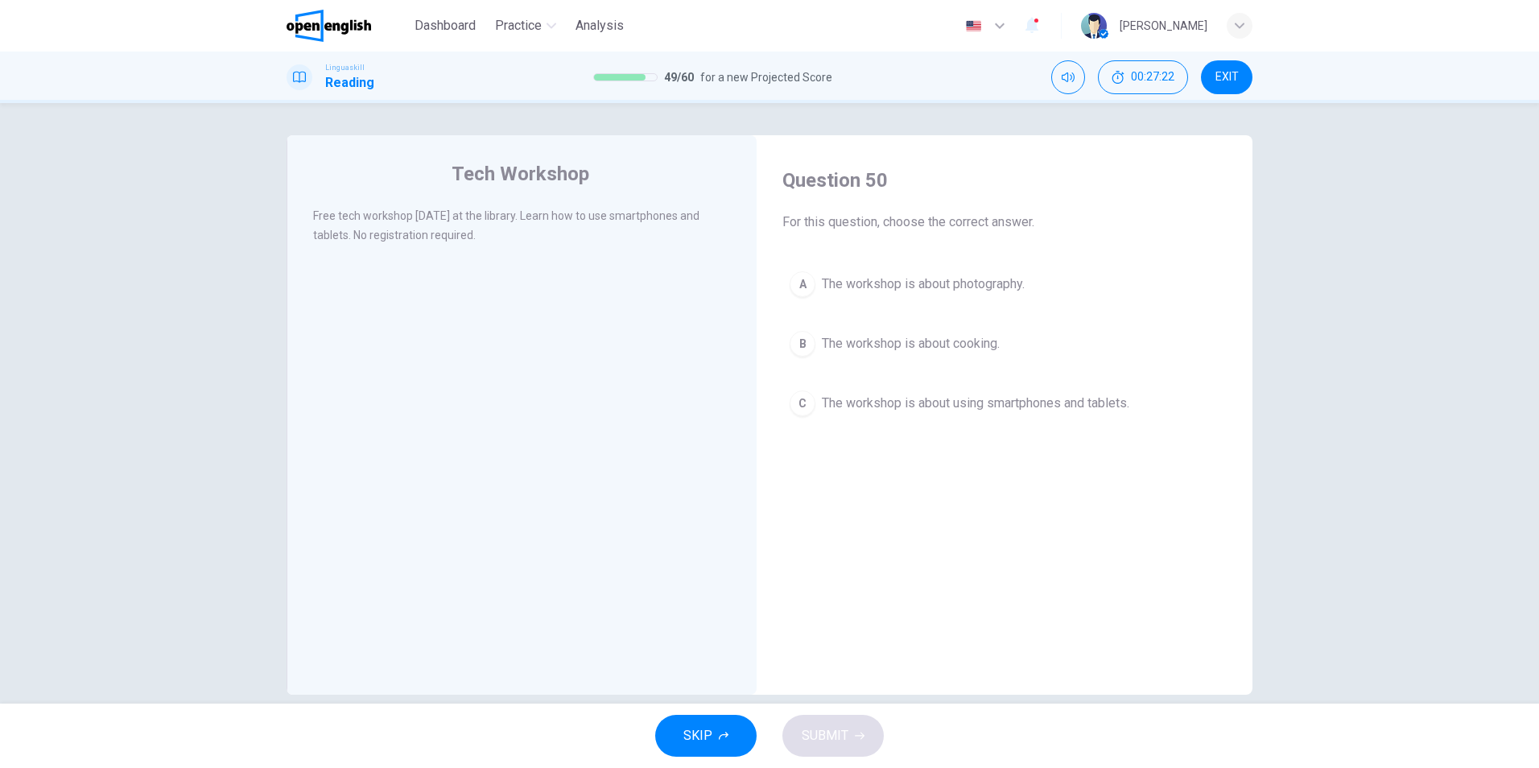
click at [1042, 23] on icon "button" at bounding box center [1031, 24] width 19 height 19
click at [1384, 767] on div at bounding box center [769, 768] width 1539 height 0
click at [798, 405] on div "C" at bounding box center [803, 403] width 26 height 26
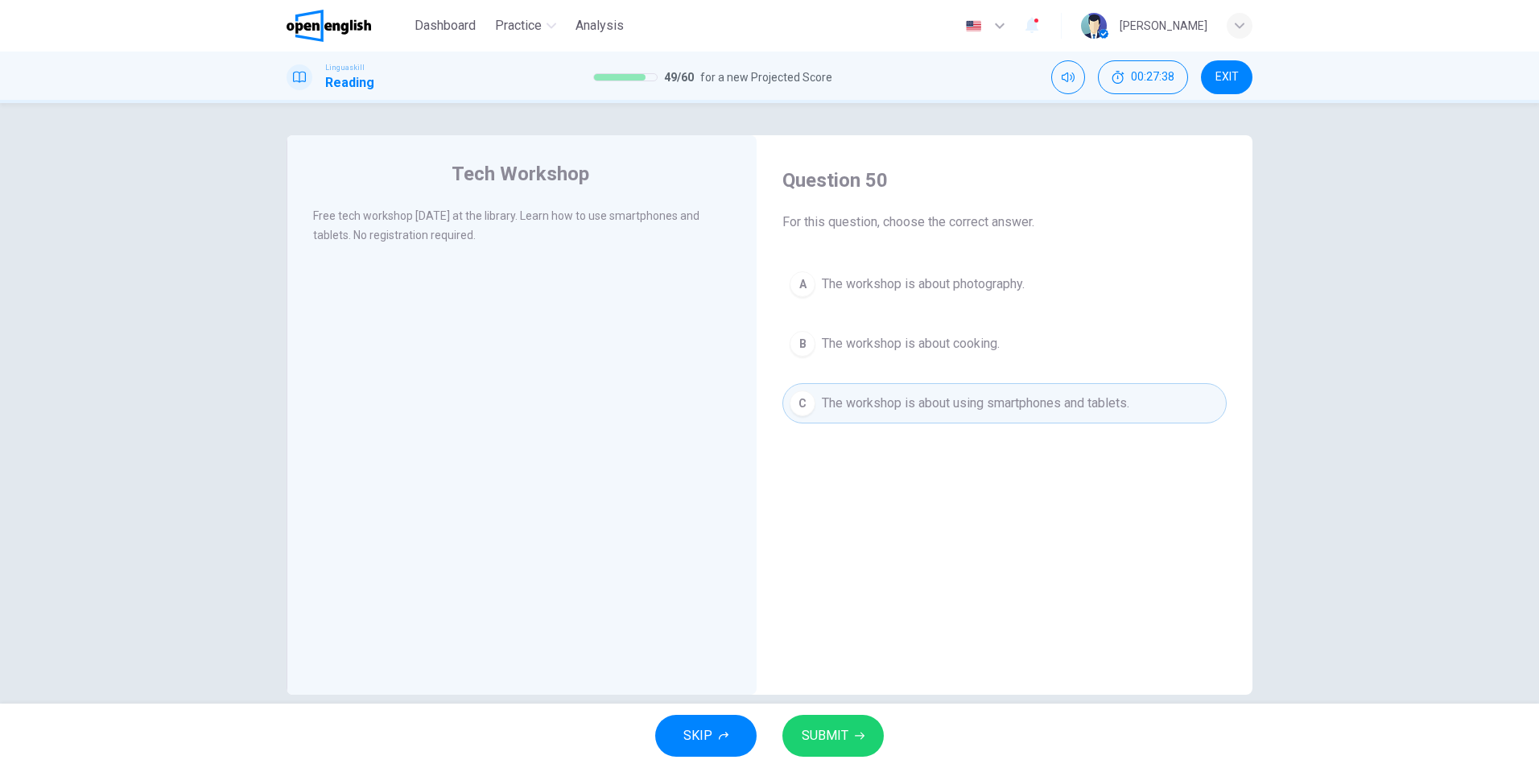
click at [823, 725] on span "SUBMIT" at bounding box center [825, 735] width 47 height 23
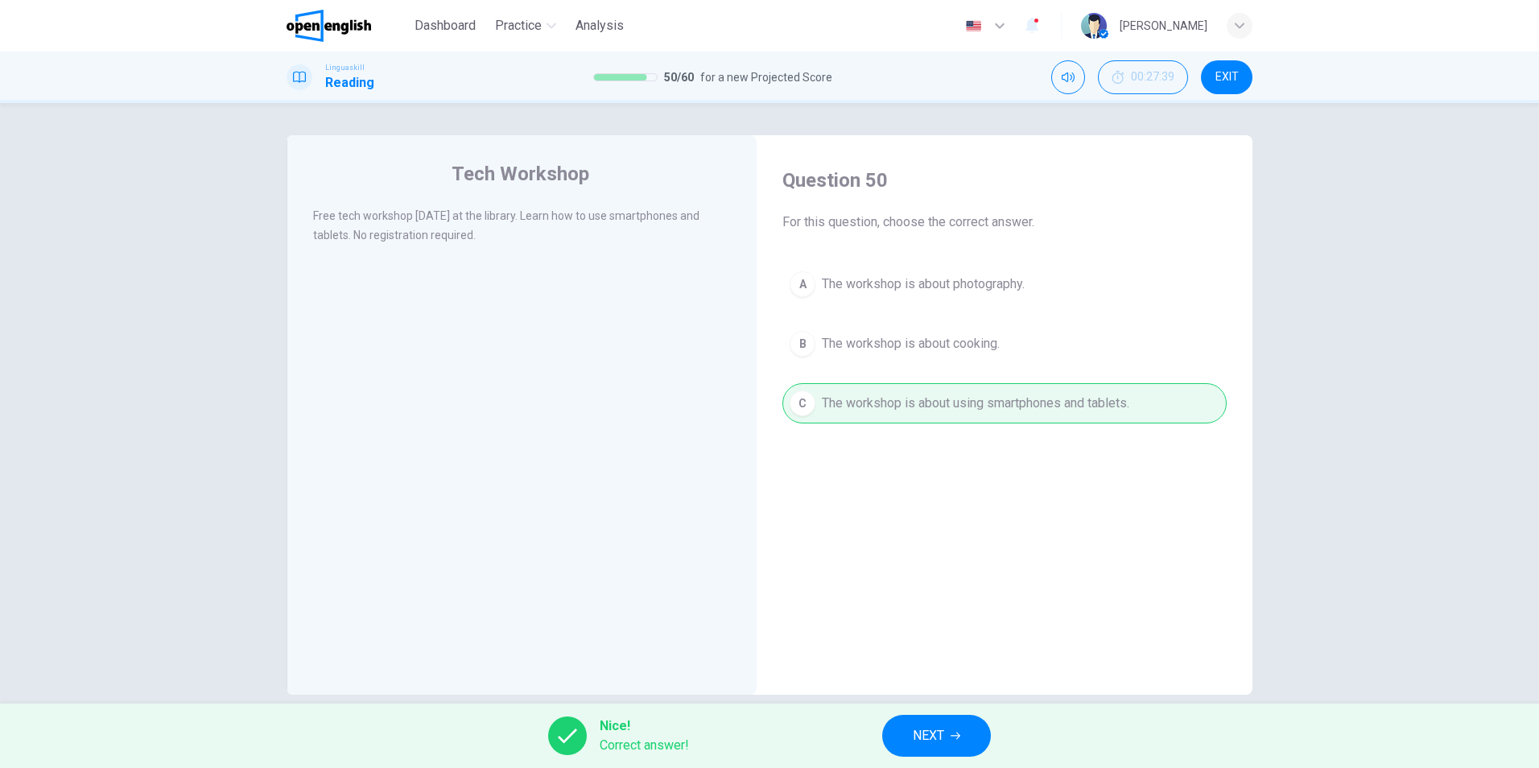
click at [930, 731] on span "NEXT" at bounding box center [928, 735] width 31 height 23
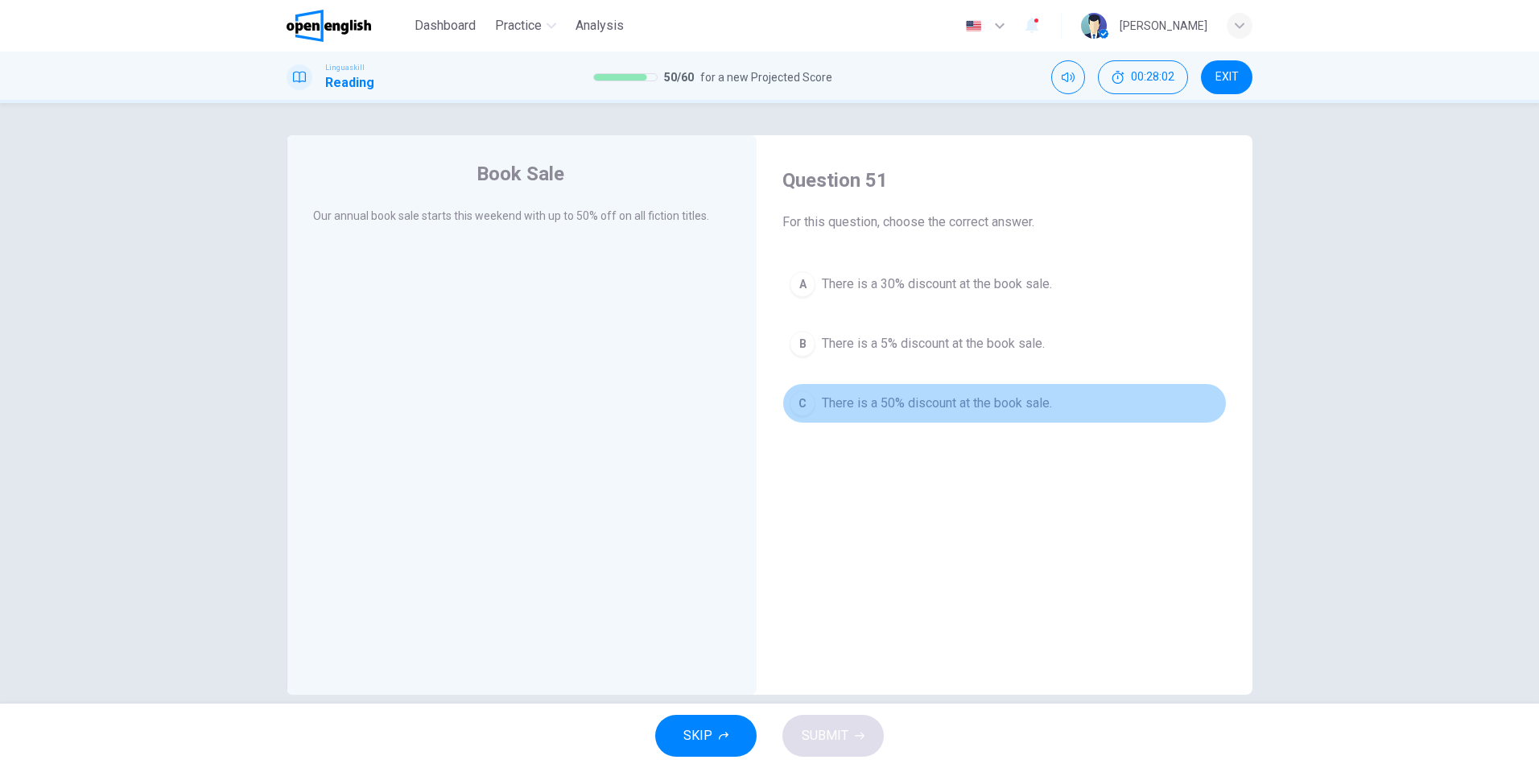
click at [799, 410] on div "C" at bounding box center [803, 403] width 26 height 26
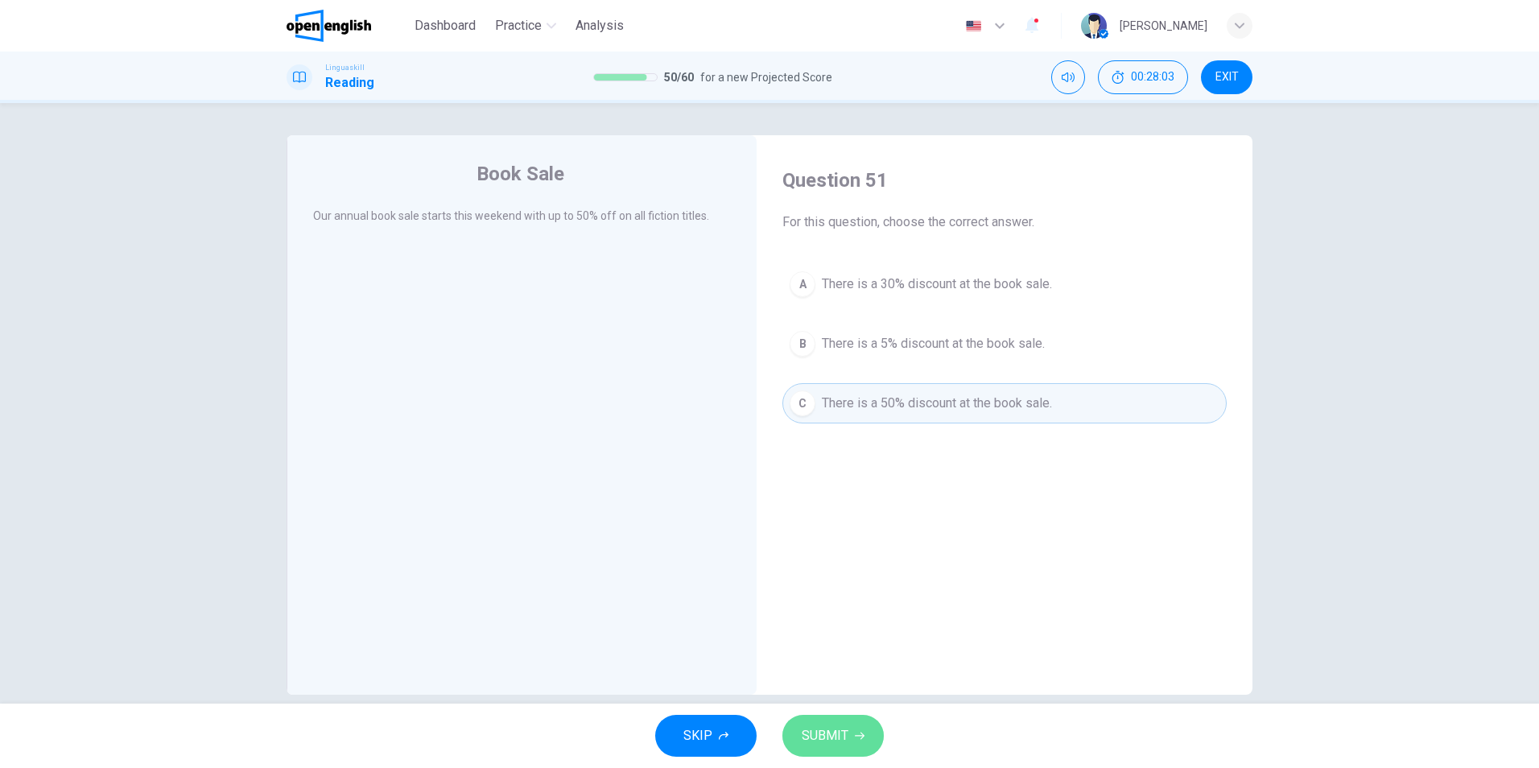
click at [856, 737] on icon "button" at bounding box center [860, 736] width 10 height 10
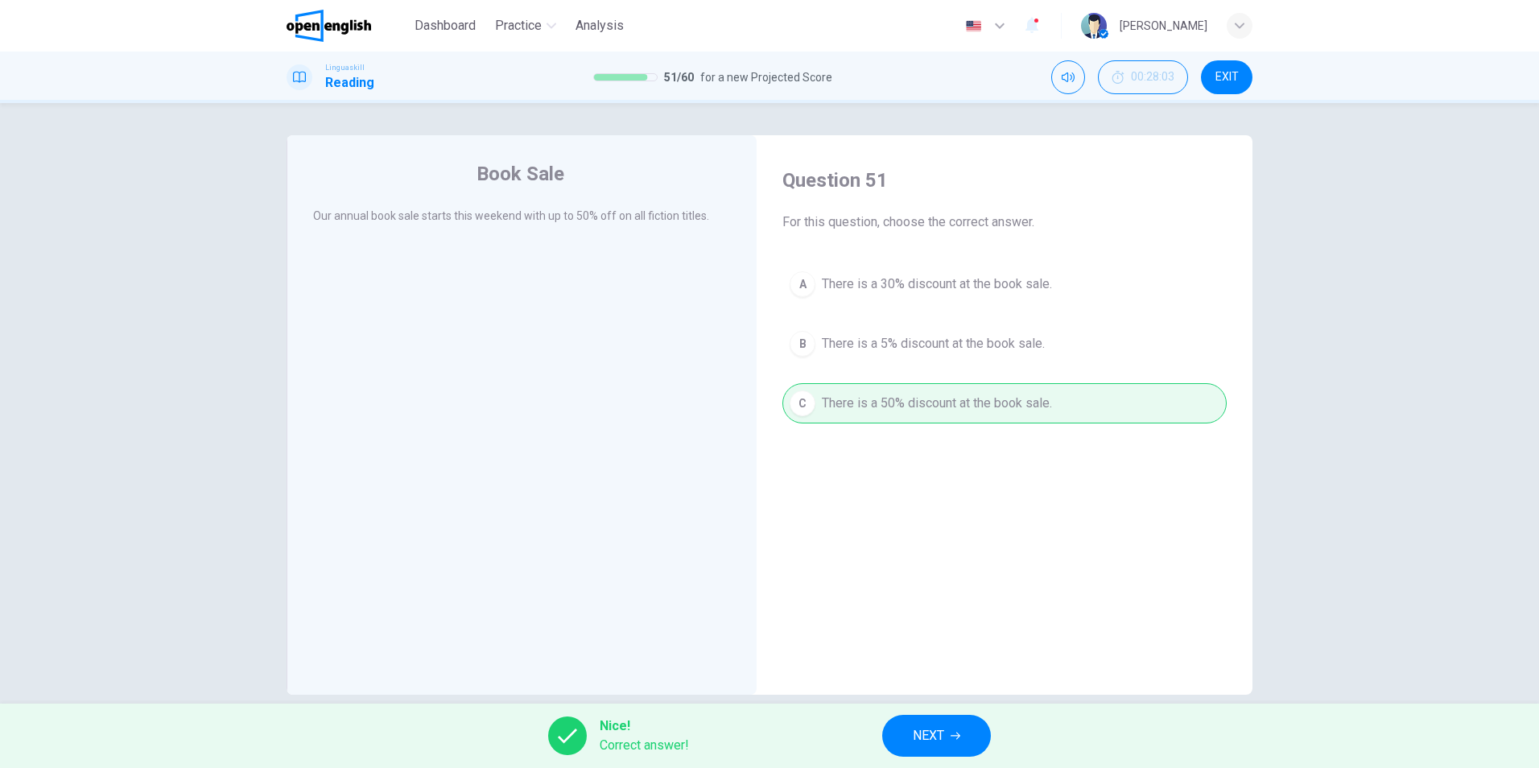
click at [856, 736] on div "Nice! Correct answer! NEXT" at bounding box center [769, 736] width 1539 height 64
click at [909, 735] on button "NEXT" at bounding box center [936, 736] width 109 height 42
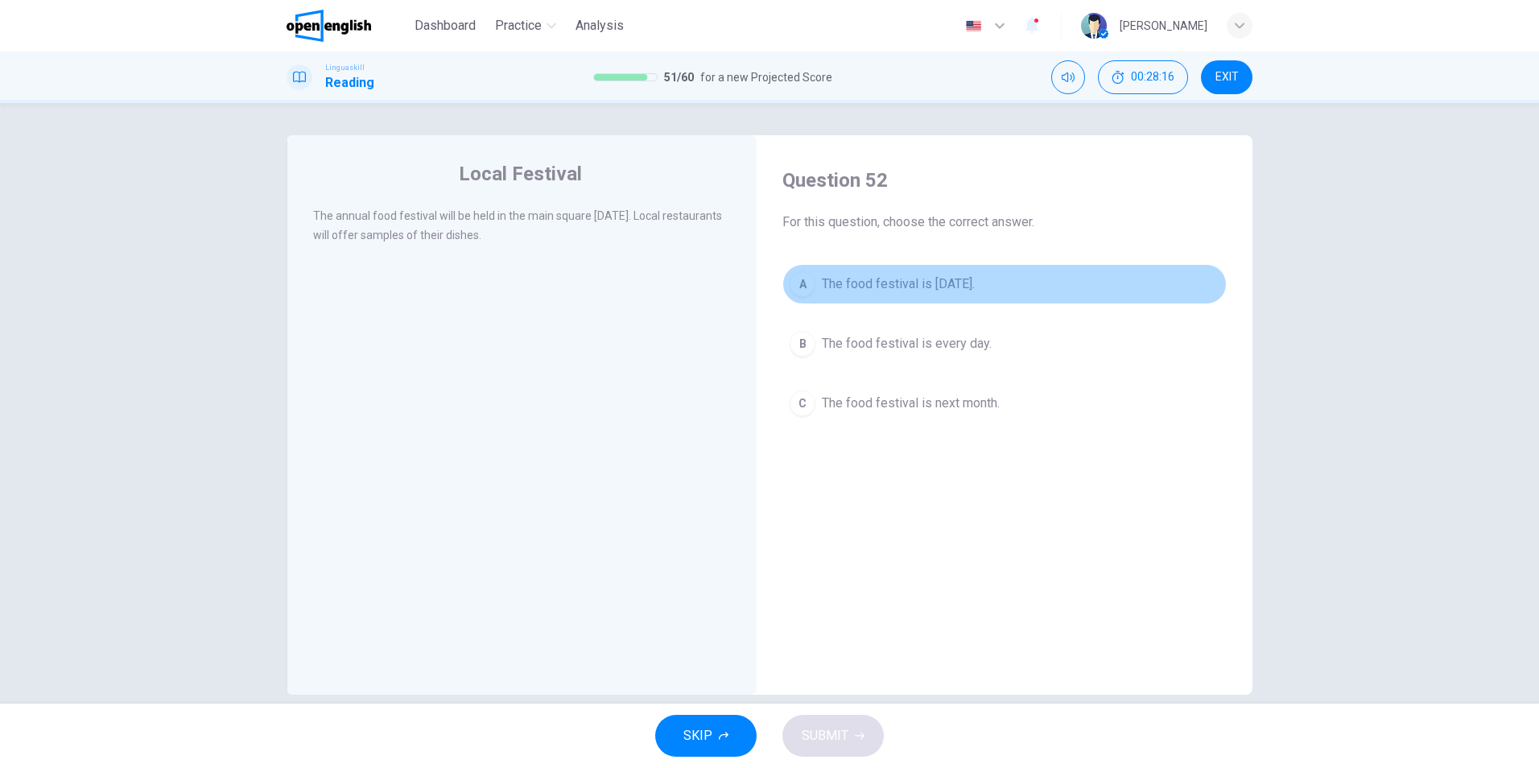
click at [797, 288] on div "A" at bounding box center [803, 284] width 26 height 26
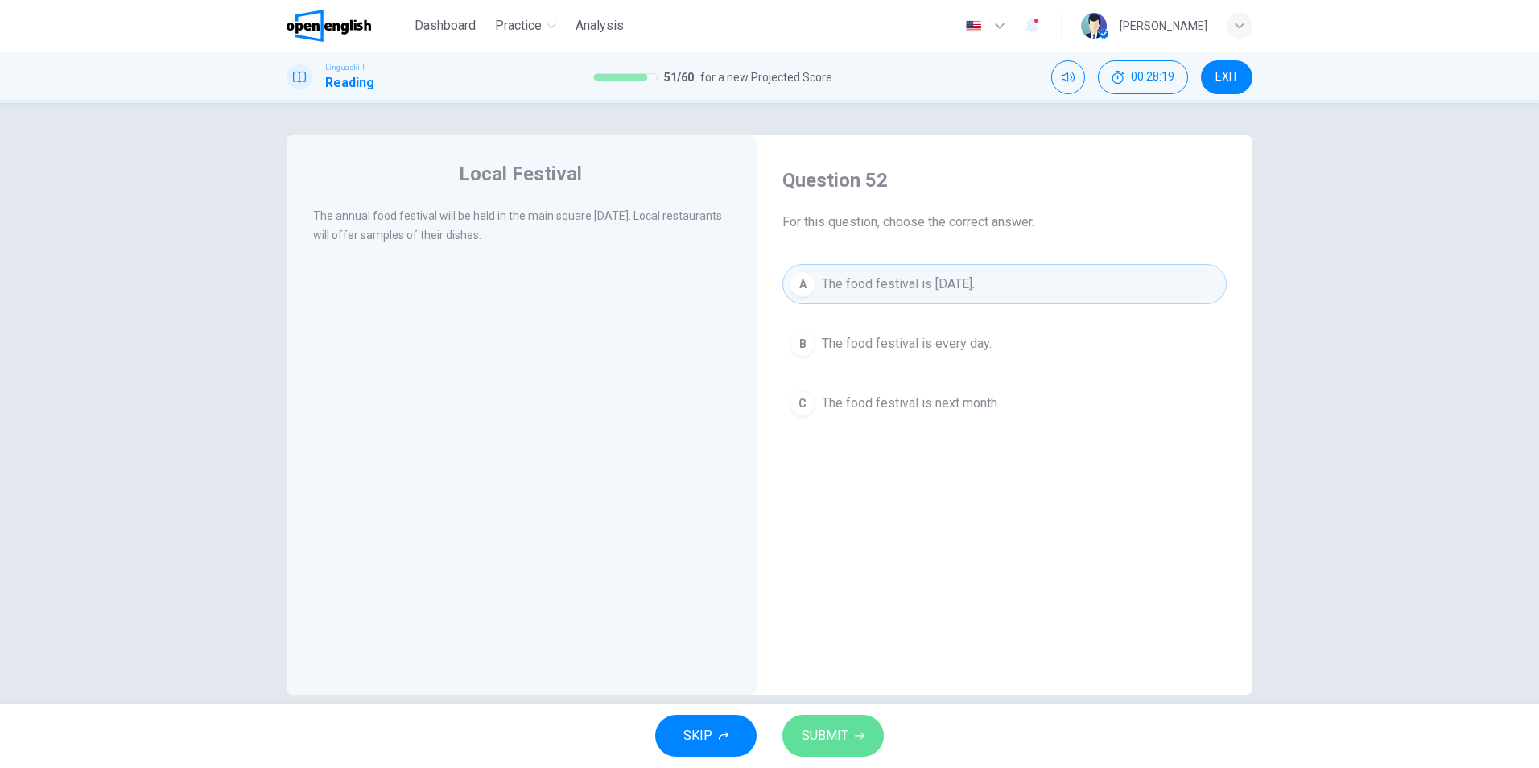
click at [819, 732] on span "SUBMIT" at bounding box center [825, 735] width 47 height 23
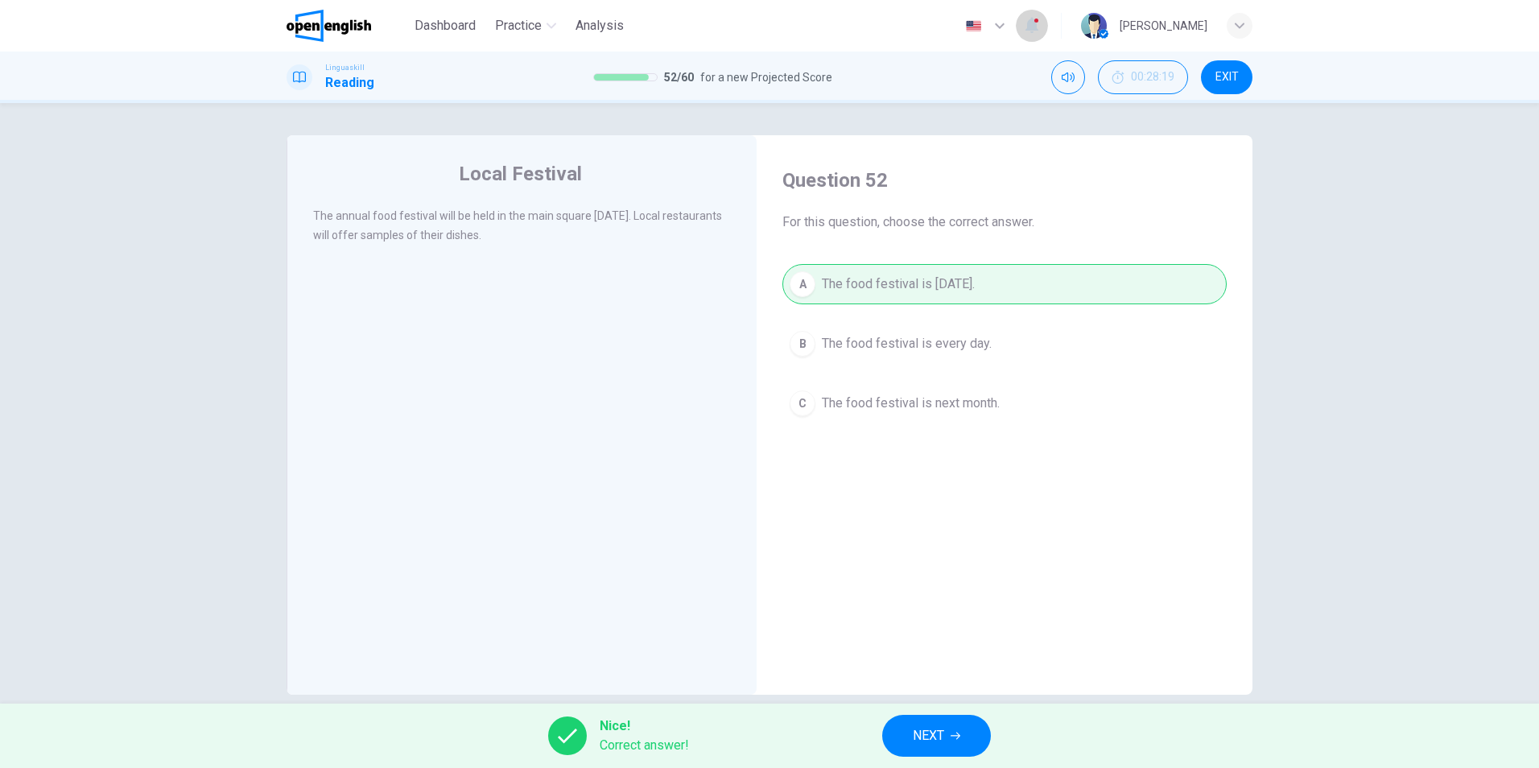
click at [1042, 19] on icon "button" at bounding box center [1031, 24] width 19 height 19
click at [938, 767] on div at bounding box center [769, 768] width 1539 height 0
click at [903, 733] on button "NEXT" at bounding box center [936, 736] width 109 height 42
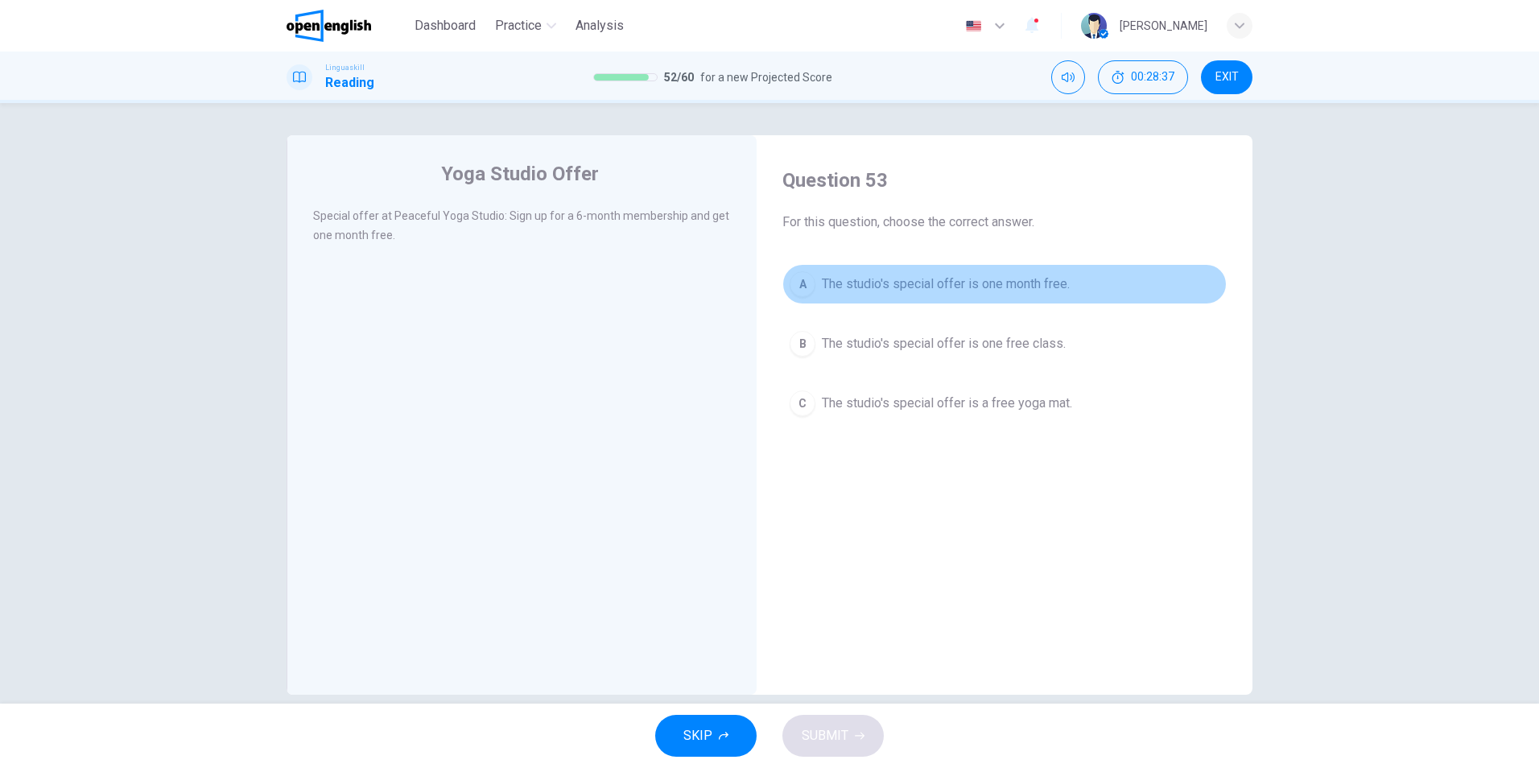
click at [848, 290] on span "The studio's special offer is one month free." at bounding box center [946, 283] width 248 height 19
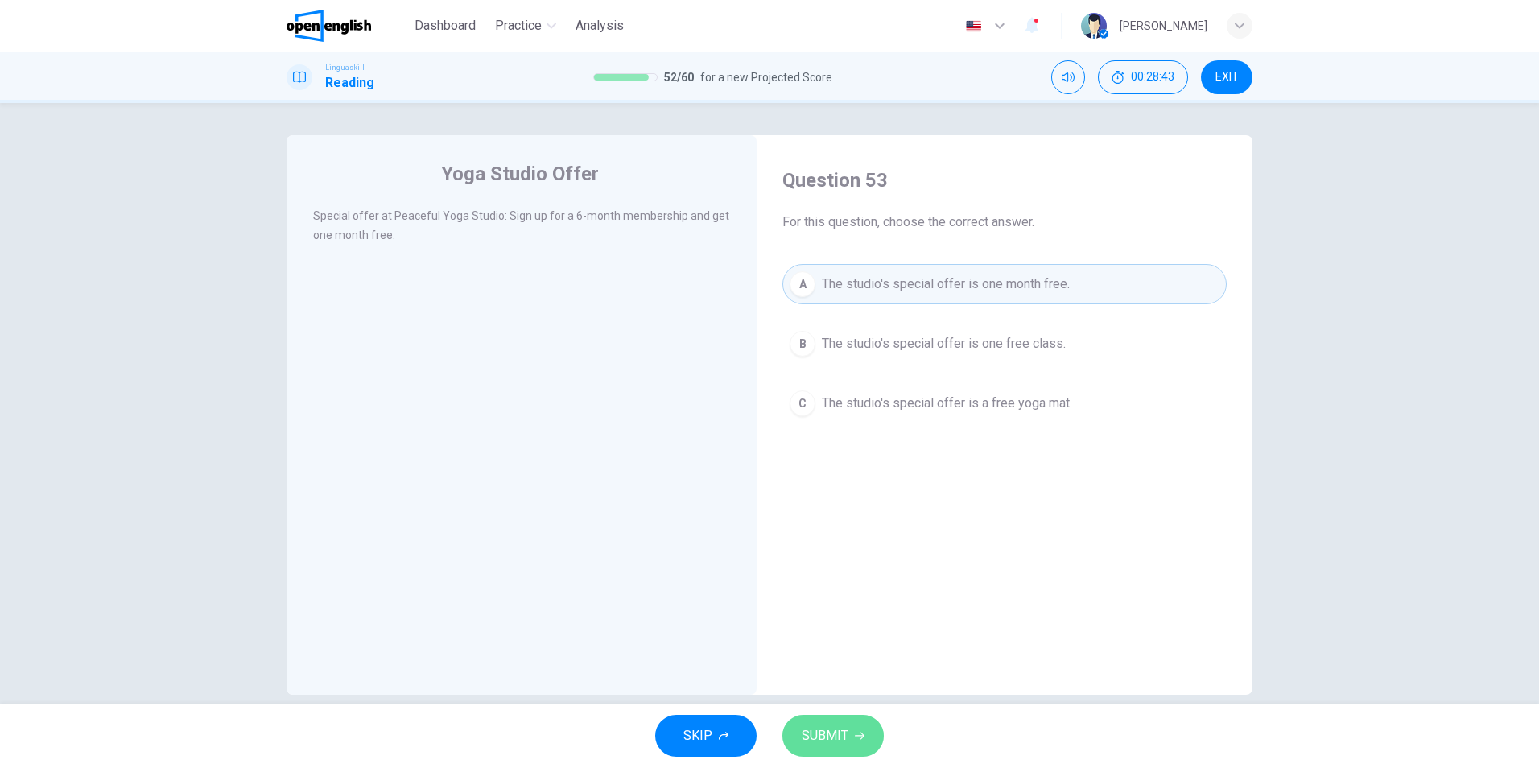
click at [831, 731] on span "SUBMIT" at bounding box center [825, 735] width 47 height 23
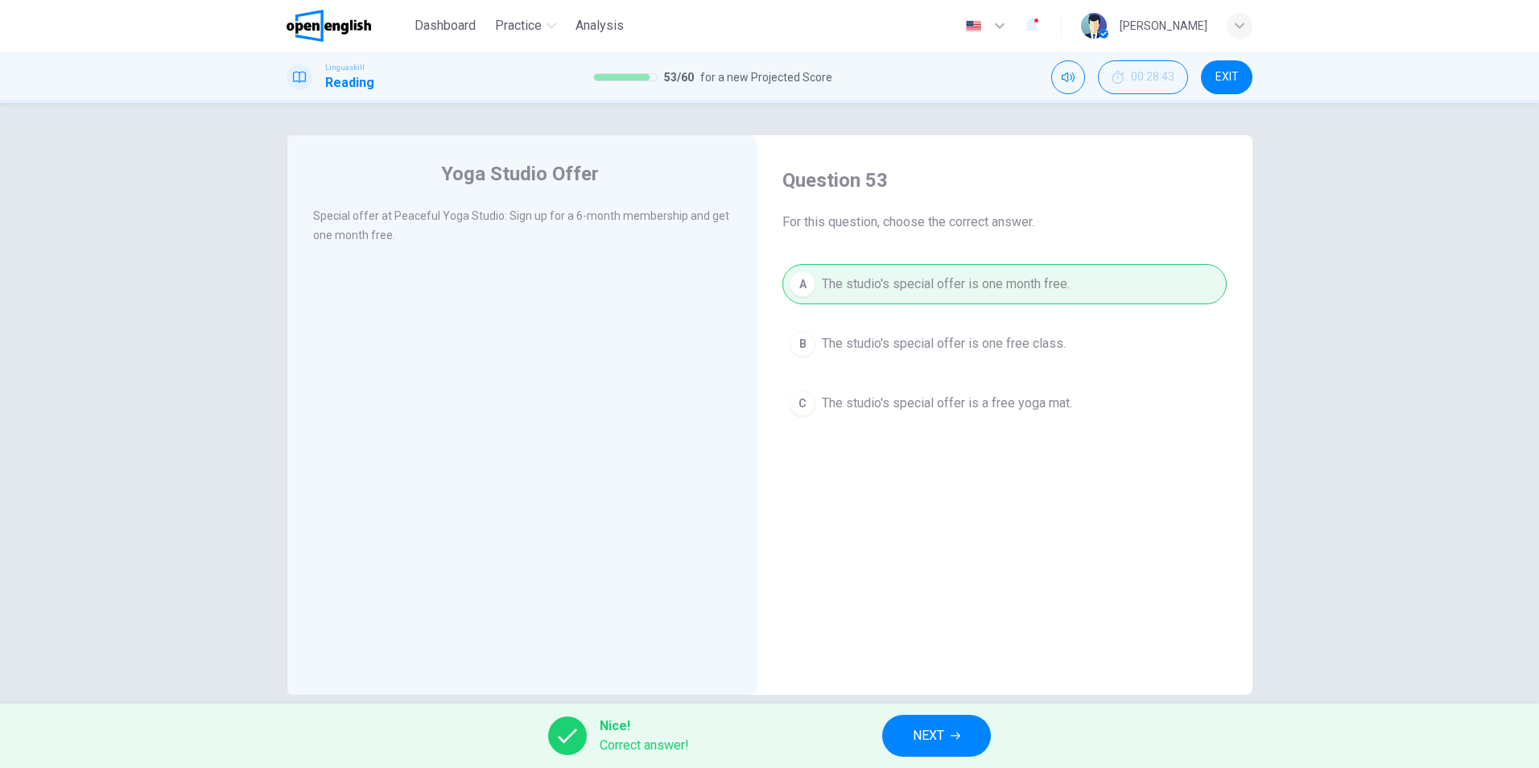
click at [900, 744] on button "NEXT" at bounding box center [936, 736] width 109 height 42
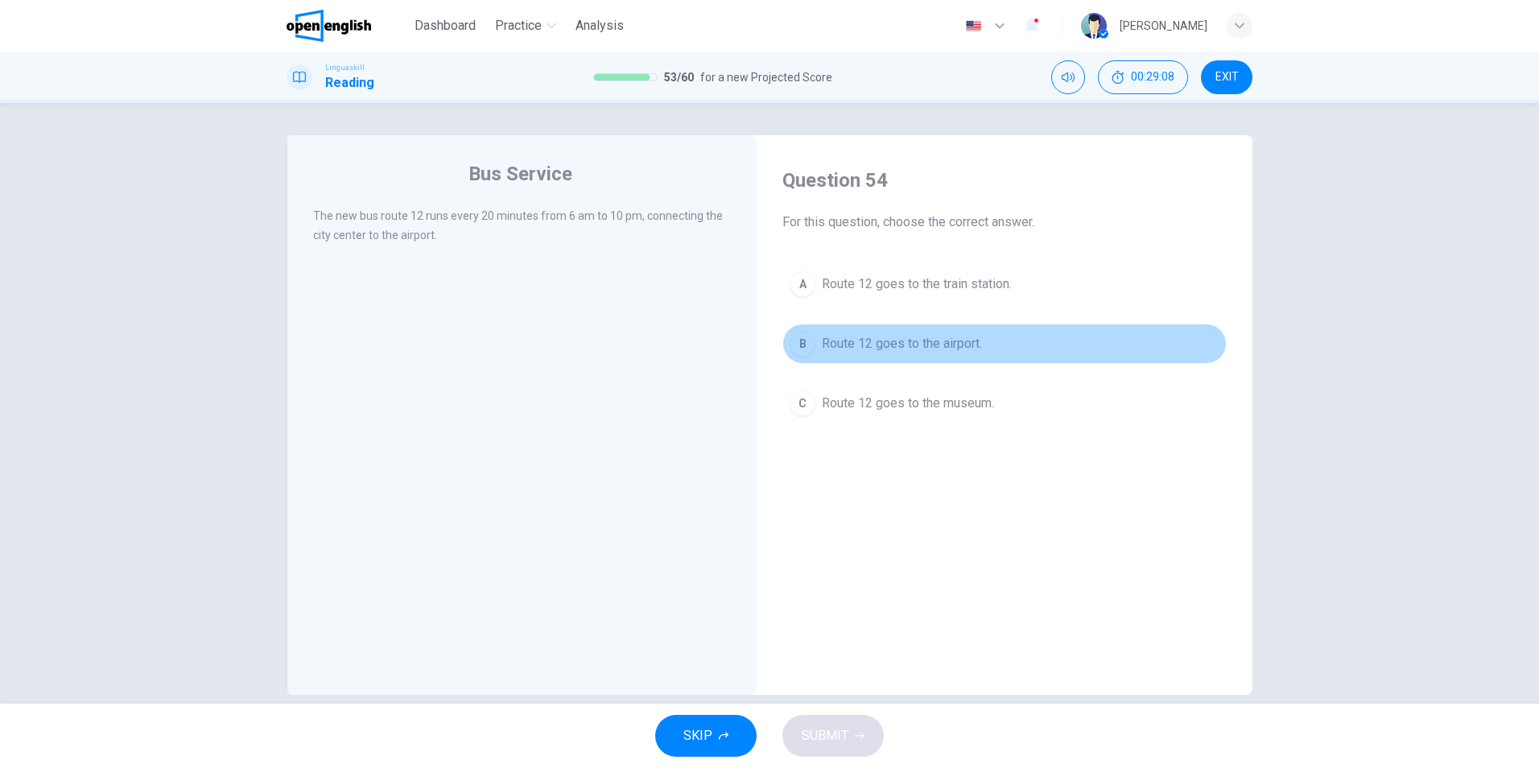
click at [790, 348] on div "B" at bounding box center [803, 344] width 26 height 26
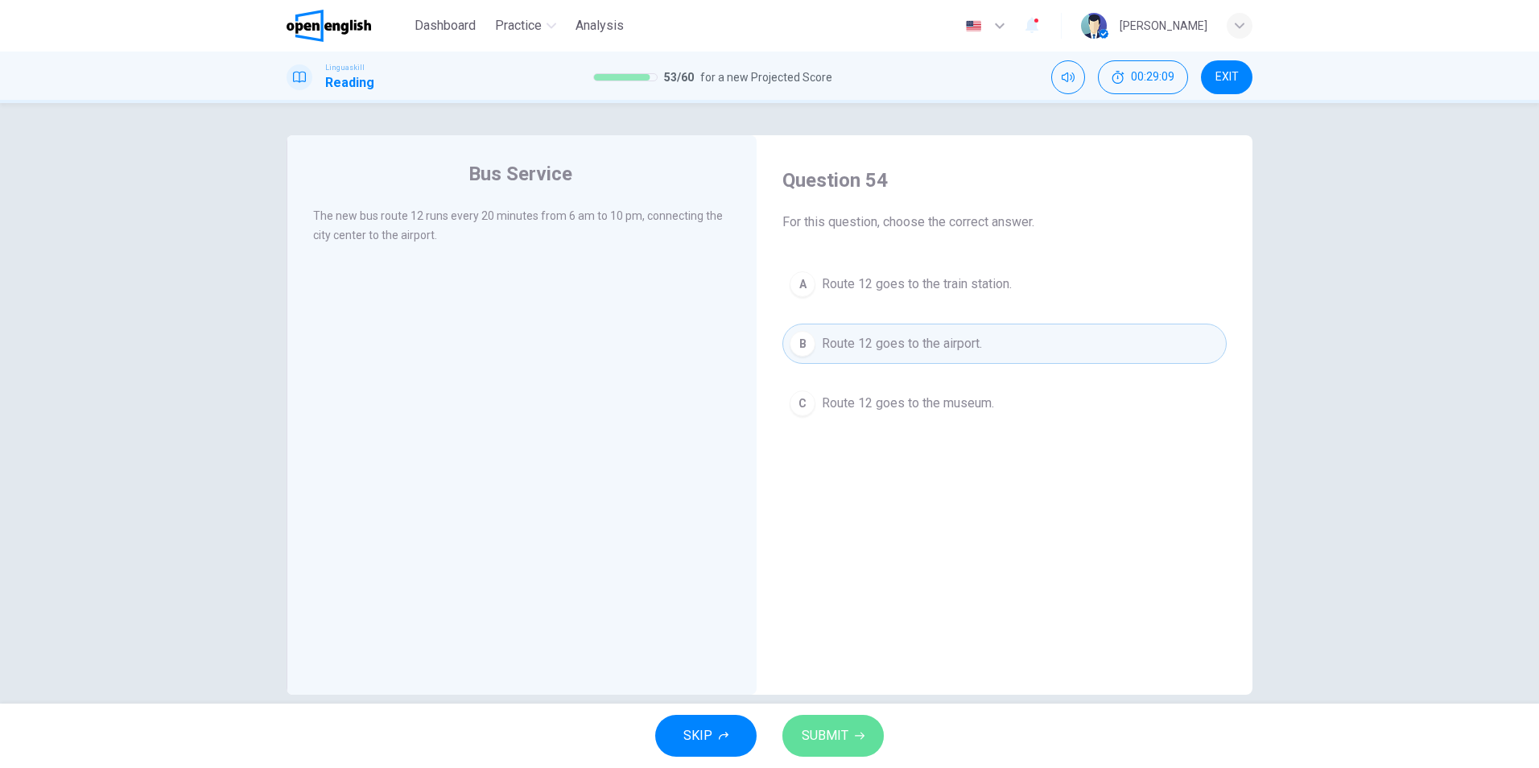
click at [830, 737] on span "SUBMIT" at bounding box center [825, 735] width 47 height 23
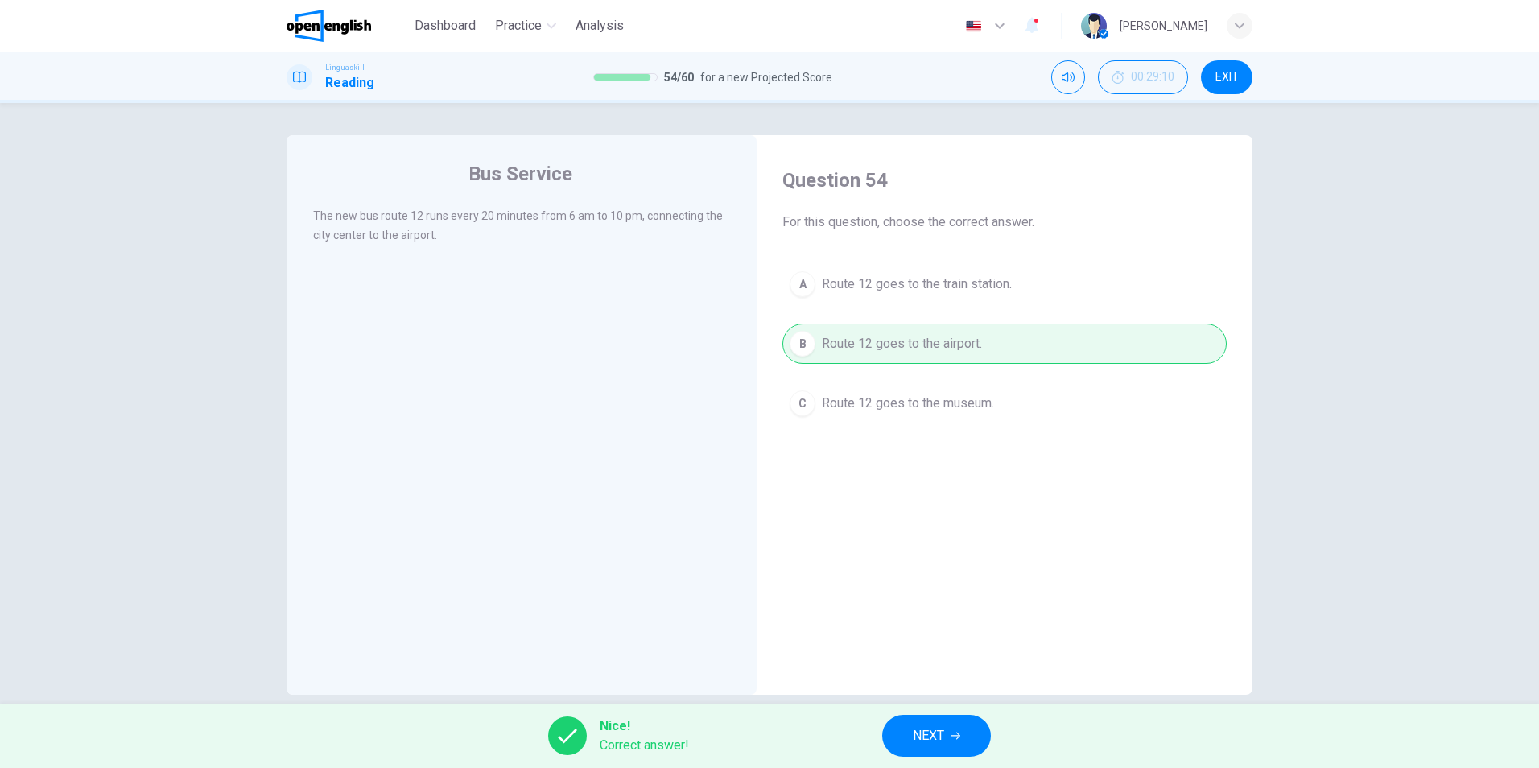
click at [944, 727] on span "NEXT" at bounding box center [928, 735] width 31 height 23
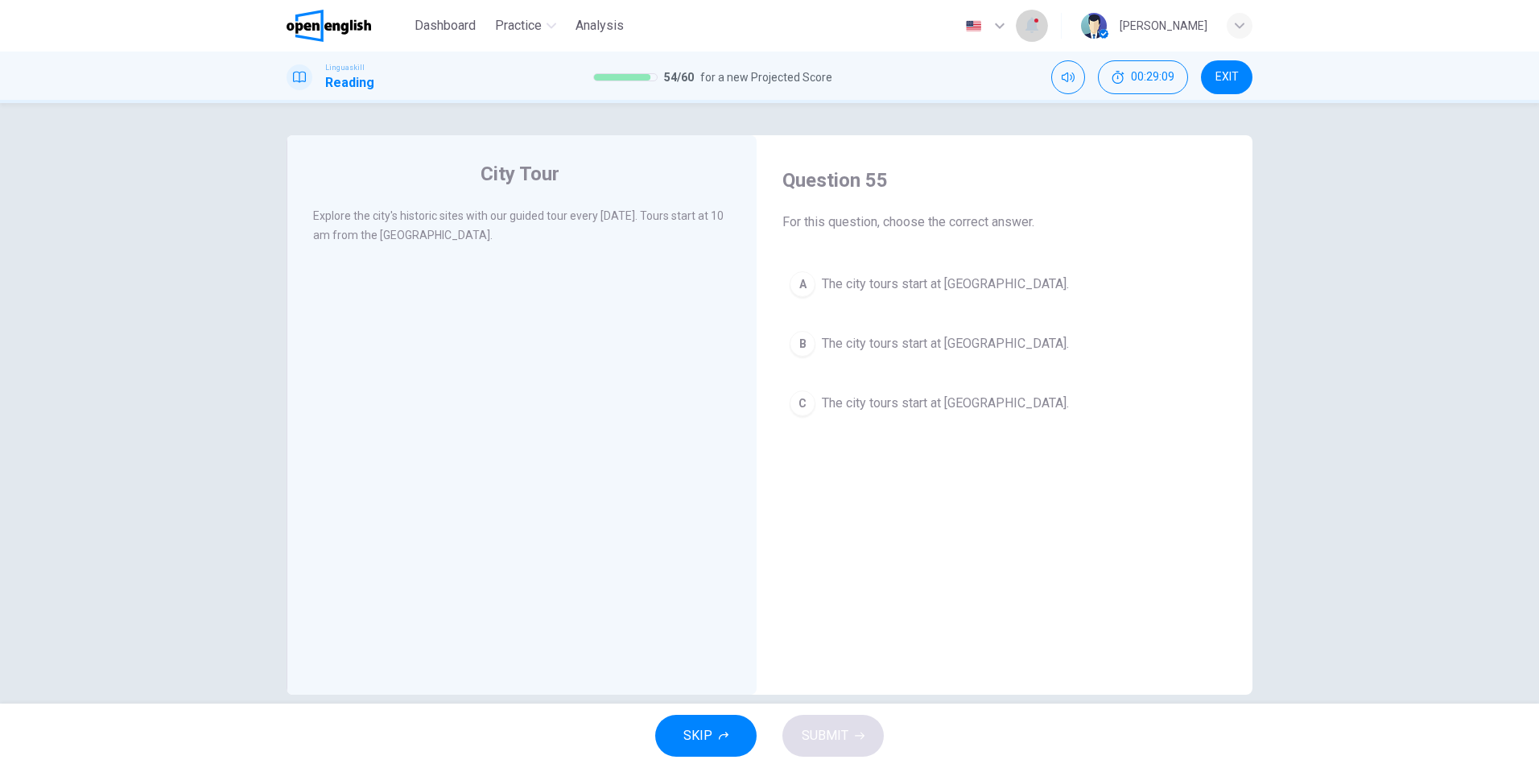
click at [1042, 19] on icon "button" at bounding box center [1031, 24] width 19 height 19
click at [1122, 767] on div at bounding box center [769, 768] width 1539 height 0
click at [802, 287] on div "A" at bounding box center [803, 284] width 26 height 26
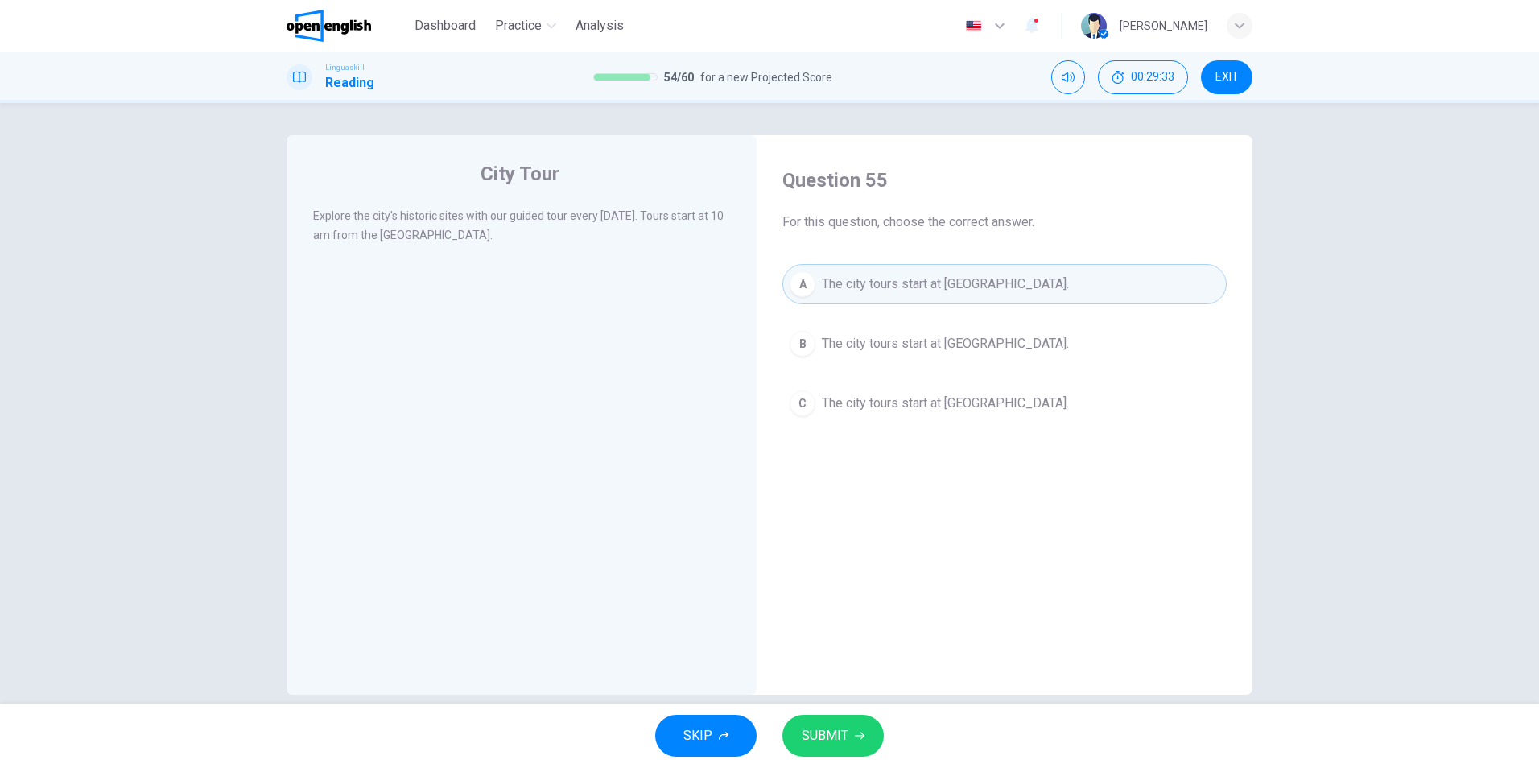
click at [830, 734] on span "SUBMIT" at bounding box center [825, 735] width 47 height 23
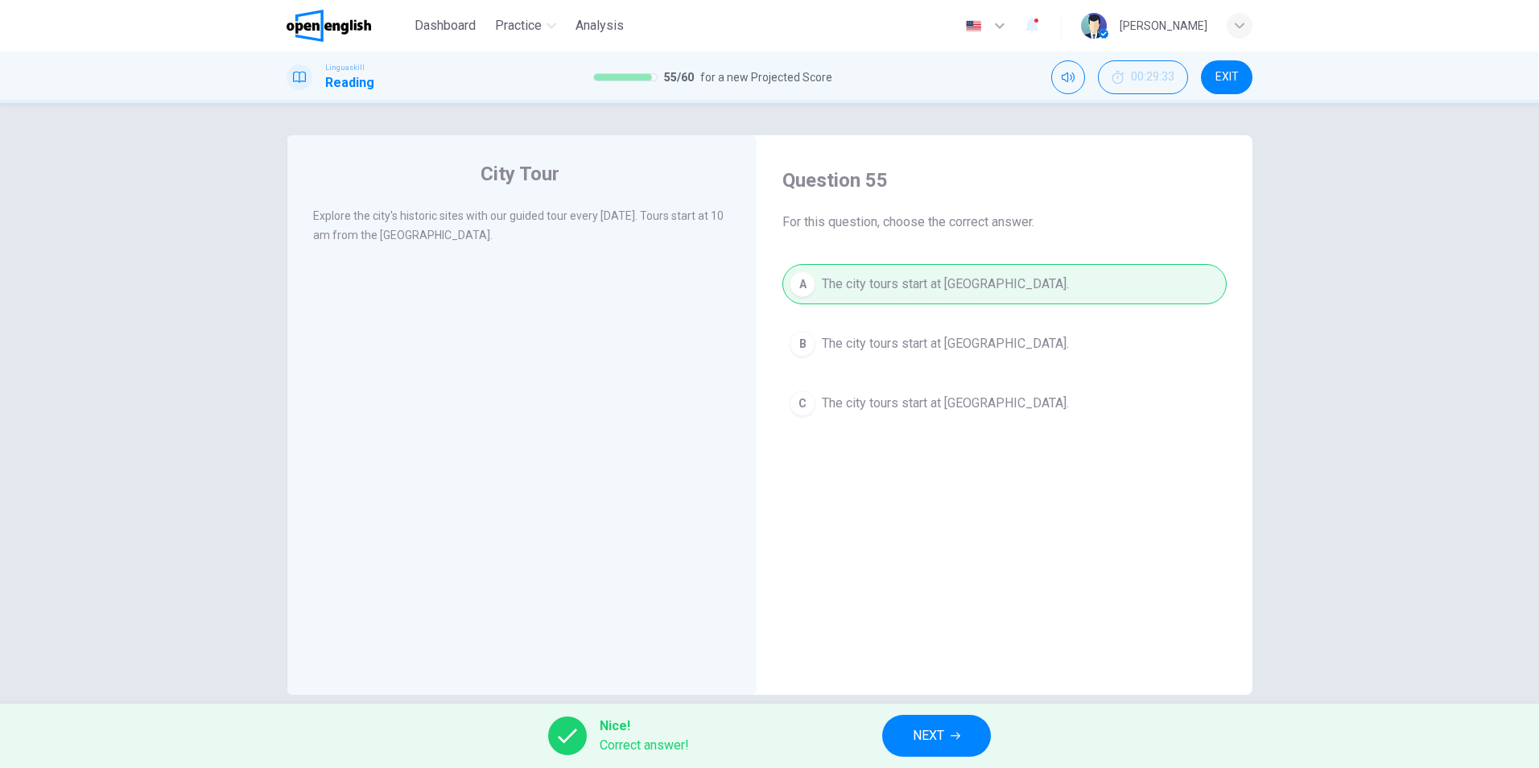
click at [899, 731] on button "NEXT" at bounding box center [936, 736] width 109 height 42
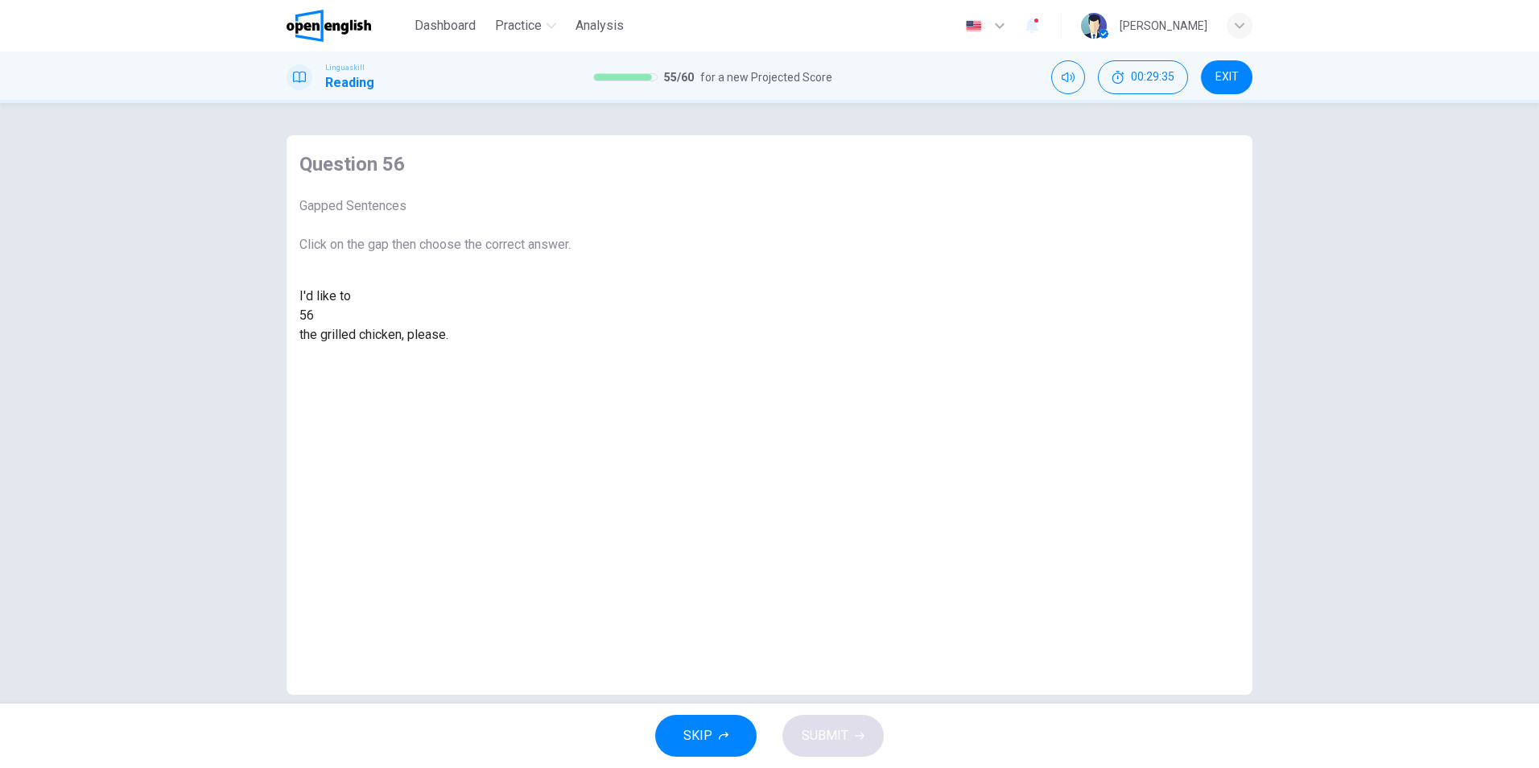
click at [314, 316] on div at bounding box center [314, 316] width 0 height 0
click at [571, 364] on div "eat" at bounding box center [434, 354] width 271 height 19
click at [821, 724] on button "SUBMIT" at bounding box center [832, 736] width 101 height 42
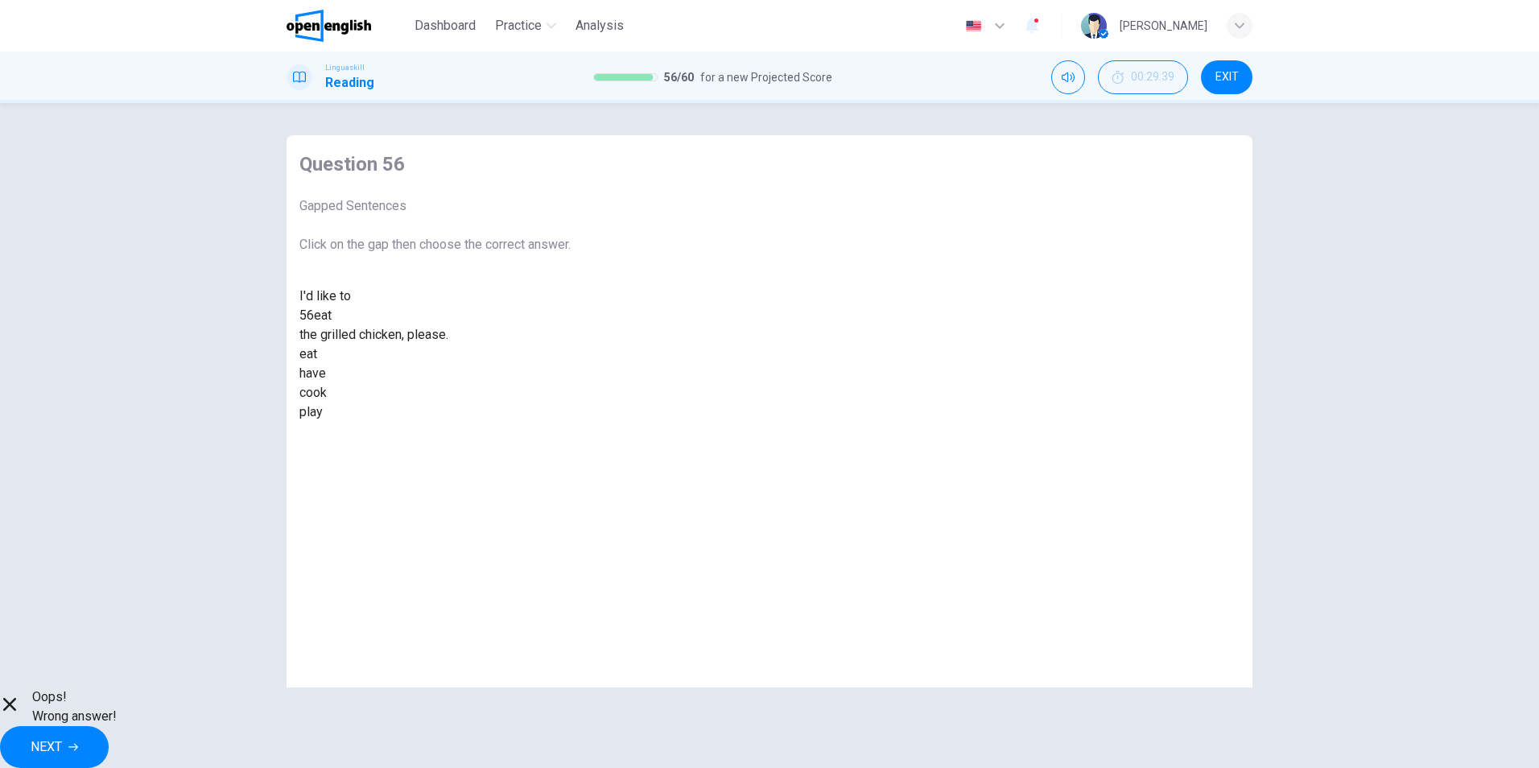
click at [571, 383] on div "have" at bounding box center [434, 373] width 271 height 19
click at [109, 739] on button "NEXT" at bounding box center [54, 747] width 109 height 42
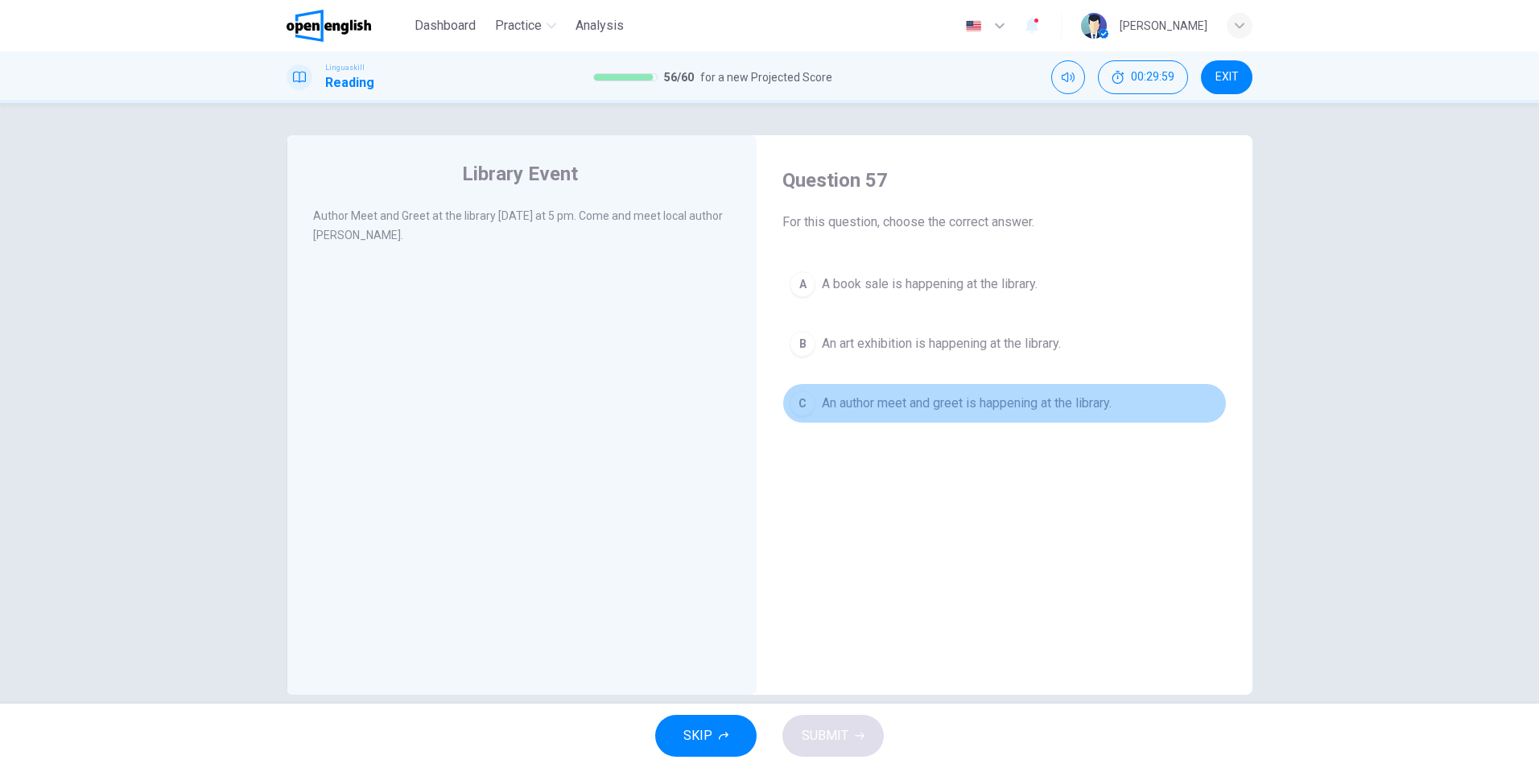
click at [800, 406] on div "C" at bounding box center [803, 403] width 26 height 26
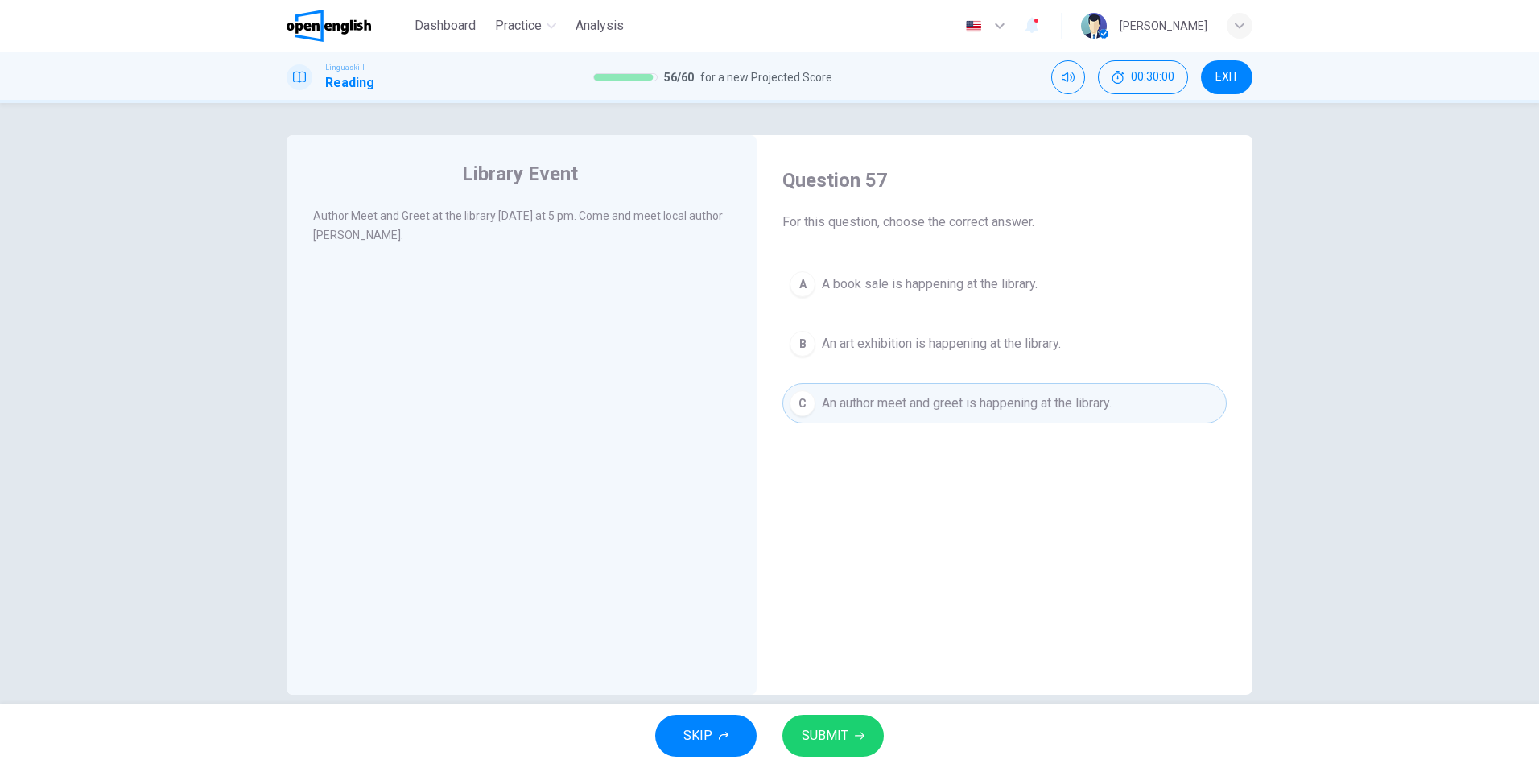
click at [841, 737] on span "SUBMIT" at bounding box center [825, 735] width 47 height 23
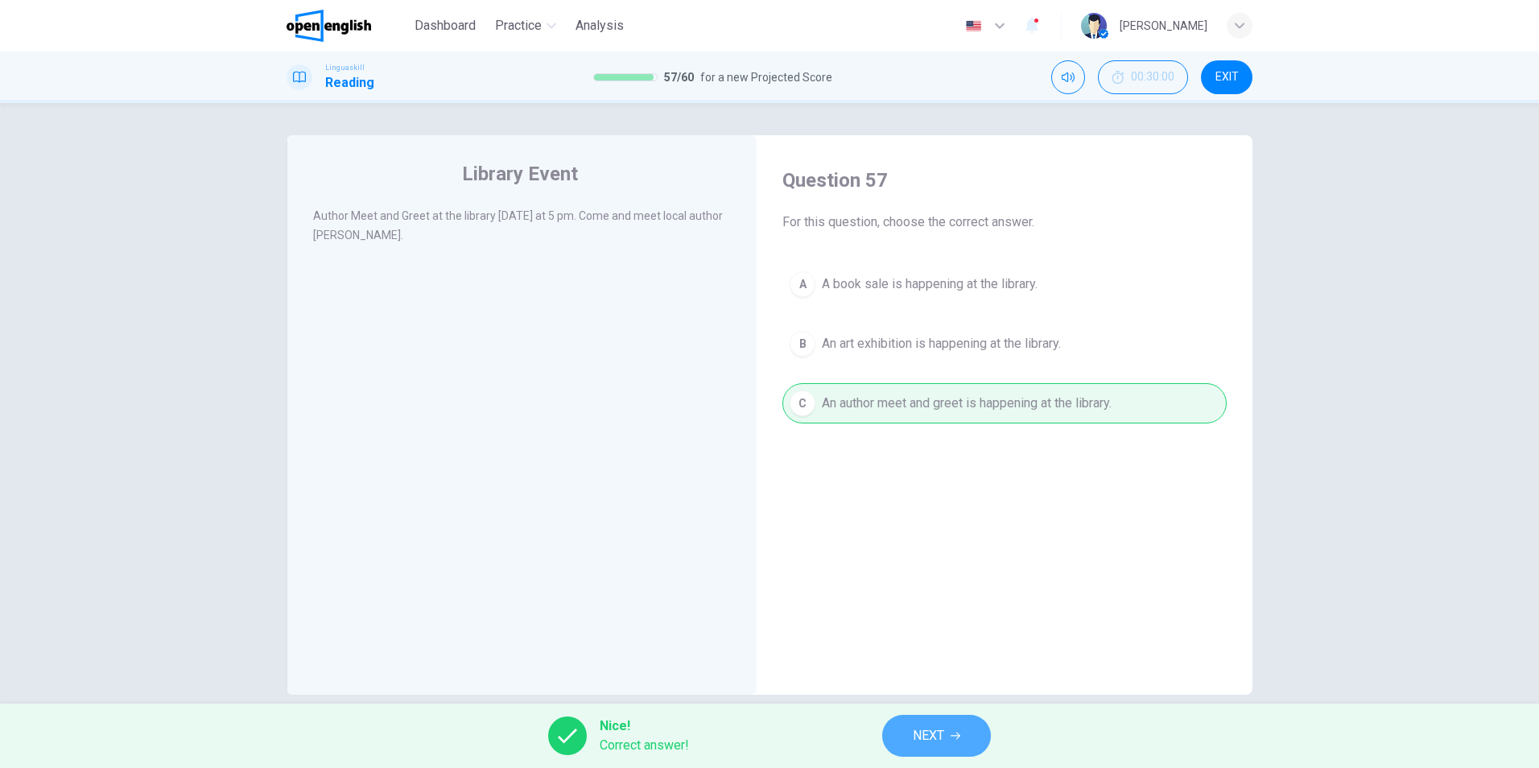
click at [930, 728] on span "NEXT" at bounding box center [928, 735] width 31 height 23
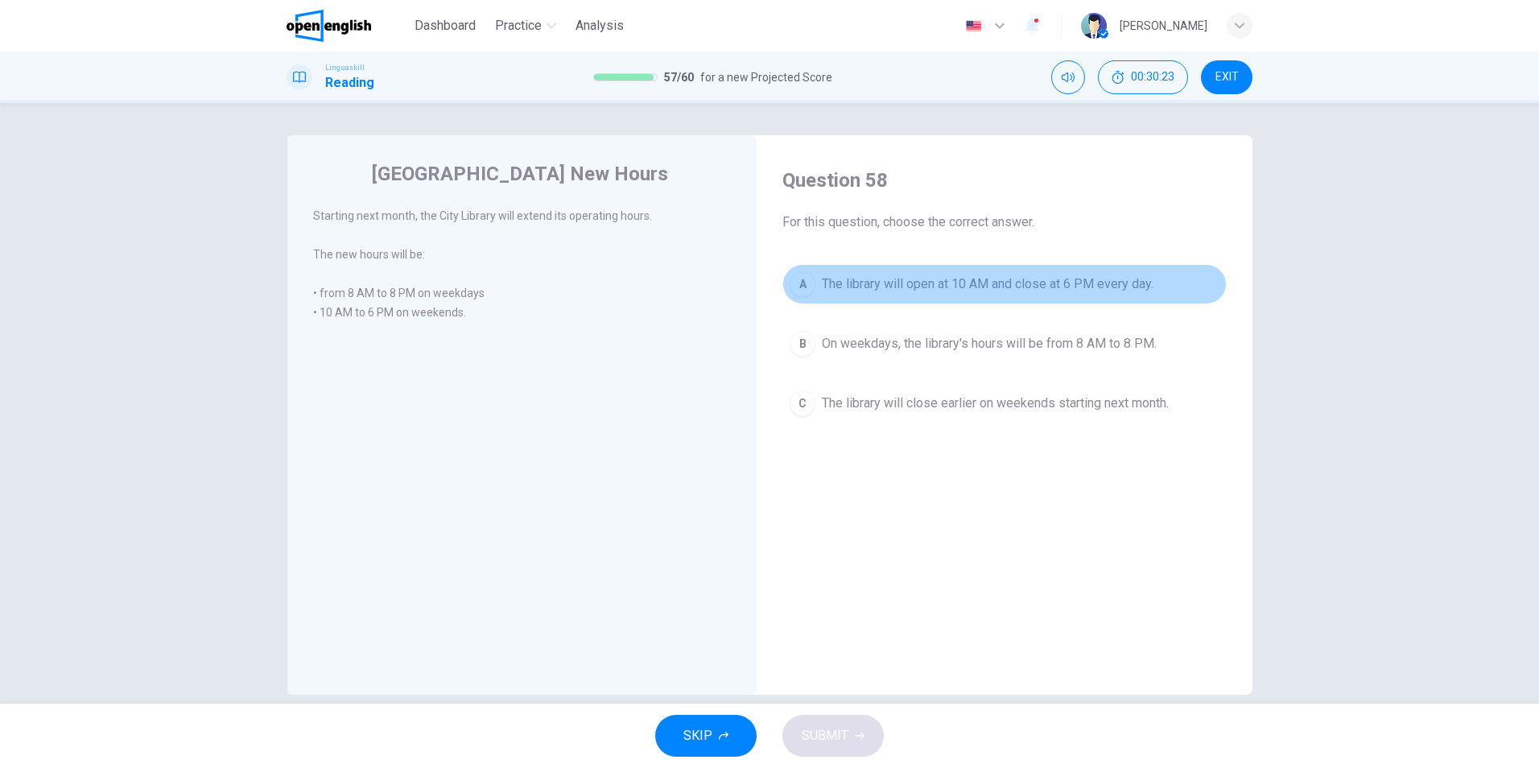
click at [795, 283] on div "A" at bounding box center [803, 284] width 26 height 26
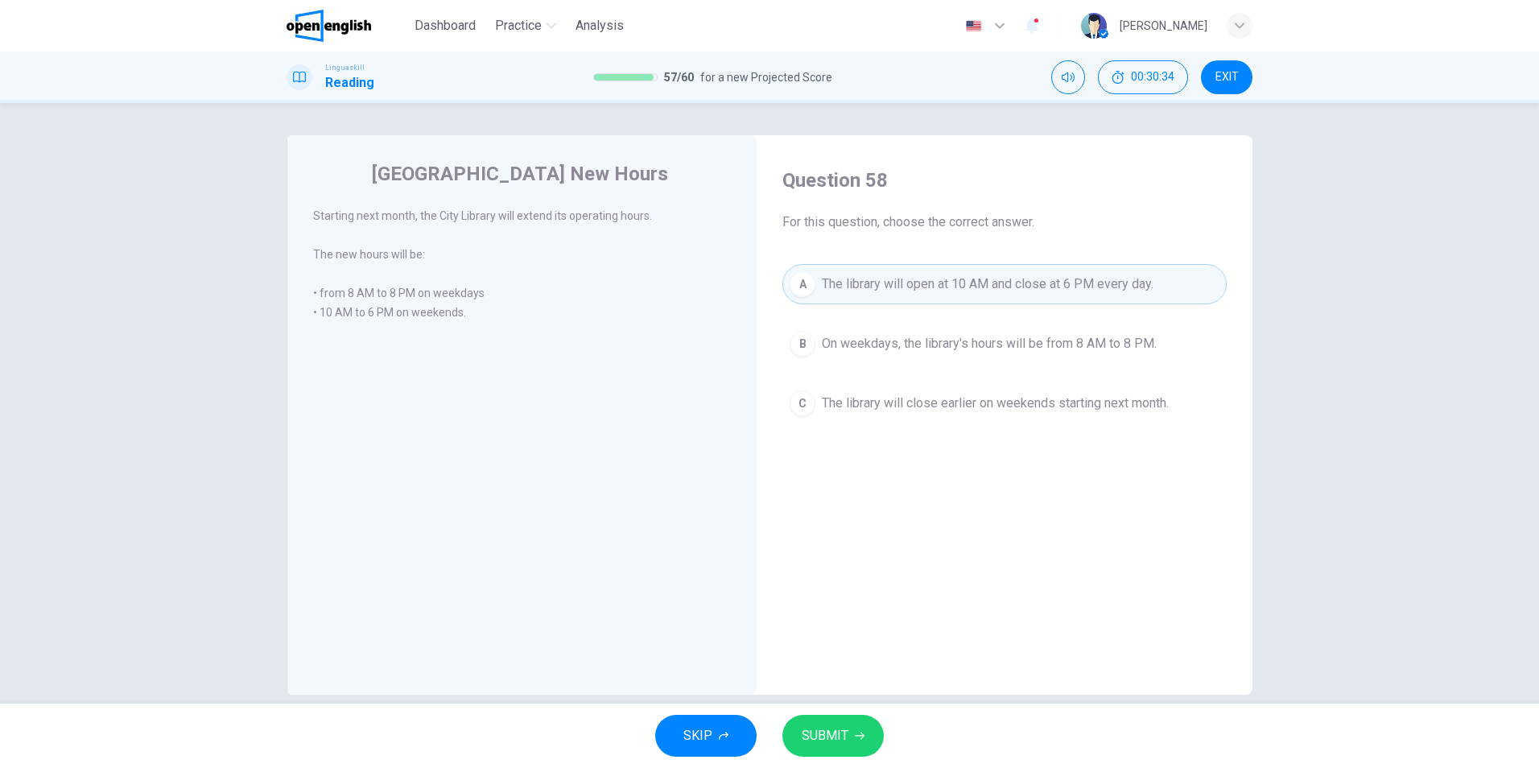
click at [794, 336] on div "B" at bounding box center [803, 344] width 26 height 26
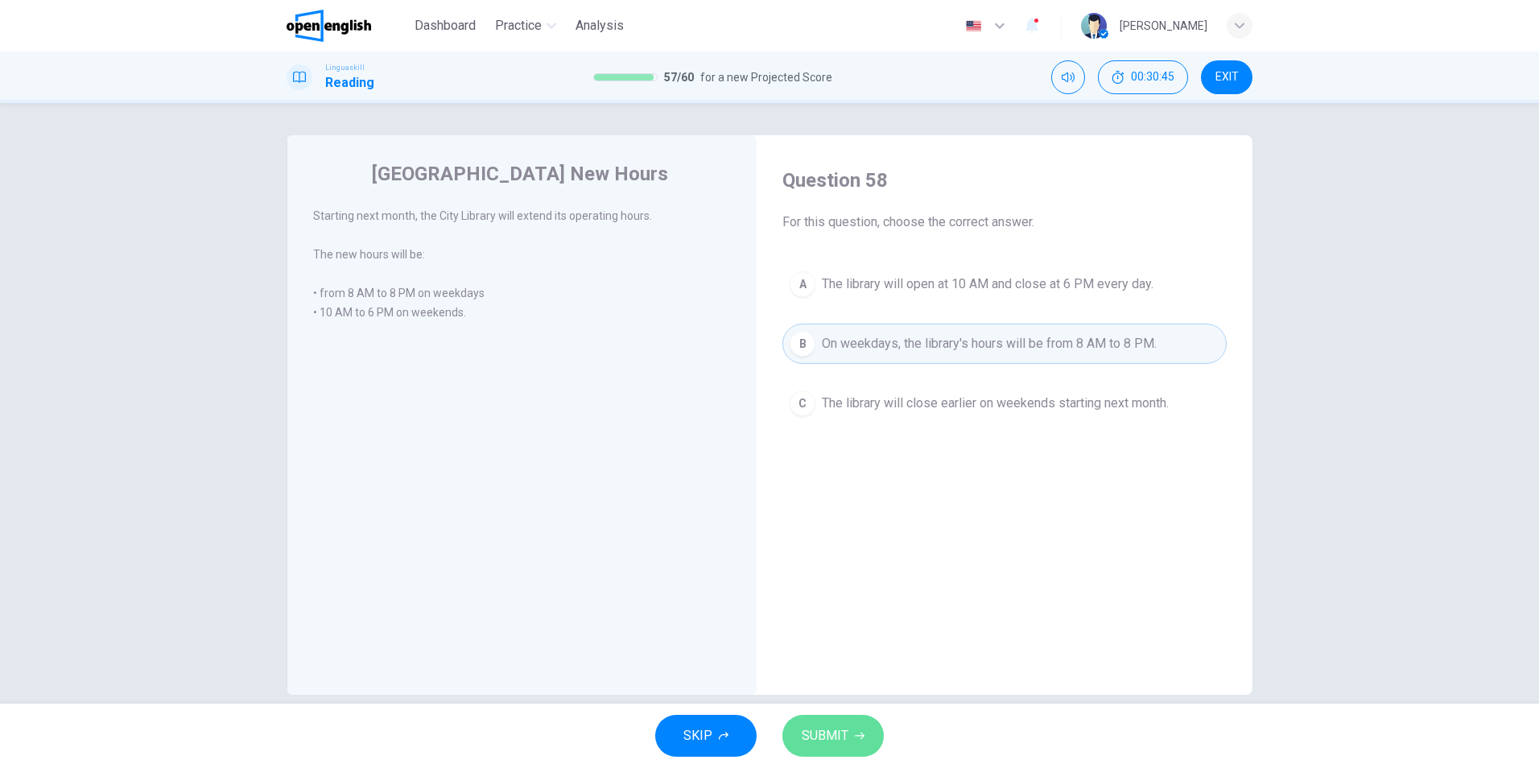
click at [816, 721] on button "SUBMIT" at bounding box center [832, 736] width 101 height 42
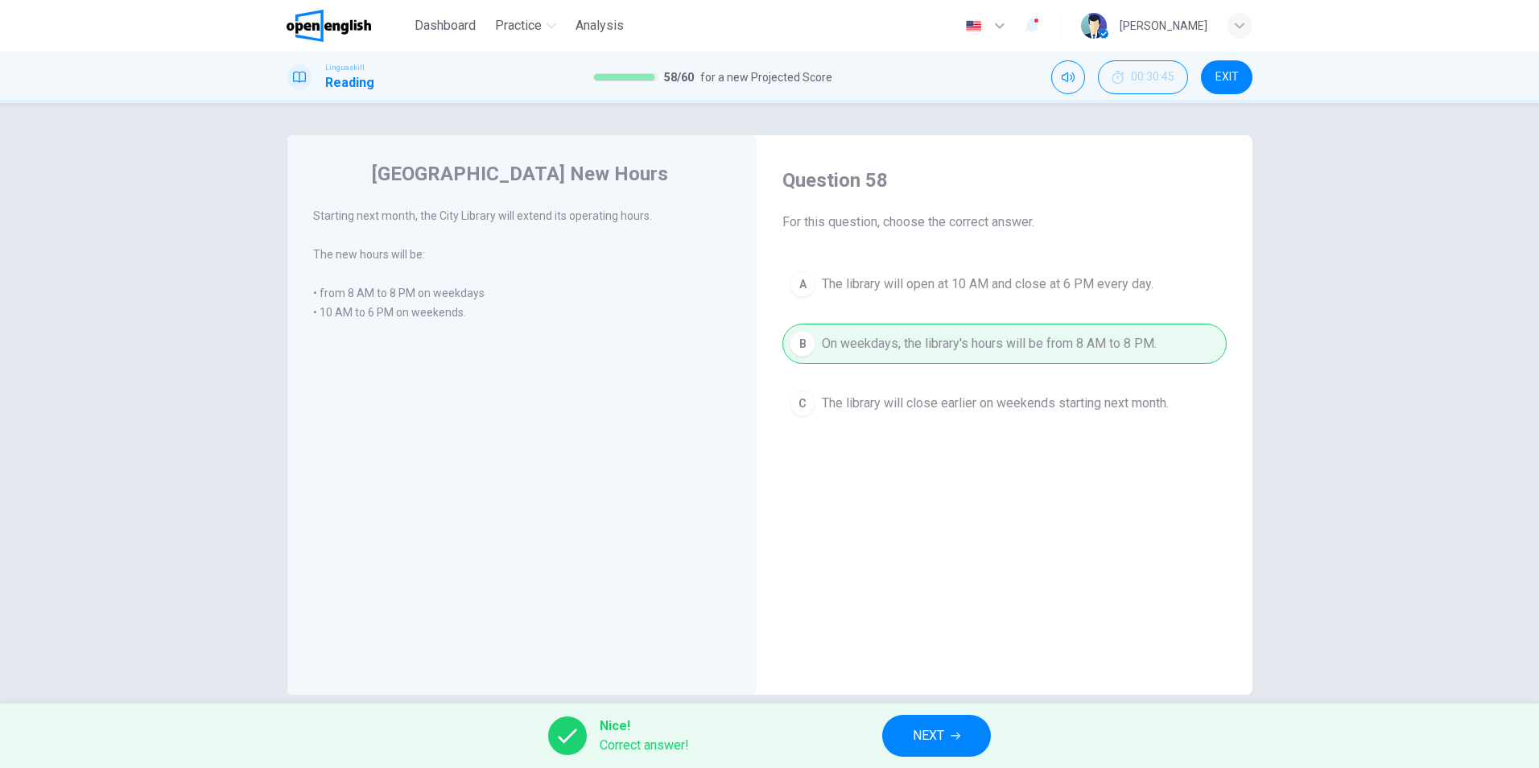
click at [893, 734] on button "NEXT" at bounding box center [936, 736] width 109 height 42
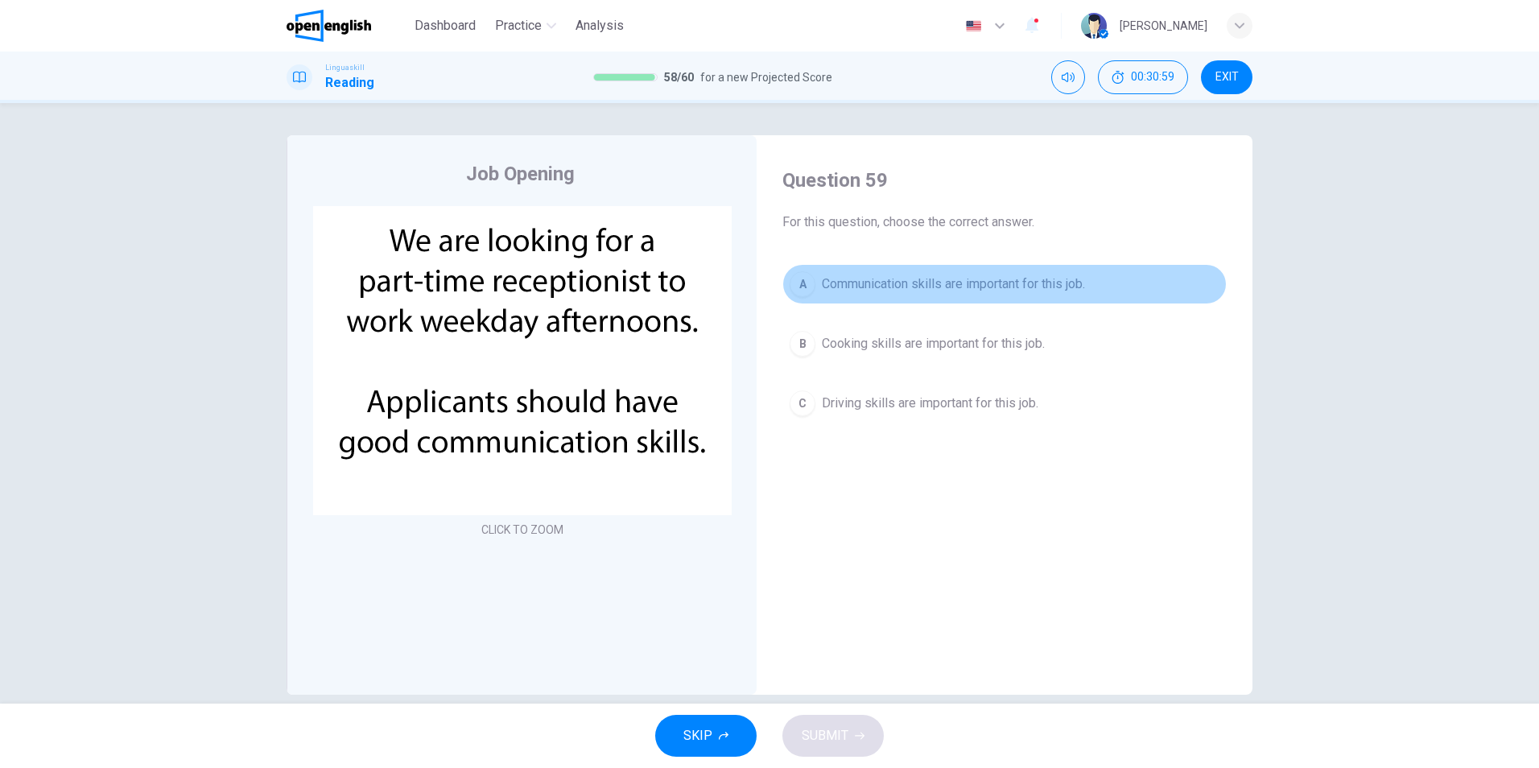
click at [800, 287] on div "A" at bounding box center [803, 284] width 26 height 26
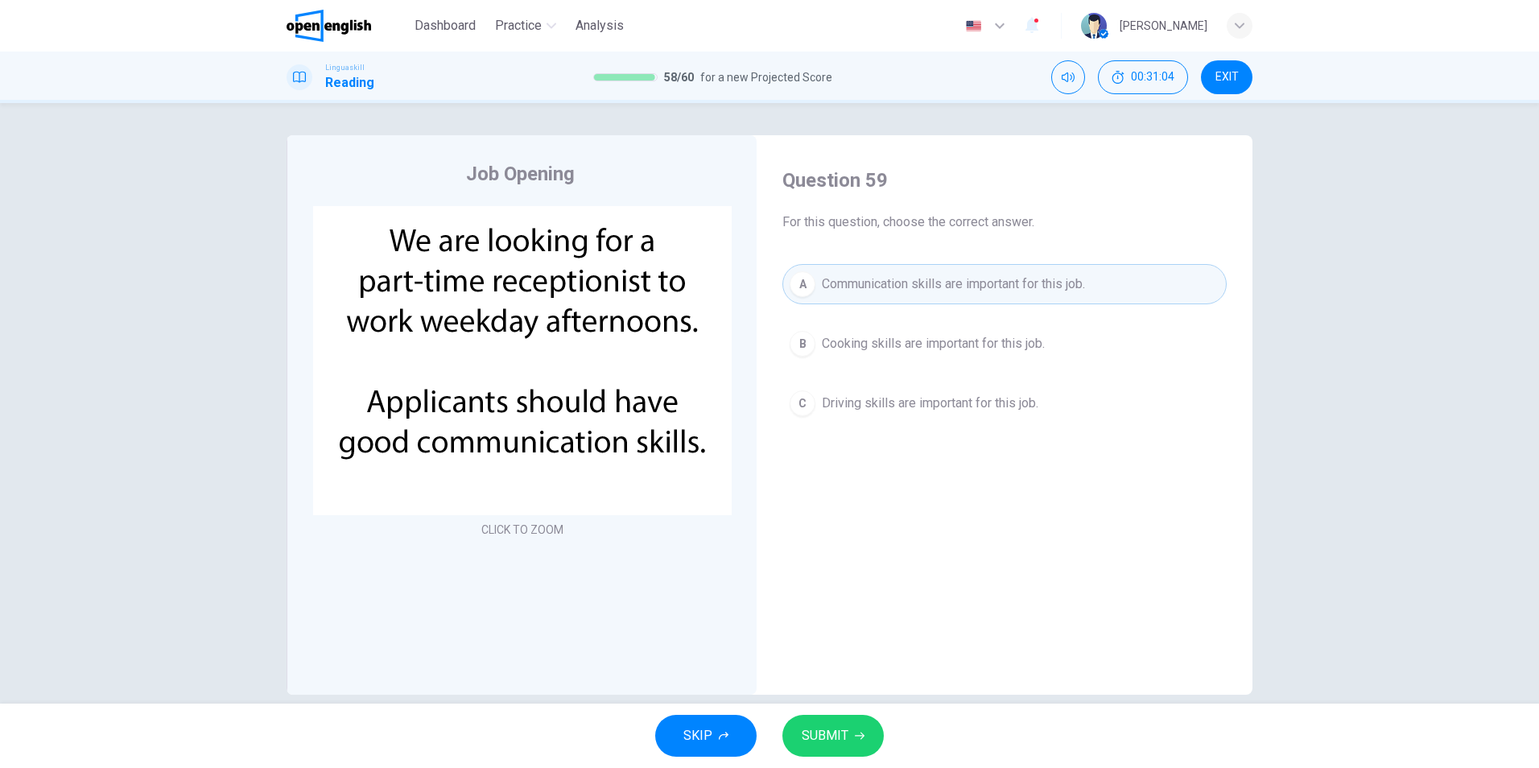
click at [831, 738] on span "SUBMIT" at bounding box center [825, 735] width 47 height 23
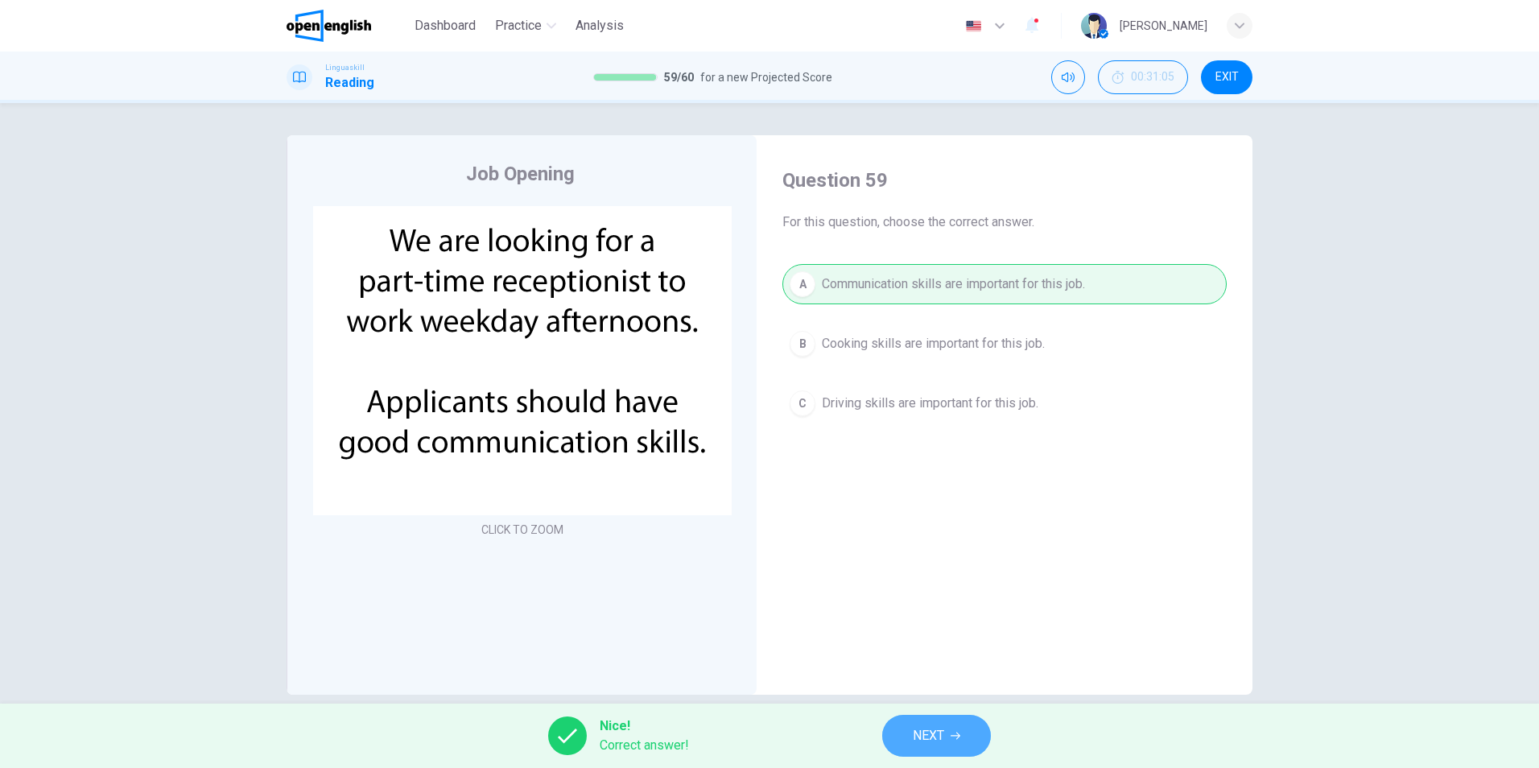
click at [966, 746] on button "NEXT" at bounding box center [936, 736] width 109 height 42
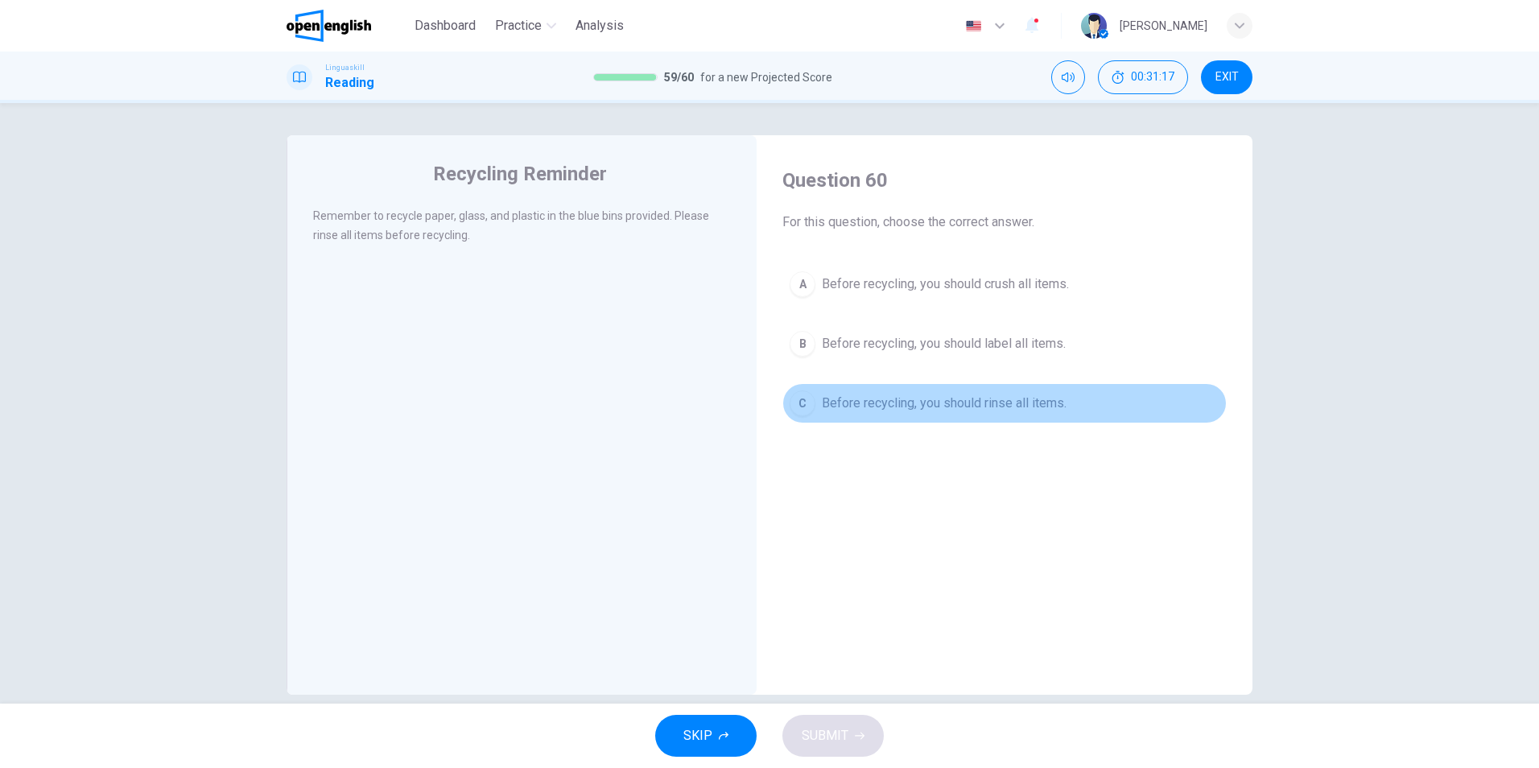
click at [792, 404] on div "C" at bounding box center [803, 403] width 26 height 26
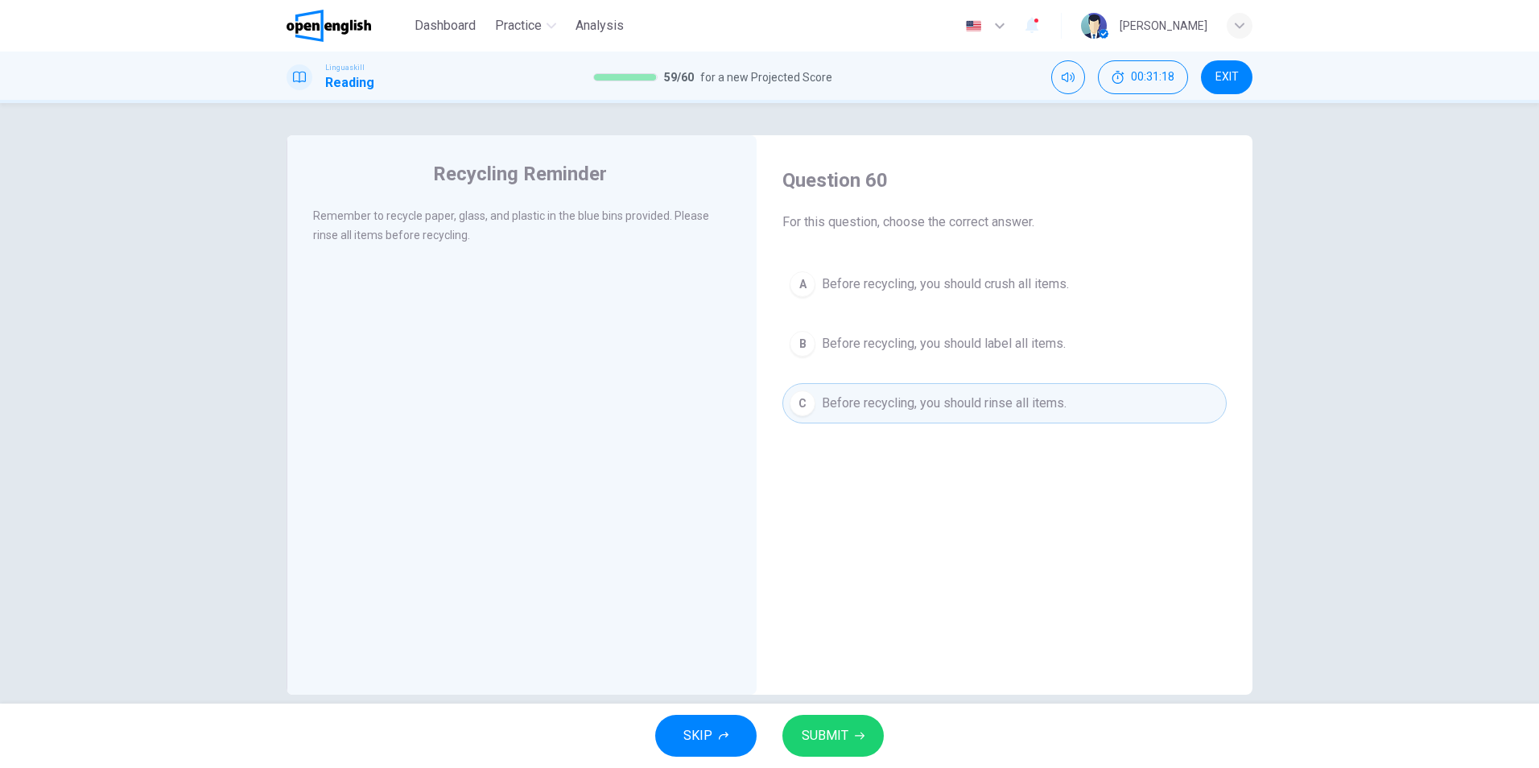
click at [820, 737] on span "SUBMIT" at bounding box center [825, 735] width 47 height 23
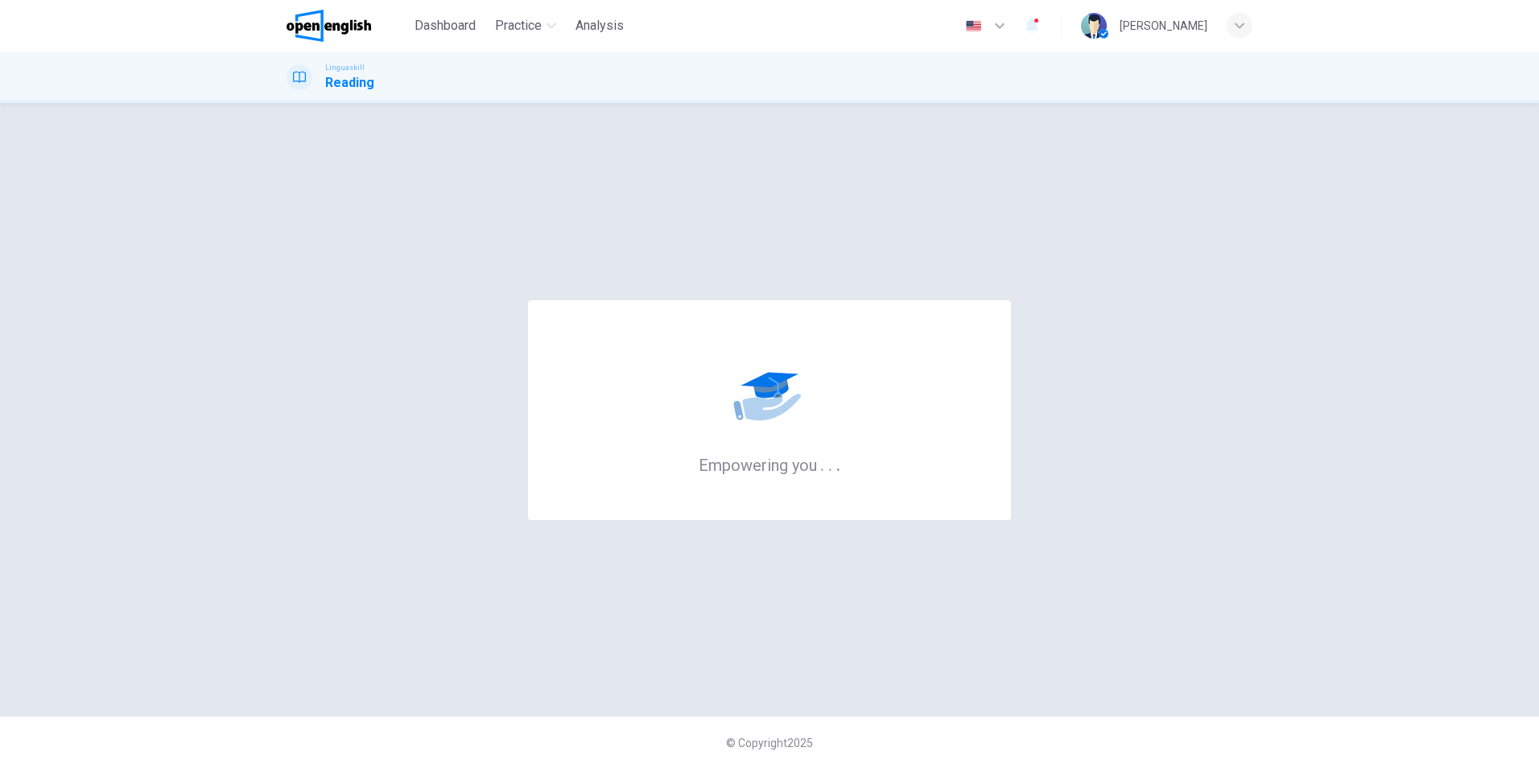
click at [1038, 25] on icon "button" at bounding box center [1031, 26] width 13 height 16
